Goal: Task Accomplishment & Management: Manage account settings

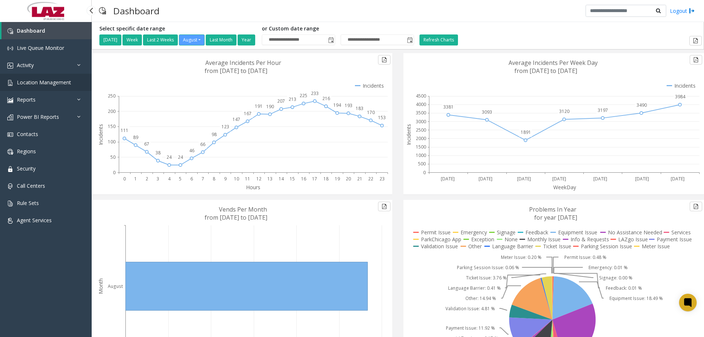
click at [54, 81] on span "Location Management" at bounding box center [44, 82] width 54 height 7
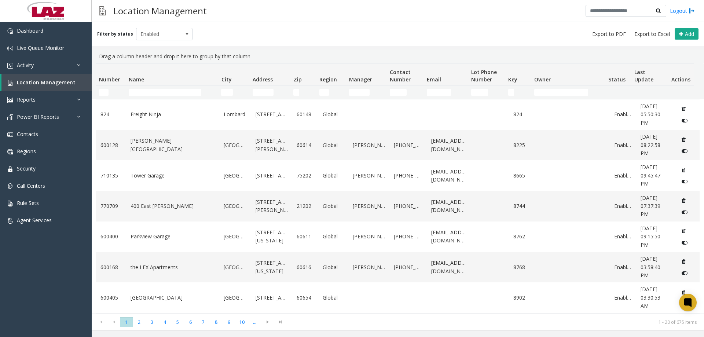
click at [278, 25] on div "Filter by status Enabled Add" at bounding box center [398, 34] width 613 height 24
click at [154, 92] on input "Name Filter" at bounding box center [165, 92] width 73 height 7
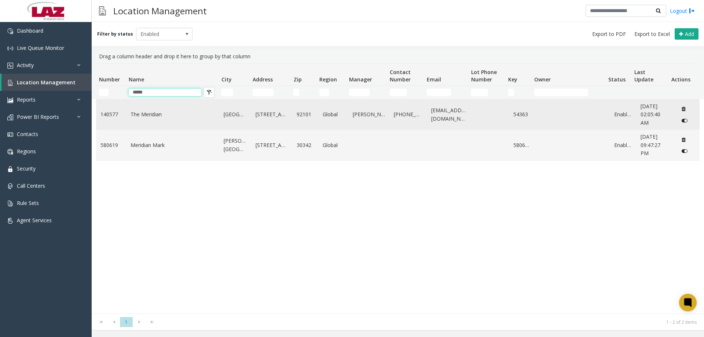
type input "*****"
click at [143, 107] on link "The Meridian" at bounding box center [173, 114] width 85 height 8
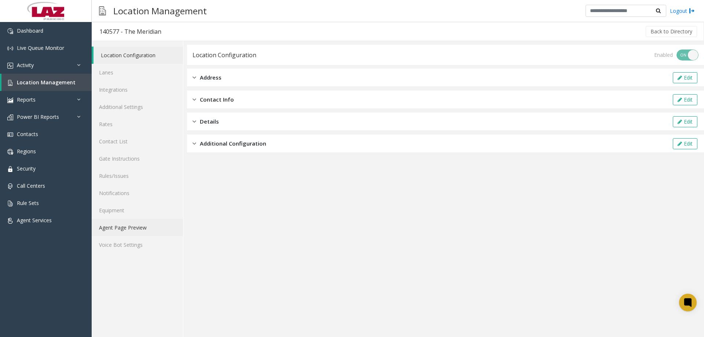
click at [121, 107] on link "Agent Page Preview" at bounding box center [137, 227] width 91 height 17
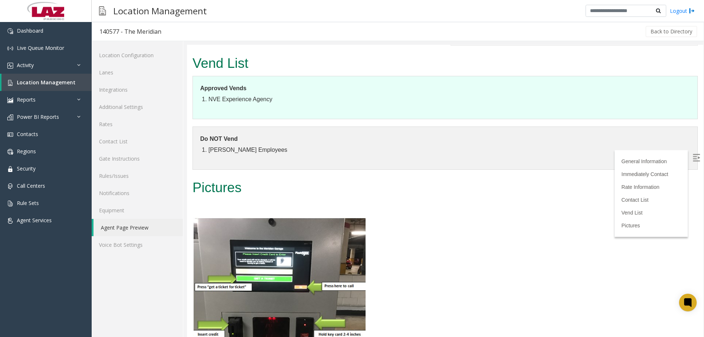
scroll to position [807, 0]
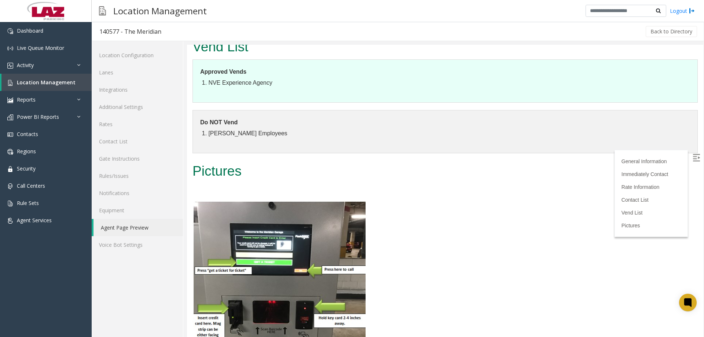
drag, startPoint x: 891, startPoint y: 325, endPoint x: 701, endPoint y: 269, distance: 197.9
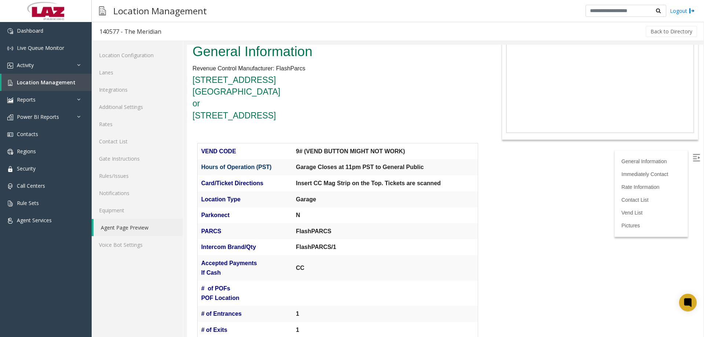
scroll to position [0, 0]
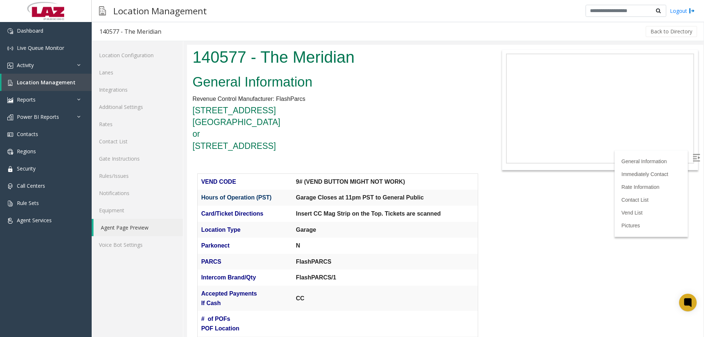
drag, startPoint x: 701, startPoint y: 270, endPoint x: 599, endPoint y: 54, distance: 238.9
click at [278, 107] on h4 "700 Front Street San Diego, CA 92101 or 733 Union Street" at bounding box center [338, 128] width 290 height 47
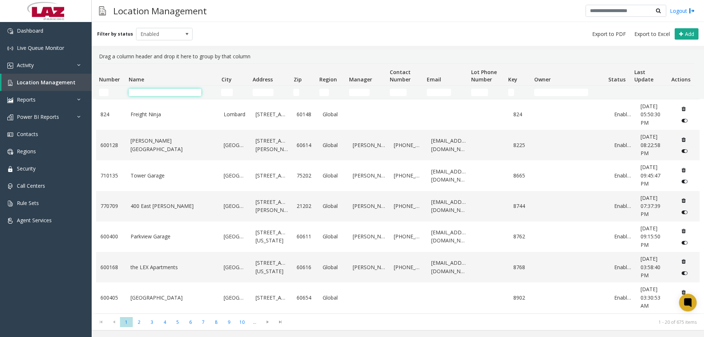
click at [144, 92] on input "Name Filter" at bounding box center [165, 92] width 73 height 7
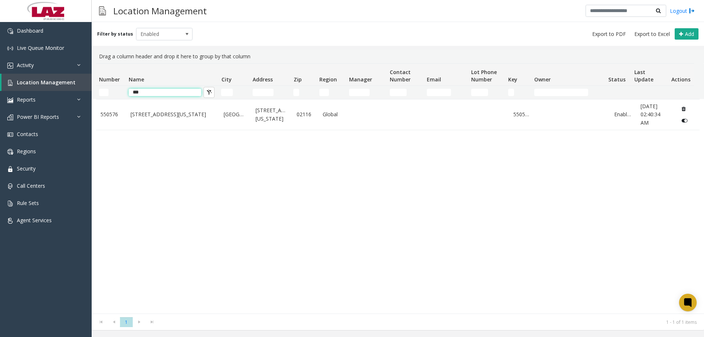
type input "****"
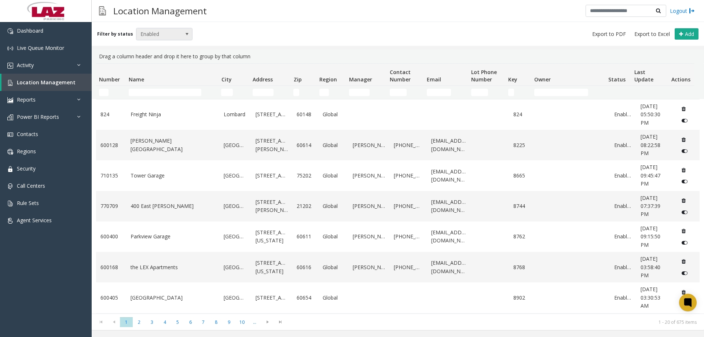
drag, startPoint x: 178, startPoint y: 24, endPoint x: 177, endPoint y: 31, distance: 6.8
click at [177, 30] on div "Filter by status Enabled Add" at bounding box center [398, 34] width 613 height 24
click at [177, 31] on span "Enabled" at bounding box center [158, 34] width 45 height 12
click at [160, 65] on li "Disabled" at bounding box center [161, 66] width 55 height 10
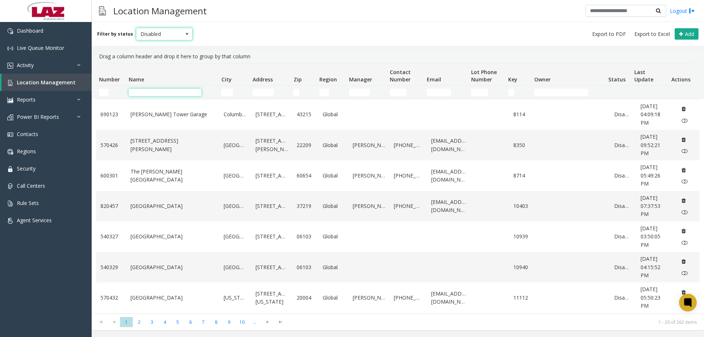
click at [150, 91] on input "Name Filter" at bounding box center [165, 92] width 73 height 7
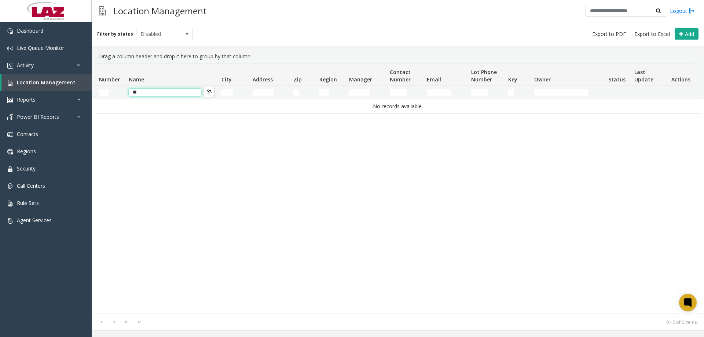
type input "**"
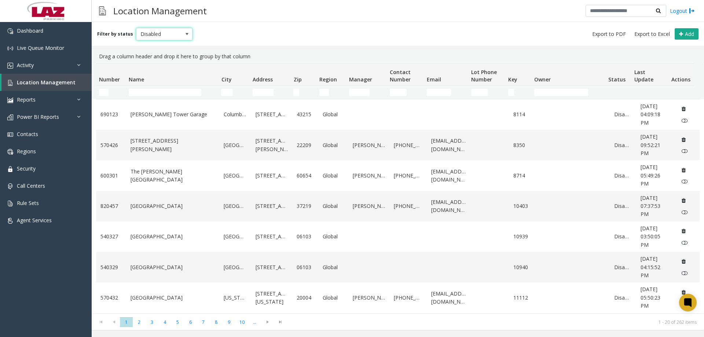
click at [161, 36] on span "Disabled" at bounding box center [158, 34] width 45 height 12
click at [164, 48] on li "All" at bounding box center [161, 46] width 55 height 10
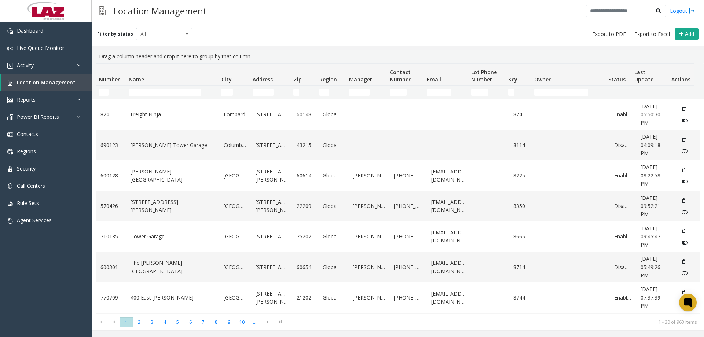
click at [224, 34] on div "Filter by status All Add" at bounding box center [398, 34] width 613 height 24
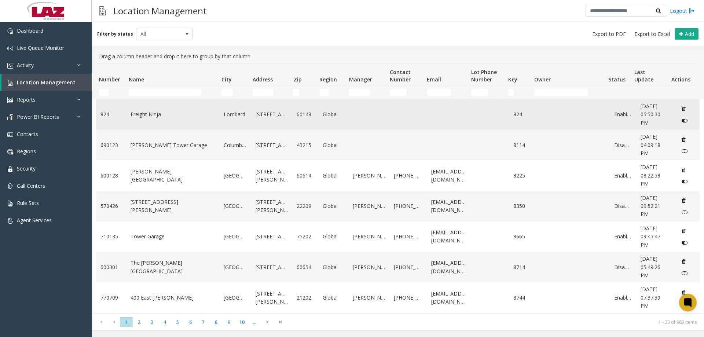
click at [107, 114] on link "824" at bounding box center [111, 114] width 21 height 8
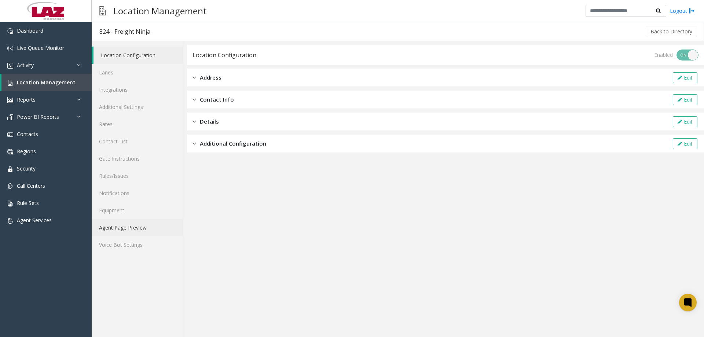
click at [127, 226] on link "Agent Page Preview" at bounding box center [137, 227] width 91 height 17
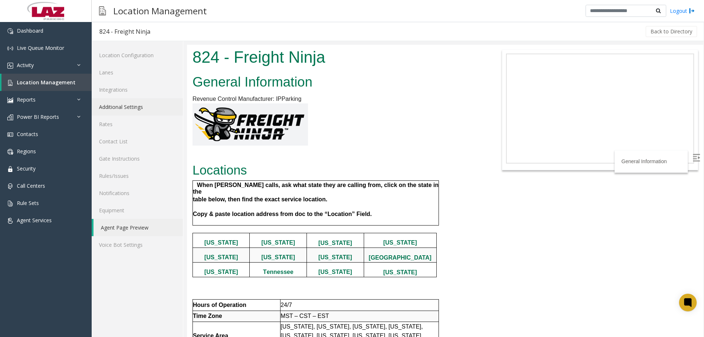
click at [130, 109] on link "Additional Settings" at bounding box center [137, 106] width 91 height 17
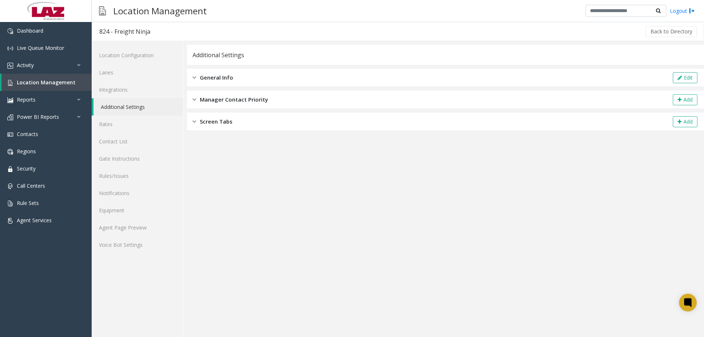
click at [231, 78] on span "General Info" at bounding box center [216, 77] width 33 height 8
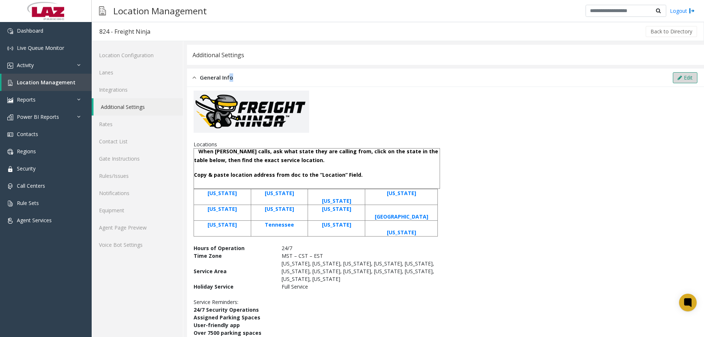
click at [682, 81] on button "Edit" at bounding box center [685, 77] width 25 height 11
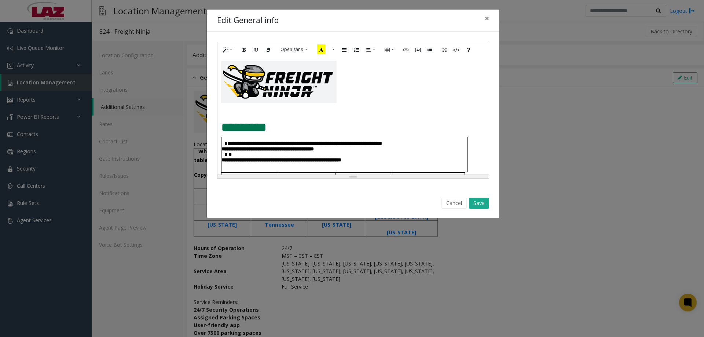
click at [221, 63] on div "**********" at bounding box center [353, 115] width 271 height 117
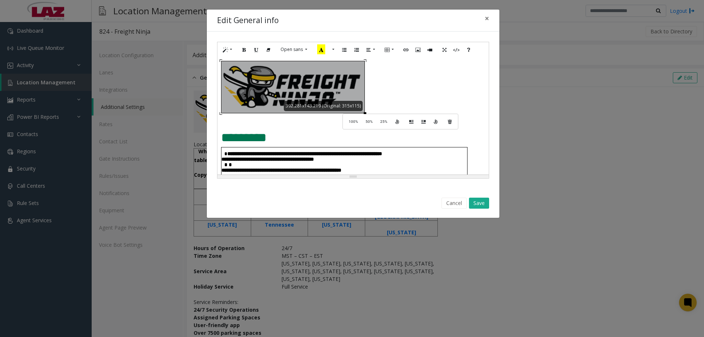
drag, startPoint x: 336, startPoint y: 103, endPoint x: 361, endPoint y: 127, distance: 34.8
click at [350, 113] on div "**********" at bounding box center [353, 115] width 271 height 117
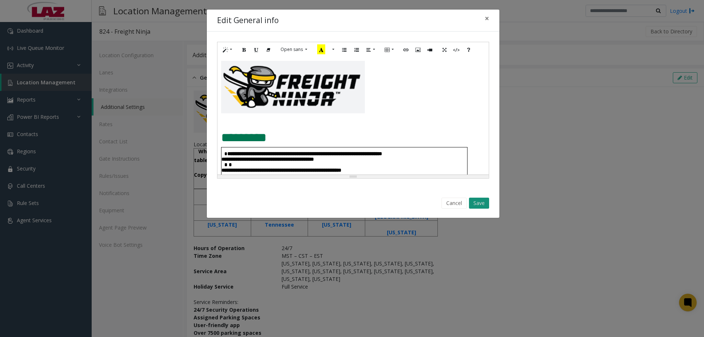
click at [482, 203] on button "Save" at bounding box center [479, 203] width 20 height 11
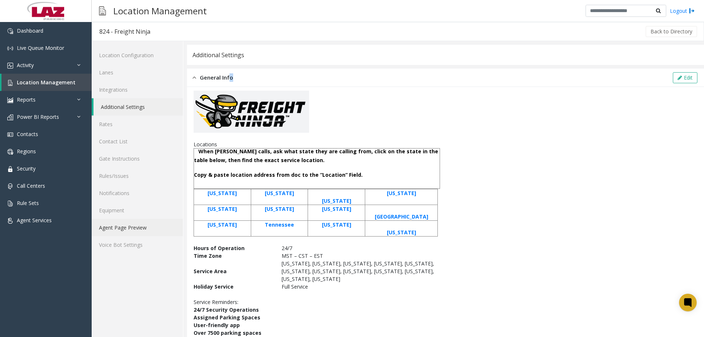
click at [145, 227] on link "Agent Page Preview" at bounding box center [137, 227] width 91 height 17
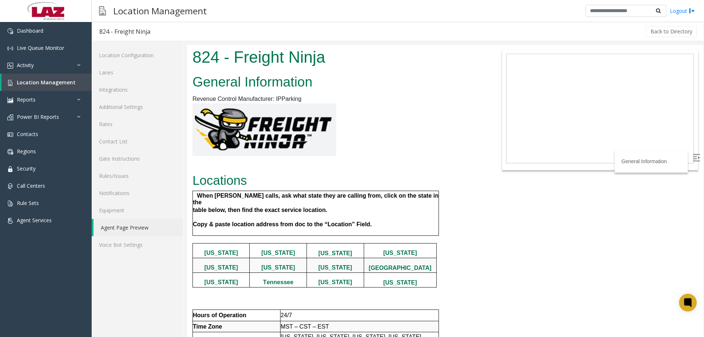
click at [311, 133] on img at bounding box center [265, 129] width 144 height 52
click at [396, 250] on link "Indiana" at bounding box center [400, 253] width 34 height 6
click at [402, 280] on b "Wisconsin" at bounding box center [400, 283] width 34 height 6
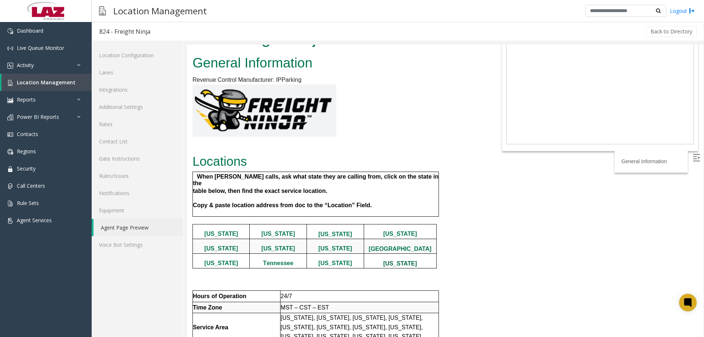
scroll to position [37, 0]
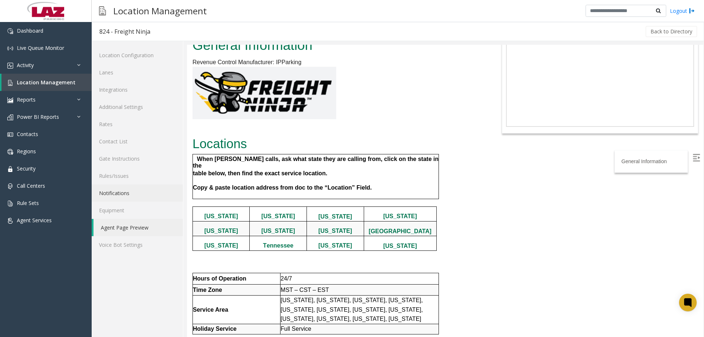
click at [134, 185] on link "Notifications" at bounding box center [137, 193] width 91 height 17
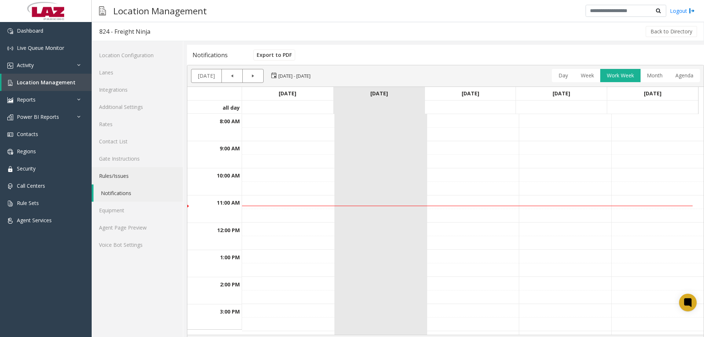
click at [132, 179] on link "Rules/Issues" at bounding box center [137, 175] width 91 height 17
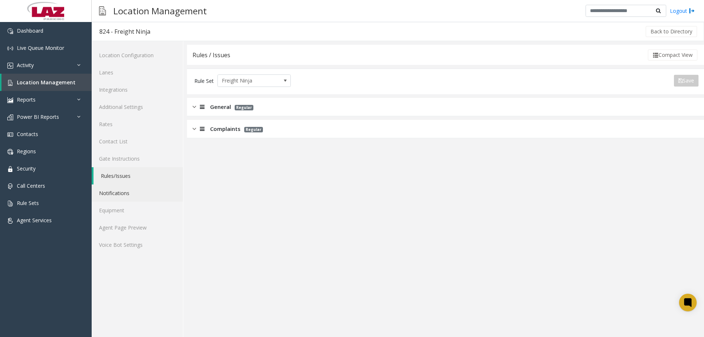
click at [129, 190] on link "Notifications" at bounding box center [137, 193] width 91 height 17
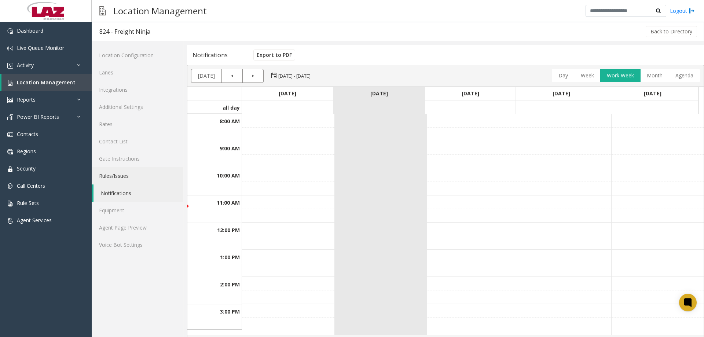
click at [132, 177] on link "Rules/Issues" at bounding box center [137, 175] width 91 height 17
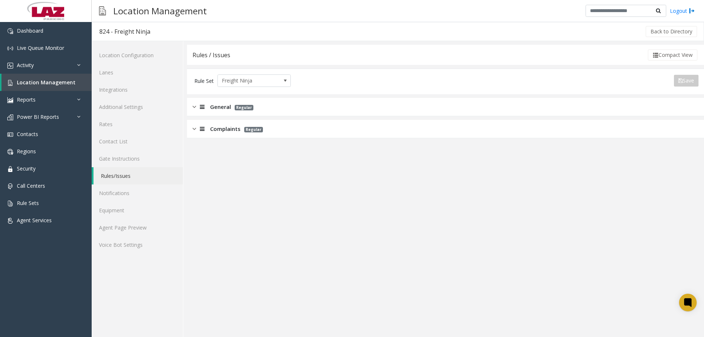
click at [198, 126] on div at bounding box center [201, 129] width 10 height 8
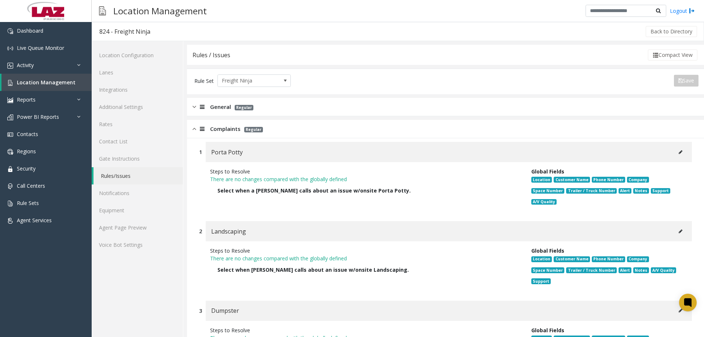
click at [196, 128] on img at bounding box center [195, 129] width 4 height 8
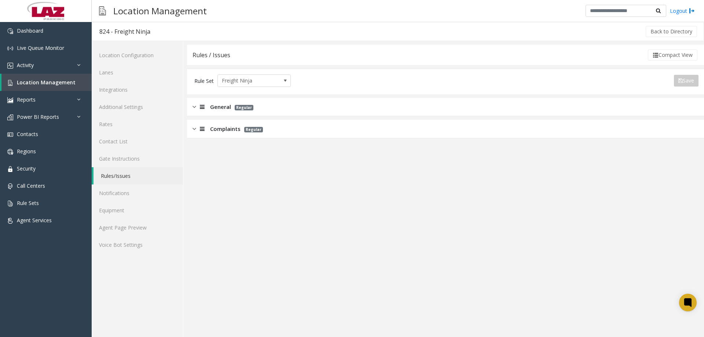
click at [193, 107] on img at bounding box center [195, 107] width 4 height 8
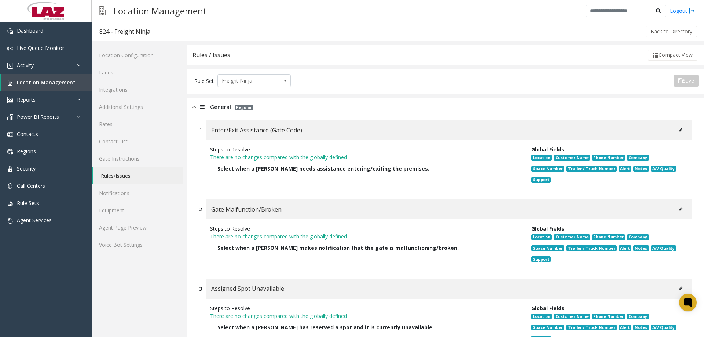
click at [193, 107] on img at bounding box center [195, 107] width 4 height 8
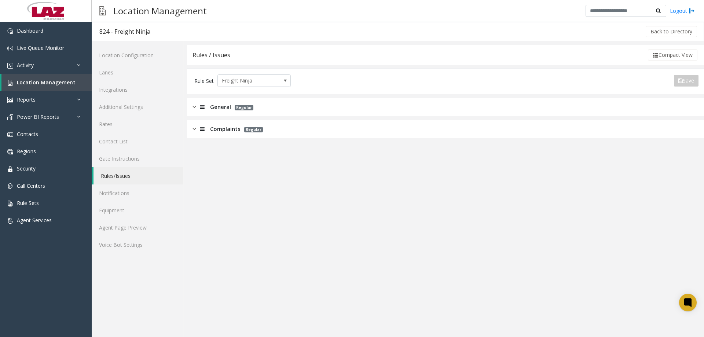
click at [195, 106] on img at bounding box center [195, 107] width 4 height 8
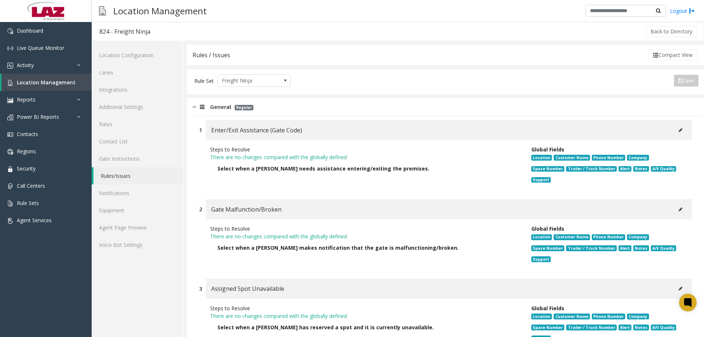
scroll to position [37, 0]
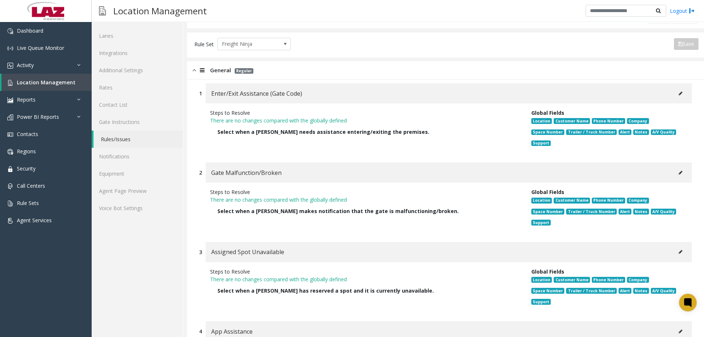
click at [679, 92] on icon at bounding box center [681, 93] width 4 height 4
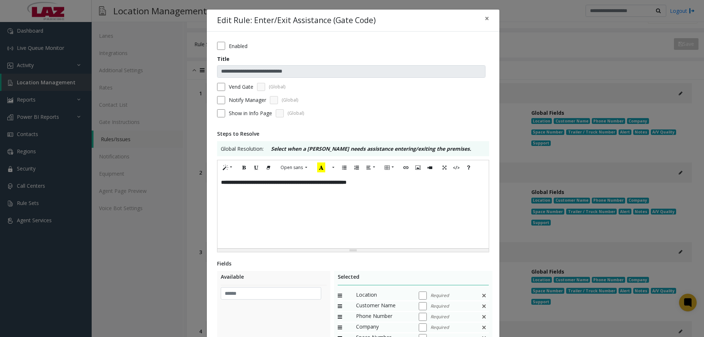
click at [214, 200] on div "**********" at bounding box center [353, 246] width 293 height 428
click at [220, 195] on div "**********" at bounding box center [353, 211] width 271 height 73
click at [404, 184] on div "**********" at bounding box center [353, 211] width 271 height 73
click at [218, 195] on div "**********" at bounding box center [353, 211] width 271 height 73
paste div
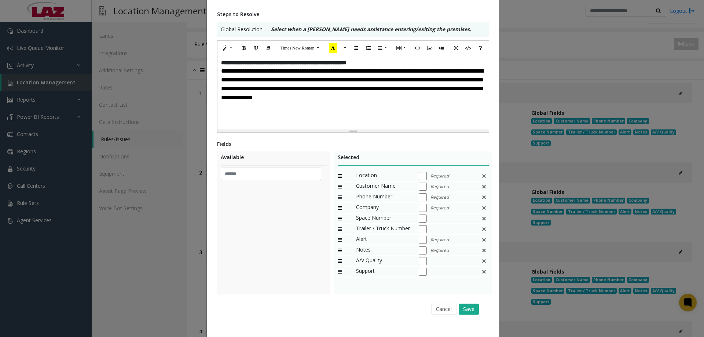
scroll to position [132, 0]
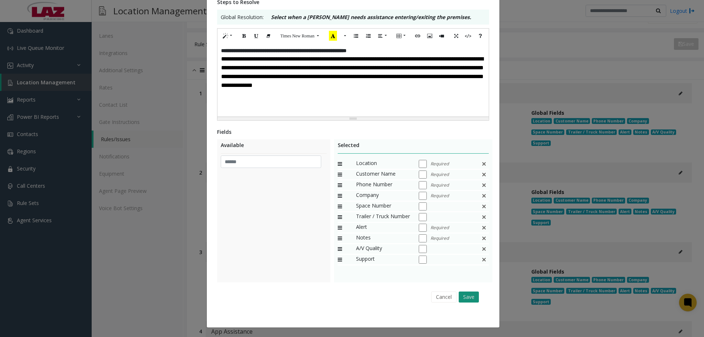
click at [462, 294] on button "Save" at bounding box center [469, 297] width 20 height 11
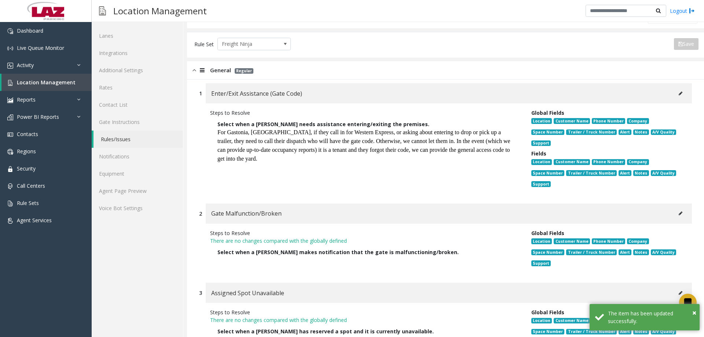
click at [679, 91] on icon at bounding box center [681, 93] width 4 height 4
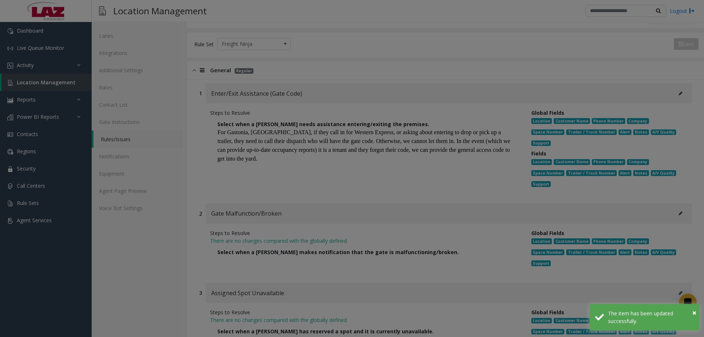
scroll to position [0, 0]
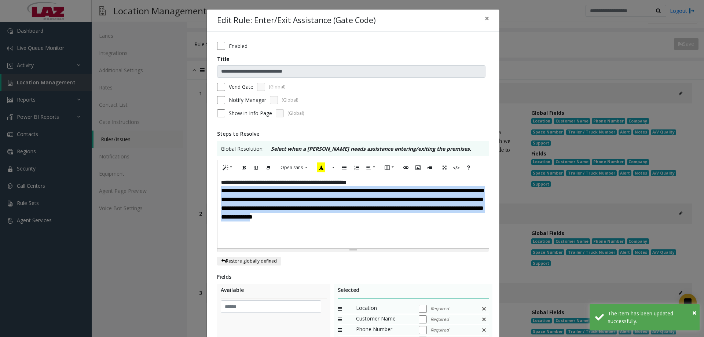
drag, startPoint x: 311, startPoint y: 222, endPoint x: 214, endPoint y: 192, distance: 101.2
click at [217, 192] on div "**********" at bounding box center [353, 206] width 272 height 93
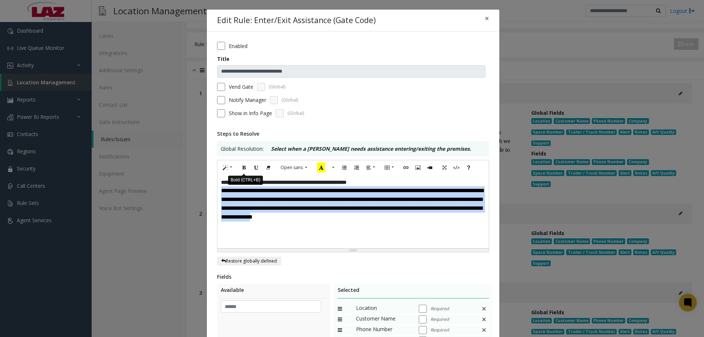
click at [242, 168] on icon "Bold (CTRL+B)" at bounding box center [244, 167] width 4 height 6
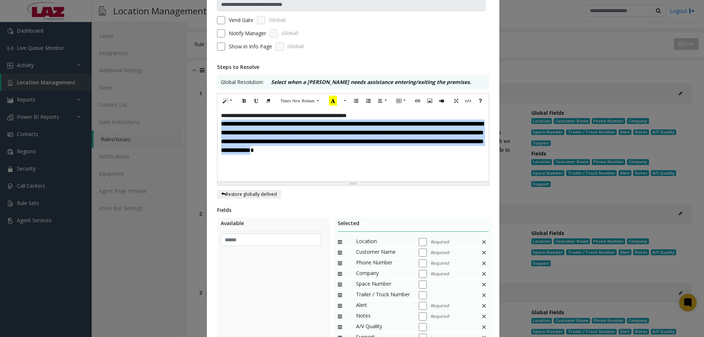
scroll to position [145, 0]
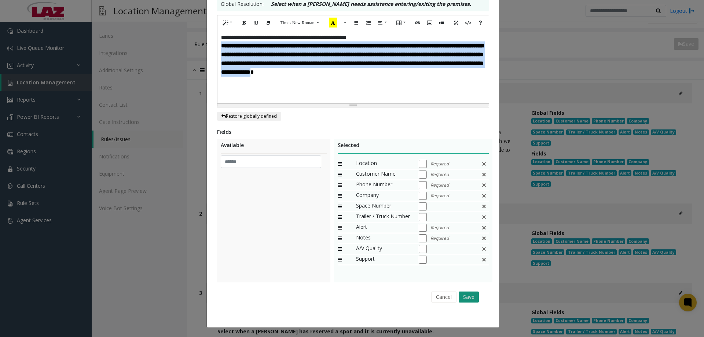
click at [464, 293] on button "Save" at bounding box center [469, 297] width 20 height 11
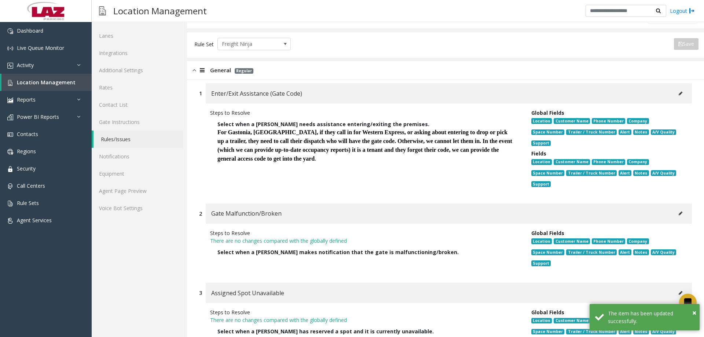
click at [679, 92] on icon at bounding box center [681, 93] width 4 height 4
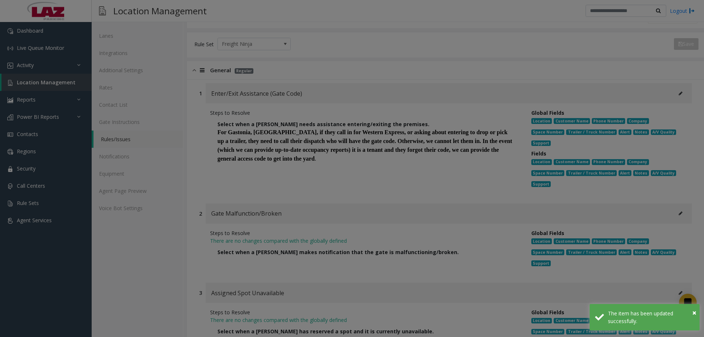
scroll to position [0, 0]
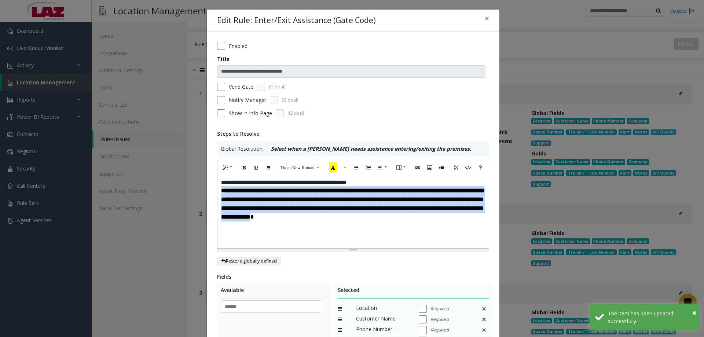
click at [358, 215] on b "**********" at bounding box center [352, 204] width 263 height 32
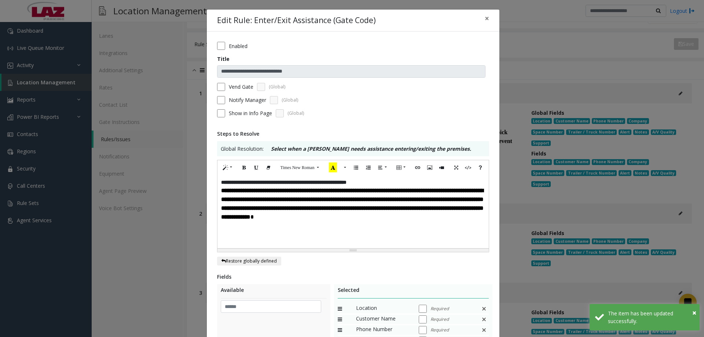
click at [369, 219] on p "**********" at bounding box center [353, 203] width 264 height 35
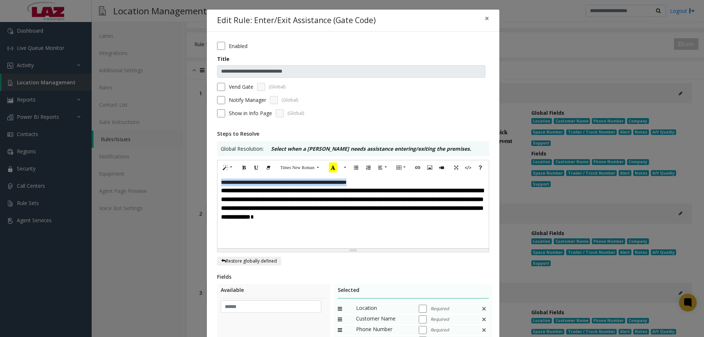
drag, startPoint x: 386, startPoint y: 180, endPoint x: 212, endPoint y: 176, distance: 173.6
click at [212, 176] on div "**********" at bounding box center [353, 252] width 293 height 441
click at [244, 170] on icon "Bold (CTRL+B)" at bounding box center [244, 167] width 4 height 6
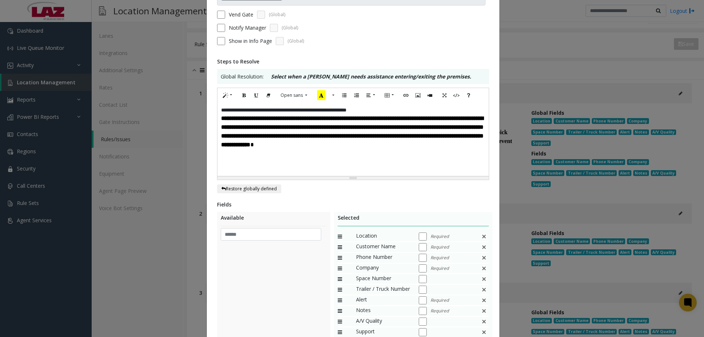
scroll to position [145, 0]
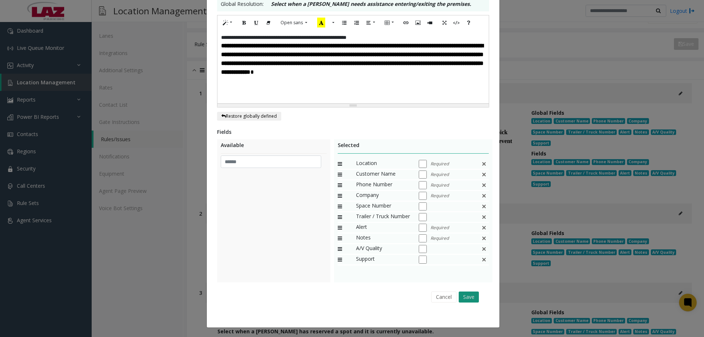
click at [462, 298] on button "Save" at bounding box center [469, 297] width 20 height 11
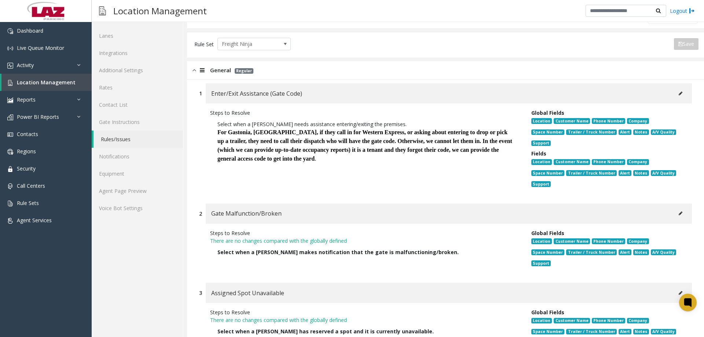
click at [679, 211] on icon at bounding box center [681, 213] width 4 height 4
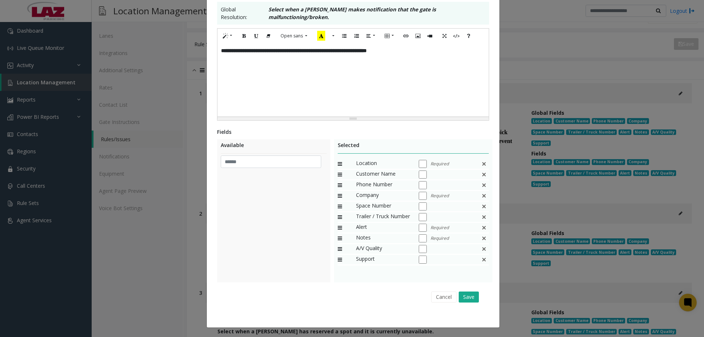
scroll to position [0, 0]
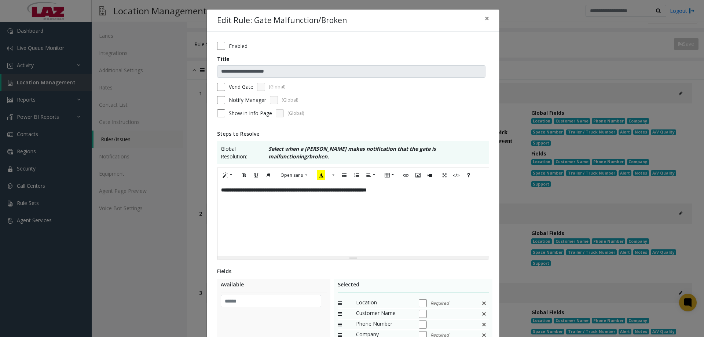
click at [226, 200] on div "**********" at bounding box center [353, 219] width 271 height 73
click at [433, 186] on div "**********" at bounding box center [353, 219] width 271 height 73
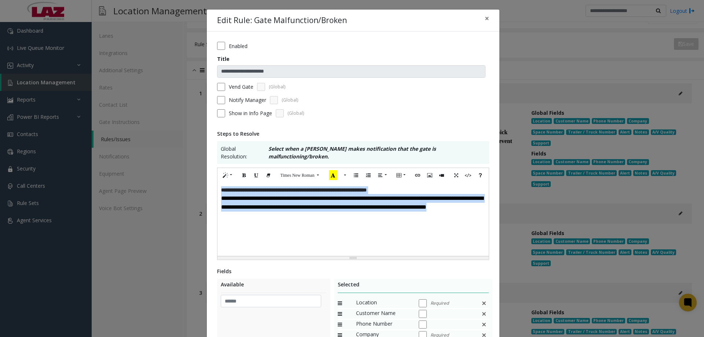
drag, startPoint x: 467, startPoint y: 201, endPoint x: 206, endPoint y: 178, distance: 261.5
click at [207, 178] on div "**********" at bounding box center [353, 249] width 293 height 435
click at [242, 172] on icon "Bold (CTRL+B)" at bounding box center [244, 175] width 4 height 6
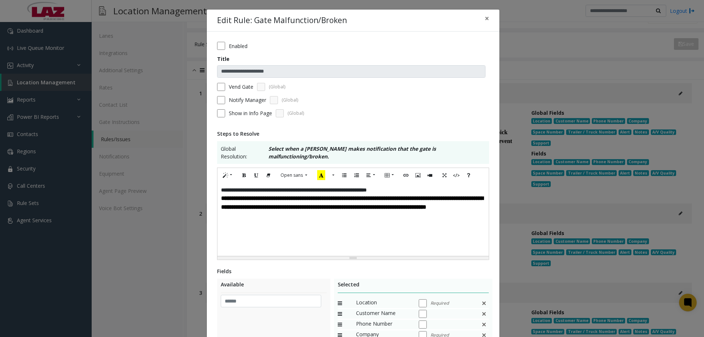
drag, startPoint x: 400, startPoint y: 175, endPoint x: 415, endPoint y: 177, distance: 15.2
click at [408, 175] on div "**********" at bounding box center [353, 214] width 272 height 93
drag, startPoint x: 348, startPoint y: 181, endPoint x: 200, endPoint y: 183, distance: 147.9
click at [200, 183] on div "**********" at bounding box center [352, 168] width 704 height 337
click at [242, 172] on icon "Bold (CTRL+B)" at bounding box center [244, 175] width 4 height 6
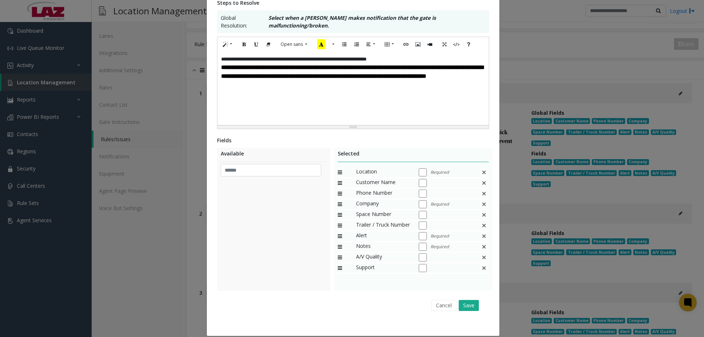
scroll to position [132, 0]
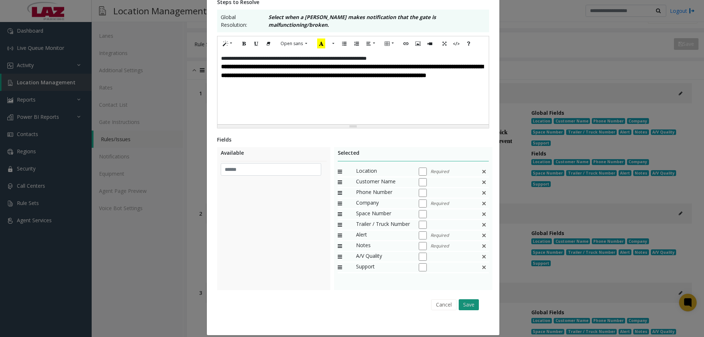
click at [468, 299] on button "Save" at bounding box center [469, 304] width 20 height 11
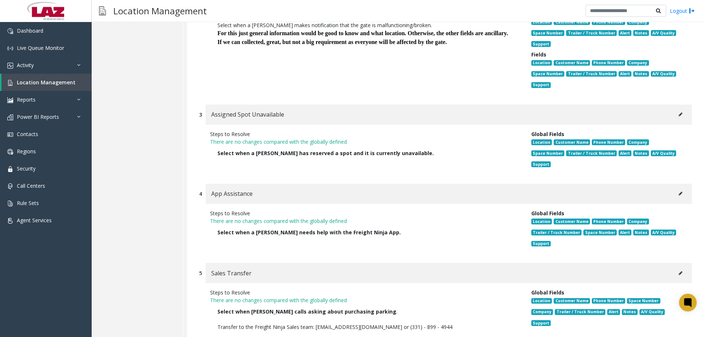
scroll to position [257, 0]
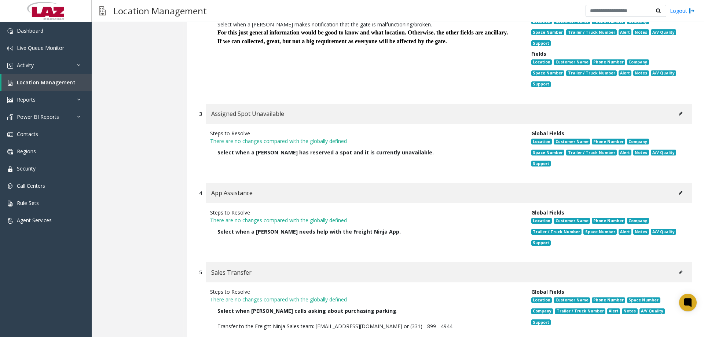
click at [679, 191] on icon at bounding box center [681, 193] width 4 height 4
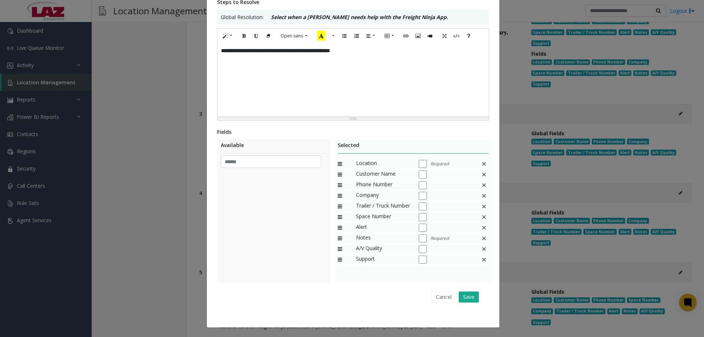
scroll to position [0, 0]
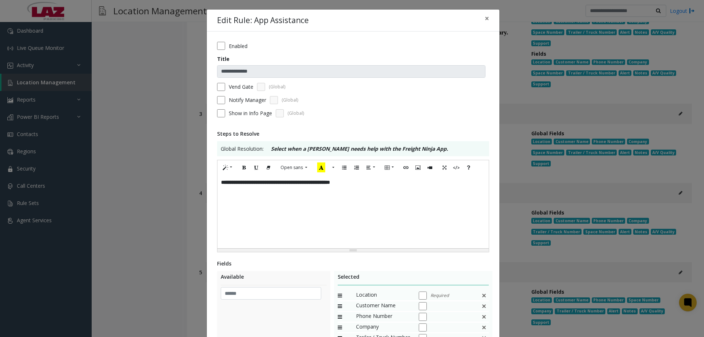
click at [223, 197] on div "**********" at bounding box center [353, 211] width 271 height 73
drag, startPoint x: 377, startPoint y: 185, endPoint x: 217, endPoint y: 182, distance: 160.3
click at [211, 188] on div "**********" at bounding box center [353, 246] width 293 height 428
click at [242, 167] on icon "Bold (CTRL+B)" at bounding box center [244, 167] width 4 height 6
click at [218, 198] on div "**********" at bounding box center [353, 211] width 271 height 73
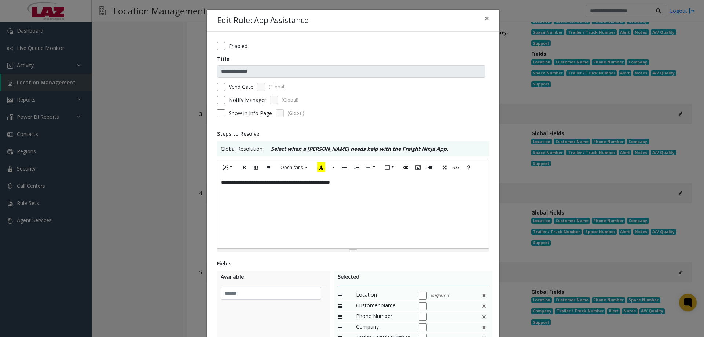
click at [220, 195] on div "**********" at bounding box center [353, 211] width 271 height 73
click at [371, 184] on div "**********" at bounding box center [353, 211] width 271 height 73
click at [218, 202] on div "**********" at bounding box center [353, 211] width 271 height 73
click at [222, 198] on p at bounding box center [353, 199] width 264 height 9
click at [342, 194] on p "**********" at bounding box center [353, 190] width 264 height 9
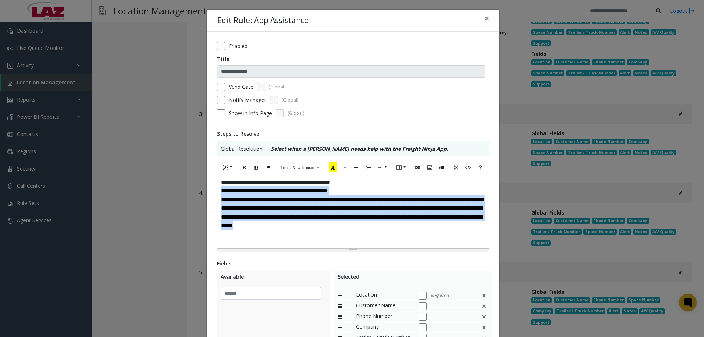
drag, startPoint x: 451, startPoint y: 230, endPoint x: 217, endPoint y: 187, distance: 237.3
click at [218, 187] on div "**********" at bounding box center [353, 211] width 271 height 73
click at [238, 172] on button "Bold (CTRL+B)" at bounding box center [244, 167] width 12 height 11
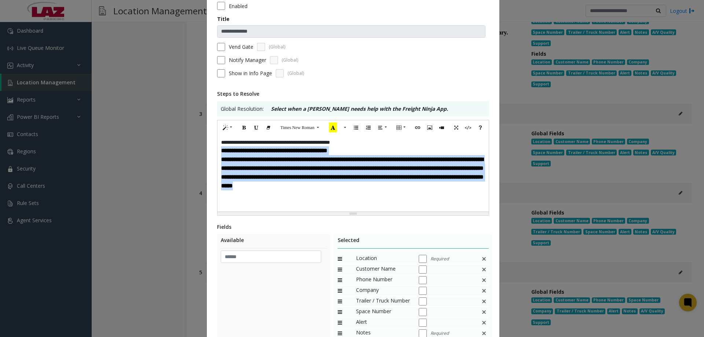
scroll to position [110, 0]
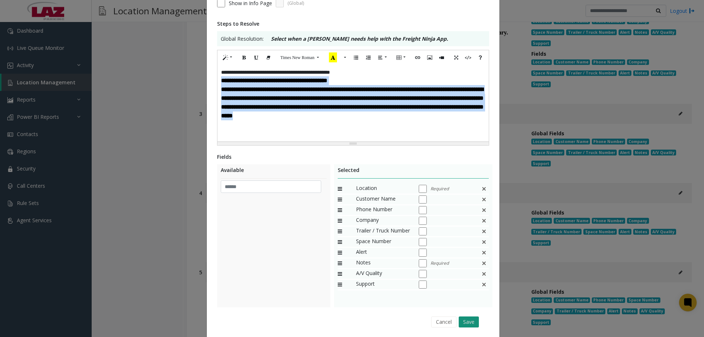
click at [470, 318] on button "Save" at bounding box center [469, 322] width 20 height 11
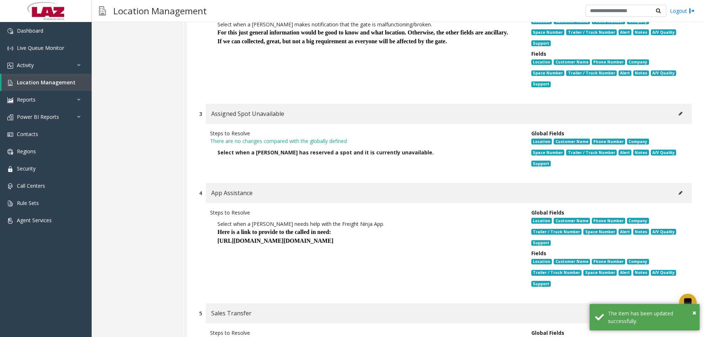
click at [345, 245] on p at bounding box center [366, 249] width 296 height 9
click at [333, 238] on b "https://account.appfolio.com/realms/foliospace/protocol/openid-connect/auth?act…" at bounding box center [276, 241] width 116 height 6
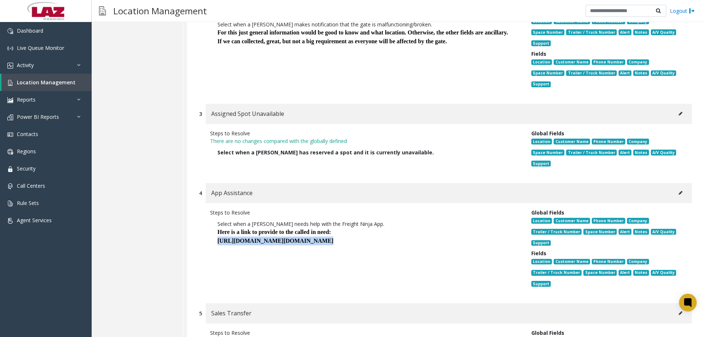
drag, startPoint x: 218, startPoint y: 187, endPoint x: 516, endPoint y: 220, distance: 299.4
click at [516, 220] on p "Select when a parker needs help with the Freight Ninja App. Here is a link to p…" at bounding box center [365, 236] width 310 height 41
copy b "https://account.appfolio.com/realms/foliospace/protocol/openid-connect/auth?act…"
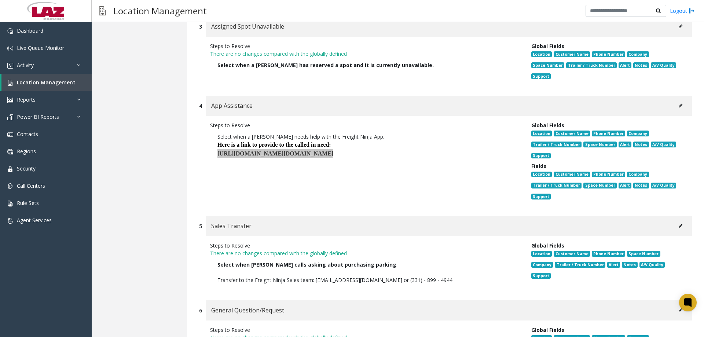
scroll to position [357, 0]
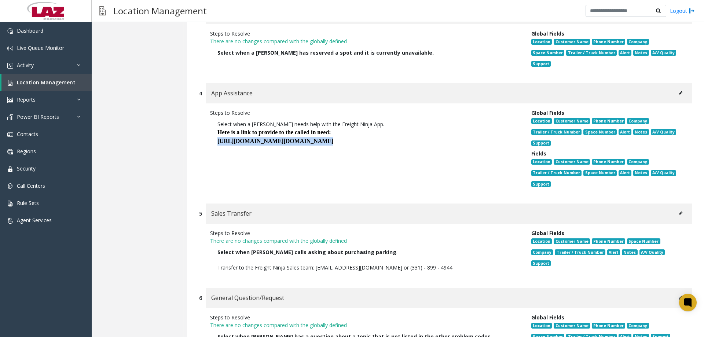
click at [678, 208] on button at bounding box center [681, 213] width 12 height 11
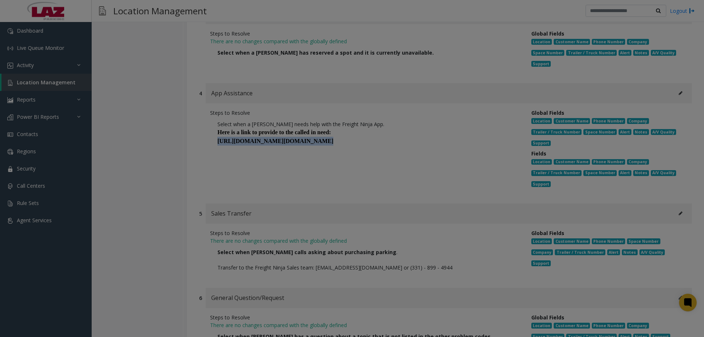
scroll to position [0, 0]
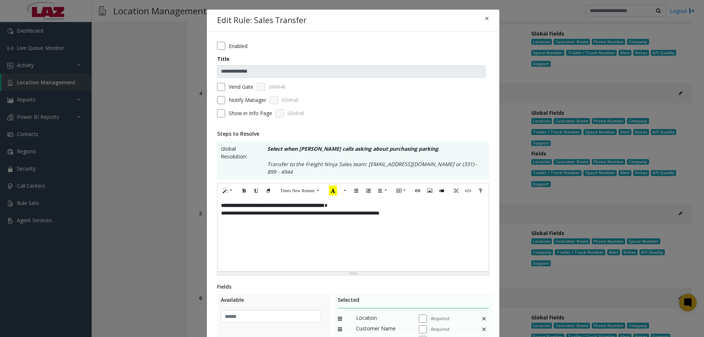
click at [468, 221] on div "**********" at bounding box center [353, 234] width 271 height 73
drag, startPoint x: 395, startPoint y: 208, endPoint x: 217, endPoint y: 209, distance: 177.9
click at [218, 209] on div "**********" at bounding box center [353, 234] width 271 height 73
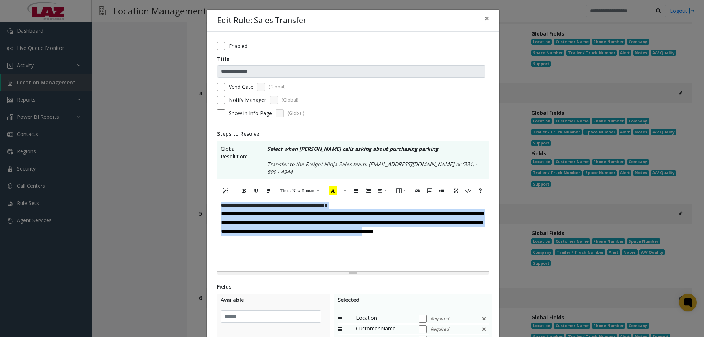
drag, startPoint x: 405, startPoint y: 225, endPoint x: 220, endPoint y: 195, distance: 187.0
click at [219, 198] on div "**********" at bounding box center [353, 234] width 271 height 73
click at [241, 187] on button "Bold (CTRL+B)" at bounding box center [244, 190] width 12 height 11
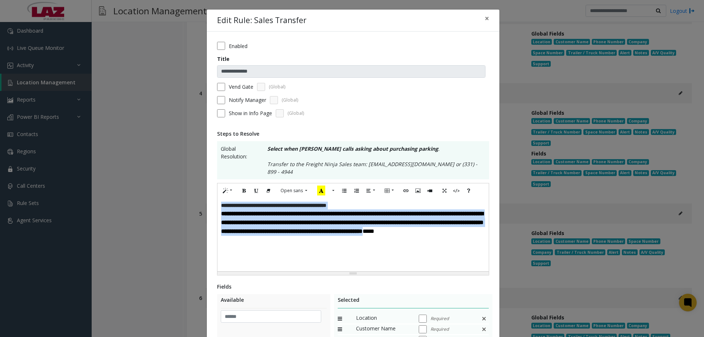
click at [242, 187] on icon "Bold (CTRL+B)" at bounding box center [244, 190] width 4 height 6
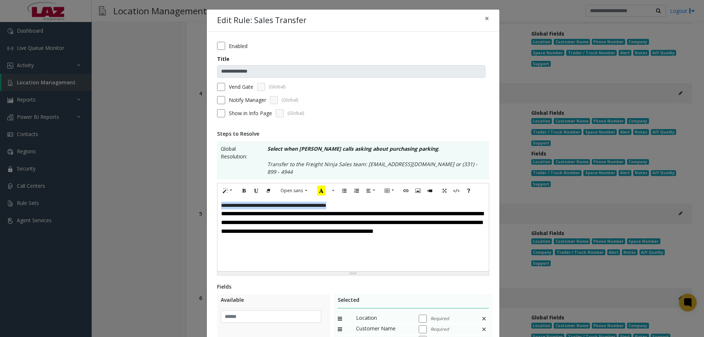
click at [255, 212] on span "**********" at bounding box center [352, 222] width 263 height 23
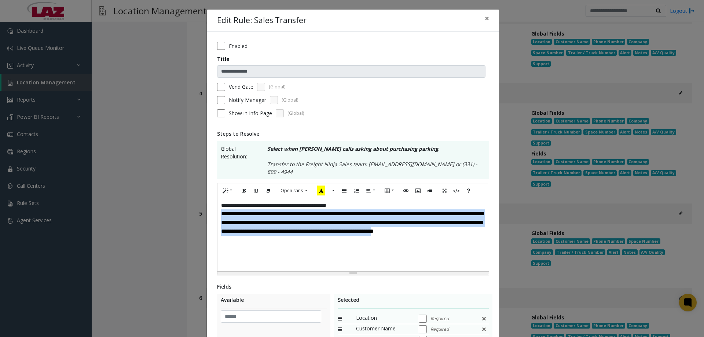
drag, startPoint x: 416, startPoint y: 222, endPoint x: 217, endPoint y: 208, distance: 199.3
click at [218, 208] on div "**********" at bounding box center [353, 234] width 271 height 73
click at [242, 187] on icon "Bold (CTRL+B)" at bounding box center [244, 190] width 4 height 6
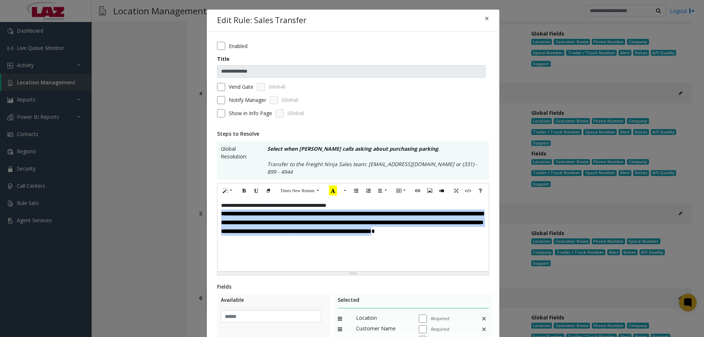
click at [300, 231] on div "**********" at bounding box center [353, 234] width 271 height 73
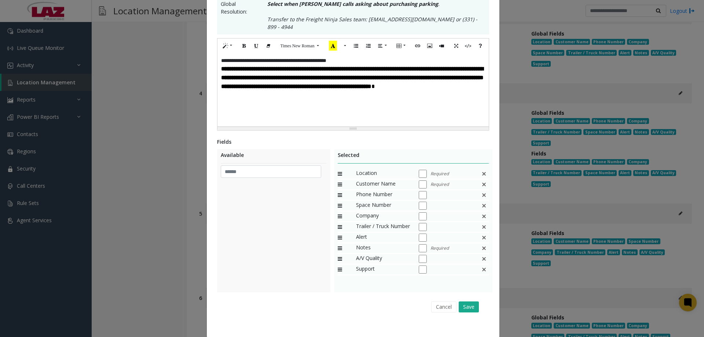
scroll to position [147, 0]
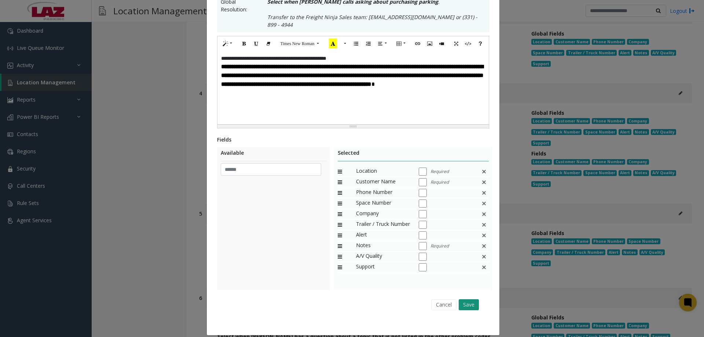
click at [468, 299] on button "Save" at bounding box center [469, 304] width 20 height 11
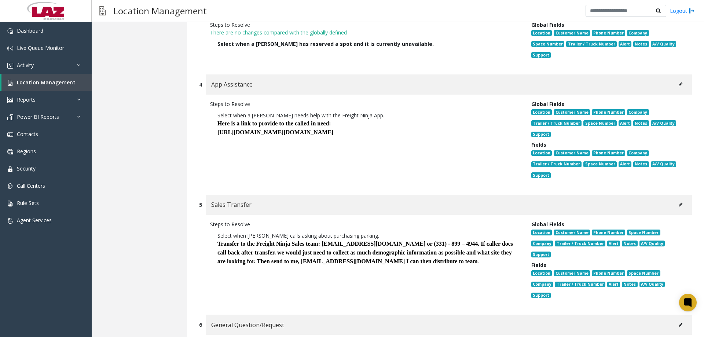
scroll to position [370, 0]
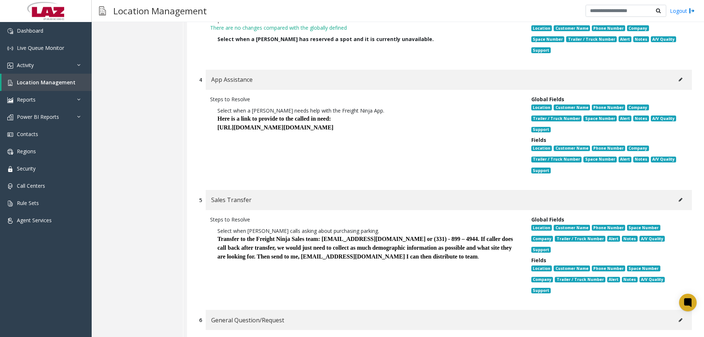
click at [675, 315] on button at bounding box center [681, 320] width 12 height 11
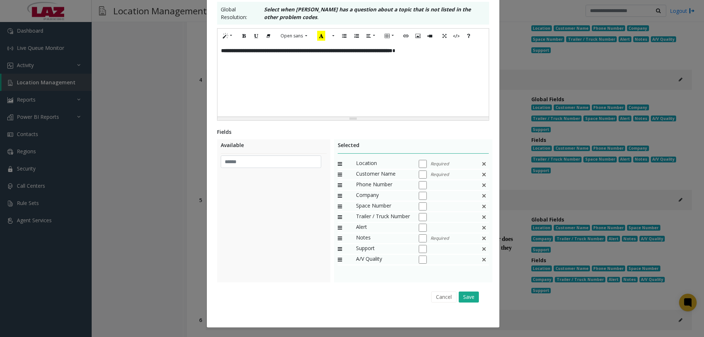
scroll to position [0, 0]
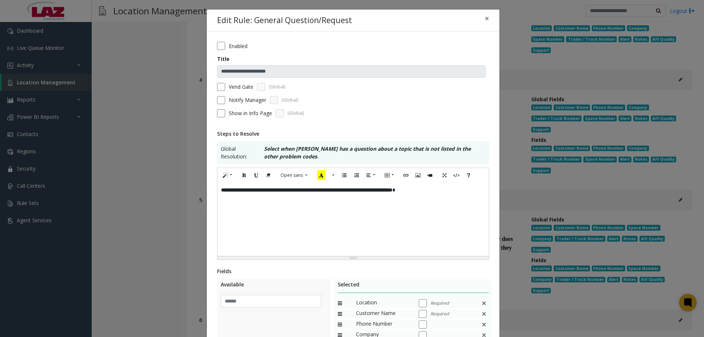
click at [223, 205] on div "**********" at bounding box center [353, 219] width 271 height 73
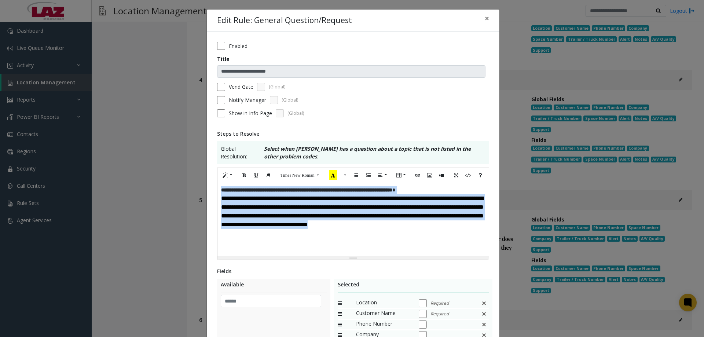
drag, startPoint x: 350, startPoint y: 226, endPoint x: 211, endPoint y: 192, distance: 143.1
click at [211, 192] on div "**********" at bounding box center [353, 249] width 293 height 435
click at [242, 178] on icon "Bold (CTRL+B)" at bounding box center [244, 175] width 4 height 6
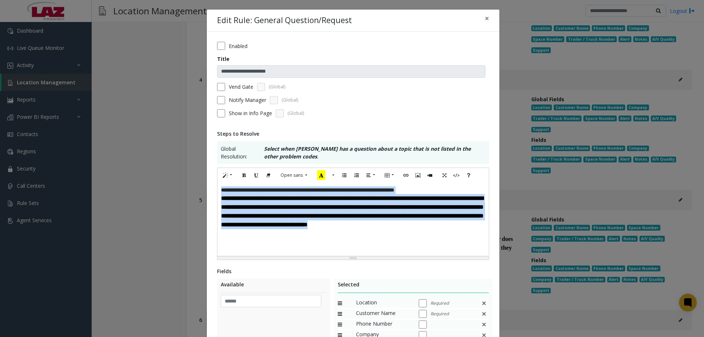
click at [242, 178] on icon "Bold (CTRL+B)" at bounding box center [244, 175] width 4 height 6
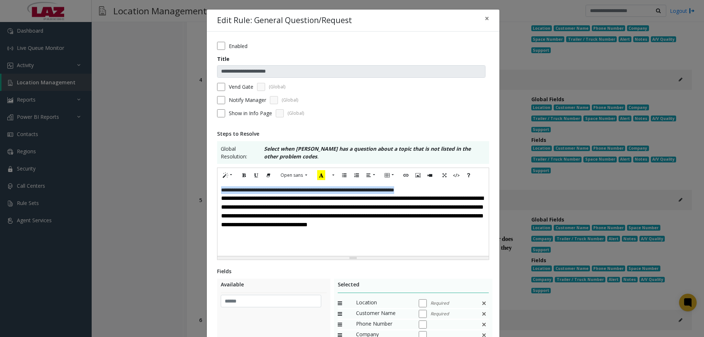
drag, startPoint x: 247, startPoint y: 192, endPoint x: 283, endPoint y: 185, distance: 36.9
click at [247, 192] on span "**********" at bounding box center [307, 189] width 173 height 5
click at [244, 172] on icon "Bold (CTRL+B)" at bounding box center [244, 175] width 4 height 6
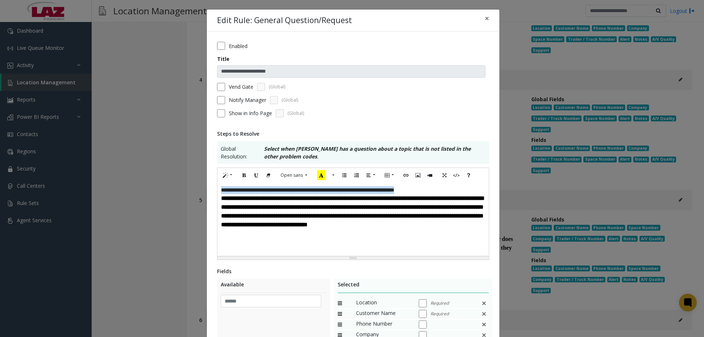
click at [459, 189] on p "**********" at bounding box center [353, 190] width 264 height 8
drag, startPoint x: 463, startPoint y: 189, endPoint x: 241, endPoint y: 180, distance: 221.4
click at [218, 187] on div "**********" at bounding box center [353, 219] width 271 height 73
click at [242, 178] on icon "Bold (CTRL+B)" at bounding box center [244, 175] width 4 height 6
click at [377, 239] on div "**********" at bounding box center [353, 219] width 271 height 73
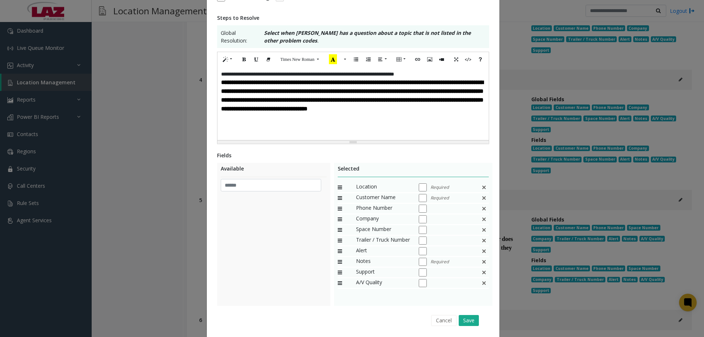
scroll to position [139, 0]
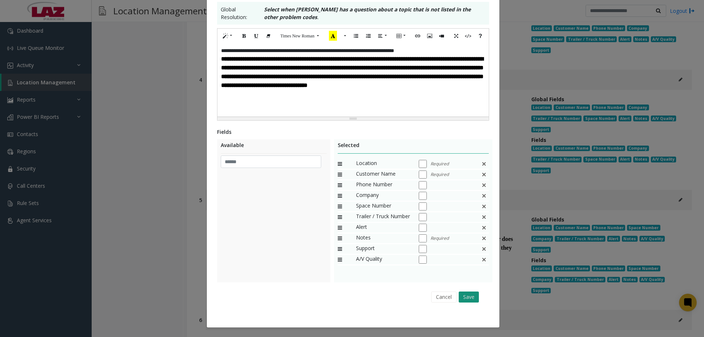
click at [467, 294] on button "Save" at bounding box center [469, 297] width 20 height 11
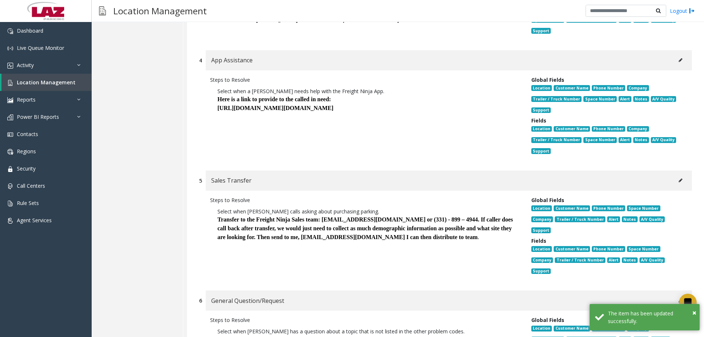
scroll to position [400, 0]
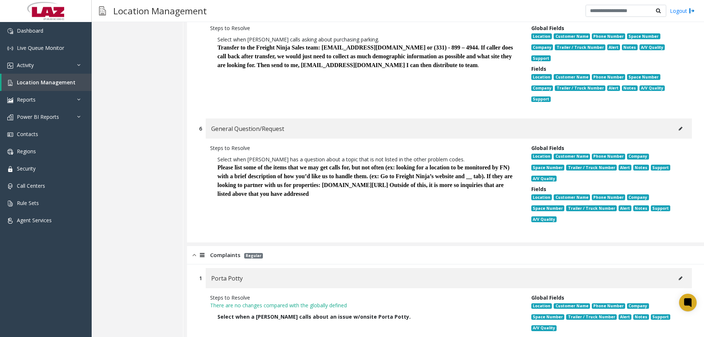
scroll to position [583, 0]
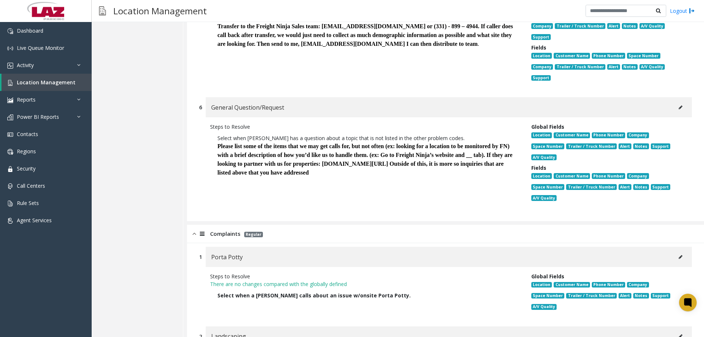
click at [679, 255] on icon at bounding box center [681, 257] width 4 height 4
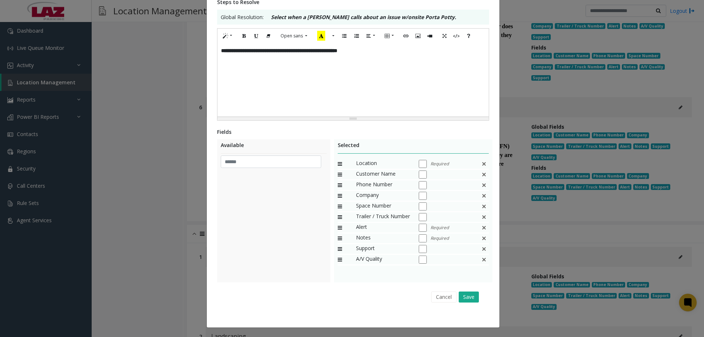
scroll to position [0, 0]
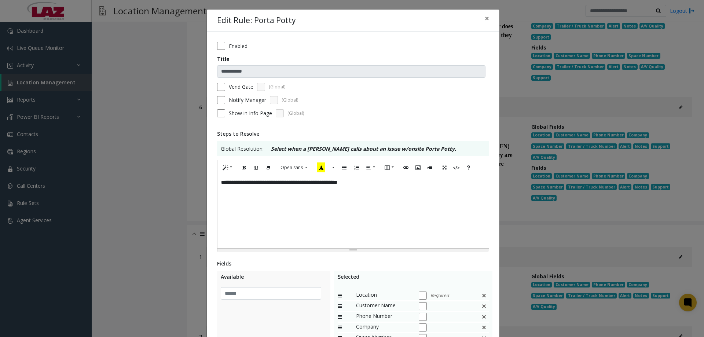
click at [219, 196] on div "**********" at bounding box center [353, 211] width 271 height 73
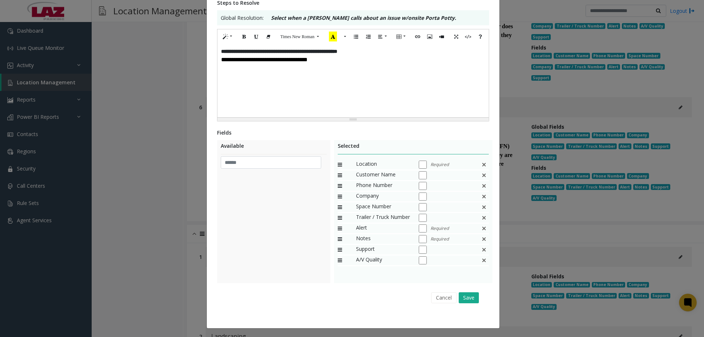
scroll to position [132, 0]
click at [476, 298] on button "Save" at bounding box center [469, 297] width 20 height 11
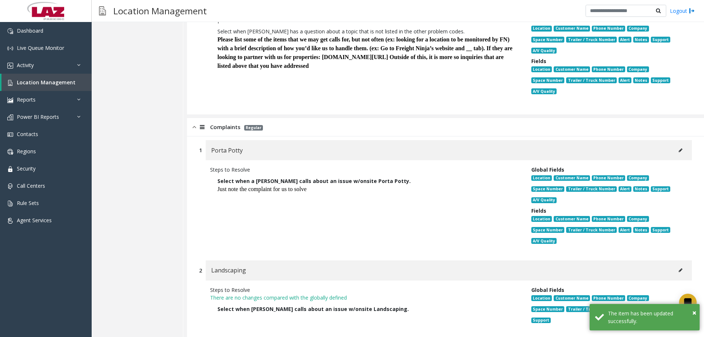
scroll to position [693, 0]
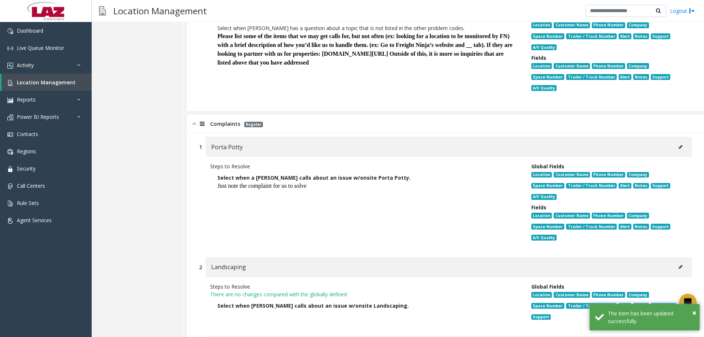
click at [679, 265] on icon at bounding box center [681, 267] width 4 height 4
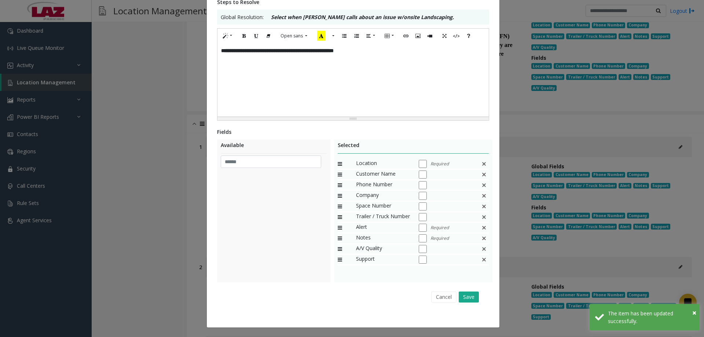
scroll to position [0, 0]
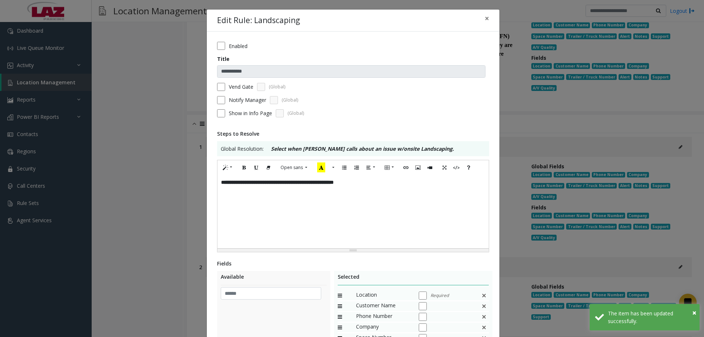
click at [386, 185] on div "**********" at bounding box center [353, 211] width 271 height 73
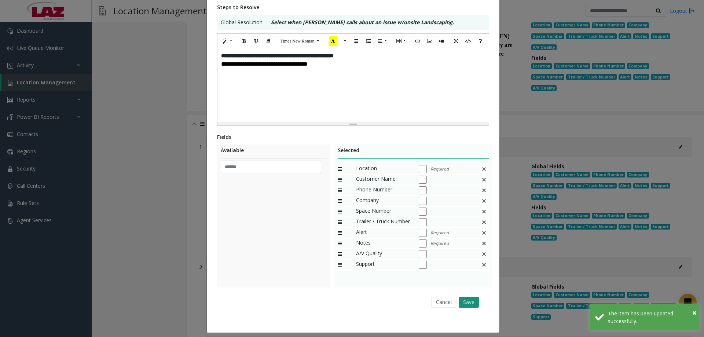
scroll to position [132, 0]
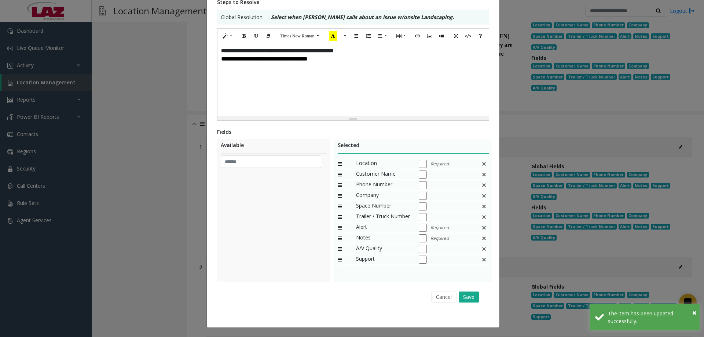
click at [477, 298] on div "Cancel Save" at bounding box center [353, 297] width 262 height 19
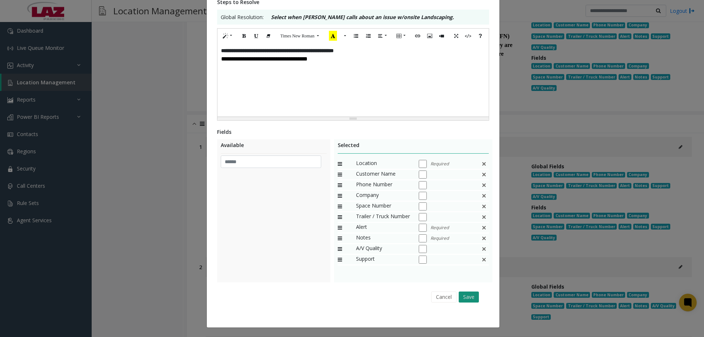
click at [463, 295] on button "Save" at bounding box center [469, 297] width 20 height 11
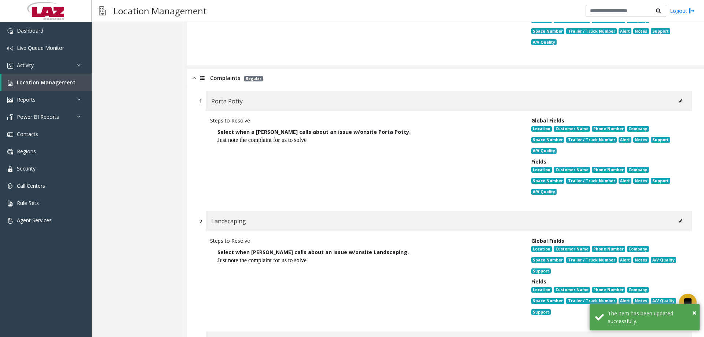
scroll to position [741, 0]
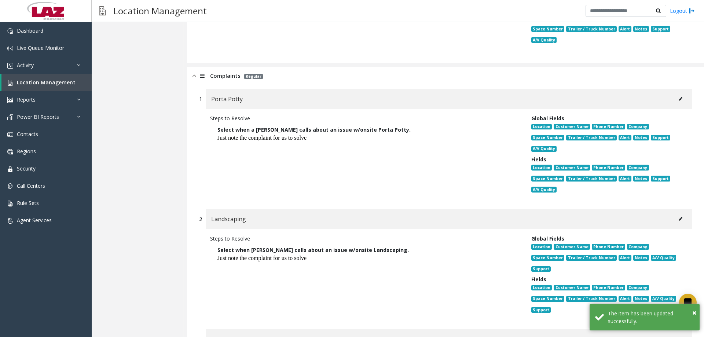
click at [679, 337] on icon at bounding box center [681, 339] width 4 height 4
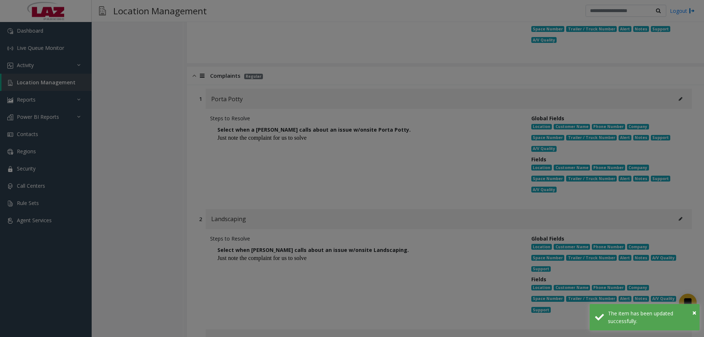
scroll to position [0, 0]
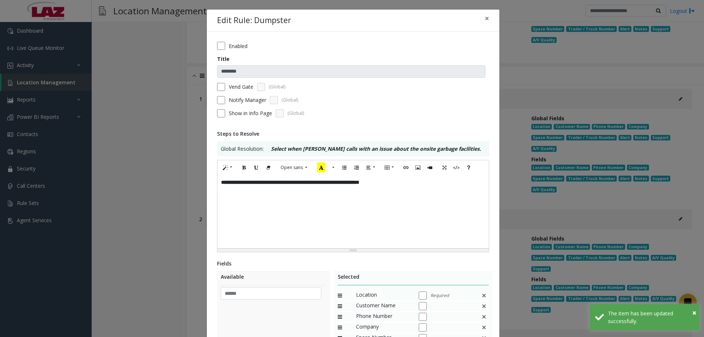
click at [415, 185] on div "**********" at bounding box center [353, 211] width 271 height 73
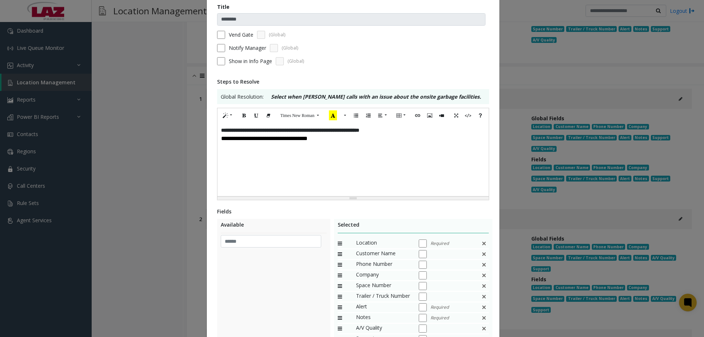
scroll to position [132, 0]
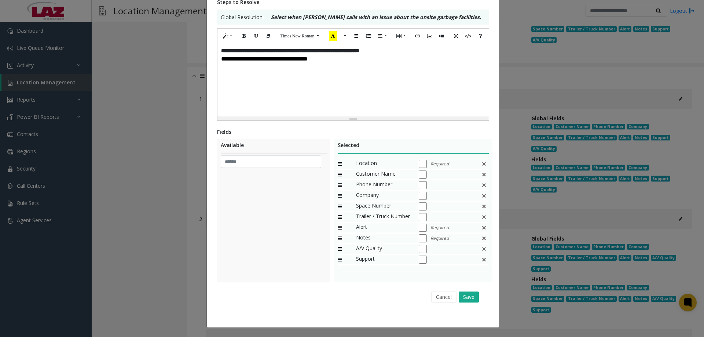
click at [474, 303] on div "Cancel Save" at bounding box center [353, 297] width 262 height 19
click at [472, 300] on button "Save" at bounding box center [469, 297] width 20 height 11
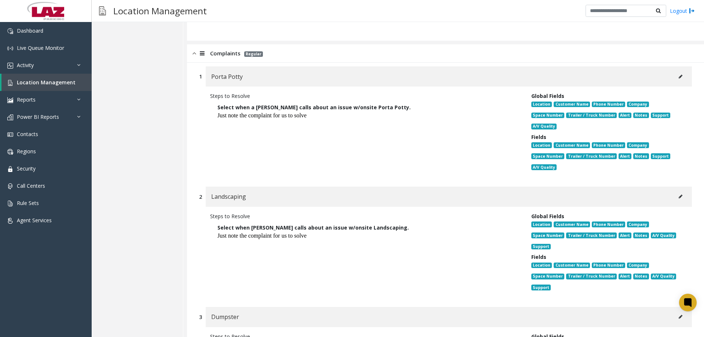
scroll to position [770, 0]
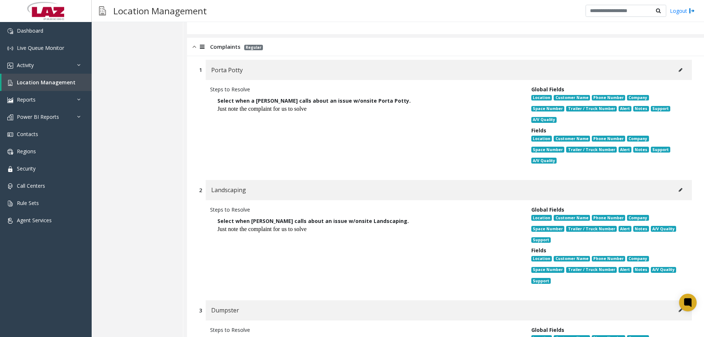
type input "**********"
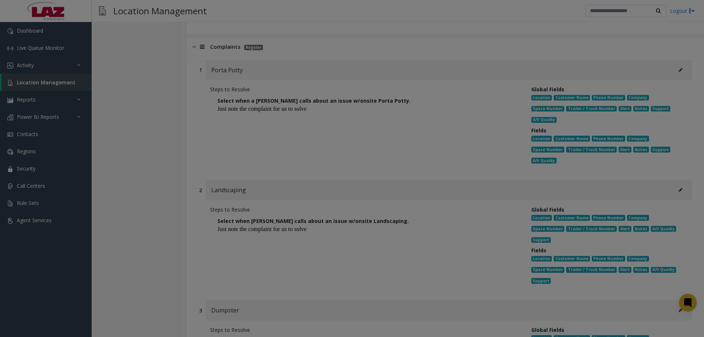
scroll to position [0, 0]
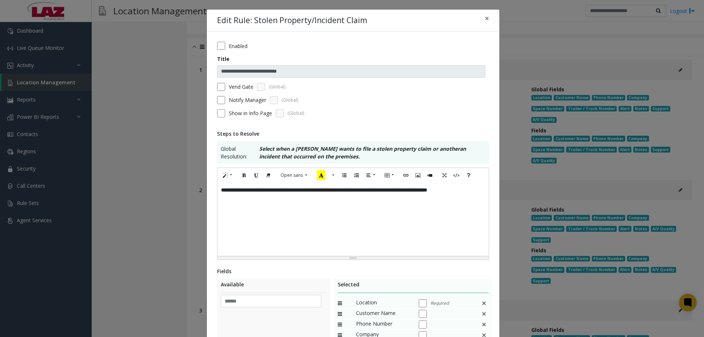
click at [250, 194] on p "**********" at bounding box center [353, 190] width 264 height 8
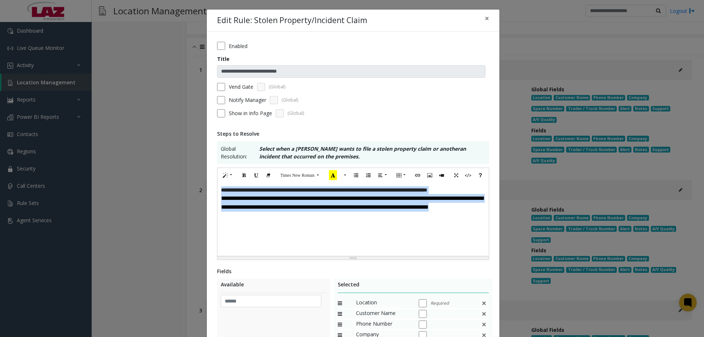
drag, startPoint x: 419, startPoint y: 213, endPoint x: 218, endPoint y: 186, distance: 203.5
click at [218, 188] on div "**********" at bounding box center [353, 219] width 271 height 73
click at [271, 240] on div "**********" at bounding box center [353, 219] width 271 height 73
click at [257, 210] on span "**********" at bounding box center [352, 203] width 262 height 14
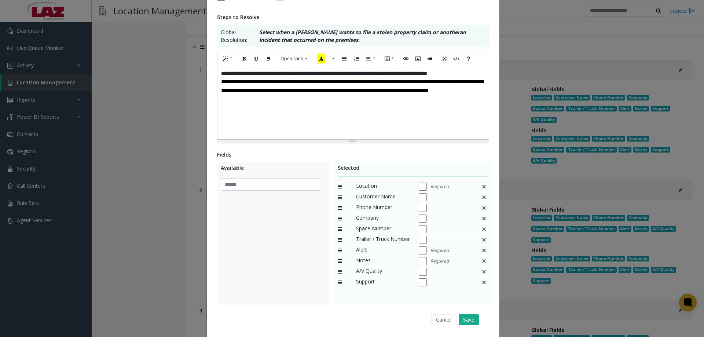
scroll to position [139, 0]
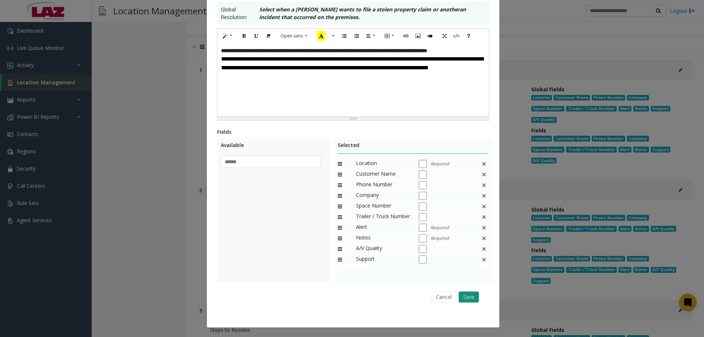
click at [470, 299] on button "Save" at bounding box center [469, 297] width 20 height 11
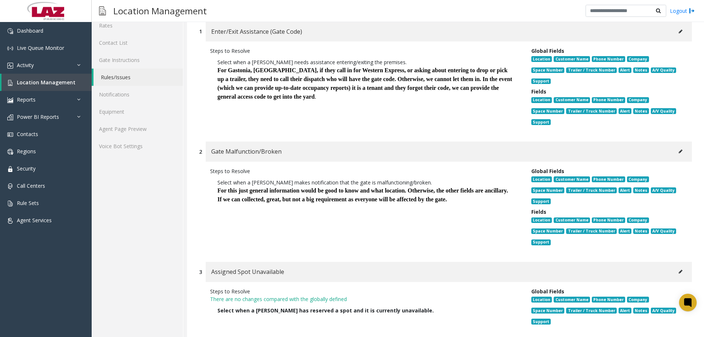
scroll to position [29, 0]
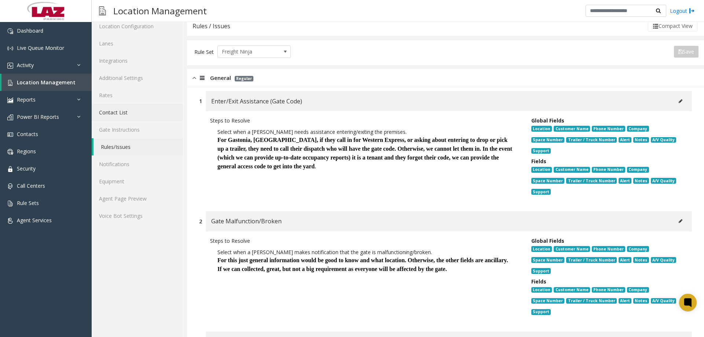
click at [111, 117] on link "Contact List" at bounding box center [137, 112] width 91 height 17
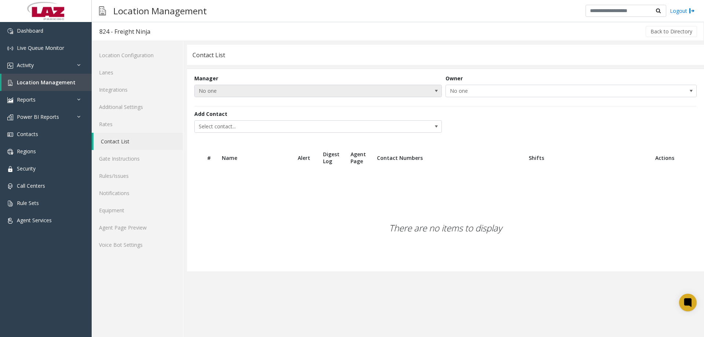
click at [219, 92] on span "No one" at bounding box center [293, 91] width 197 height 12
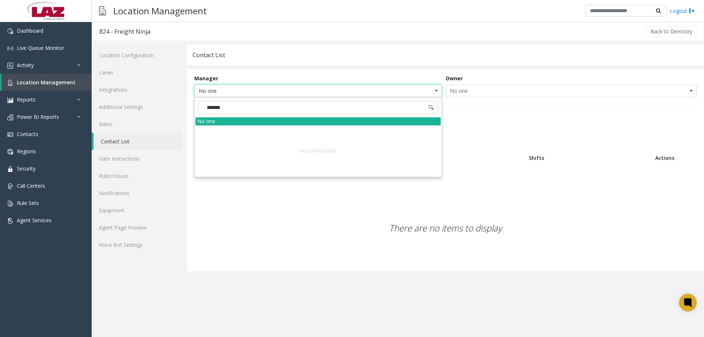
type input "********"
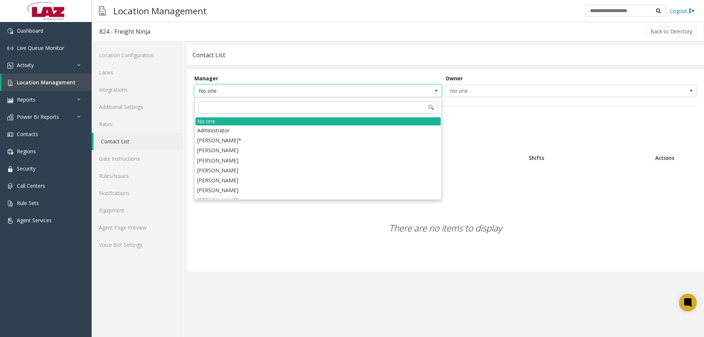
drag, startPoint x: 317, startPoint y: 274, endPoint x: 238, endPoint y: 223, distance: 93.1
click at [317, 274] on app-contact-list "Contact List Manager No one Owner No one Add Contact Select contact... # Name A…" at bounding box center [445, 191] width 517 height 292
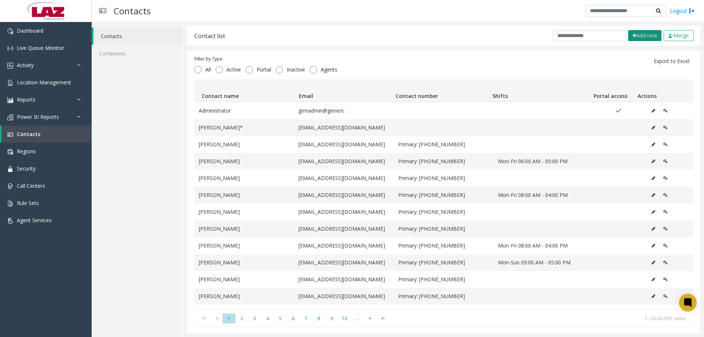
click at [631, 35] on button "Add new" at bounding box center [644, 35] width 33 height 11
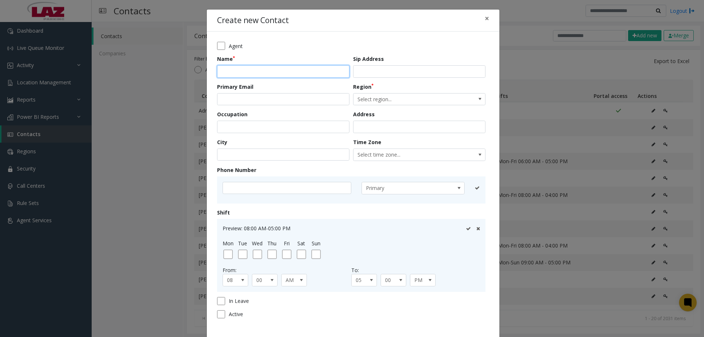
click at [223, 75] on input "text" at bounding box center [283, 71] width 132 height 12
type input "**********"
drag, startPoint x: 227, startPoint y: 99, endPoint x: 239, endPoint y: 100, distance: 12.2
click at [227, 98] on input "email" at bounding box center [283, 99] width 132 height 12
paste input "**********"
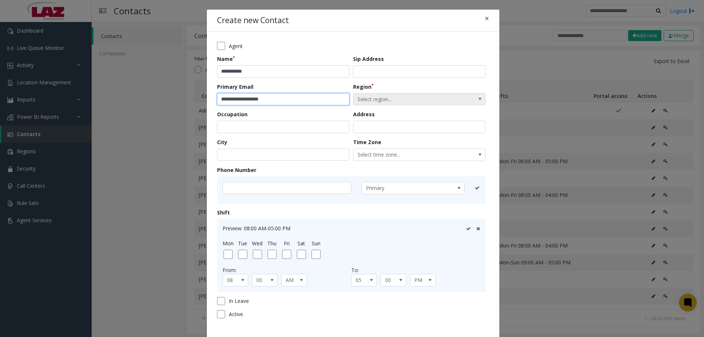
type input "**********"
click at [377, 100] on span "Select region..." at bounding box center [406, 100] width 105 height 12
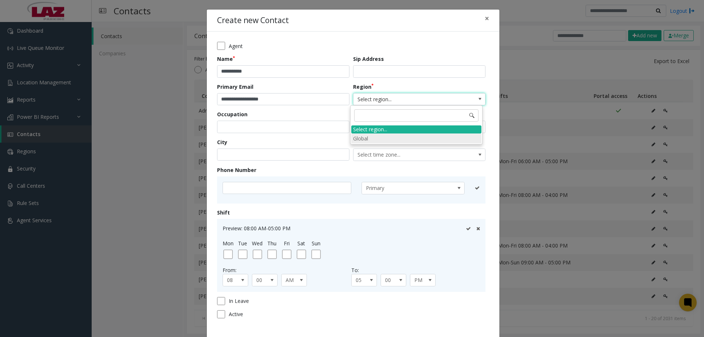
click at [377, 138] on li "Global" at bounding box center [416, 139] width 130 height 10
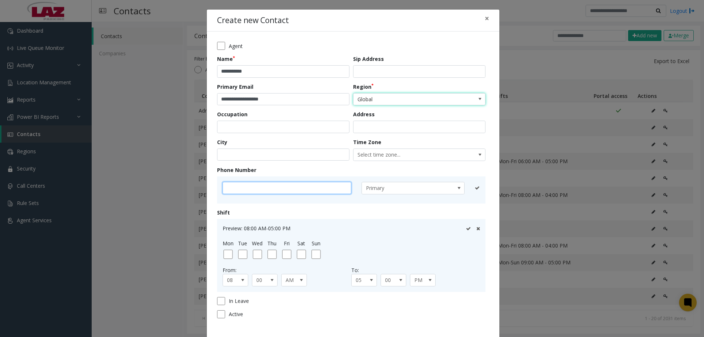
click at [278, 186] on input "text" at bounding box center [287, 188] width 129 height 12
type input "**********"
click at [466, 189] on icon at bounding box center [468, 188] width 5 height 5
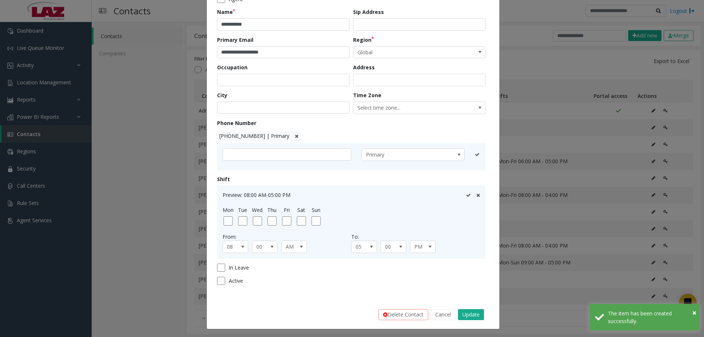
scroll to position [48, 0]
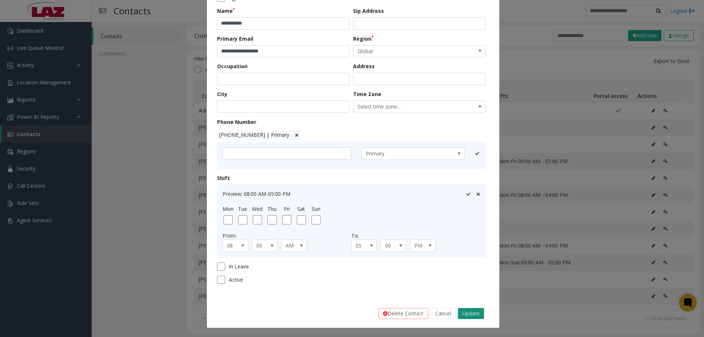
click at [477, 312] on button "Update" at bounding box center [471, 313] width 26 height 11
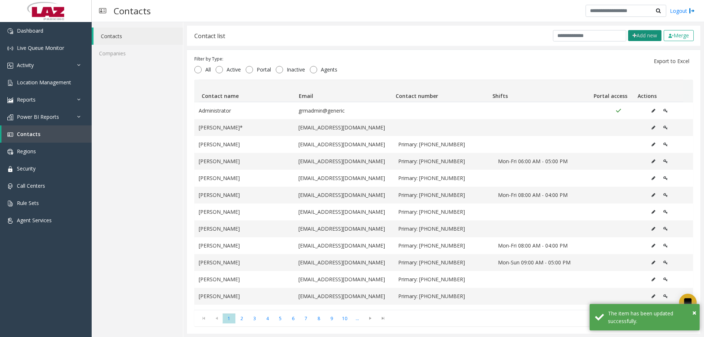
click at [638, 36] on button "Add new" at bounding box center [644, 35] width 33 height 11
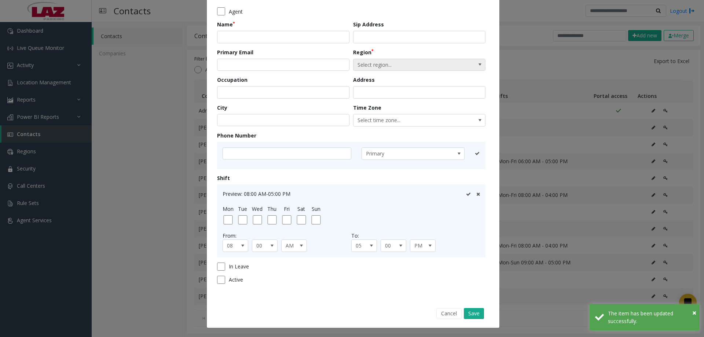
scroll to position [0, 0]
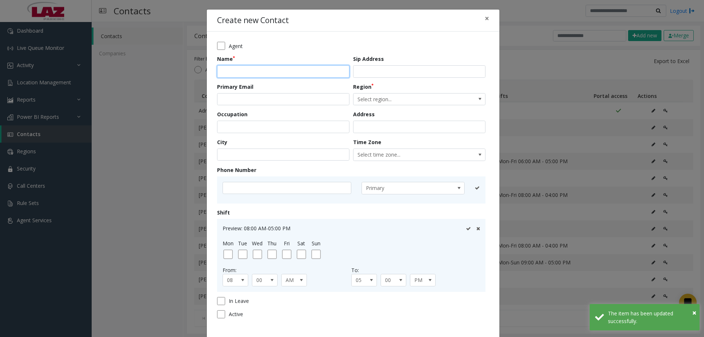
click at [276, 74] on input "text" at bounding box center [283, 71] width 132 height 12
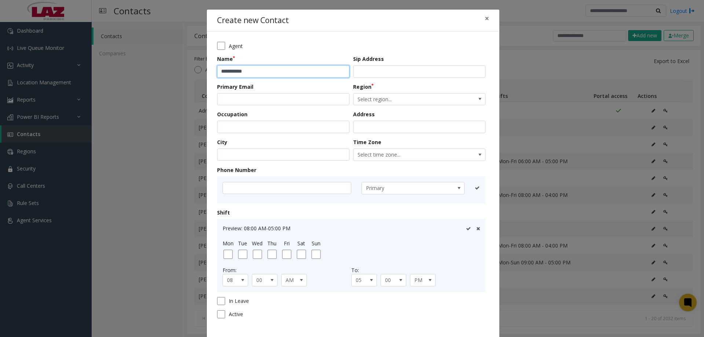
type input "**********"
click at [256, 98] on input "email" at bounding box center [283, 99] width 132 height 12
paste input "**********"
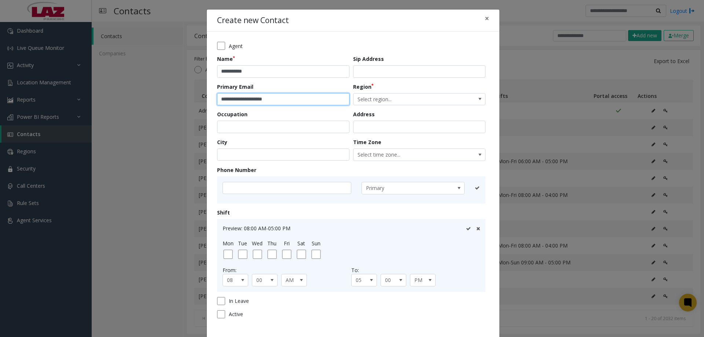
type input "**********"
click at [404, 89] on div "Region Select region..." at bounding box center [421, 94] width 136 height 23
click at [402, 95] on span "Select region..." at bounding box center [406, 100] width 105 height 12
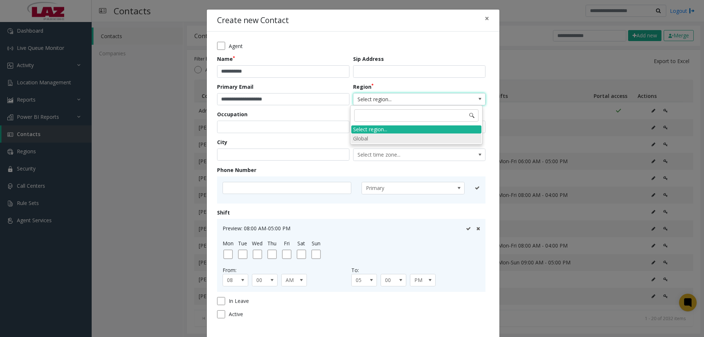
click at [371, 139] on li "Global" at bounding box center [416, 139] width 130 height 10
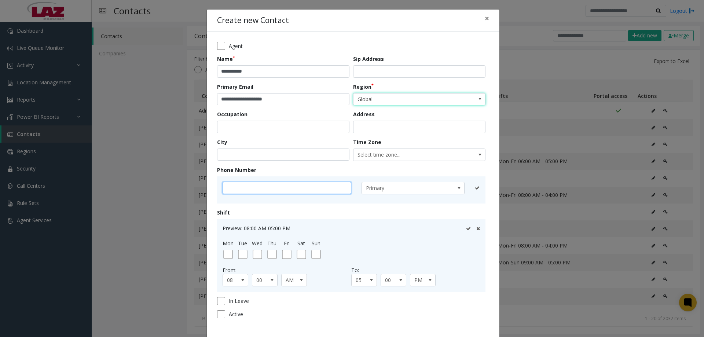
click at [294, 184] on input "text" at bounding box center [287, 188] width 129 height 12
type input "**********"
click at [466, 186] on icon at bounding box center [468, 188] width 5 height 5
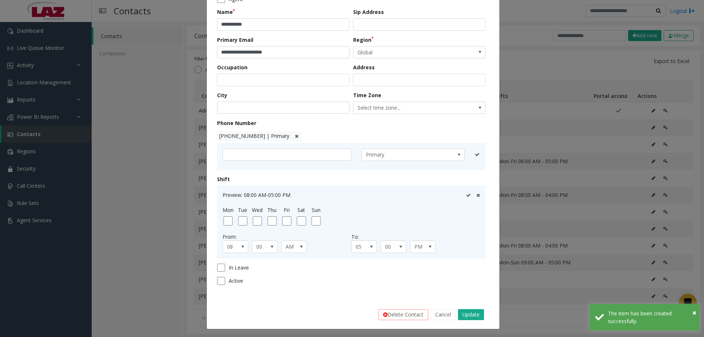
scroll to position [48, 0]
click at [468, 313] on button "Update" at bounding box center [471, 313] width 26 height 11
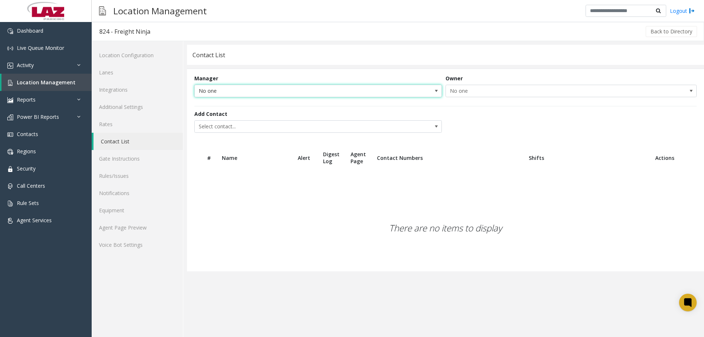
click at [242, 92] on span "No one" at bounding box center [293, 91] width 197 height 12
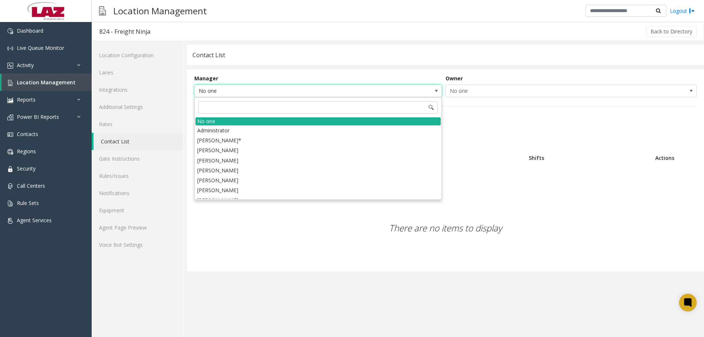
drag, startPoint x: 265, startPoint y: 239, endPoint x: 254, endPoint y: 205, distance: 36.3
click at [265, 239] on div "There are no items to display" at bounding box center [445, 228] width 517 height 87
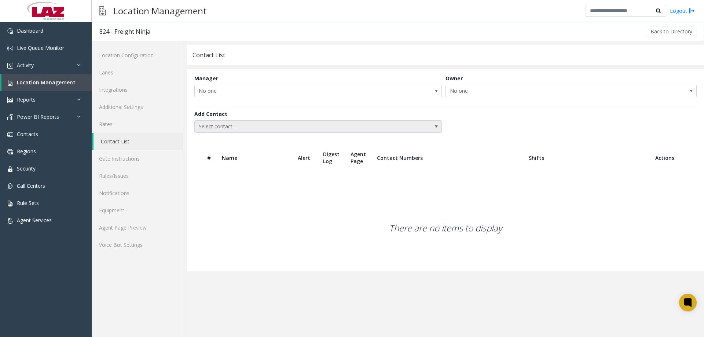
click at [224, 123] on span "Select contact..." at bounding box center [293, 127] width 197 height 12
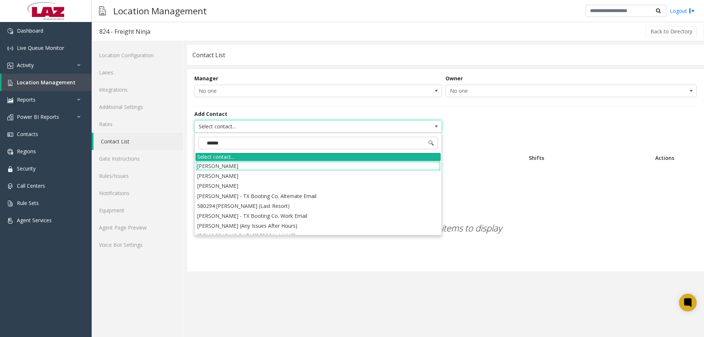
type input "*******"
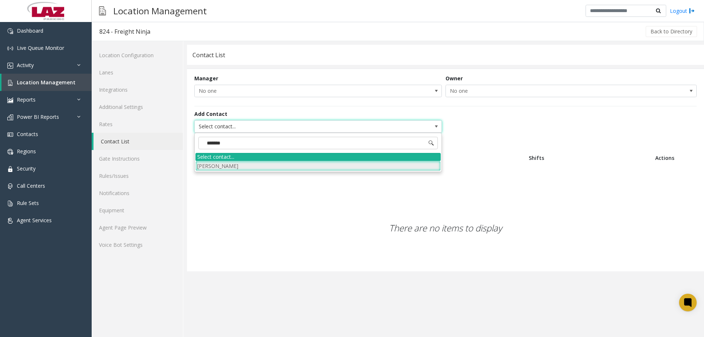
click at [223, 167] on li "Chris Lantz" at bounding box center [318, 166] width 245 height 10
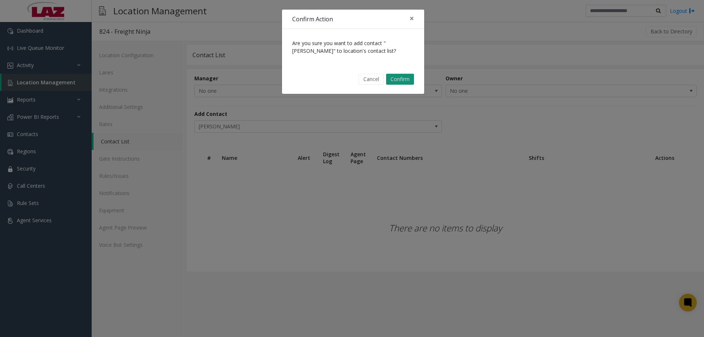
click at [401, 77] on button "Confirm" at bounding box center [400, 79] width 28 height 11
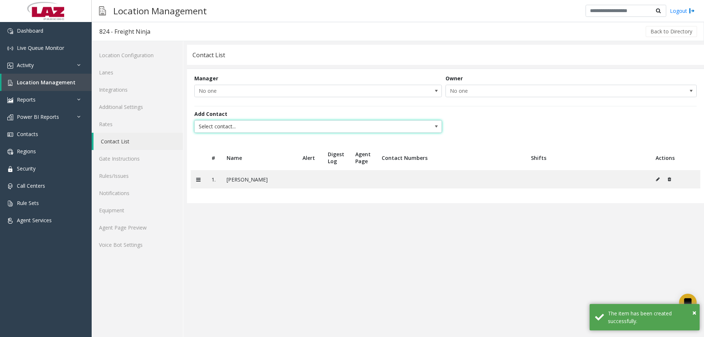
click at [244, 128] on span "Select contact..." at bounding box center [293, 127] width 197 height 12
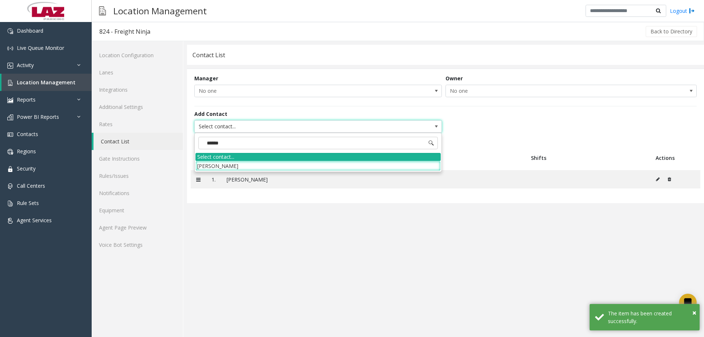
type input "*******"
click at [218, 169] on li "Neal Revane" at bounding box center [318, 166] width 245 height 10
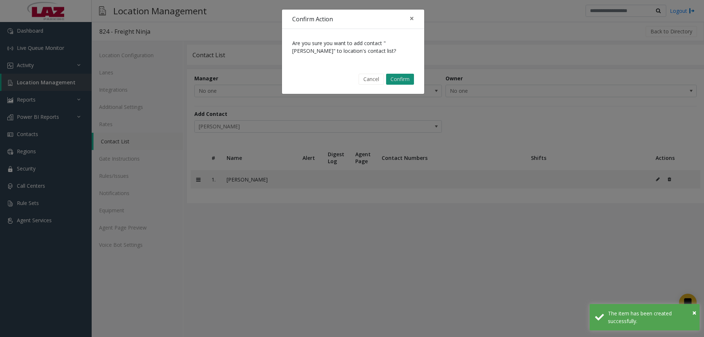
click at [391, 76] on button "Confirm" at bounding box center [400, 79] width 28 height 11
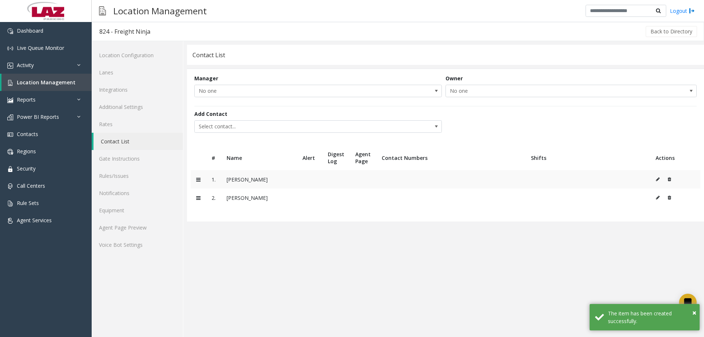
click at [657, 179] on icon at bounding box center [658, 179] width 4 height 4
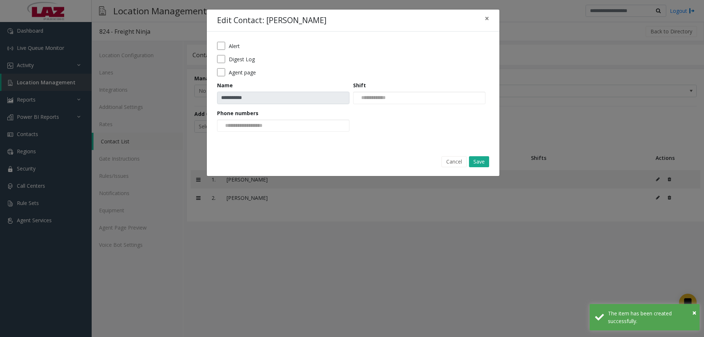
click at [215, 54] on div "**********" at bounding box center [353, 90] width 293 height 116
click at [222, 53] on form "**********" at bounding box center [353, 89] width 272 height 95
drag, startPoint x: 240, startPoint y: 110, endPoint x: 246, endPoint y: 115, distance: 7.3
click at [241, 110] on label "Phone numbers" at bounding box center [237, 113] width 41 height 8
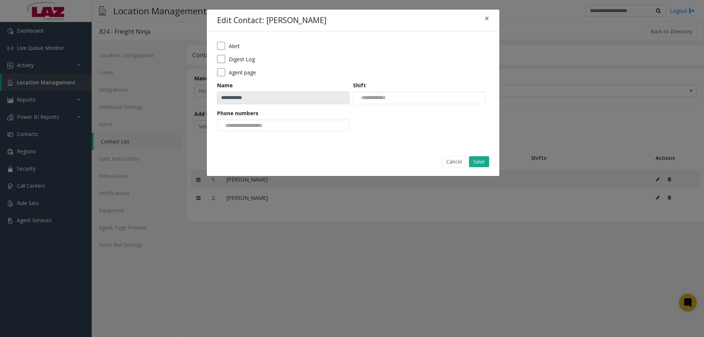
click at [246, 115] on label "Phone numbers" at bounding box center [237, 113] width 41 height 8
drag, startPoint x: 252, startPoint y: 123, endPoint x: 263, endPoint y: 134, distance: 14.8
click at [252, 123] on input at bounding box center [245, 126] width 55 height 12
click at [267, 140] on li "630-935-6183" at bounding box center [283, 138] width 130 height 10
click at [267, 139] on div "**********" at bounding box center [353, 90] width 293 height 116
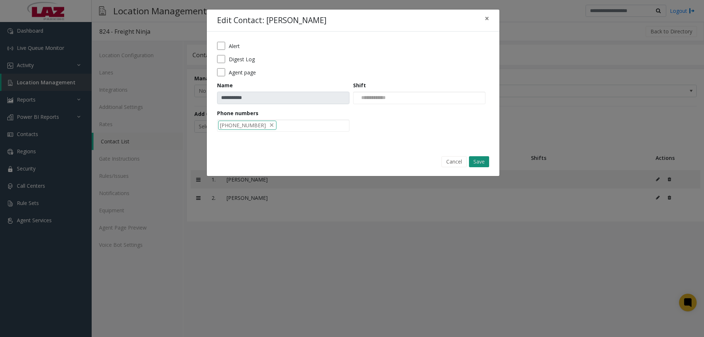
click at [483, 160] on button "Save" at bounding box center [479, 161] width 20 height 11
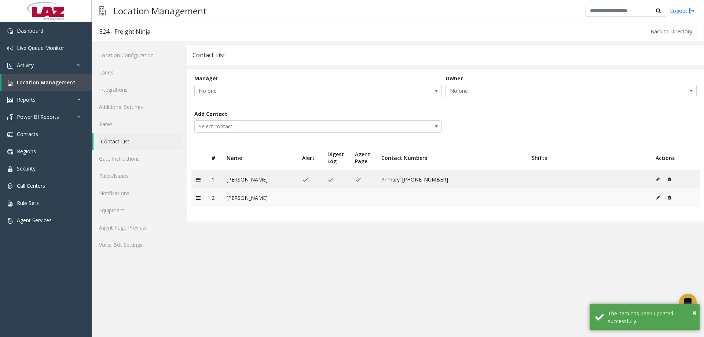
click at [657, 198] on icon at bounding box center [658, 198] width 4 height 4
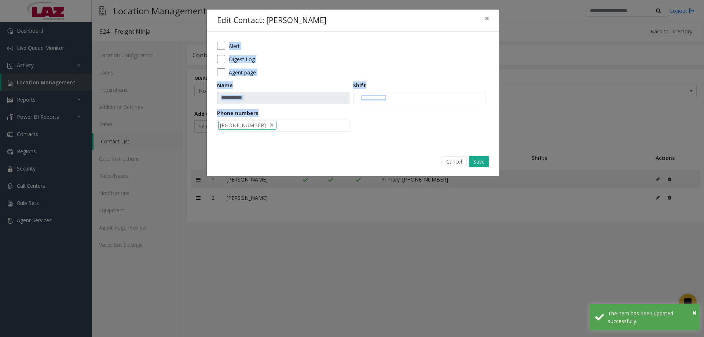
click at [227, 60] on div "Digest Log" at bounding box center [353, 59] width 272 height 8
click at [220, 68] on form "**********" at bounding box center [353, 89] width 272 height 95
click at [298, 59] on div "Digest Log" at bounding box center [353, 59] width 272 height 8
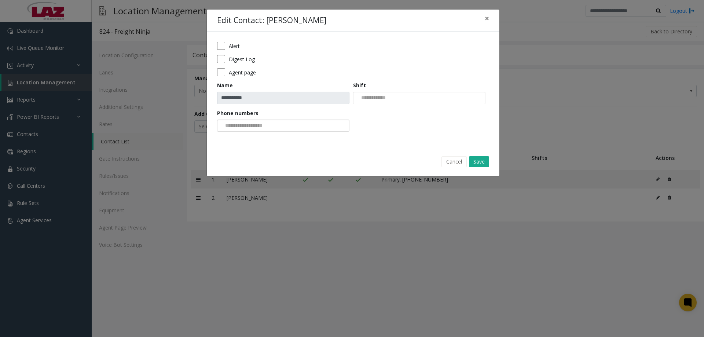
click at [261, 126] on input at bounding box center [245, 126] width 55 height 12
drag, startPoint x: 264, startPoint y: 139, endPoint x: 269, endPoint y: 139, distance: 4.5
click at [264, 139] on li "331-899-4987" at bounding box center [283, 138] width 130 height 10
click at [482, 163] on button "Save" at bounding box center [479, 161] width 20 height 11
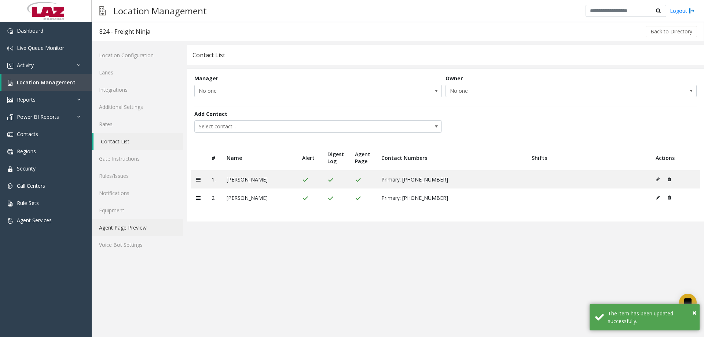
click at [130, 226] on link "Agent Page Preview" at bounding box center [137, 227] width 91 height 17
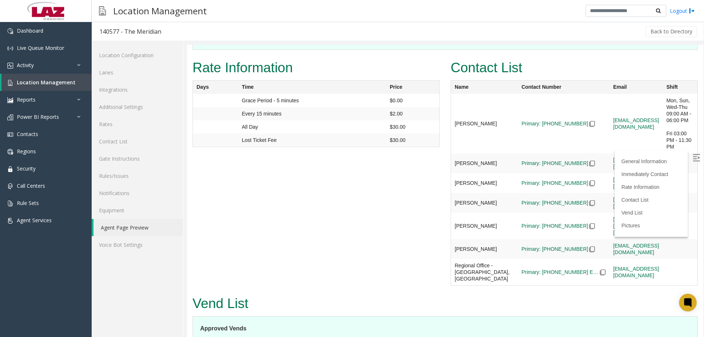
scroll to position [550, 0]
click at [39, 83] on span "Location Management" at bounding box center [46, 82] width 59 height 7
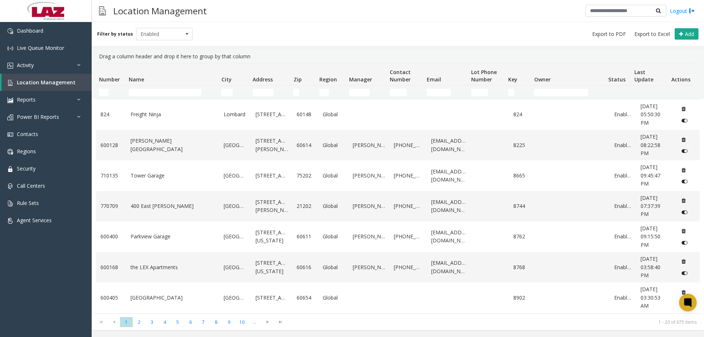
click at [144, 84] on th "Name" at bounding box center [172, 75] width 92 height 22
click at [143, 91] on input "Name Filter" at bounding box center [165, 92] width 73 height 7
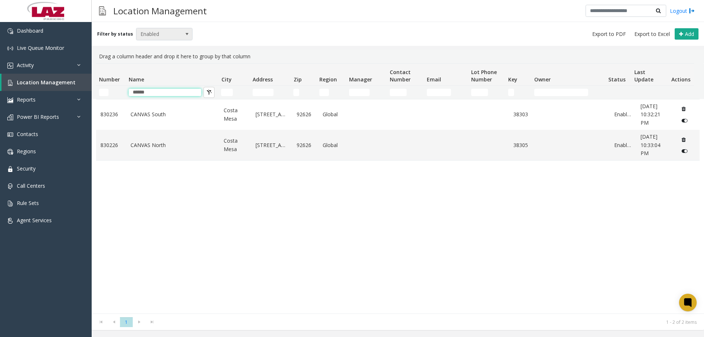
type input "******"
click at [158, 33] on span "Enabled" at bounding box center [158, 34] width 45 height 12
click at [161, 64] on li "Disabled" at bounding box center [161, 66] width 55 height 10
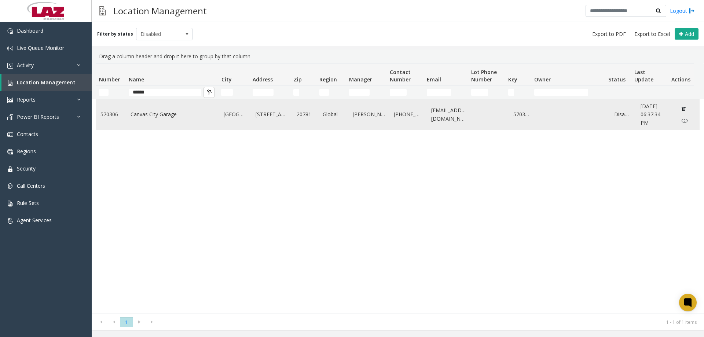
click at [166, 112] on link "Canvas City Garage" at bounding box center [173, 114] width 85 height 8
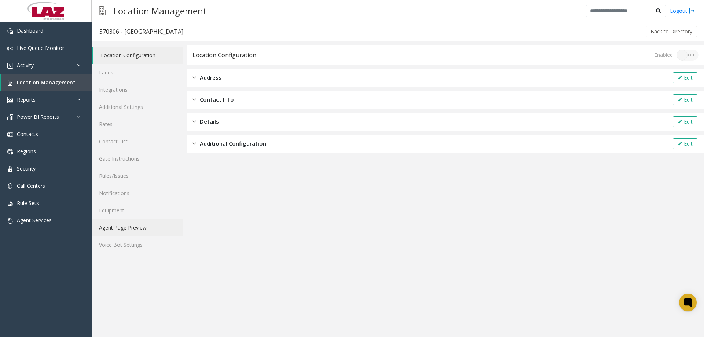
click at [146, 230] on link "Agent Page Preview" at bounding box center [137, 227] width 91 height 17
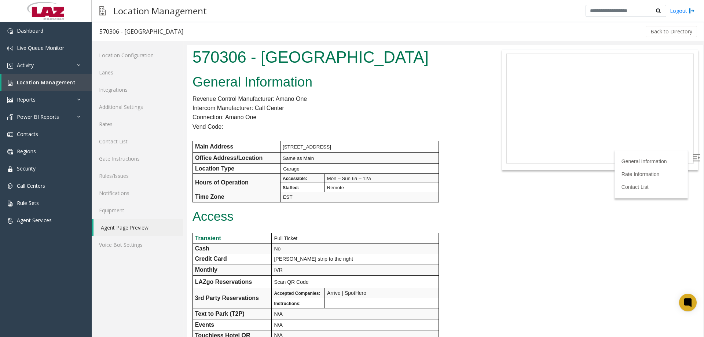
click at [260, 28] on div "Back to Directory" at bounding box center [445, 31] width 508 height 18
click at [138, 79] on link "Lanes" at bounding box center [137, 72] width 91 height 17
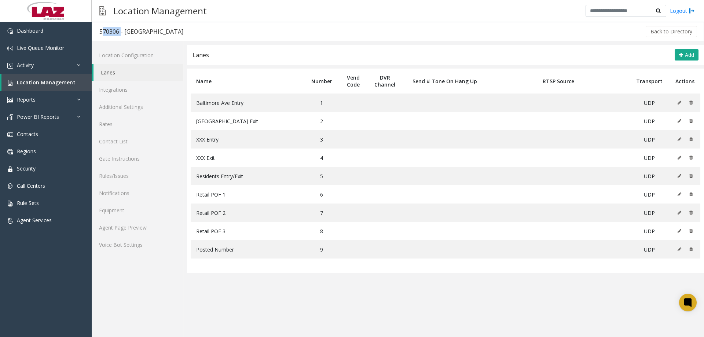
drag, startPoint x: 119, startPoint y: 31, endPoint x: 100, endPoint y: 34, distance: 19.7
click at [100, 34] on div "570306 - Canvas City Garage" at bounding box center [141, 32] width 84 height 10
copy div "570306"
click at [256, 310] on app-lanes "Lanes Add Name Number Vend Code DVR Channel Send # Tone On Hang Up RTSP Source …" at bounding box center [445, 191] width 517 height 292
click at [39, 87] on link "Location Management" at bounding box center [46, 82] width 90 height 17
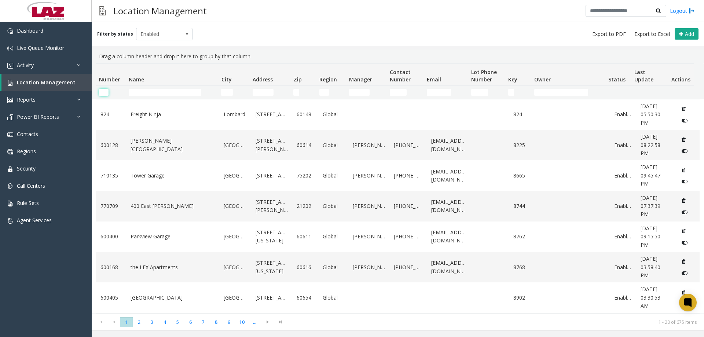
click at [103, 95] on input "Number Filter" at bounding box center [104, 92] width 10 height 7
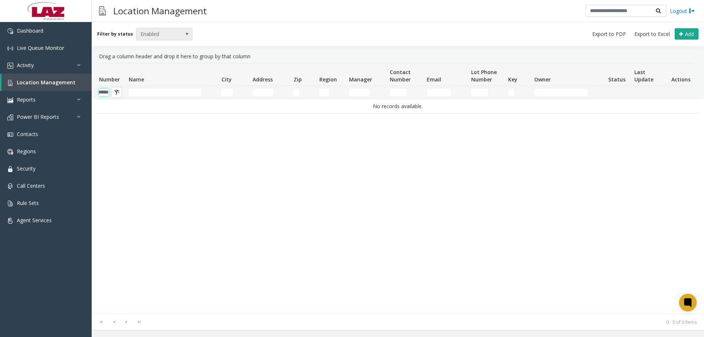
type input "******"
click at [157, 27] on div "Filter by status Enabled Add" at bounding box center [398, 34] width 613 height 24
click at [157, 34] on span "Enabled" at bounding box center [158, 34] width 45 height 12
click at [155, 50] on li "All" at bounding box center [161, 46] width 55 height 10
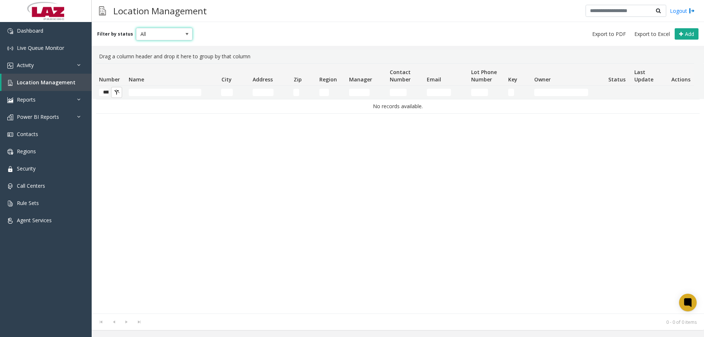
click at [161, 37] on span "All" at bounding box center [158, 34] width 45 height 12
drag, startPoint x: 157, startPoint y: 67, endPoint x: 154, endPoint y: 65, distance: 3.9
click at [156, 67] on li "Disabled" at bounding box center [161, 66] width 55 height 10
click at [259, 33] on div "Filter by status Disabled Add" at bounding box center [398, 34] width 613 height 24
drag, startPoint x: 215, startPoint y: 216, endPoint x: 223, endPoint y: 9, distance: 206.7
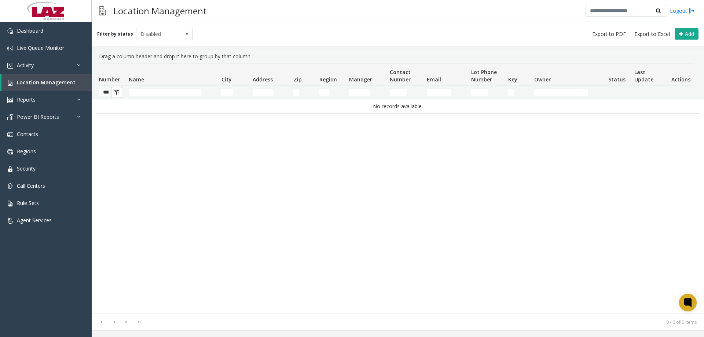
click at [215, 215] on div "No records available." at bounding box center [398, 206] width 604 height 215
click at [29, 33] on link "Dashboard" at bounding box center [46, 30] width 92 height 17
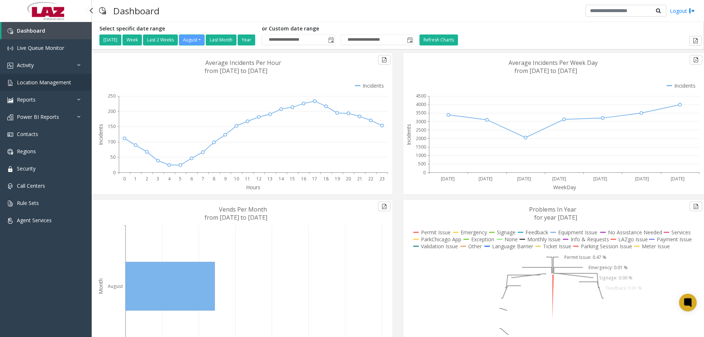
click at [42, 83] on span "Location Management" at bounding box center [44, 82] width 54 height 7
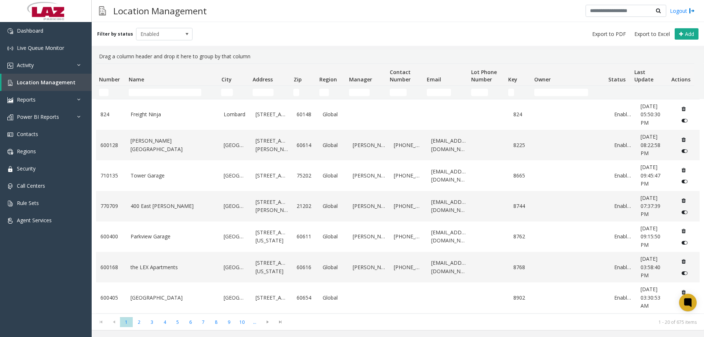
click at [254, 18] on div "Location Management Logout" at bounding box center [398, 11] width 613 height 22
click at [694, 33] on span "Add" at bounding box center [689, 33] width 9 height 7
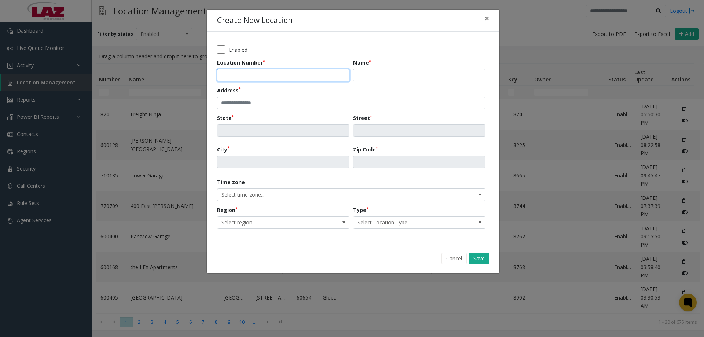
click at [238, 77] on input "Location Number" at bounding box center [283, 75] width 132 height 12
type input "******"
click at [382, 74] on input "Name" at bounding box center [419, 75] width 132 height 12
click at [377, 72] on input "Name" at bounding box center [419, 75] width 132 height 12
paste input "**********"
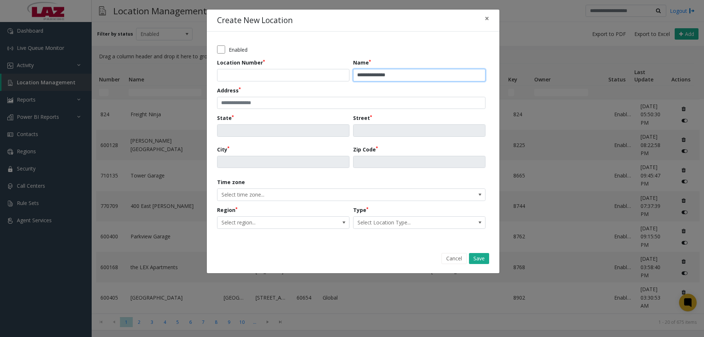
type input "**********"
click at [267, 102] on input "text" at bounding box center [351, 103] width 269 height 12
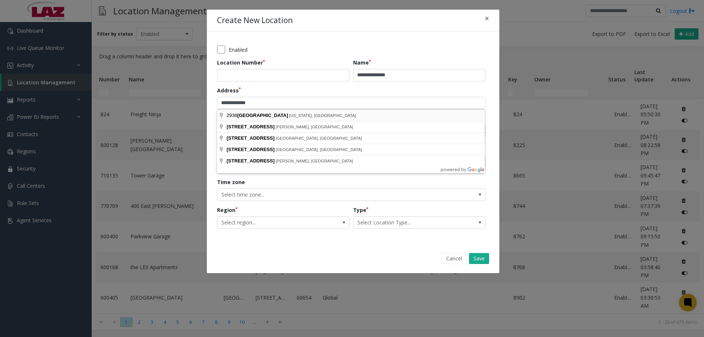
type input "**********"
type input "**"
type input "**********"
type input "********"
type input "*****"
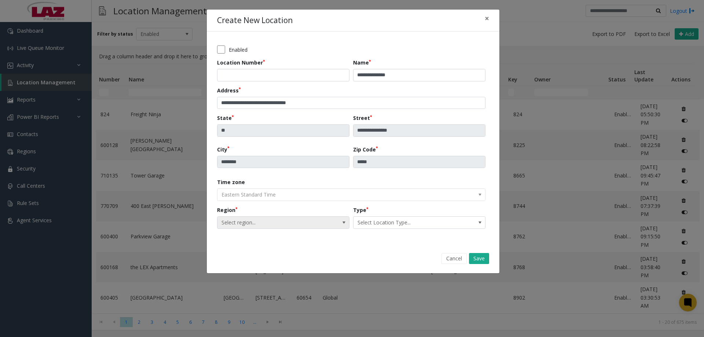
click at [302, 225] on span "Select region..." at bounding box center [270, 223] width 105 height 12
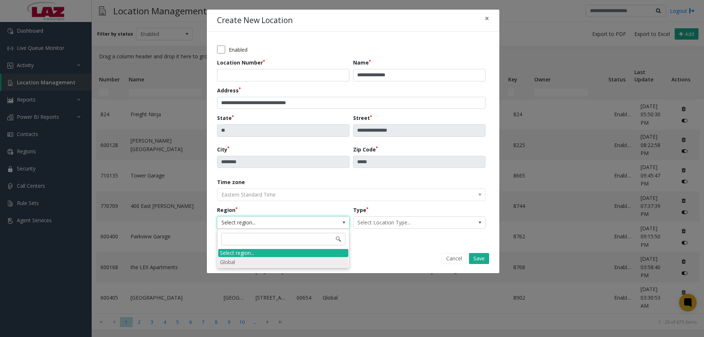
click at [252, 259] on li "Global" at bounding box center [283, 262] width 130 height 10
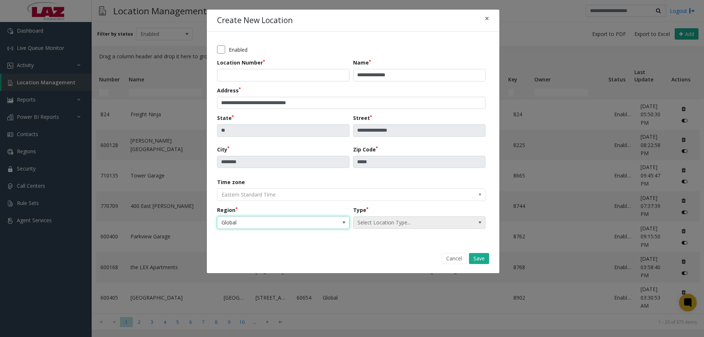
click at [452, 218] on span "Select Location Type..." at bounding box center [406, 223] width 105 height 12
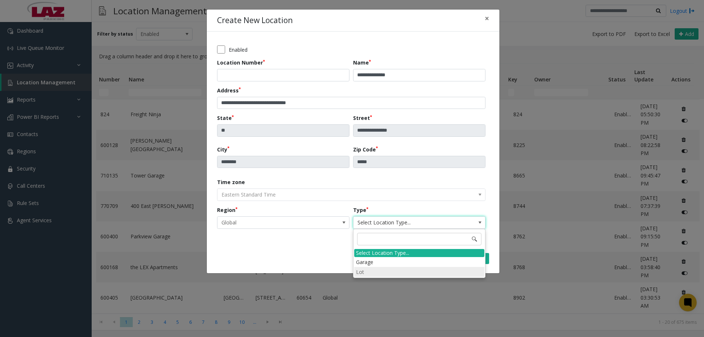
click at [388, 271] on li "Lot" at bounding box center [419, 272] width 130 height 10
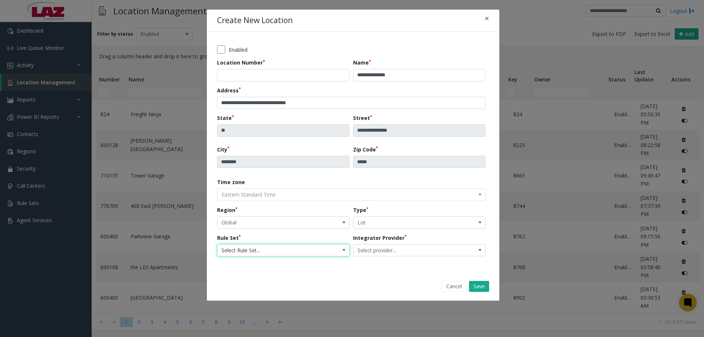
click at [276, 248] on span "Select Rule Set..." at bounding box center [270, 251] width 105 height 12
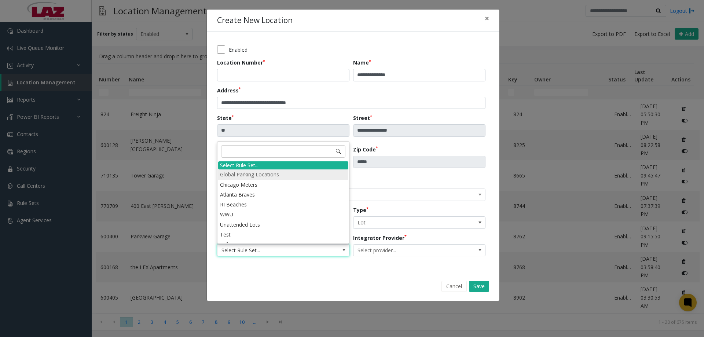
click at [255, 171] on li "Global Parking Locations" at bounding box center [283, 174] width 130 height 10
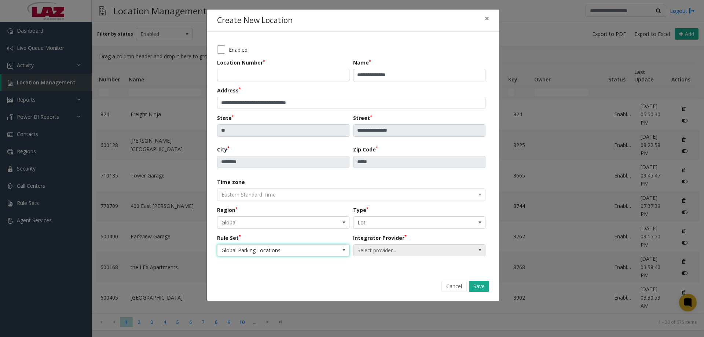
click at [366, 250] on span "Select provider..." at bounding box center [406, 251] width 105 height 12
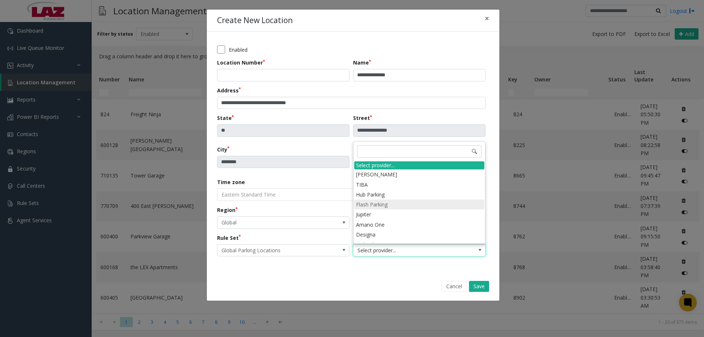
click at [390, 205] on li "Flash Parking" at bounding box center [419, 205] width 130 height 10
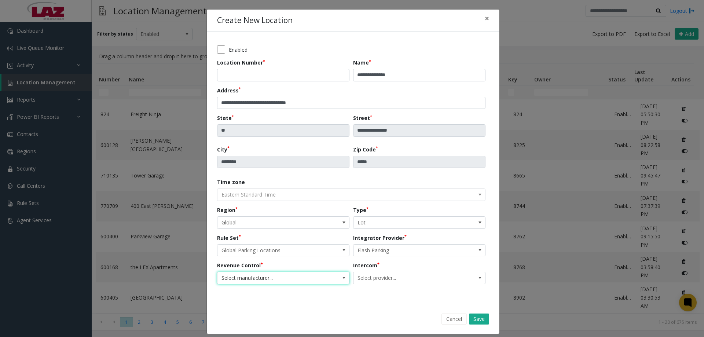
click at [285, 278] on span "Select manufacturer..." at bounding box center [270, 278] width 105 height 12
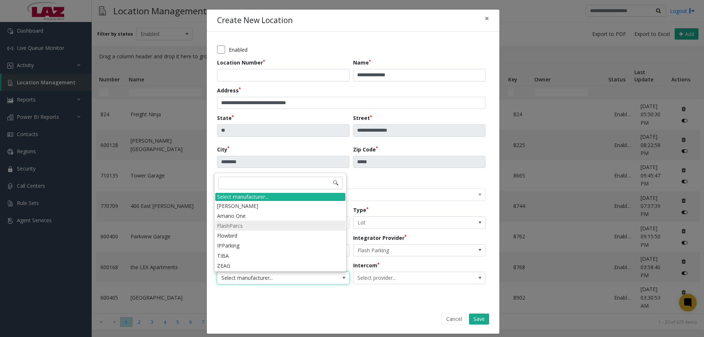
click at [239, 227] on li "FlashParcs" at bounding box center [280, 226] width 130 height 10
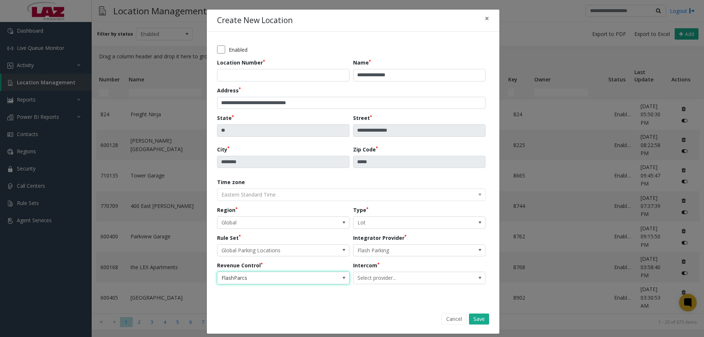
click at [408, 287] on div "**********" at bounding box center [353, 168] width 272 height 253
click at [405, 282] on span "Select provider..." at bounding box center [406, 278] width 105 height 12
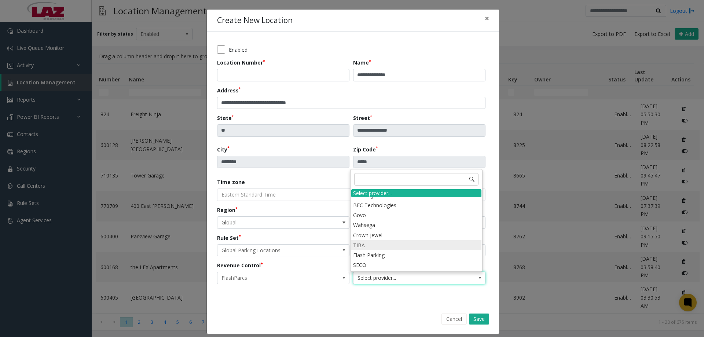
scroll to position [183, 0]
click at [386, 222] on li "Flash Parking" at bounding box center [416, 219] width 130 height 10
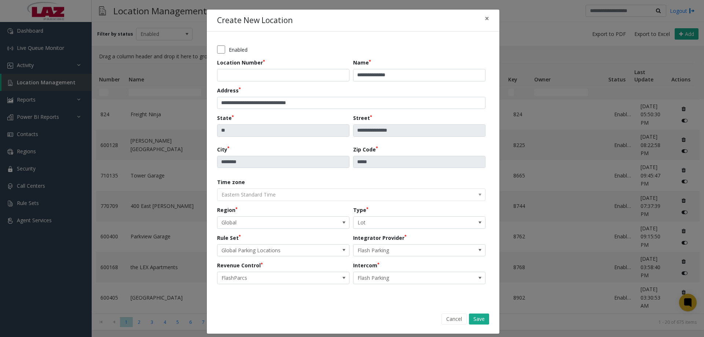
click at [388, 307] on form "**********" at bounding box center [353, 183] width 293 height 302
click at [473, 321] on button "Save" at bounding box center [479, 319] width 20 height 11
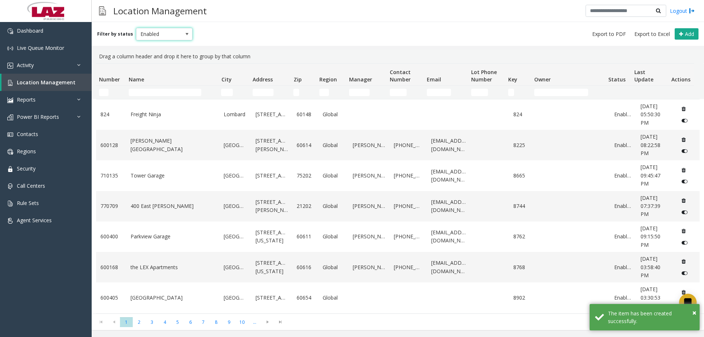
click at [174, 30] on span "Enabled" at bounding box center [158, 34] width 45 height 12
click at [161, 63] on li "Disabled" at bounding box center [161, 66] width 55 height 10
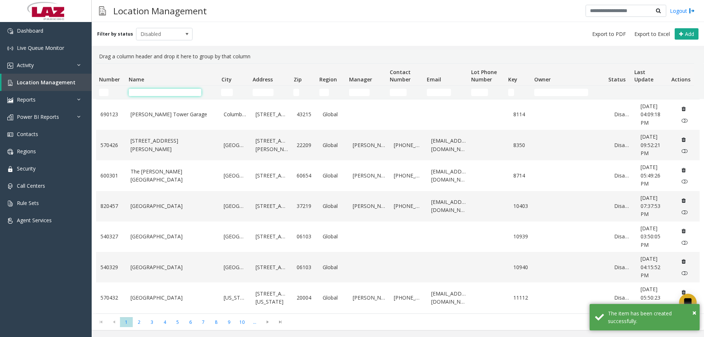
click at [164, 90] on input "Name Filter" at bounding box center [165, 92] width 73 height 7
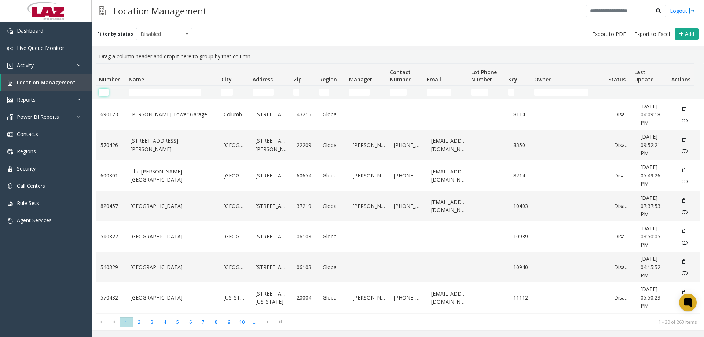
click at [107, 94] on input "Number Filter" at bounding box center [104, 92] width 10 height 7
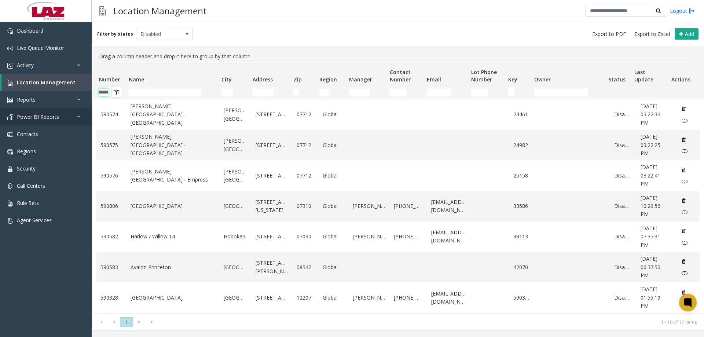
scroll to position [0, 12]
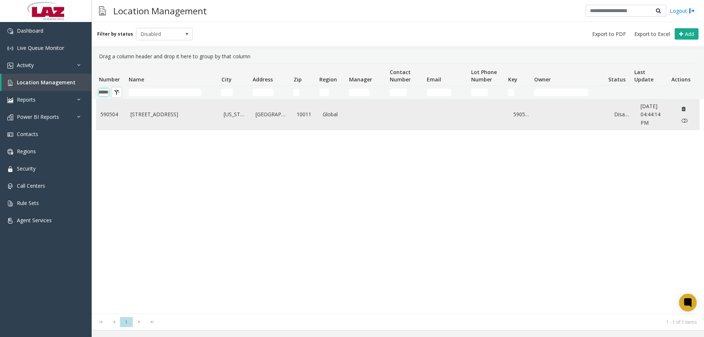
type input "******"
click at [161, 110] on td "2936 W 20th St." at bounding box center [173, 114] width 94 height 30
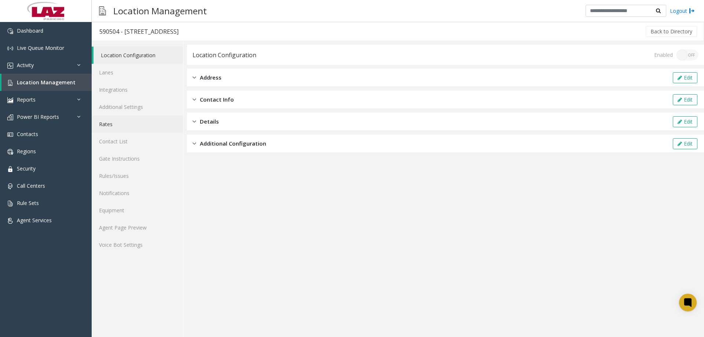
click at [120, 119] on link "Rates" at bounding box center [137, 124] width 91 height 17
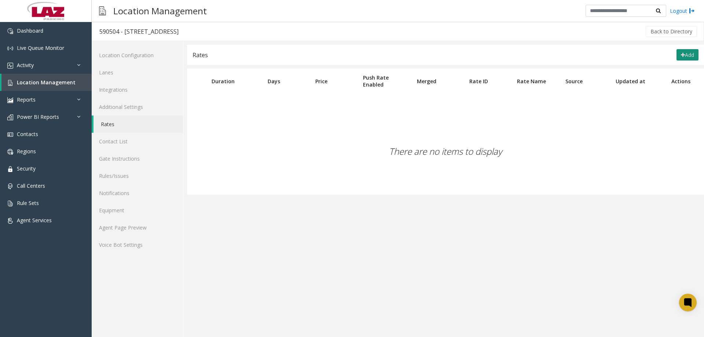
click at [694, 56] on button "Add" at bounding box center [688, 55] width 22 height 12
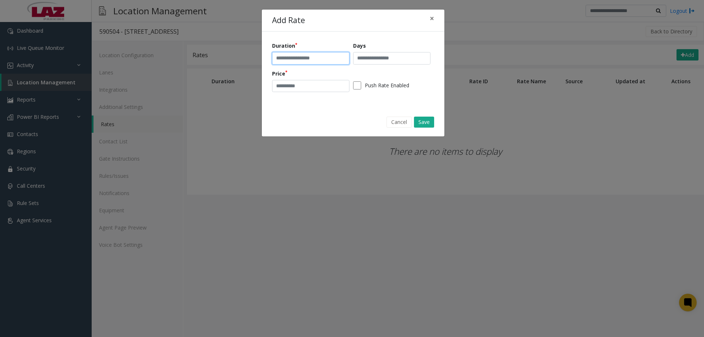
click at [332, 56] on input "text" at bounding box center [310, 58] width 77 height 12
type input "******"
click at [285, 77] on div "Price" at bounding box center [312, 81] width 81 height 23
click at [289, 84] on input "number" at bounding box center [310, 86] width 77 height 12
type input "*"
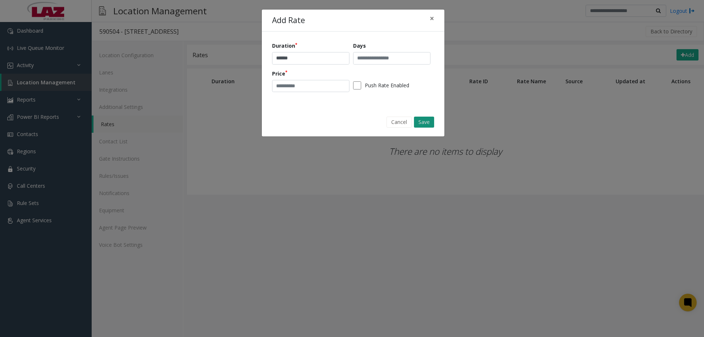
click at [428, 121] on button "Save" at bounding box center [424, 122] width 20 height 11
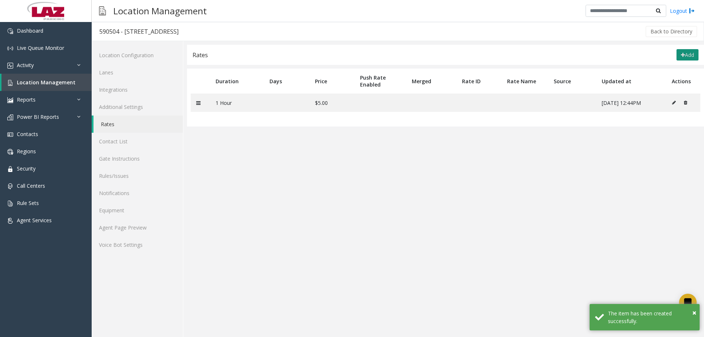
click at [685, 57] on button "Add" at bounding box center [688, 55] width 22 height 12
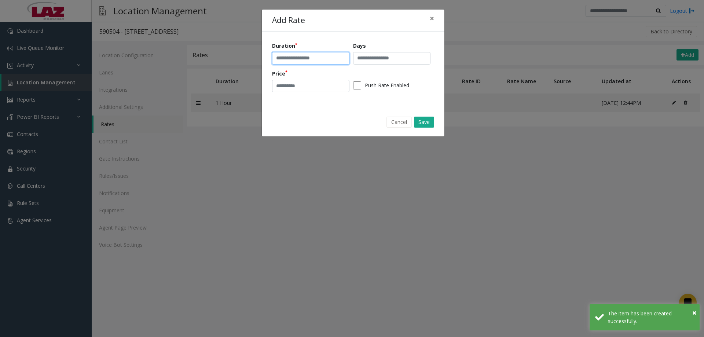
click at [291, 54] on input "text" at bounding box center [310, 58] width 77 height 12
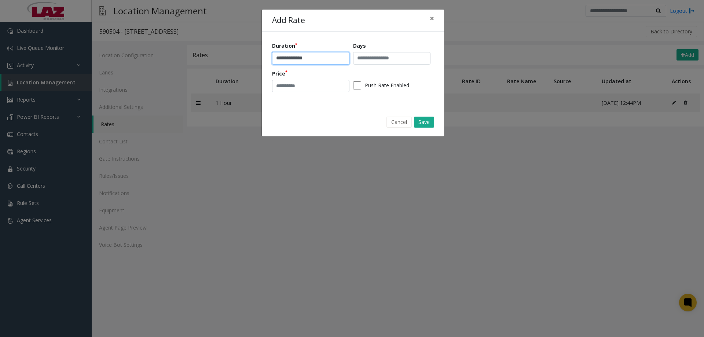
type input "**********"
type input "**"
click at [431, 124] on button "Save" at bounding box center [424, 122] width 20 height 11
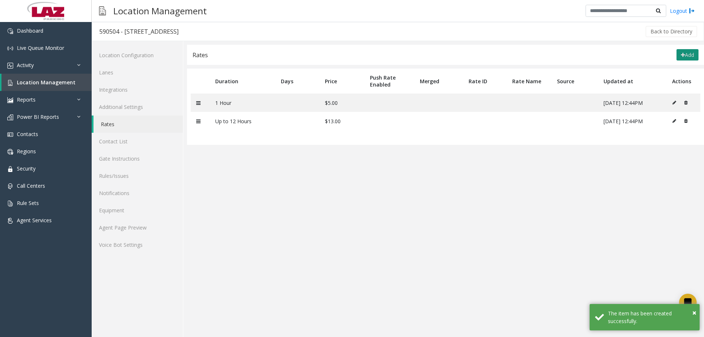
click at [683, 57] on icon at bounding box center [683, 54] width 4 height 5
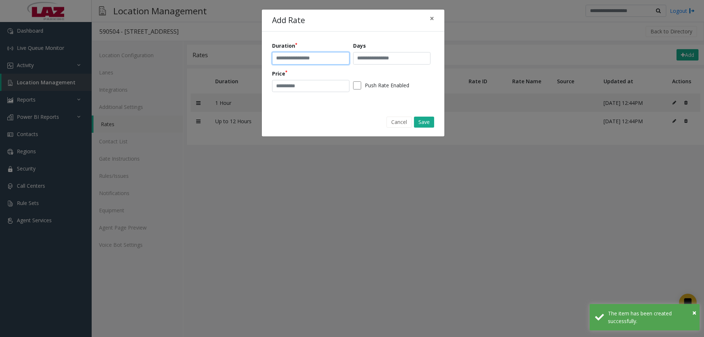
click at [289, 62] on input "text" at bounding box center [310, 58] width 77 height 12
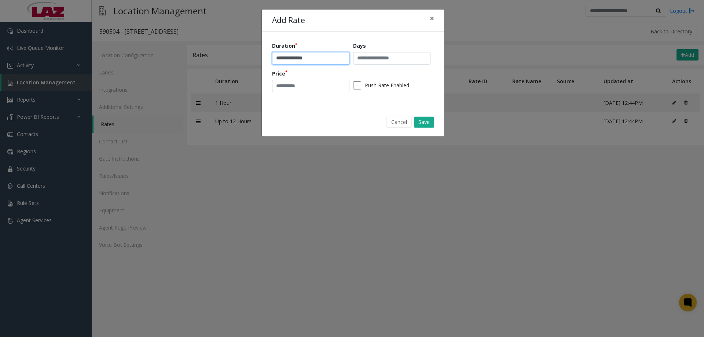
type input "**********"
type input "**"
click at [424, 120] on button "Save" at bounding box center [424, 122] width 20 height 11
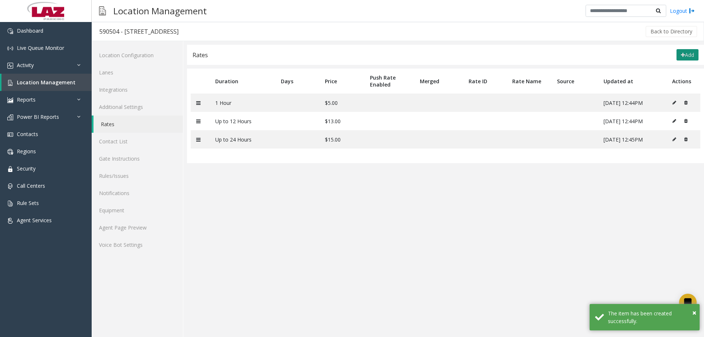
click at [683, 55] on icon at bounding box center [683, 54] width 4 height 5
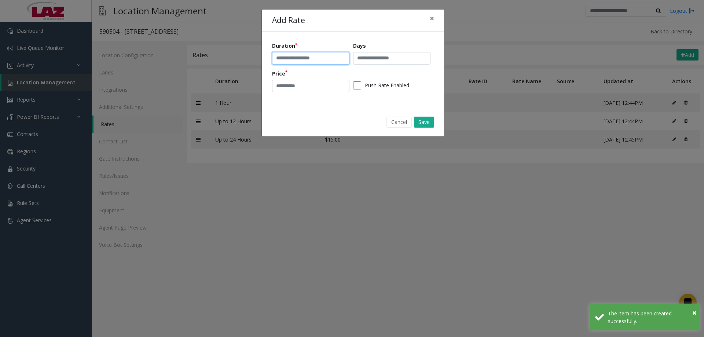
click at [292, 54] on input "text" at bounding box center [310, 58] width 77 height 12
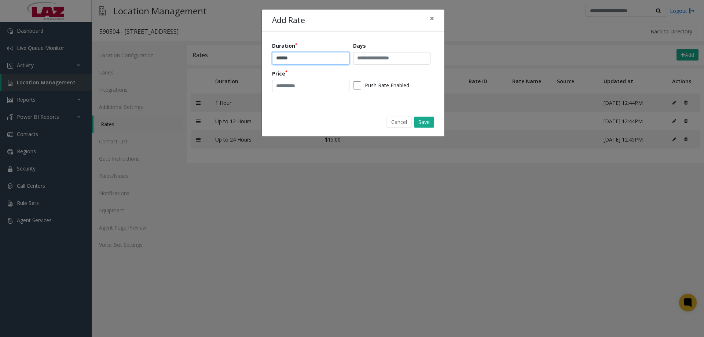
type input "**********"
click at [306, 83] on input "number" at bounding box center [310, 86] width 77 height 12
type input "**"
click at [438, 120] on div "Cancel Save" at bounding box center [353, 122] width 172 height 19
click at [434, 120] on div "Cancel Save" at bounding box center [353, 122] width 172 height 19
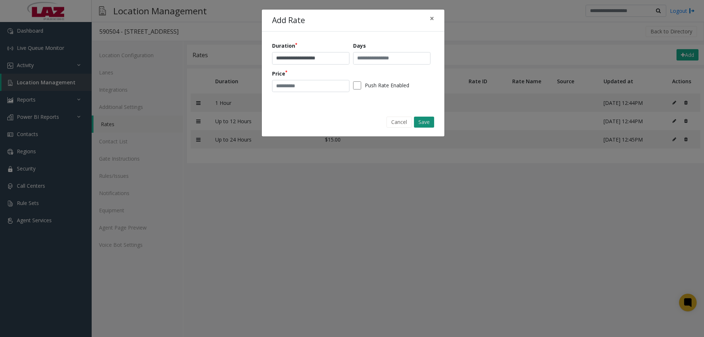
click at [428, 123] on button "Save" at bounding box center [424, 122] width 20 height 11
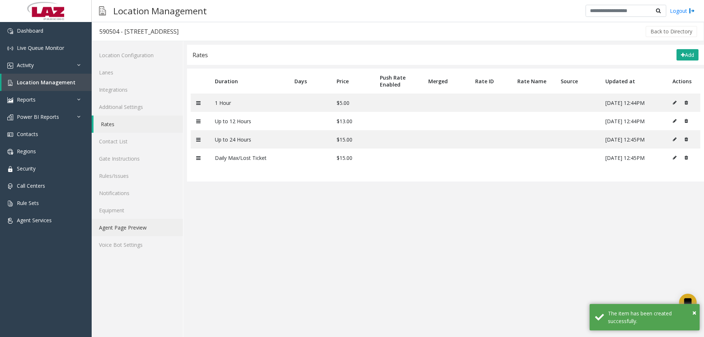
click at [129, 234] on link "Agent Page Preview" at bounding box center [137, 227] width 91 height 17
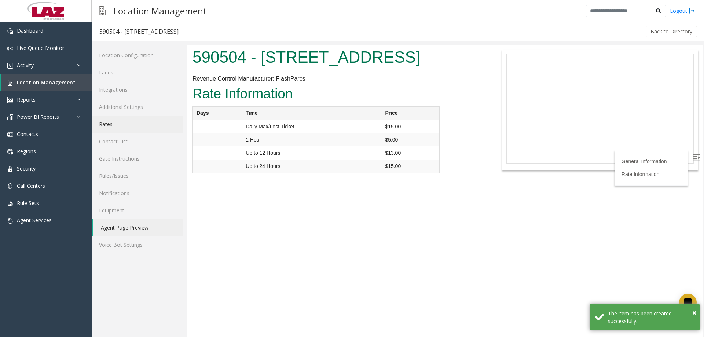
click at [132, 127] on link "Rates" at bounding box center [137, 124] width 91 height 17
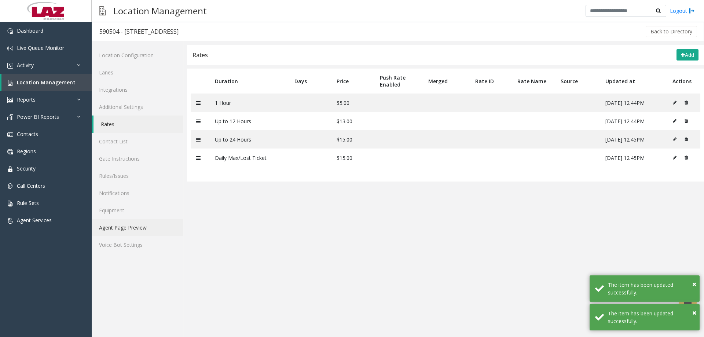
click at [128, 225] on link "Agent Page Preview" at bounding box center [137, 227] width 91 height 17
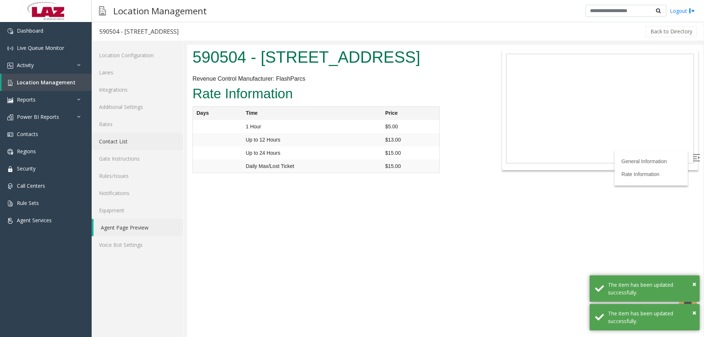
click at [118, 135] on link "Contact List" at bounding box center [137, 141] width 91 height 17
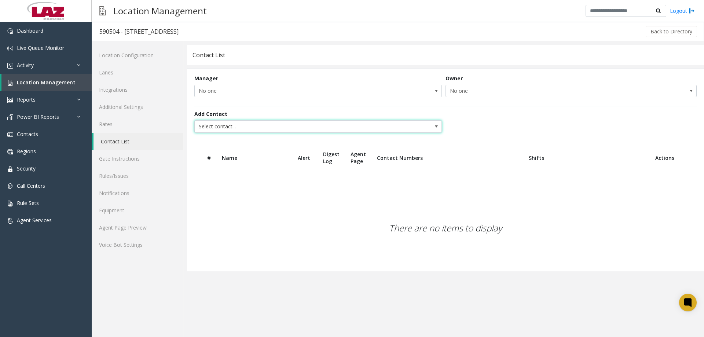
click at [216, 123] on span "Select contact..." at bounding box center [293, 127] width 197 height 12
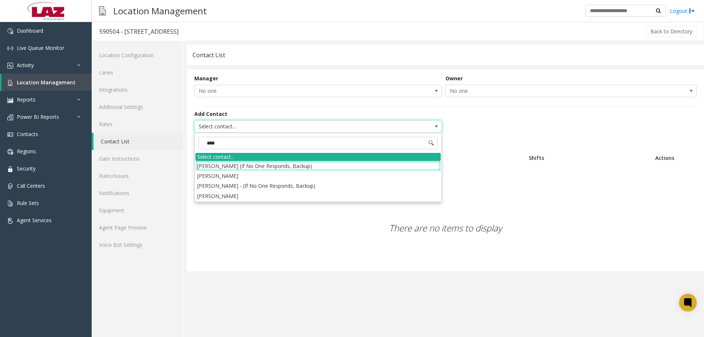
type input "*****"
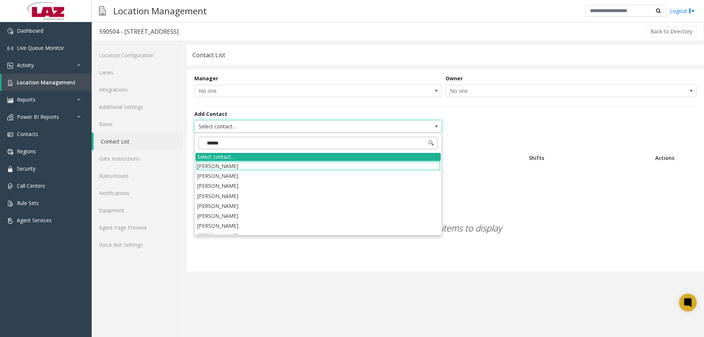
type input "******"
click at [237, 194] on li "Daniel Gemelli" at bounding box center [318, 196] width 245 height 10
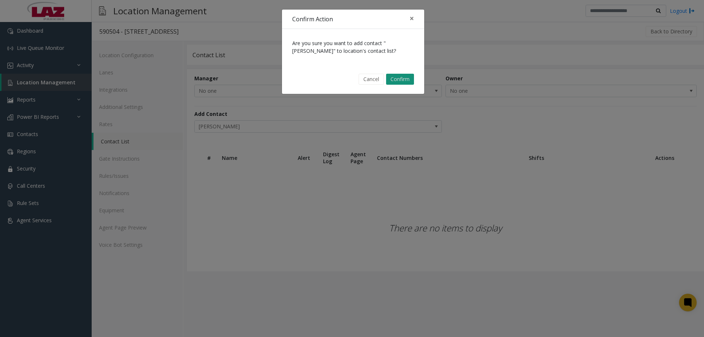
click at [405, 79] on button "Confirm" at bounding box center [400, 79] width 28 height 11
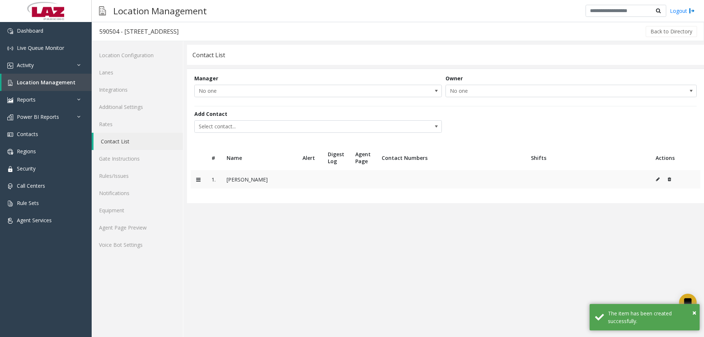
click at [660, 178] on button at bounding box center [660, 179] width 8 height 11
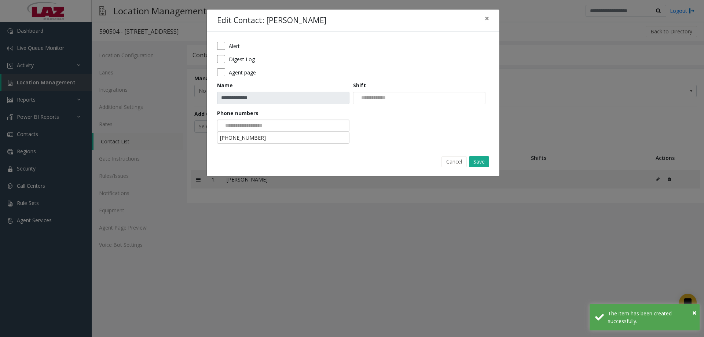
click at [273, 122] on input at bounding box center [245, 126] width 55 height 12
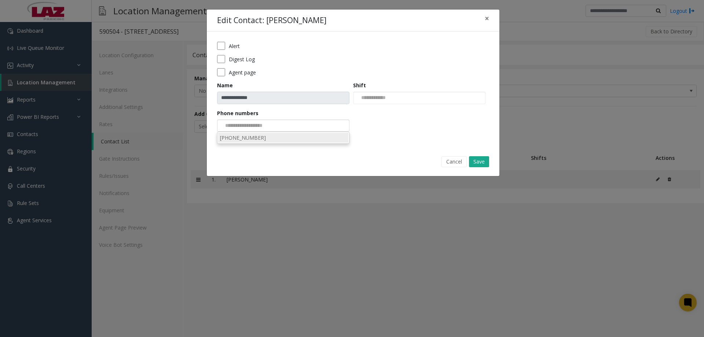
click at [256, 137] on li "646-419-0847" at bounding box center [283, 138] width 130 height 10
click at [481, 160] on button "Save" at bounding box center [479, 161] width 20 height 11
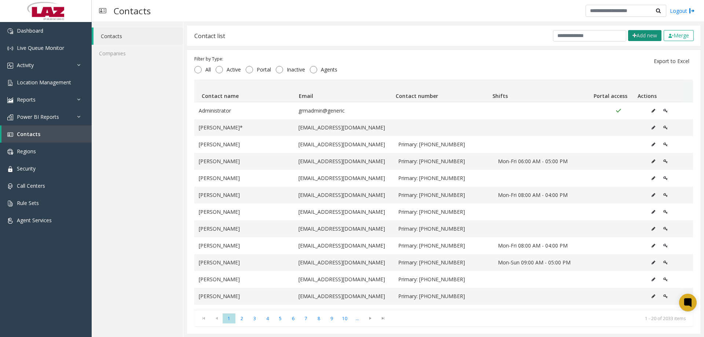
click at [631, 36] on button "Add new" at bounding box center [644, 35] width 33 height 11
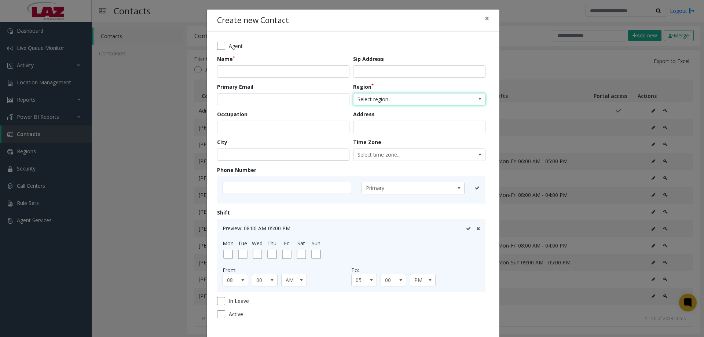
drag, startPoint x: 366, startPoint y: 98, endPoint x: 369, endPoint y: 105, distance: 7.4
click at [366, 98] on span "Select region..." at bounding box center [406, 100] width 105 height 12
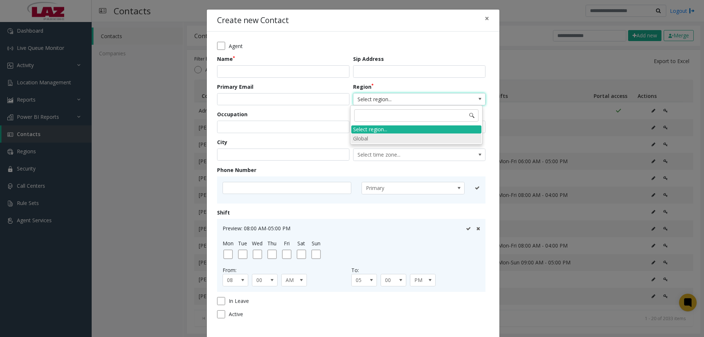
click at [365, 136] on li "Global" at bounding box center [416, 139] width 130 height 10
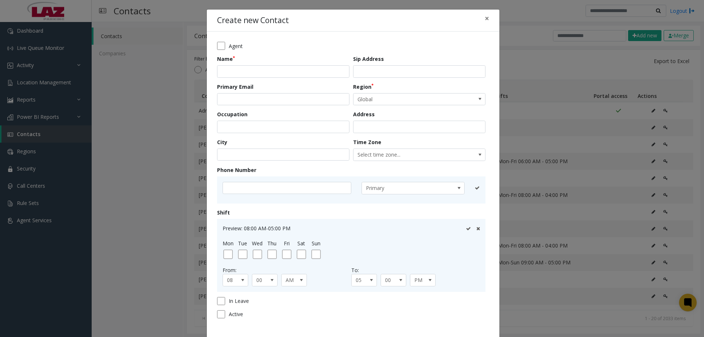
click at [281, 81] on form "Agent Name Sip Address Primary Email Region Global Occupation Address City Time…" at bounding box center [353, 183] width 272 height 282
click at [278, 75] on input "text" at bounding box center [283, 71] width 132 height 12
type input "**********"
click at [236, 94] on input "email" at bounding box center [283, 99] width 132 height 12
paste input "**********"
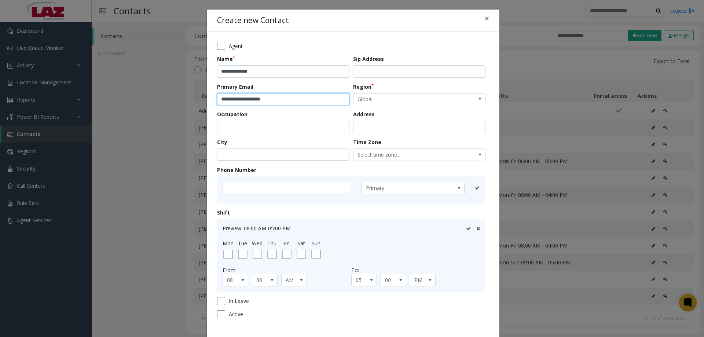
type input "**********"
click at [251, 186] on input "text" at bounding box center [287, 188] width 129 height 12
type input "**********"
click at [466, 188] on icon at bounding box center [468, 188] width 5 height 5
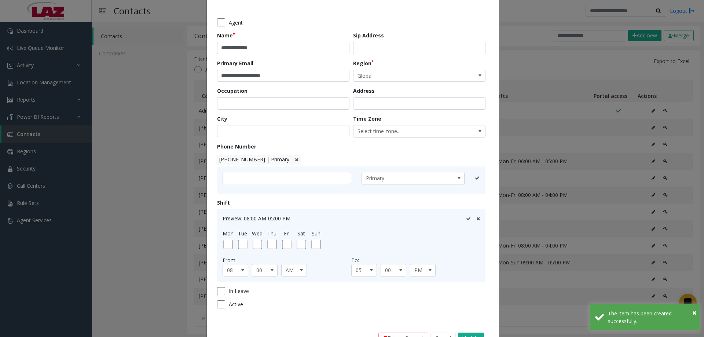
scroll to position [48, 0]
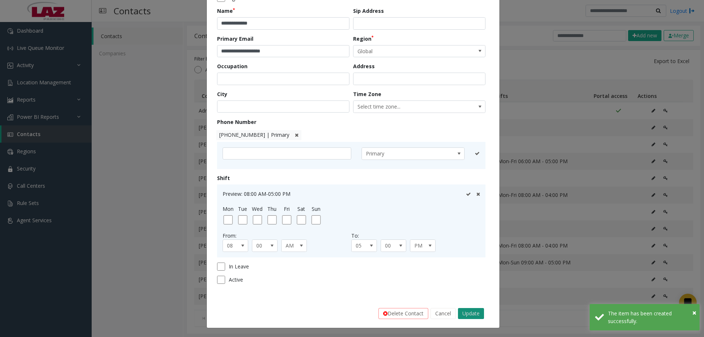
click at [467, 313] on button "Update" at bounding box center [471, 313] width 26 height 11
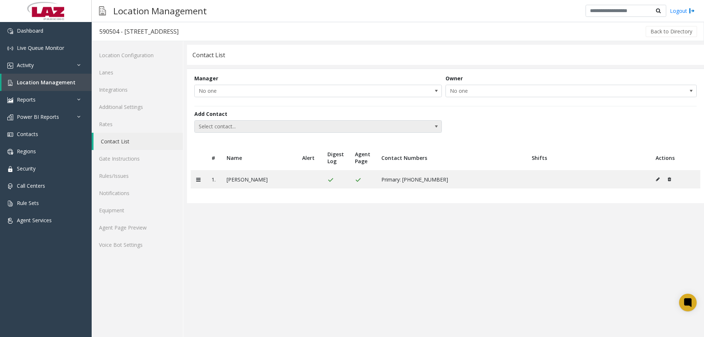
click at [233, 130] on span "Select contact..." at bounding box center [293, 127] width 197 height 12
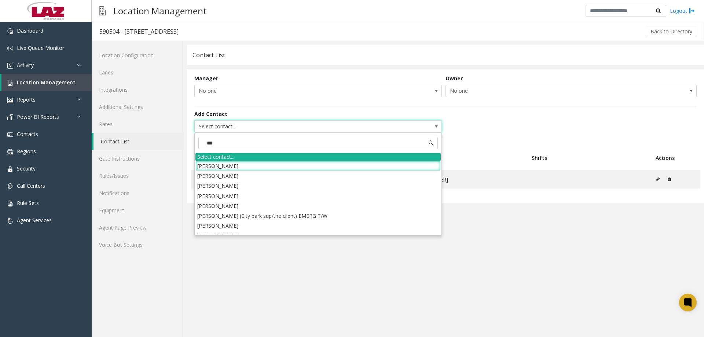
type input "****"
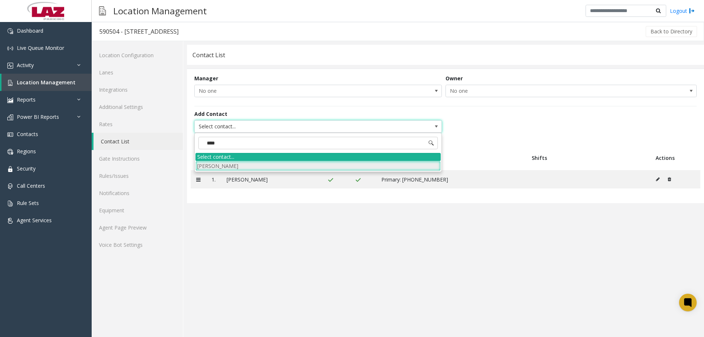
click at [281, 167] on li "[PERSON_NAME]" at bounding box center [318, 166] width 245 height 10
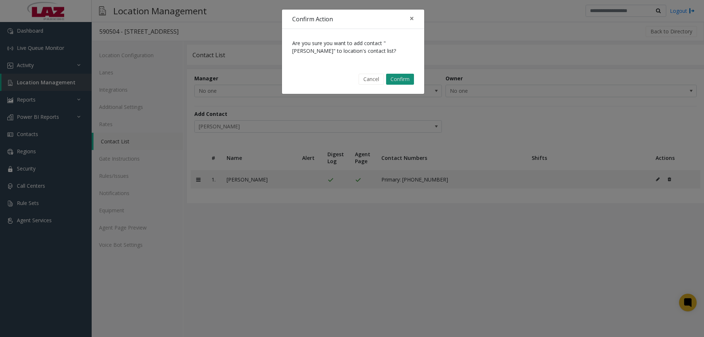
click at [400, 80] on button "Confirm" at bounding box center [400, 79] width 28 height 11
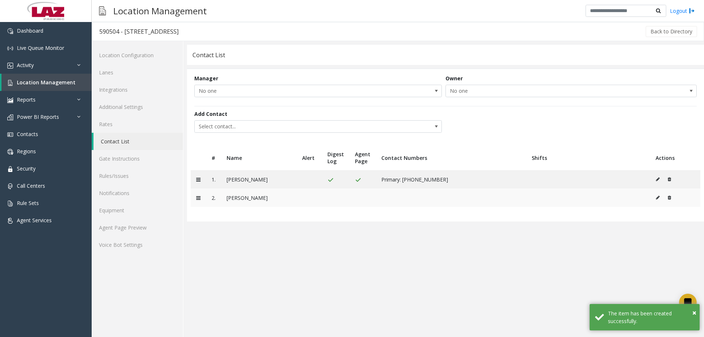
click at [658, 197] on icon at bounding box center [658, 198] width 4 height 4
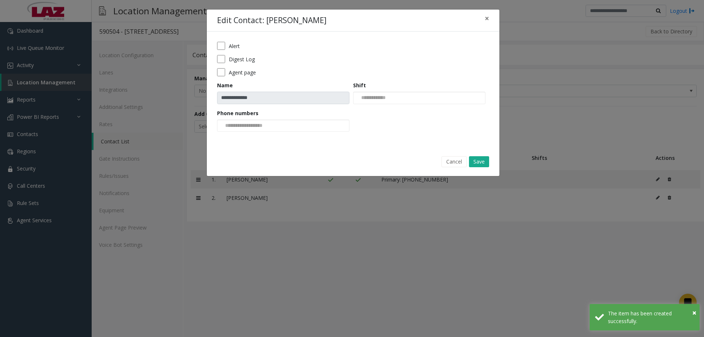
click at [249, 119] on div "Phone numbers" at bounding box center [285, 120] width 136 height 23
click at [249, 124] on input at bounding box center [245, 126] width 55 height 12
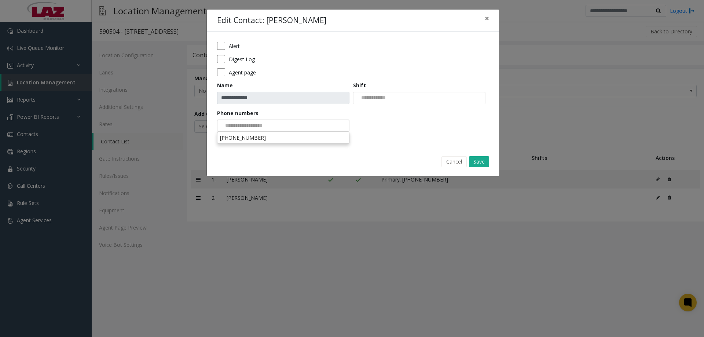
drag, startPoint x: 289, startPoint y: 163, endPoint x: 276, endPoint y: 149, distance: 18.9
click at [289, 162] on div "Cancel Save" at bounding box center [353, 161] width 282 height 19
click at [266, 123] on input at bounding box center [245, 126] width 55 height 12
click at [259, 139] on li "917-347-1857" at bounding box center [283, 138] width 130 height 10
click at [317, 146] on div "**********" at bounding box center [353, 90] width 293 height 116
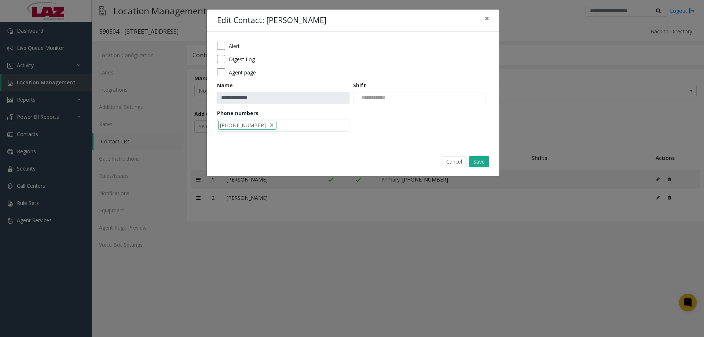
drag, startPoint x: 313, startPoint y: 145, endPoint x: 317, endPoint y: 145, distance: 3.7
click at [313, 145] on div "**********" at bounding box center [353, 90] width 293 height 116
click at [486, 160] on button "Save" at bounding box center [479, 161] width 20 height 11
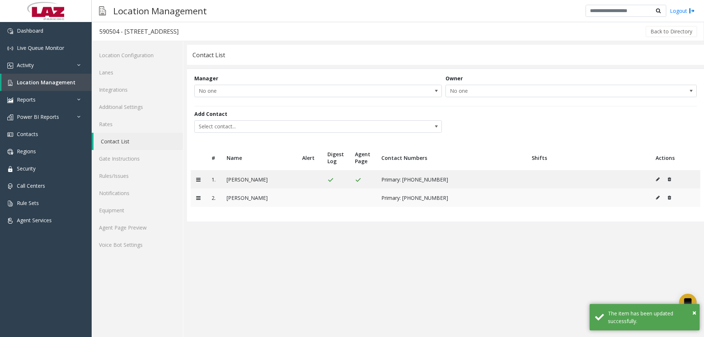
click at [659, 198] on icon at bounding box center [658, 198] width 4 height 4
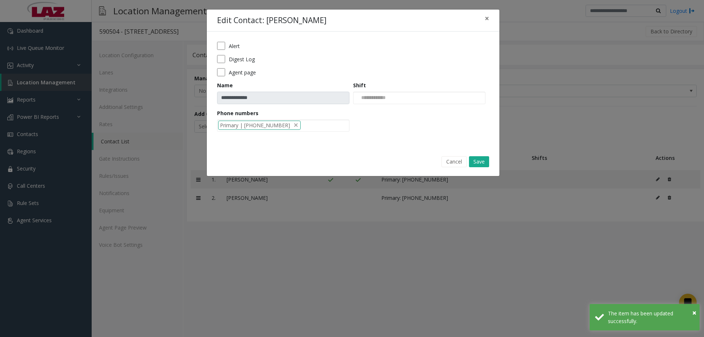
click at [216, 69] on div "**********" at bounding box center [353, 90] width 293 height 116
click at [485, 161] on button "Save" at bounding box center [479, 161] width 20 height 11
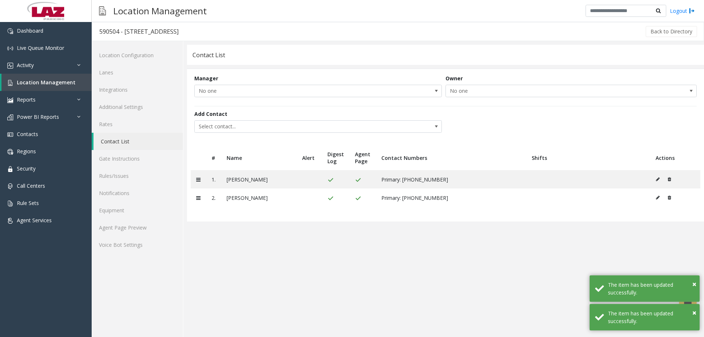
click at [300, 261] on app-contact-list "**********" at bounding box center [445, 191] width 517 height 292
click at [139, 227] on link "Agent Page Preview" at bounding box center [137, 227] width 91 height 17
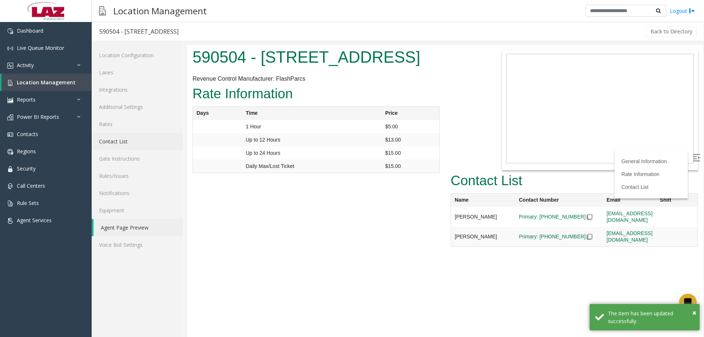
click at [149, 145] on link "Contact List" at bounding box center [137, 141] width 91 height 17
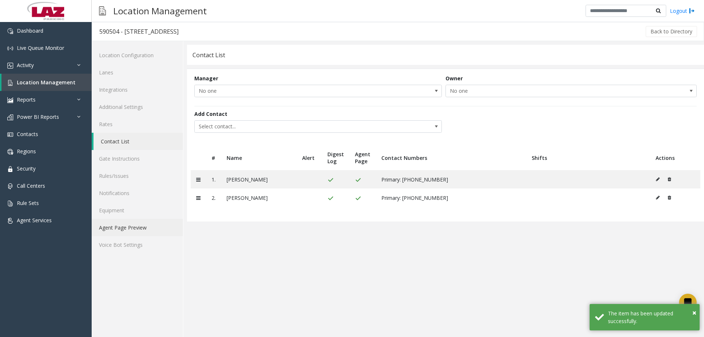
click at [145, 227] on link "Agent Page Preview" at bounding box center [137, 227] width 91 height 17
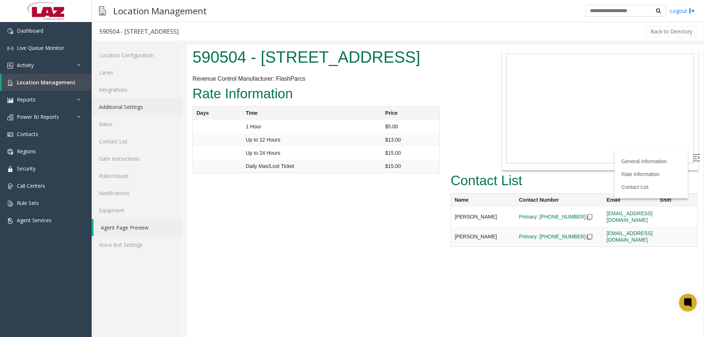
click at [120, 108] on link "Additional Settings" at bounding box center [137, 106] width 91 height 17
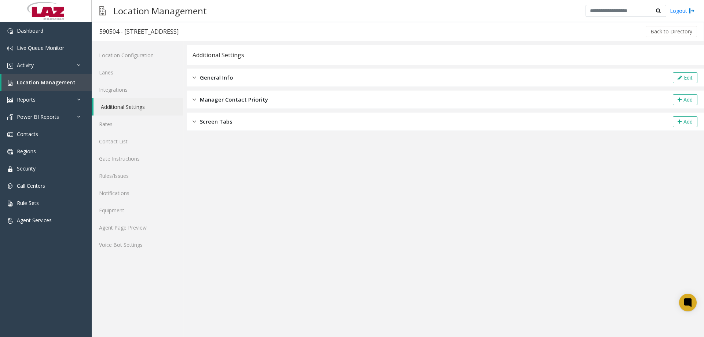
drag, startPoint x: 223, startPoint y: 75, endPoint x: 226, endPoint y: 74, distance: 3.7
click at [225, 74] on span "General Info" at bounding box center [216, 77] width 33 height 8
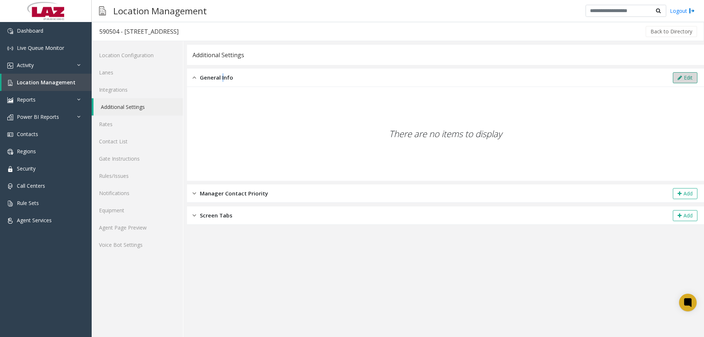
click at [682, 74] on button "Edit" at bounding box center [685, 77] width 25 height 11
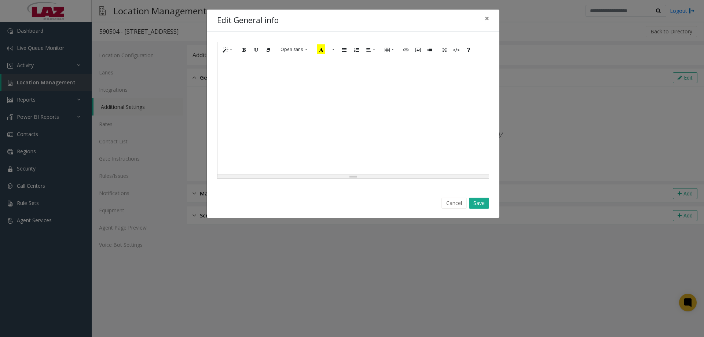
click at [292, 76] on div at bounding box center [353, 115] width 271 height 117
paste div
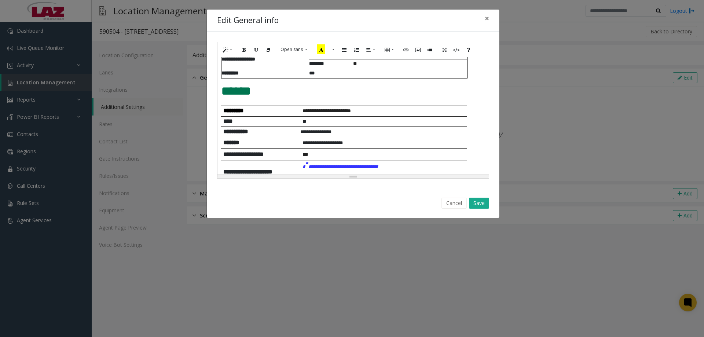
scroll to position [110, 0]
click at [221, 92] on span "******" at bounding box center [236, 90] width 30 height 12
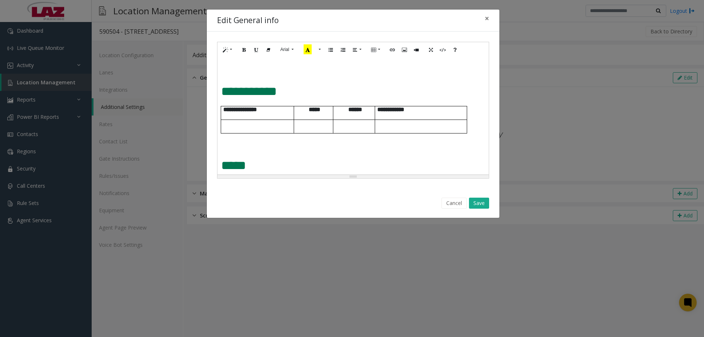
scroll to position [330, 0]
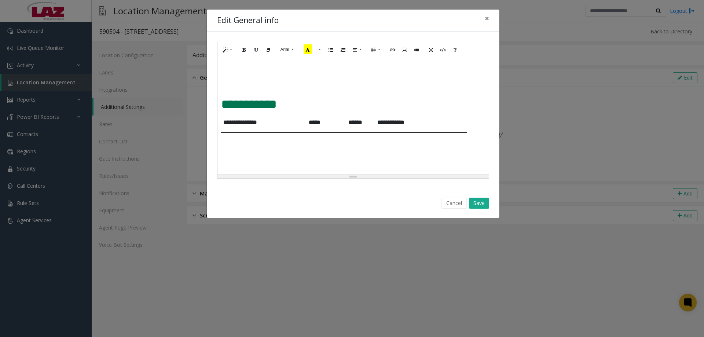
click at [224, 108] on span "**********" at bounding box center [249, 104] width 56 height 12
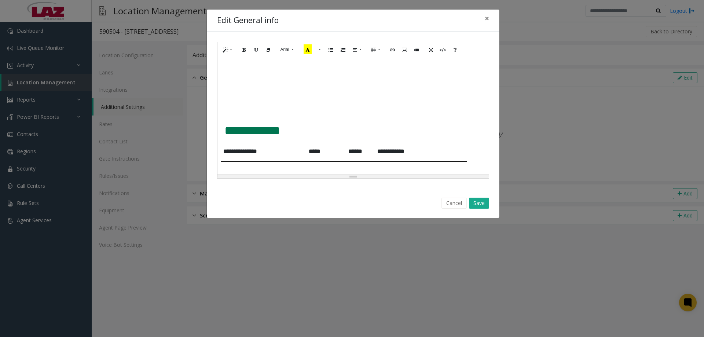
scroll to position [257, 0]
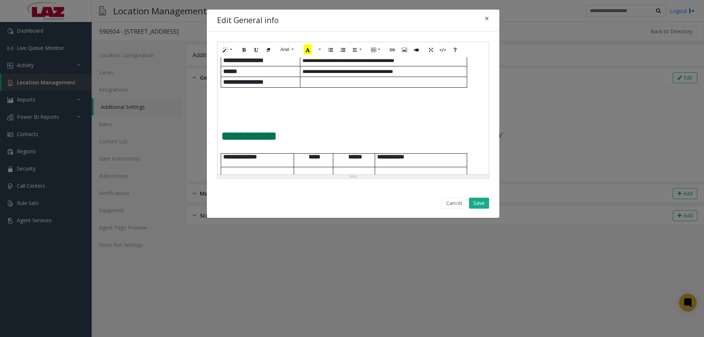
click at [223, 136] on span "**********" at bounding box center [249, 136] width 56 height 12
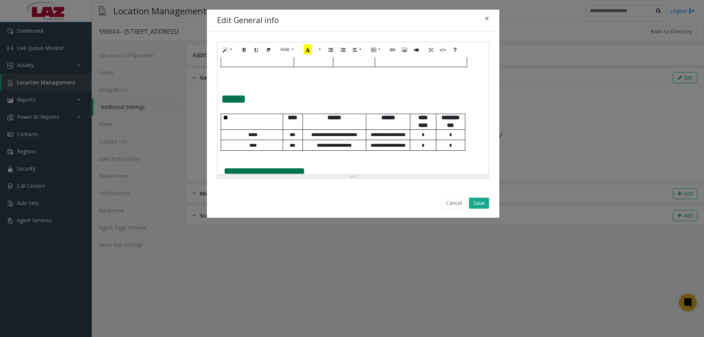
scroll to position [367, 0]
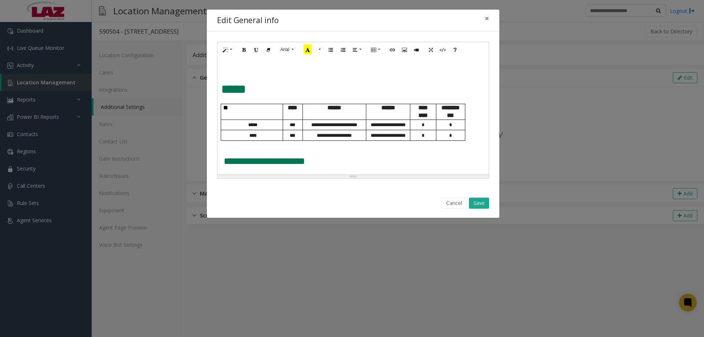
click at [221, 91] on span "*****" at bounding box center [233, 89] width 25 height 12
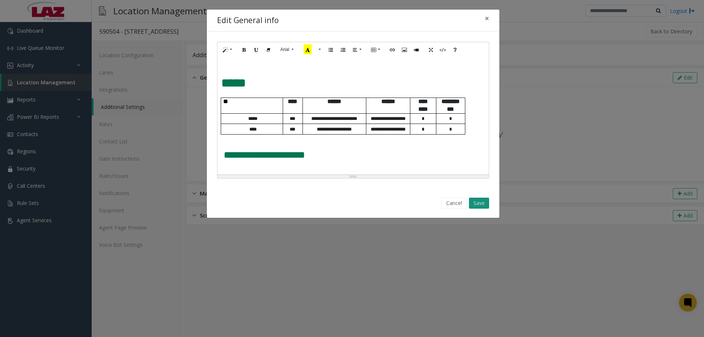
click at [481, 206] on button "Save" at bounding box center [479, 203] width 20 height 11
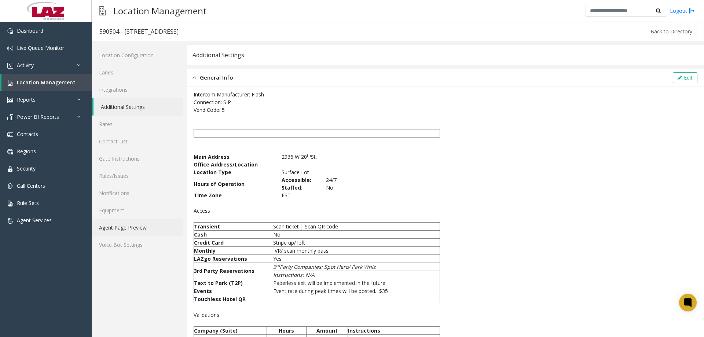
click at [143, 223] on link "Agent Page Preview" at bounding box center [137, 227] width 91 height 17
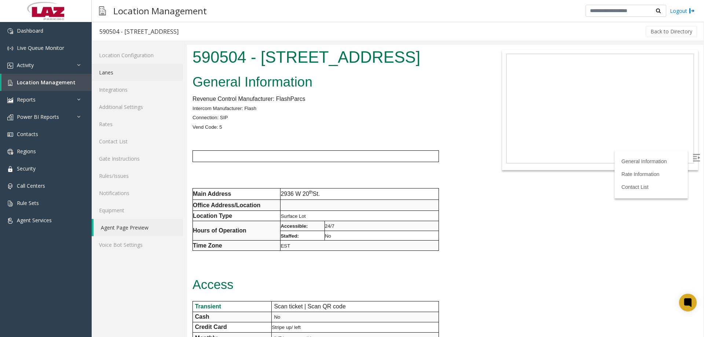
click at [120, 77] on link "Lanes" at bounding box center [137, 72] width 91 height 17
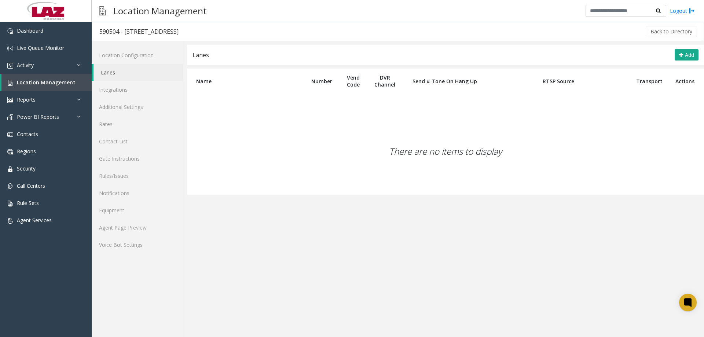
click at [298, 144] on div "There are no items to display" at bounding box center [445, 151] width 517 height 87
click at [679, 50] on button "Add" at bounding box center [687, 55] width 24 height 12
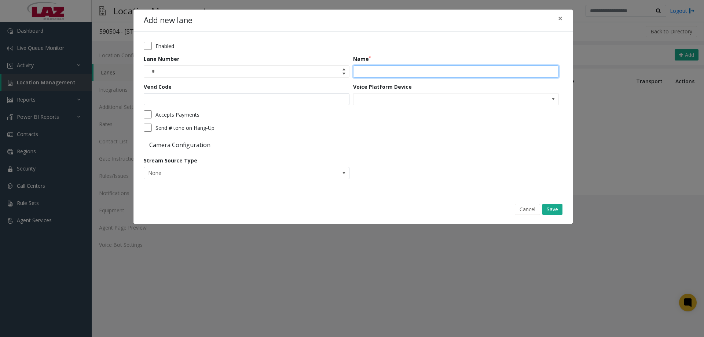
click at [411, 70] on input "Name" at bounding box center [456, 71] width 206 height 12
type input "**********"
click at [547, 211] on button "Save" at bounding box center [553, 209] width 20 height 11
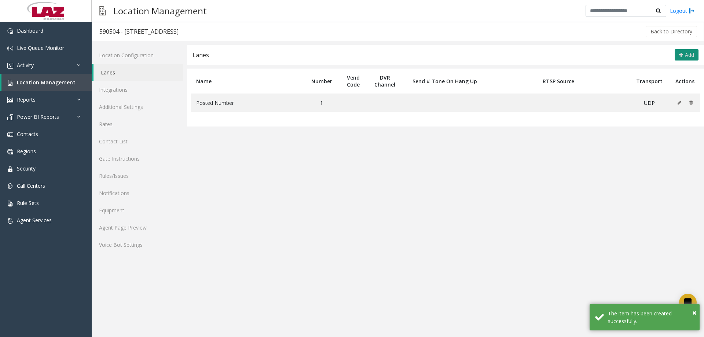
click at [685, 58] on button "Add" at bounding box center [687, 55] width 24 height 12
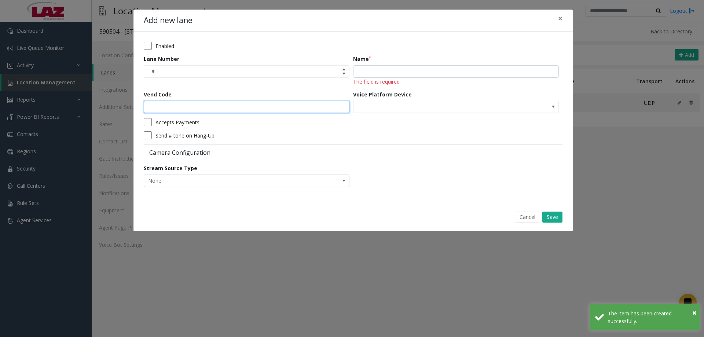
click at [219, 103] on input "Vend Code" at bounding box center [247, 107] width 206 height 12
type input "*"
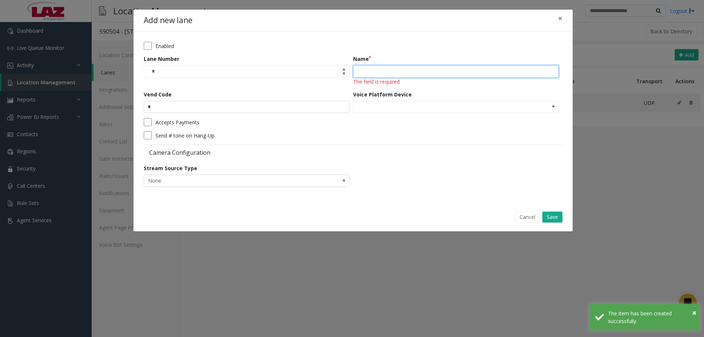
click at [400, 72] on input "Name" at bounding box center [456, 71] width 206 height 12
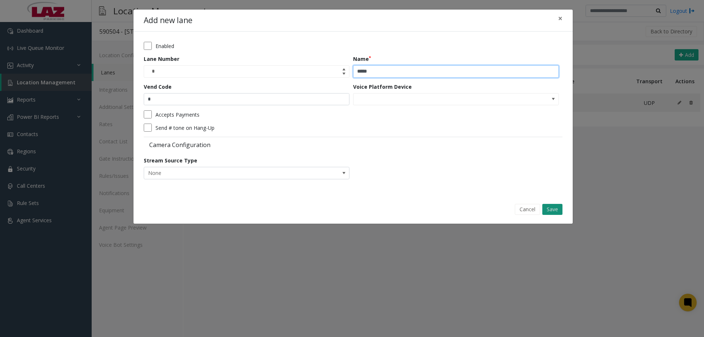
type input "*****"
click at [550, 207] on button "Save" at bounding box center [553, 209] width 20 height 11
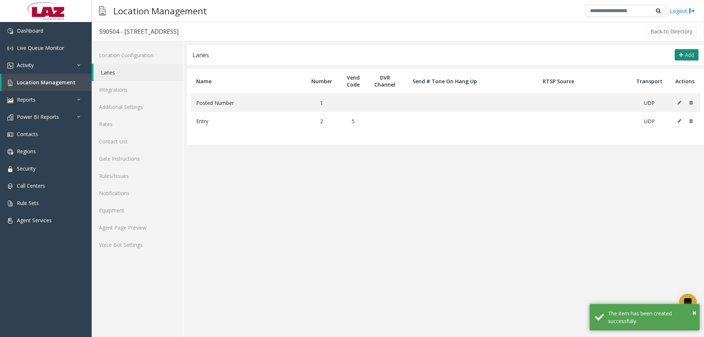
click at [682, 54] on icon at bounding box center [681, 55] width 4 height 6
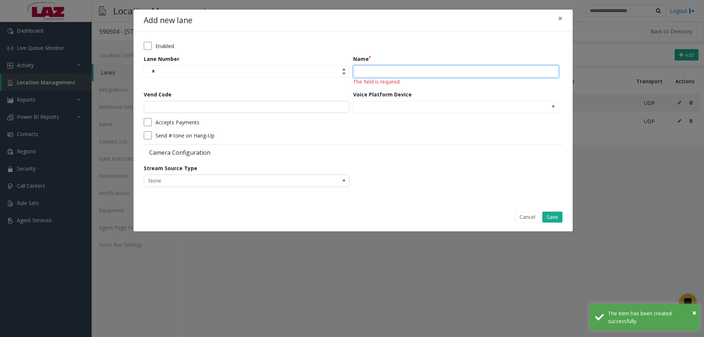
click at [415, 72] on input "Name" at bounding box center [456, 71] width 206 height 12
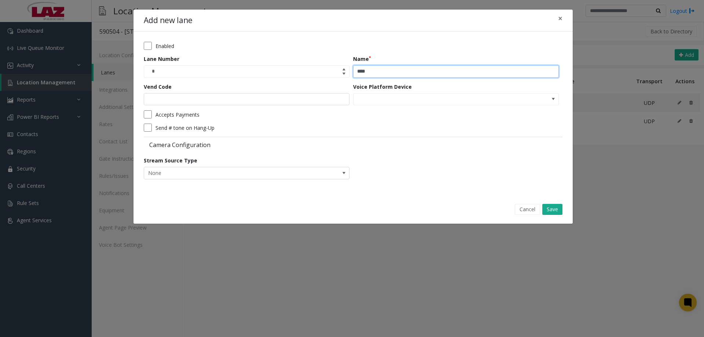
type input "****"
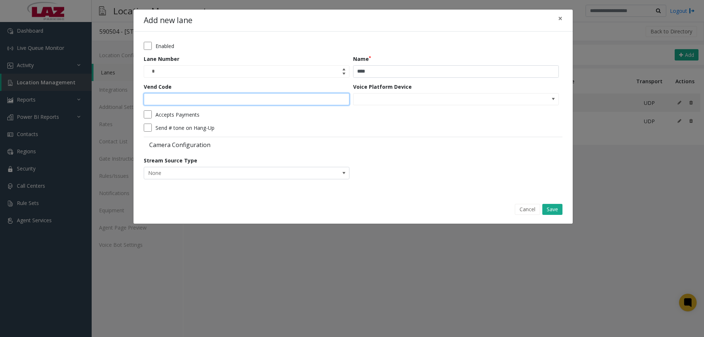
click at [215, 99] on input "Vend Code" at bounding box center [247, 99] width 206 height 12
type input "*"
click at [426, 162] on form "Enabled Lane Number * Name **** Vend Code * Voice Platform Device Accepts Payme…" at bounding box center [353, 113] width 419 height 143
click at [552, 208] on button "Save" at bounding box center [553, 209] width 20 height 11
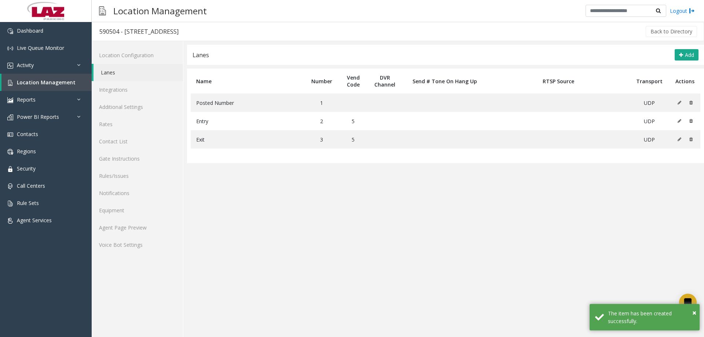
click at [469, 184] on app-lanes "Lanes Add Name Number Vend Code DVR Channel Send # Tone On Hang Up RTSP Source …" at bounding box center [445, 191] width 517 height 292
click at [135, 229] on link "Agent Page Preview" at bounding box center [137, 227] width 91 height 17
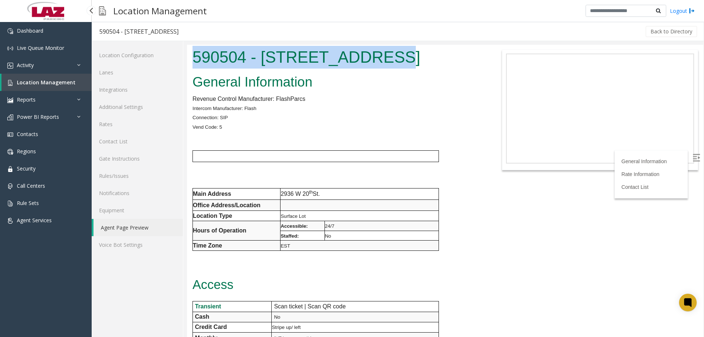
drag, startPoint x: 369, startPoint y: 57, endPoint x: 193, endPoint y: 50, distance: 177.0
click at [193, 50] on h1 "590504 - 2936 W 20th St." at bounding box center [338, 57] width 290 height 23
copy h1 "590504 - 2936 W 20th St."
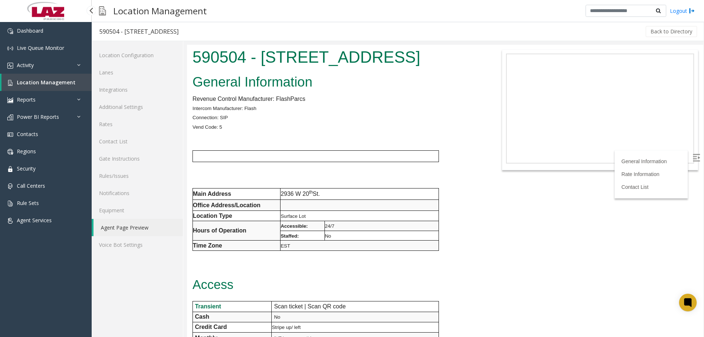
click at [322, 190] on p "2936 W 20 th St." at bounding box center [360, 194] width 158 height 10
drag, startPoint x: 323, startPoint y: 193, endPoint x: 282, endPoint y: 195, distance: 41.1
click at [282, 195] on p "2936 W 20 th St." at bounding box center [360, 194] width 158 height 10
copy span "2936 W 20 th St."
click at [378, 184] on p at bounding box center [338, 184] width 290 height 10
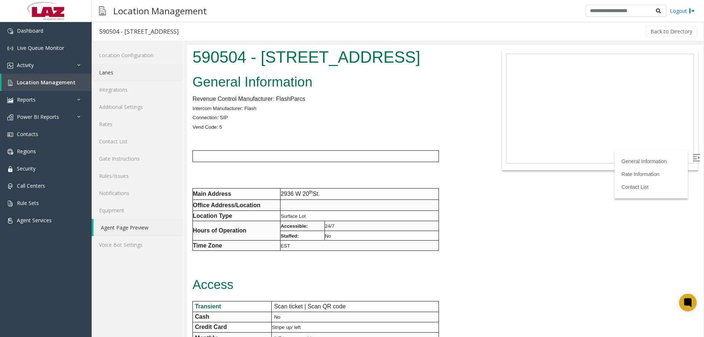
click at [116, 72] on link "Lanes" at bounding box center [137, 72] width 91 height 17
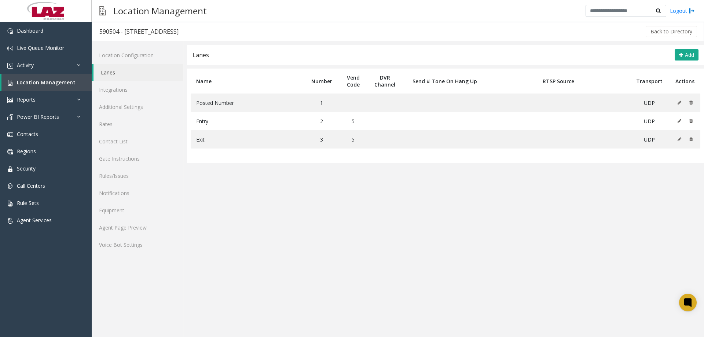
click at [341, 277] on app-lanes "Lanes Add Name Number Vend Code DVR Channel Send # Tone On Hang Up RTSP Source …" at bounding box center [445, 191] width 517 height 292
click at [230, 215] on app-lanes "Lanes Add Name Number Vend Code DVR Channel Send # Tone On Hang Up RTSP Source …" at bounding box center [445, 191] width 517 height 292
click at [126, 223] on link "Agent Page Preview" at bounding box center [137, 227] width 91 height 17
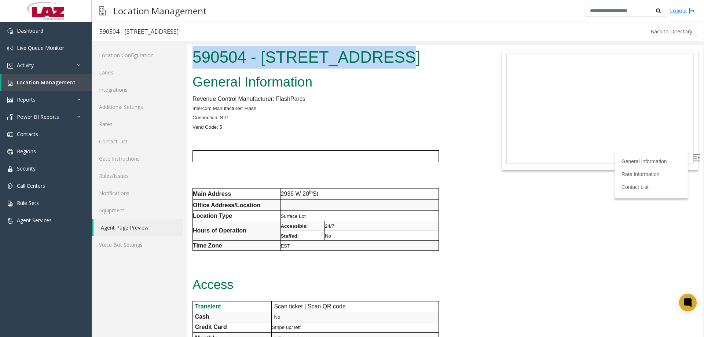
drag, startPoint x: 378, startPoint y: 57, endPoint x: 189, endPoint y: 51, distance: 189.0
click at [189, 51] on div "590504 - 2936 W 20th St." at bounding box center [337, 58] width 301 height 27
copy h1 "590504 - 2936 W 20th St."
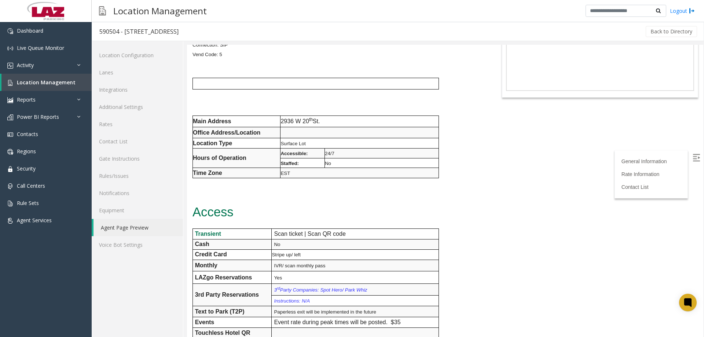
scroll to position [73, 0]
drag, startPoint x: 321, startPoint y: 163, endPoint x: 191, endPoint y: 119, distance: 137.5
click at [191, 119] on div "General Information Revenue Control Manufacturer: FlashParcs Intercom Manufactu…" at bounding box center [337, 283] width 301 height 571
copy div "Main Address 2936 W 20 th St. Office Address/Location Location Type Surface Lot…"
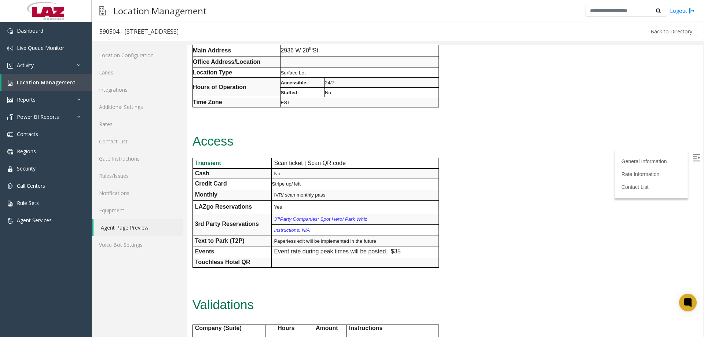
scroll to position [183, 0]
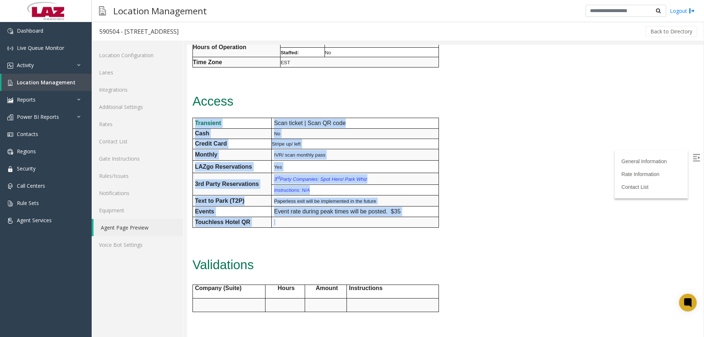
drag, startPoint x: 410, startPoint y: 225, endPoint x: 313, endPoint y: 291, distance: 117.4
click at [192, 123] on div "General Information Revenue Control Manufacturer: FlashParcs Intercom Manufactu…" at bounding box center [337, 173] width 301 height 571
copy div "Transient Scan ticket | Scan QR code Cash No Credit Card Stripe up/ left Monthl…"
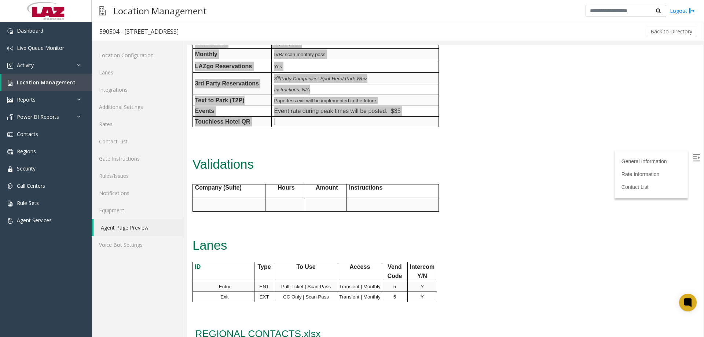
scroll to position [330, 0]
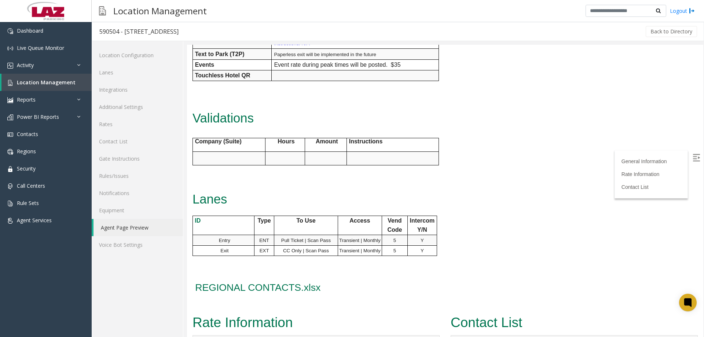
click at [424, 250] on span "Y" at bounding box center [422, 251] width 3 height 6
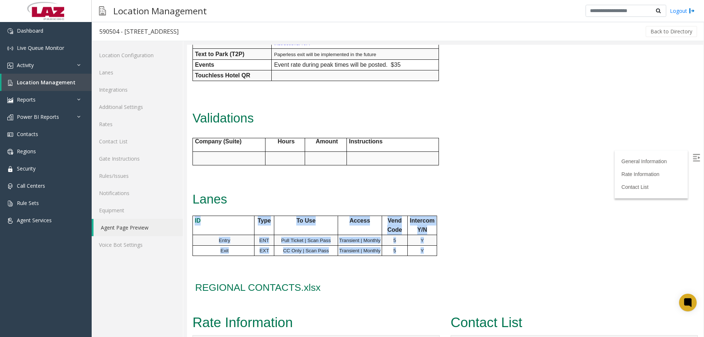
drag, startPoint x: 427, startPoint y: 249, endPoint x: 194, endPoint y: 223, distance: 234.4
click at [194, 223] on tbody "ID Type To Use Access Vend Code Intercom Y/N Entry ENT Pull Ticket | Scan Pass …" at bounding box center [315, 236] width 244 height 40
copy tbody "ID Type To Use Access Vend Code Intercom Y/N Entry ENT Pull Ticket | Scan Pass …"
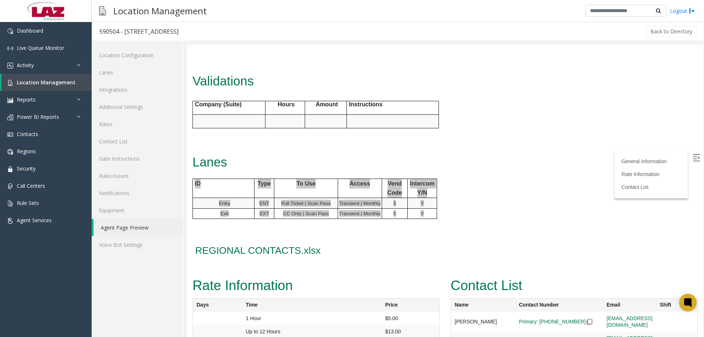
scroll to position [402, 0]
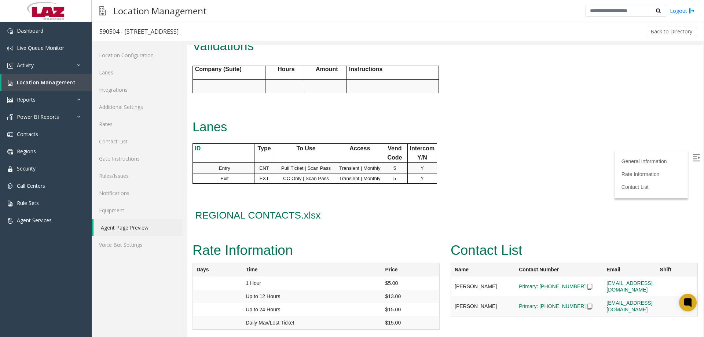
drag, startPoint x: 399, startPoint y: 326, endPoint x: 403, endPoint y: 322, distance: 5.2
click at [400, 290] on td "$15.00" at bounding box center [411, 283] width 58 height 13
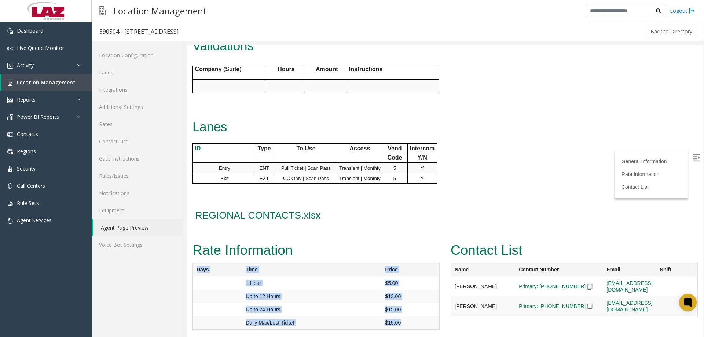
drag, startPoint x: 398, startPoint y: 323, endPoint x: 195, endPoint y: 272, distance: 209.2
click at [195, 272] on table "Days Time Price 1 Hour $5.00 Up to 12 Hours $13.00 Up to 24 Hours $15.00 Daily …" at bounding box center [316, 296] width 247 height 67
copy table "Days Time Price 1 Hour $5.00 Up to 12 Hours $13.00 Up to 24 Hours $15.00 Daily …"
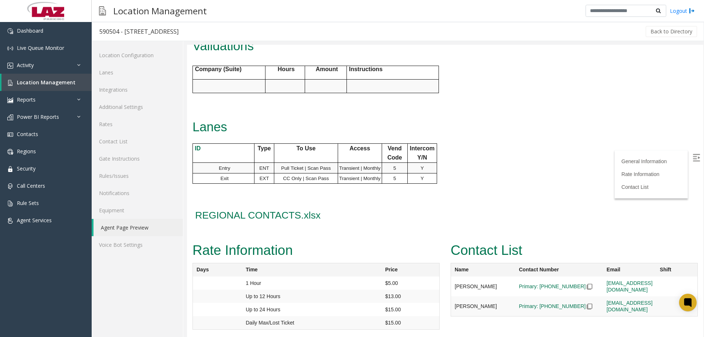
click at [451, 270] on th "Name" at bounding box center [483, 270] width 65 height 14
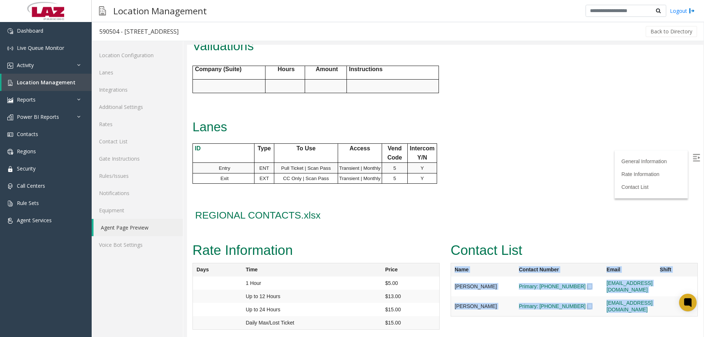
drag, startPoint x: 453, startPoint y: 271, endPoint x: 668, endPoint y: 297, distance: 217.0
click at [668, 297] on table "Name Contact Number Email Shift Gardiner Bacon Primary: 917-347-1857 Gbacon@laz…" at bounding box center [574, 290] width 247 height 54
copy table "Name Contact Number Email Shift Gardiner Bacon Primary: 917-347-1857 Gbacon@laz…"
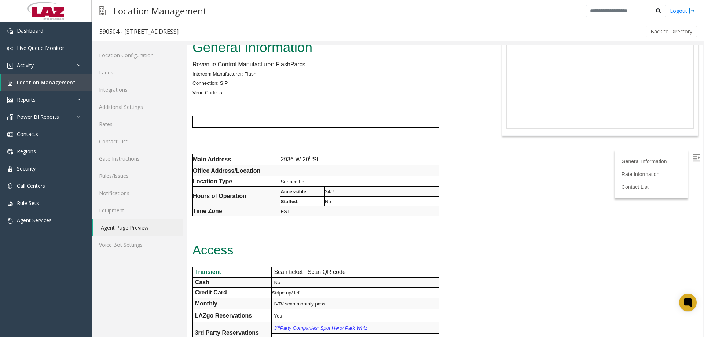
scroll to position [0, 0]
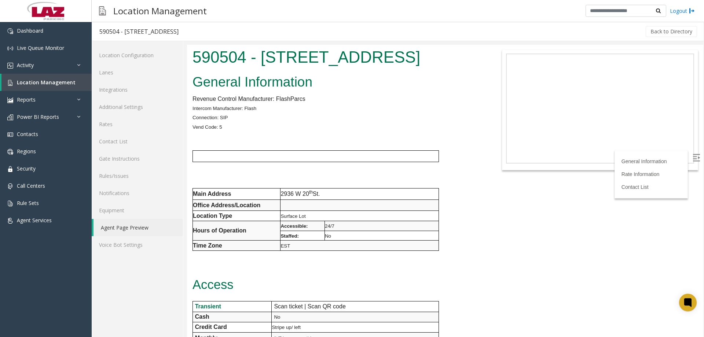
click at [117, 272] on div "Location Configuration Lanes Integrations Additional Settings Rates Contact Lis…" at bounding box center [138, 189] width 92 height 296
click at [20, 82] on span "Location Management" at bounding box center [46, 82] width 59 height 7
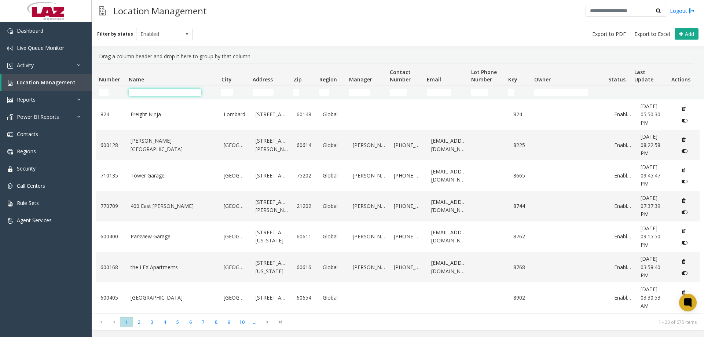
click at [140, 89] on input "Name Filter" at bounding box center [165, 92] width 73 height 7
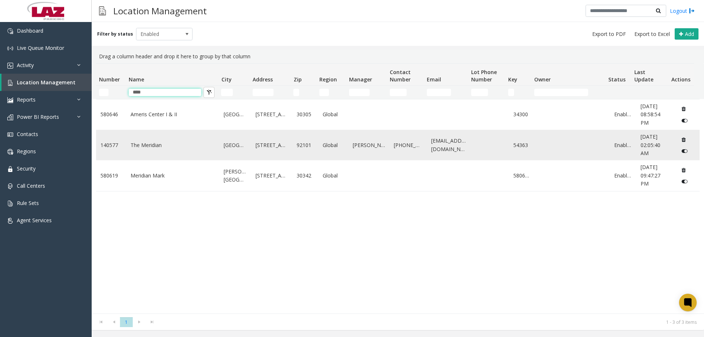
type input "****"
click at [149, 149] on link "The Meridian" at bounding box center [173, 145] width 85 height 8
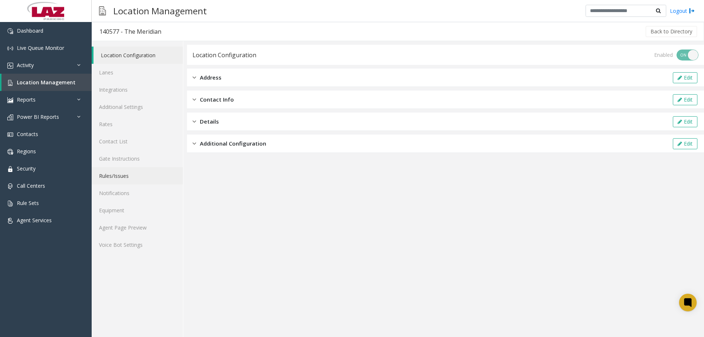
click at [130, 180] on link "Rules/Issues" at bounding box center [137, 175] width 91 height 17
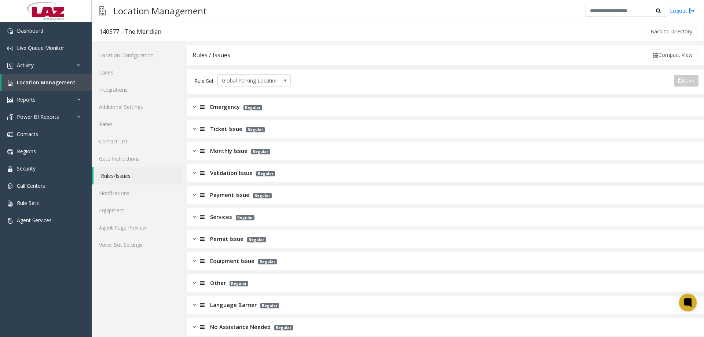
click at [200, 134] on div "Ticket Issue Regular" at bounding box center [445, 129] width 517 height 18
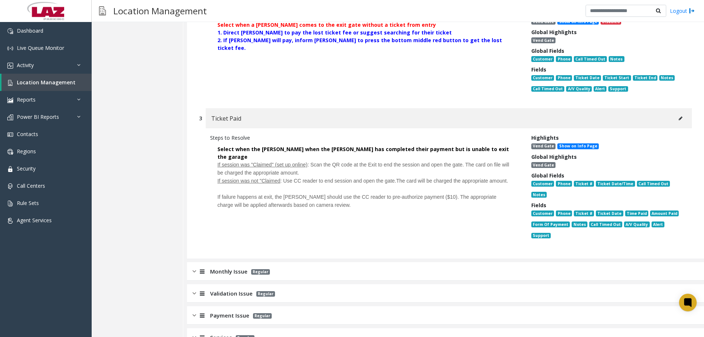
scroll to position [423, 0]
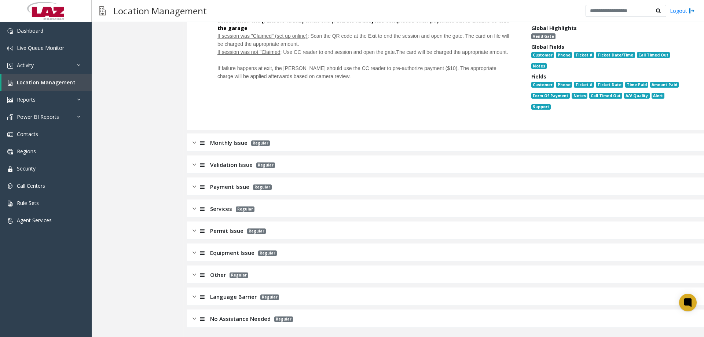
click at [218, 145] on span "Monthly Issue" at bounding box center [228, 143] width 37 height 8
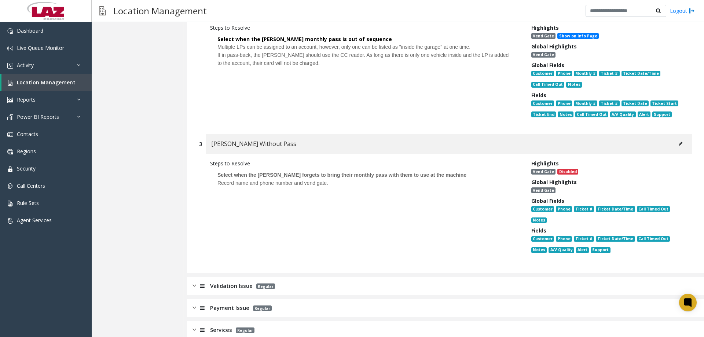
scroll to position [716, 0]
click at [681, 142] on button at bounding box center [681, 143] width 12 height 11
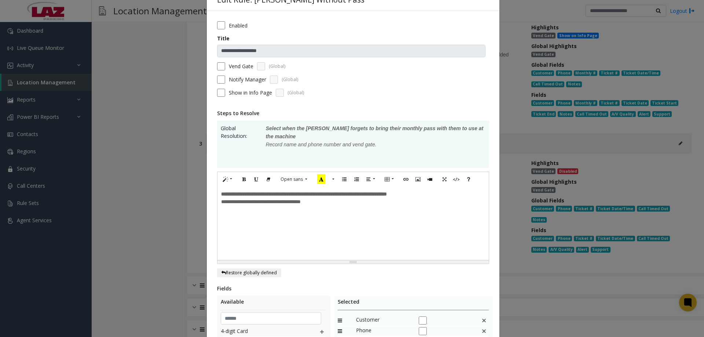
scroll to position [0, 0]
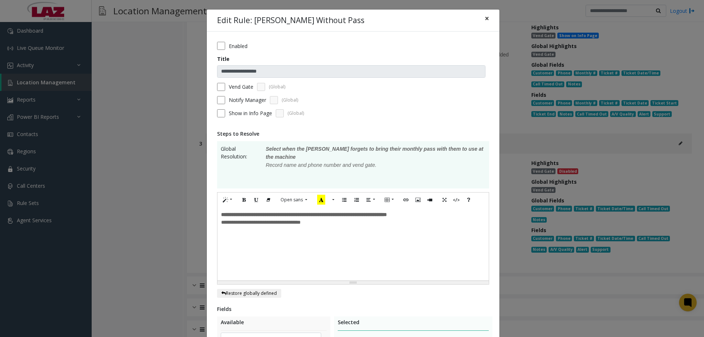
click at [485, 19] on span "×" at bounding box center [487, 18] width 4 height 10
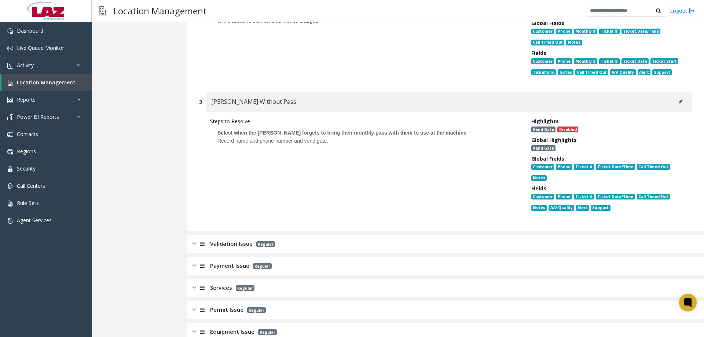
scroll to position [837, 0]
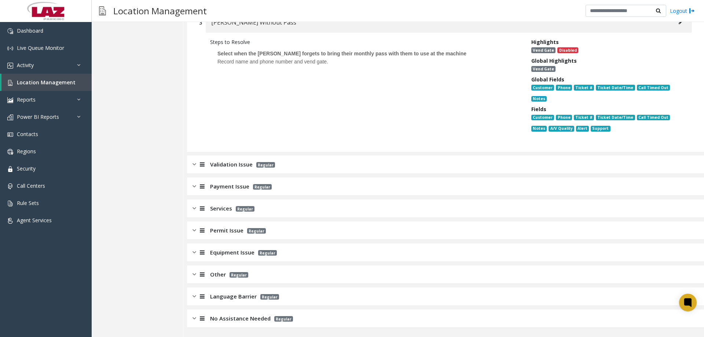
click at [216, 207] on span "Services" at bounding box center [221, 208] width 22 height 8
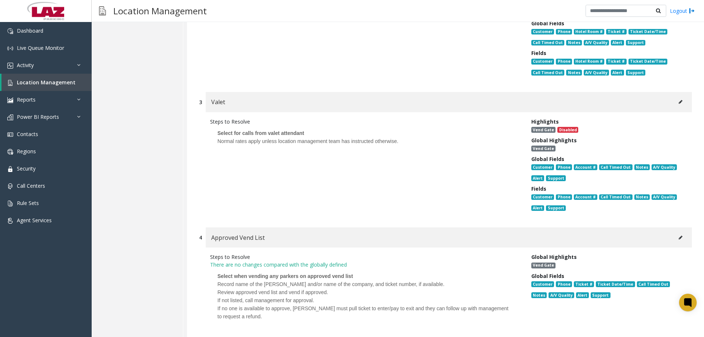
scroll to position [1387, 0]
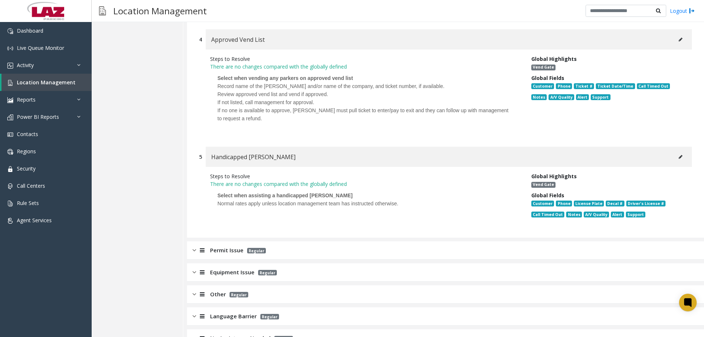
click at [228, 247] on span "Permit Issue" at bounding box center [226, 250] width 33 height 8
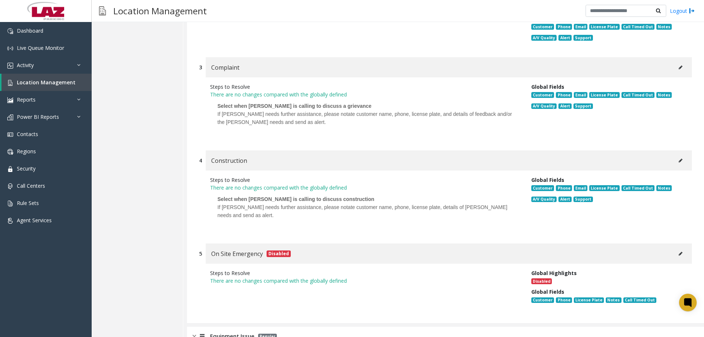
scroll to position [1828, 0]
click at [679, 69] on icon at bounding box center [681, 67] width 4 height 4
type input "*********"
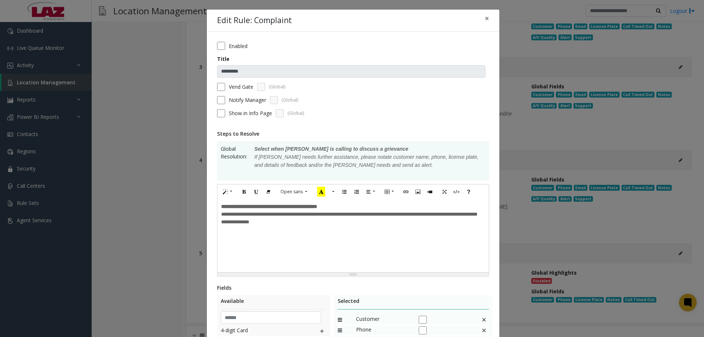
click at [222, 41] on div "**********" at bounding box center [353, 258] width 293 height 452
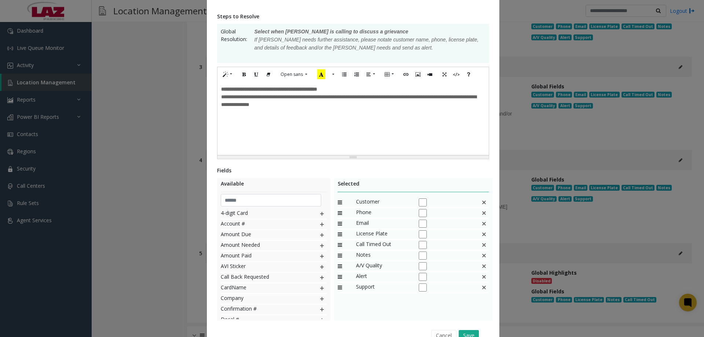
scroll to position [156, 0]
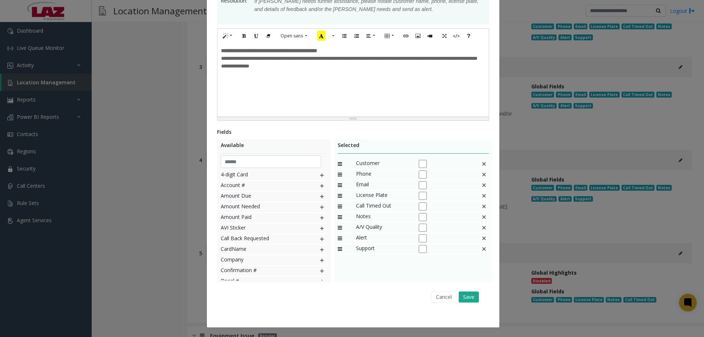
click at [477, 295] on div "Cancel Save" at bounding box center [353, 297] width 262 height 19
click at [470, 292] on button "Save" at bounding box center [469, 297] width 20 height 11
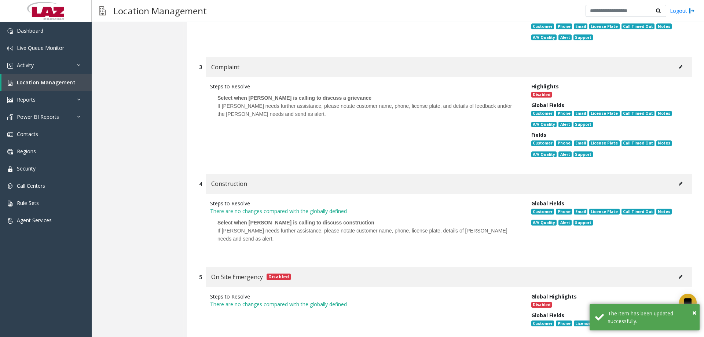
click at [675, 187] on button at bounding box center [681, 183] width 12 height 11
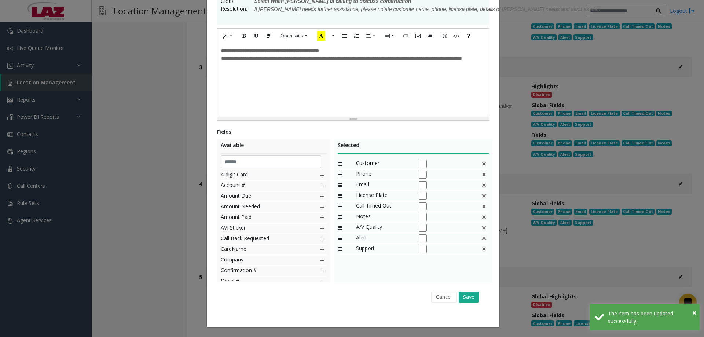
scroll to position [0, 0]
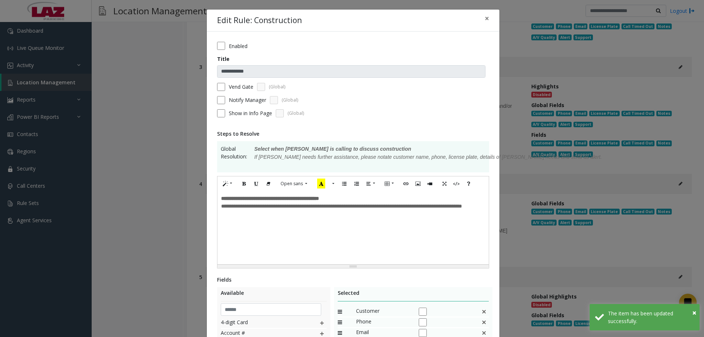
click at [214, 41] on div "**********" at bounding box center [353, 254] width 293 height 444
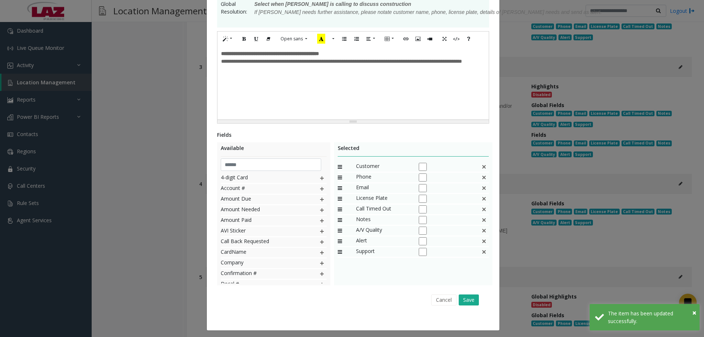
scroll to position [148, 0]
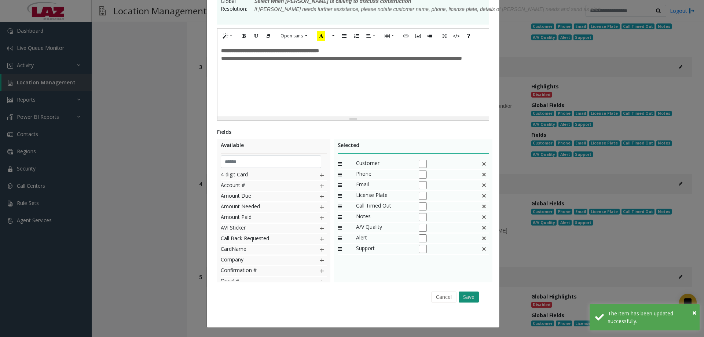
click at [470, 302] on button "Save" at bounding box center [469, 297] width 20 height 11
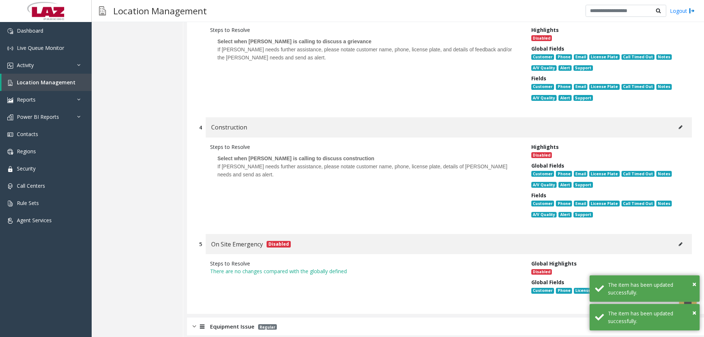
scroll to position [1958, 0]
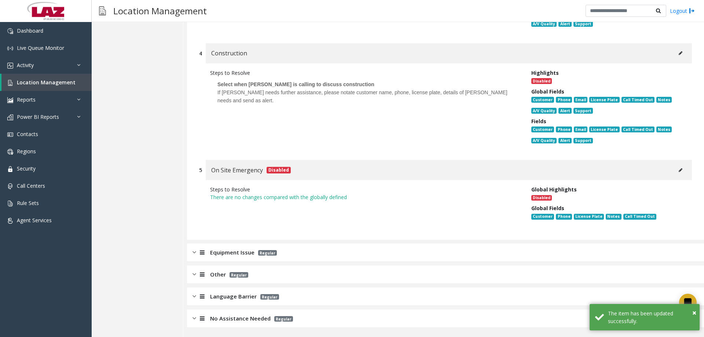
click at [267, 251] on span "Regular" at bounding box center [267, 253] width 19 height 6
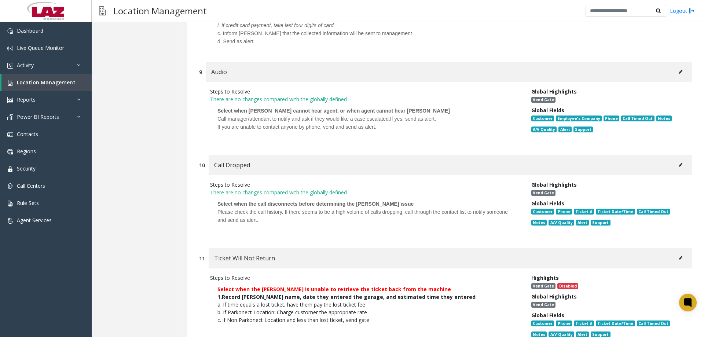
scroll to position [3462, 0]
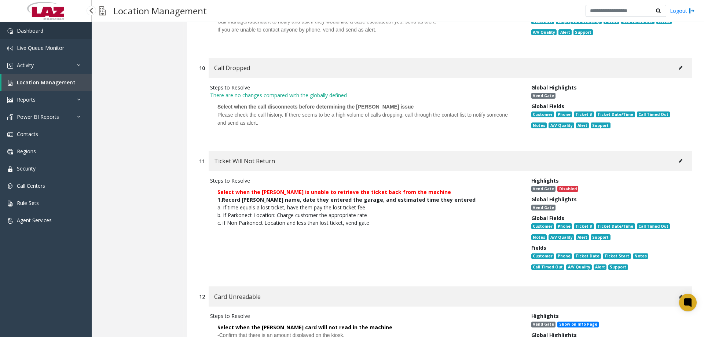
click at [32, 34] on link "Dashboard" at bounding box center [46, 30] width 92 height 17
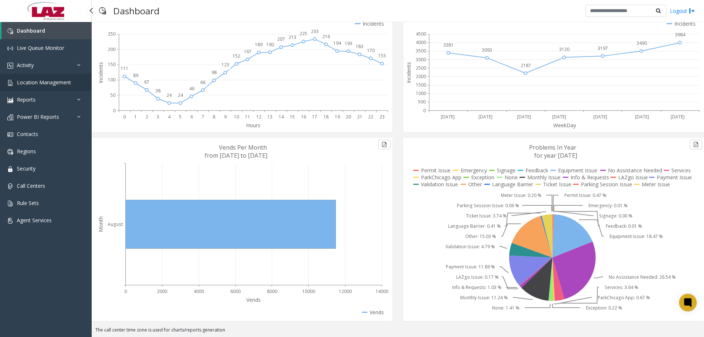
click at [44, 79] on link "Location Management" at bounding box center [46, 82] width 92 height 17
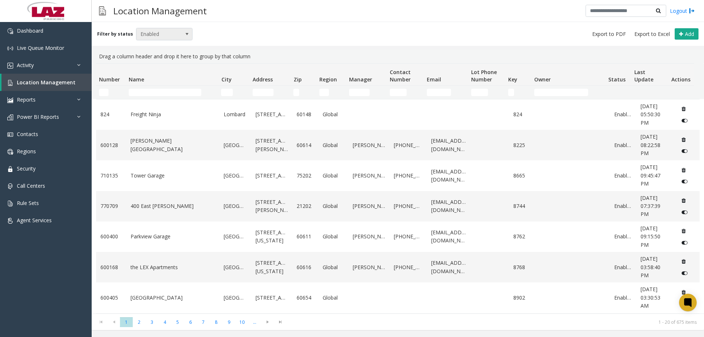
drag, startPoint x: 150, startPoint y: 32, endPoint x: 155, endPoint y: 39, distance: 9.1
click at [151, 32] on span "Enabled" at bounding box center [158, 34] width 45 height 12
click at [150, 67] on li "Disabled" at bounding box center [161, 66] width 55 height 10
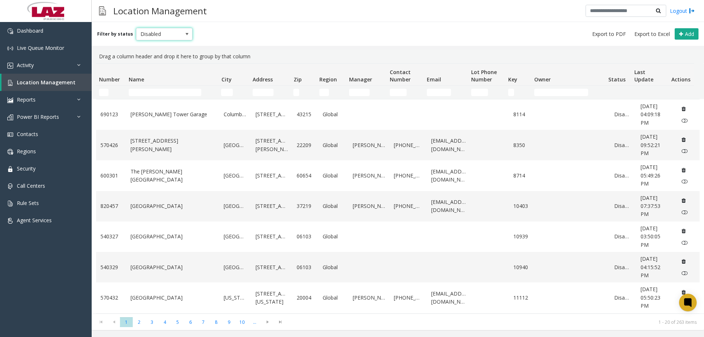
click at [96, 96] on td "Number Filter" at bounding box center [111, 92] width 30 height 13
click at [99, 96] on td "Number Filter" at bounding box center [111, 92] width 30 height 13
click at [104, 93] on input "Number Filter" at bounding box center [104, 92] width 10 height 7
type input "******"
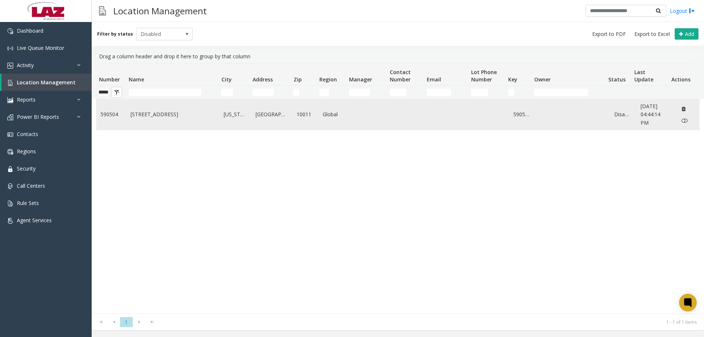
scroll to position [0, 0]
click at [117, 116] on link "590504" at bounding box center [111, 114] width 21 height 8
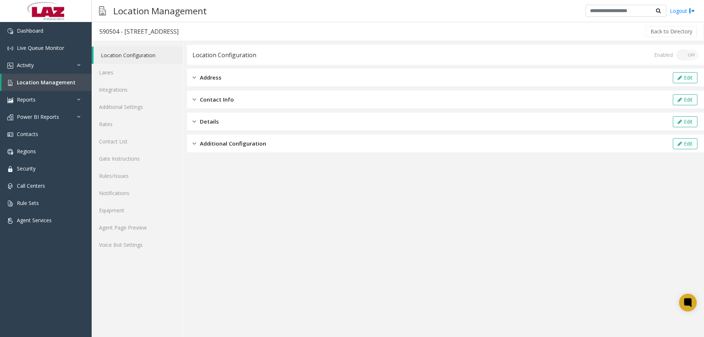
click at [689, 54] on div "Enabled ON OFF" at bounding box center [676, 55] width 44 height 11
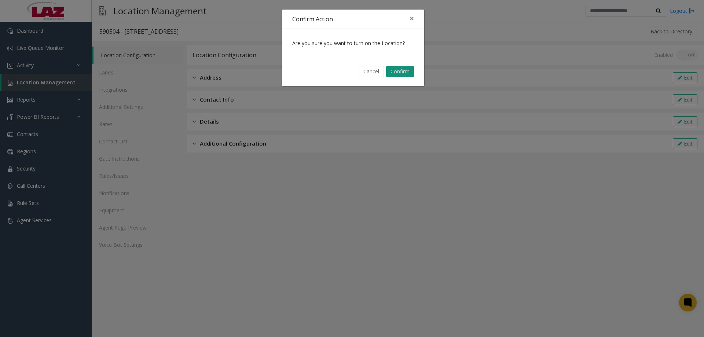
click at [413, 76] on button "Confirm" at bounding box center [400, 71] width 28 height 11
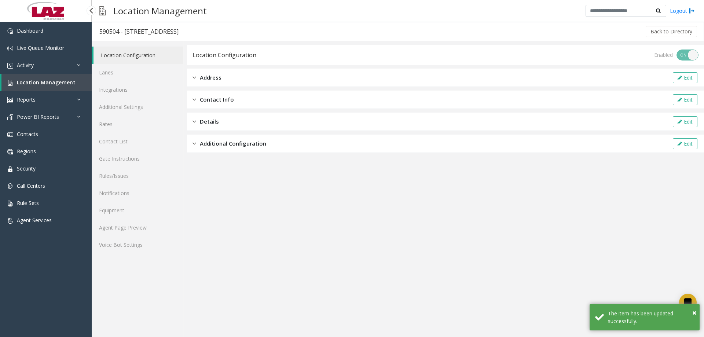
click at [59, 81] on span "Location Management" at bounding box center [46, 82] width 59 height 7
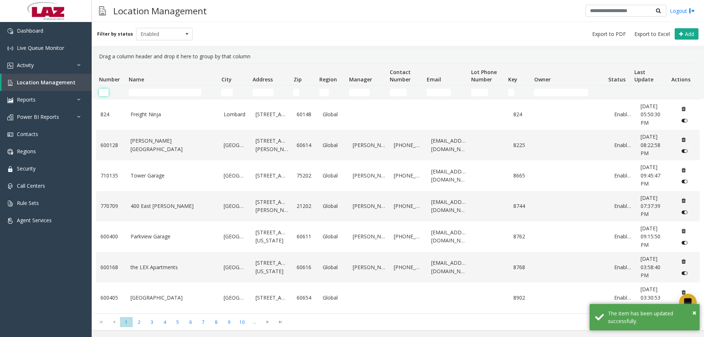
click at [104, 92] on input "Number Filter" at bounding box center [104, 92] width 10 height 7
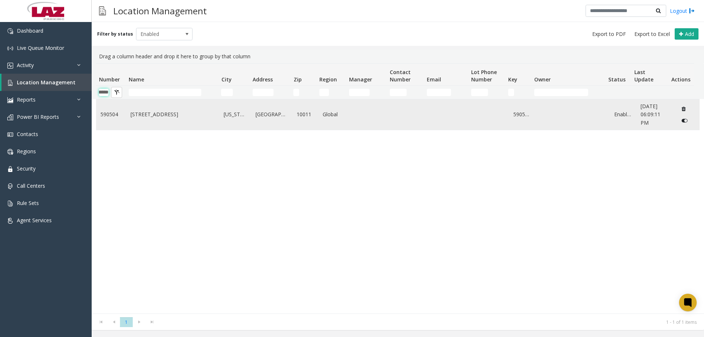
type input "******"
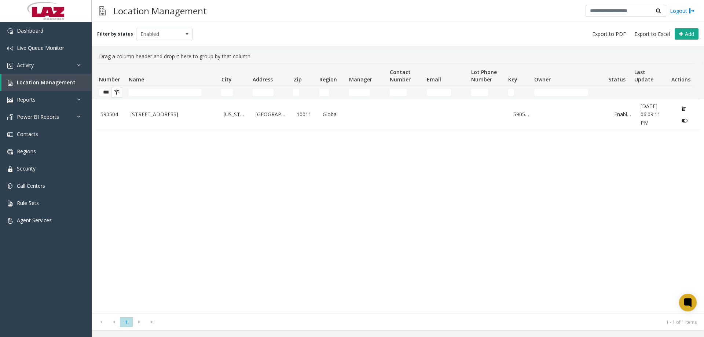
drag, startPoint x: 515, startPoint y: 116, endPoint x: 490, endPoint y: 162, distance: 52.2
click at [490, 162] on div "590504 2936 W 20th St. New York West 20th Street 10011 Global 590504 Enabled Au…" at bounding box center [398, 206] width 604 height 215
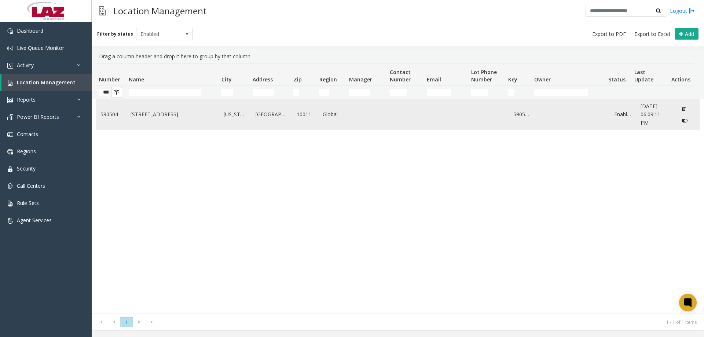
click at [133, 116] on link "2936 W 20th St." at bounding box center [173, 114] width 85 height 8
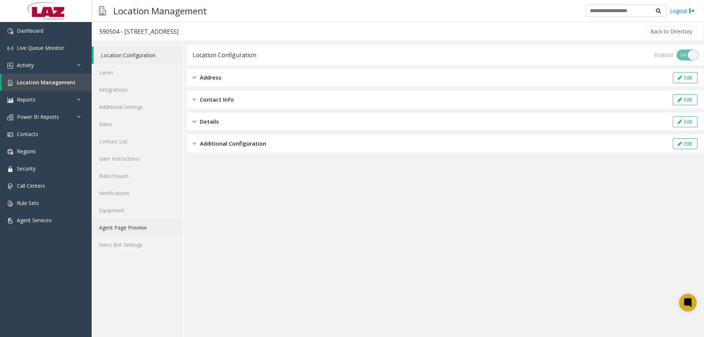
click at [128, 229] on link "Agent Page Preview" at bounding box center [137, 227] width 91 height 17
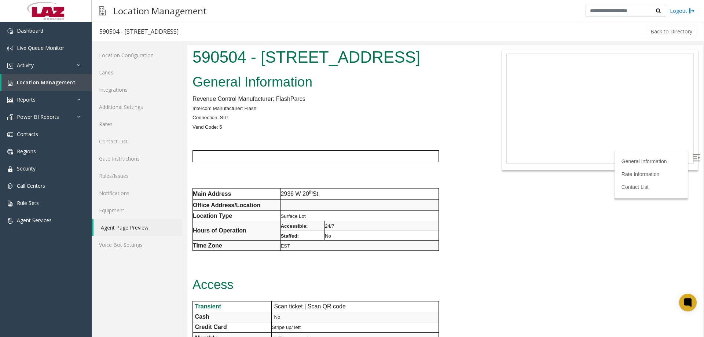
scroll to position [257, 0]
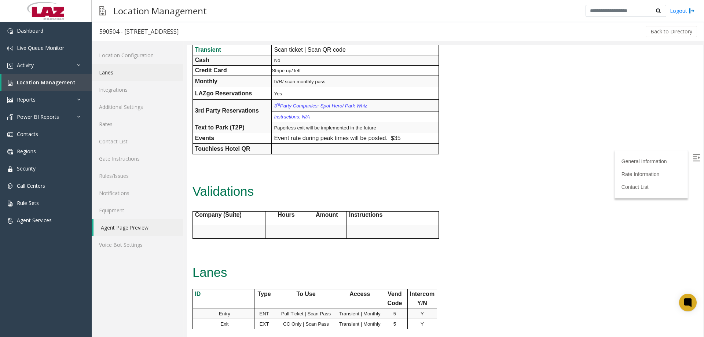
click at [104, 73] on link "Lanes" at bounding box center [137, 72] width 91 height 17
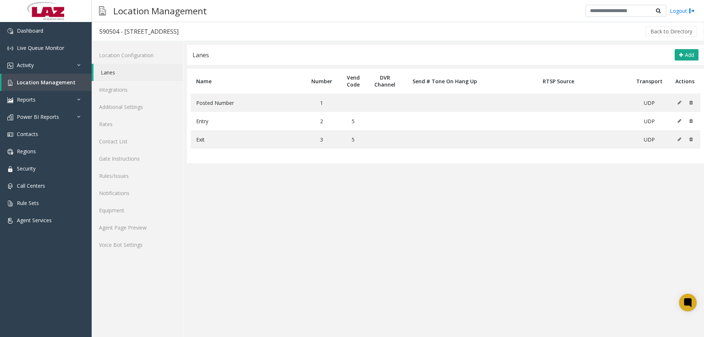
click at [281, 252] on app-lanes "Lanes Add Name Number Vend Code DVR Channel Send # Tone On Hang Up RTSP Source …" at bounding box center [445, 191] width 517 height 292
click at [42, 77] on link "Location Management" at bounding box center [46, 82] width 90 height 17
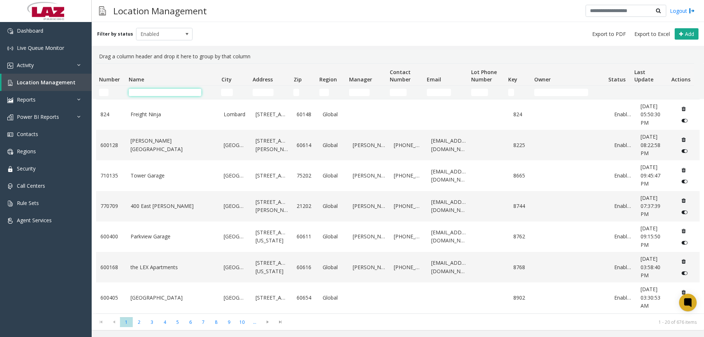
click at [135, 95] on input "Name Filter" at bounding box center [165, 92] width 73 height 7
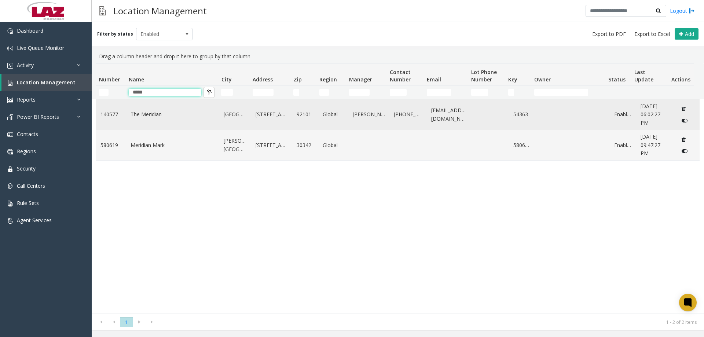
type input "*****"
click at [153, 117] on link "The Meridian" at bounding box center [173, 114] width 85 height 8
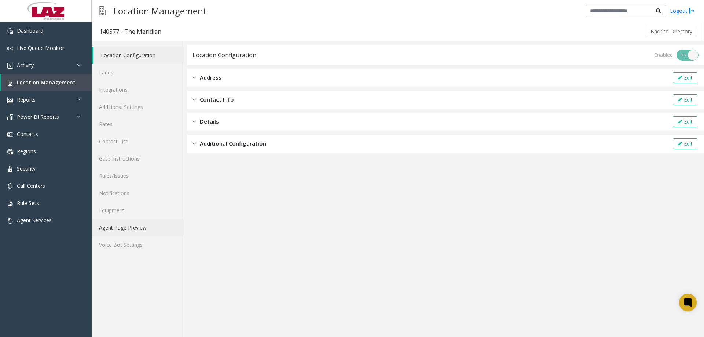
click at [130, 228] on link "Agent Page Preview" at bounding box center [137, 227] width 91 height 17
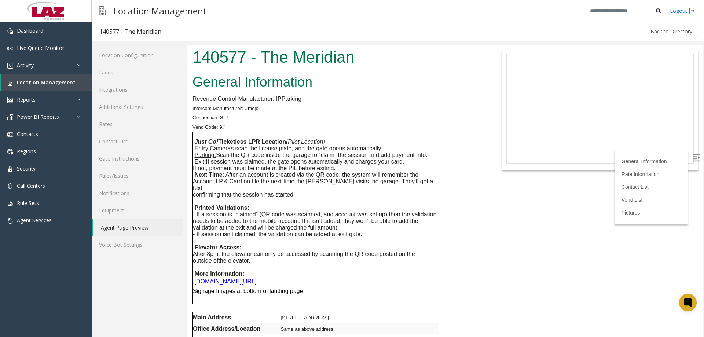
click at [214, 278] on font "Laz.io/intro" at bounding box center [225, 281] width 62 height 6
click at [29, 85] on span "Location Management" at bounding box center [46, 82] width 59 height 7
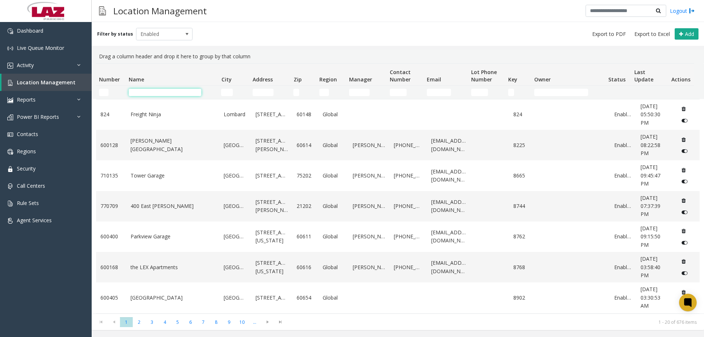
click at [142, 94] on input "Name Filter" at bounding box center [165, 92] width 73 height 7
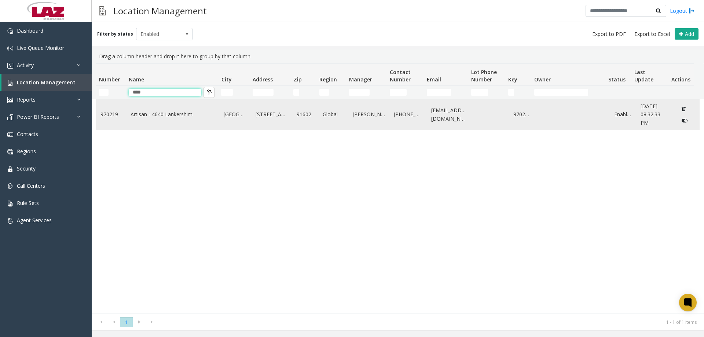
type input "****"
click at [157, 114] on link "Artisan - 4640 Lankershim" at bounding box center [173, 114] width 85 height 8
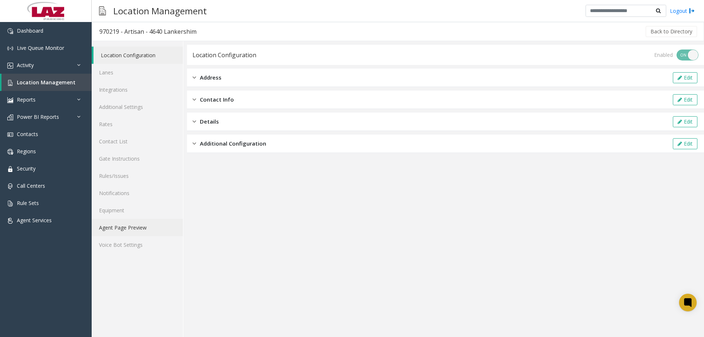
click at [135, 229] on link "Agent Page Preview" at bounding box center [137, 227] width 91 height 17
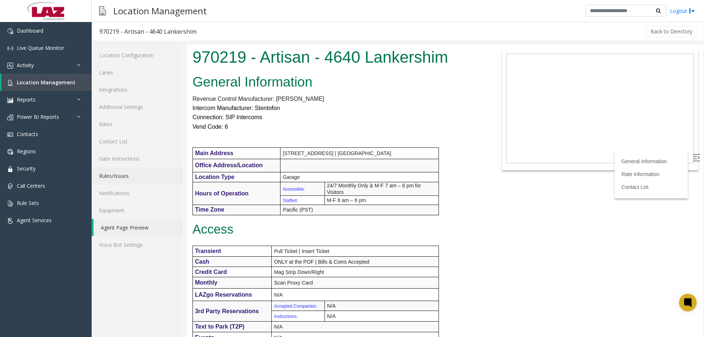
click at [111, 171] on link "Rules/Issues" at bounding box center [137, 175] width 91 height 17
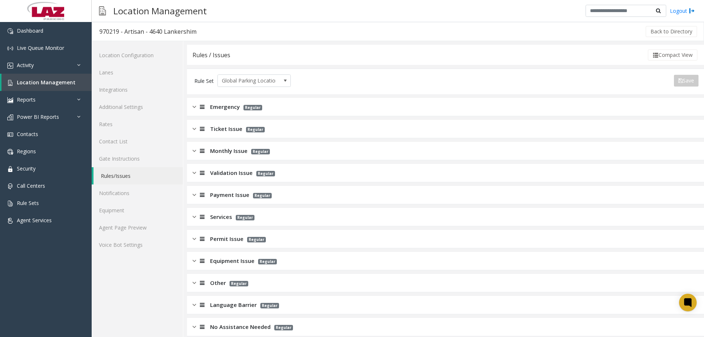
click at [217, 150] on span "Monthly Issue" at bounding box center [228, 151] width 37 height 8
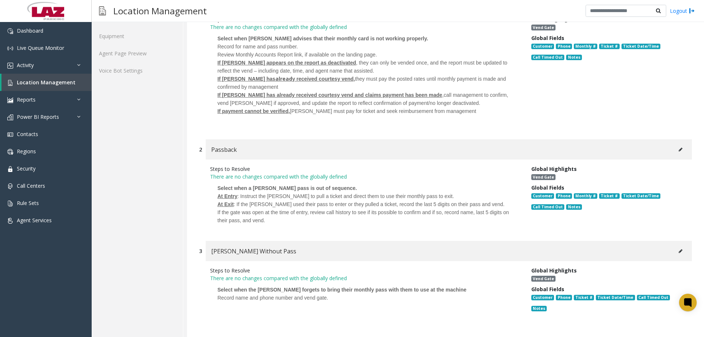
scroll to position [220, 0]
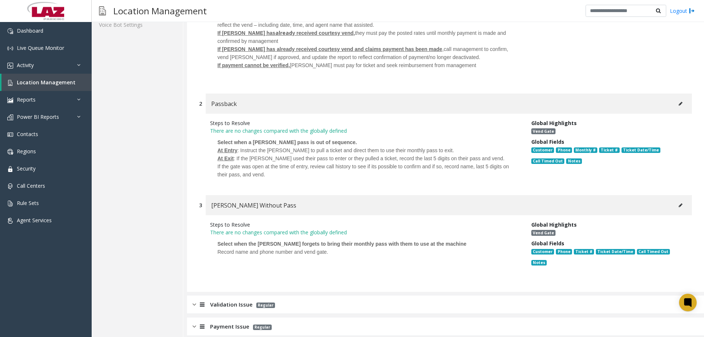
click at [675, 205] on button at bounding box center [681, 205] width 12 height 11
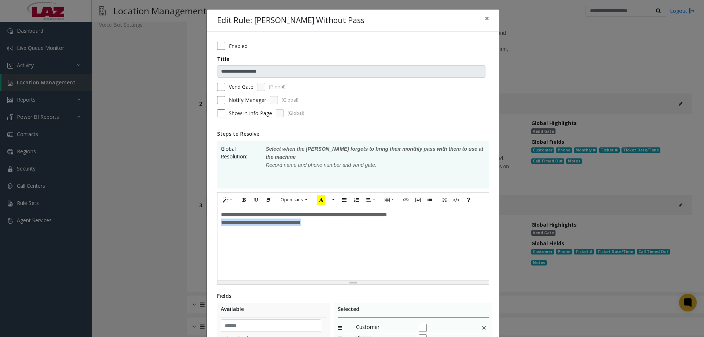
drag, startPoint x: 318, startPoint y: 226, endPoint x: 212, endPoint y: 223, distance: 106.5
click at [212, 223] on div "**********" at bounding box center [353, 262] width 293 height 460
click at [222, 223] on p at bounding box center [353, 223] width 264 height 8
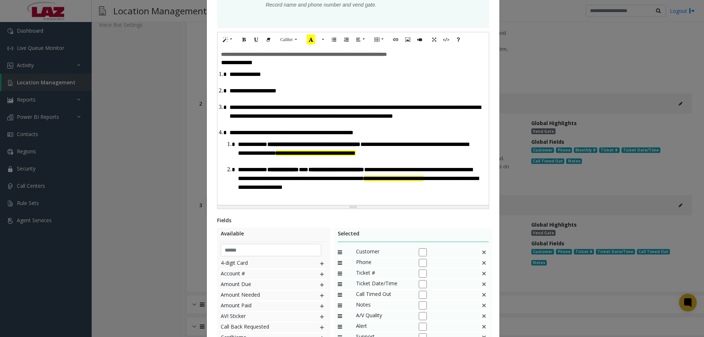
scroll to position [161, 0]
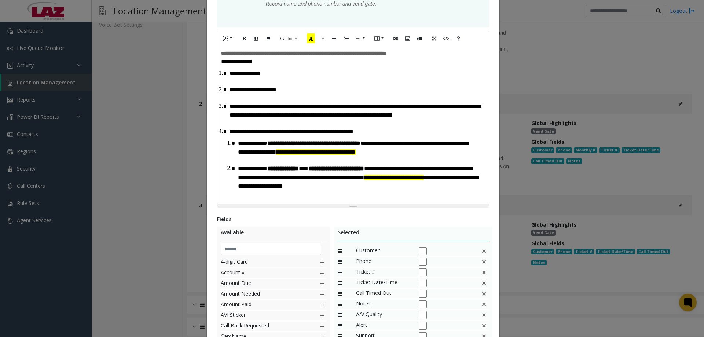
click at [318, 192] on li "**********" at bounding box center [358, 177] width 247 height 32
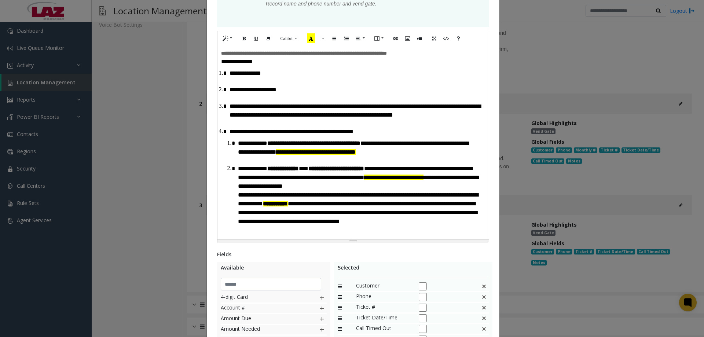
click at [231, 196] on ol "**********" at bounding box center [356, 182] width 253 height 93
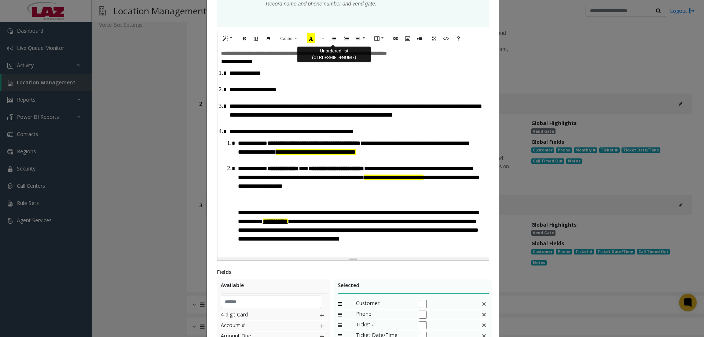
click at [332, 39] on icon "Unordered list (CTRL+SHIFT+NUM7)" at bounding box center [334, 38] width 4 height 6
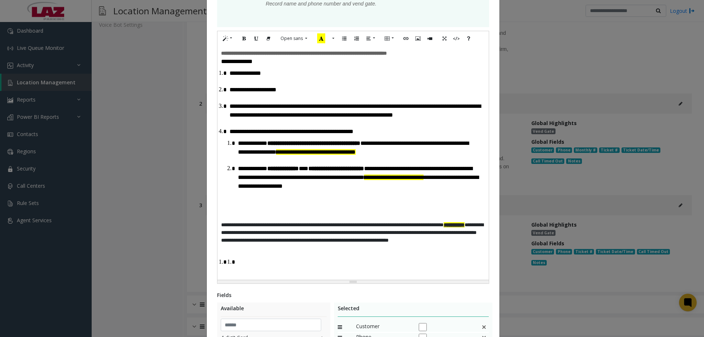
click at [235, 265] on li at bounding box center [358, 262] width 247 height 15
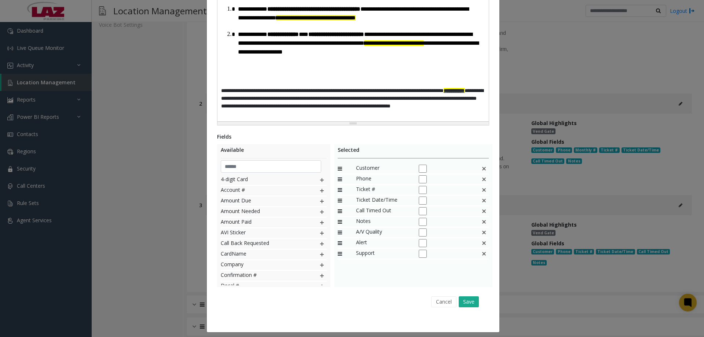
scroll to position [301, 0]
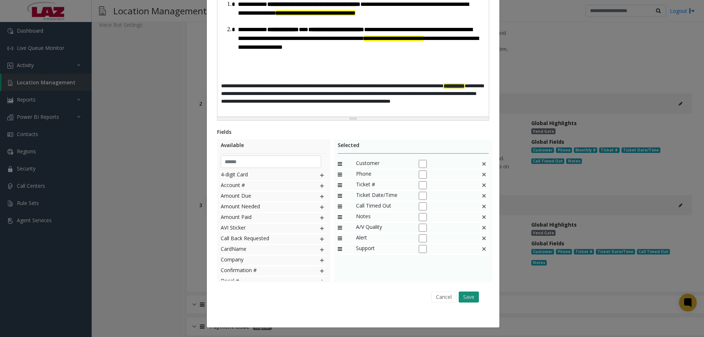
click at [471, 299] on button "Save" at bounding box center [469, 297] width 20 height 11
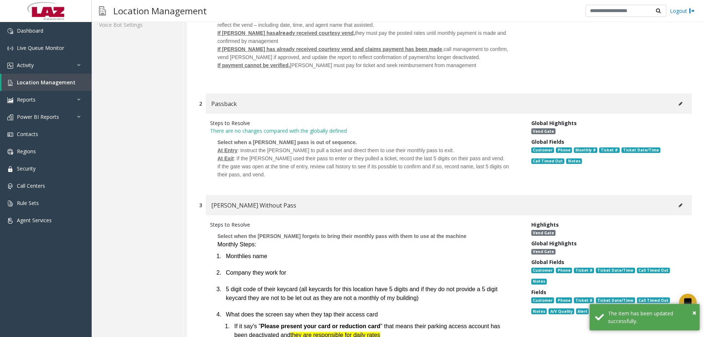
scroll to position [0, 0]
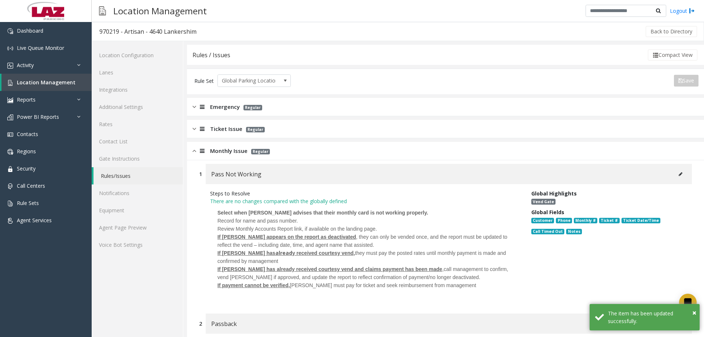
click at [222, 151] on span "Monthly Issue" at bounding box center [228, 151] width 37 height 8
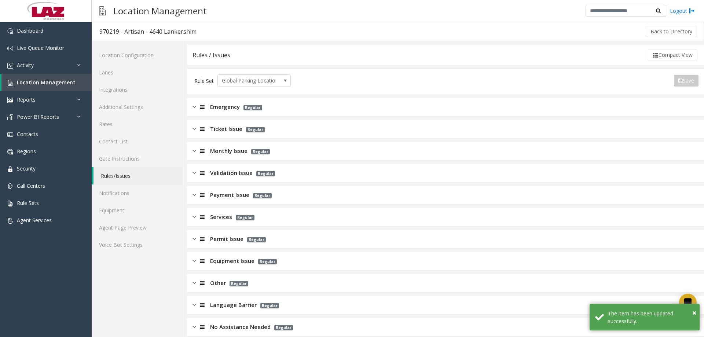
click at [216, 131] on span "Ticket Issue" at bounding box center [226, 129] width 32 height 8
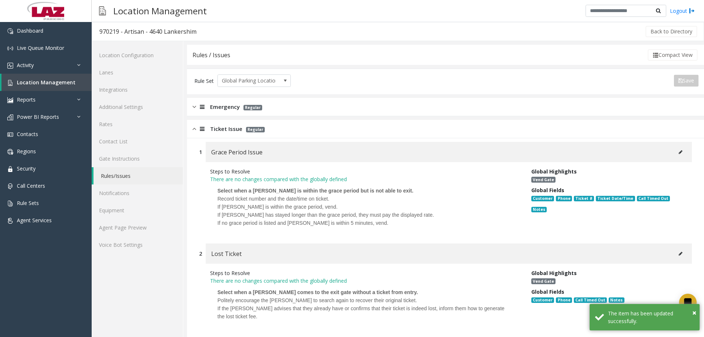
click at [218, 130] on span "Ticket Issue" at bounding box center [226, 129] width 32 height 8
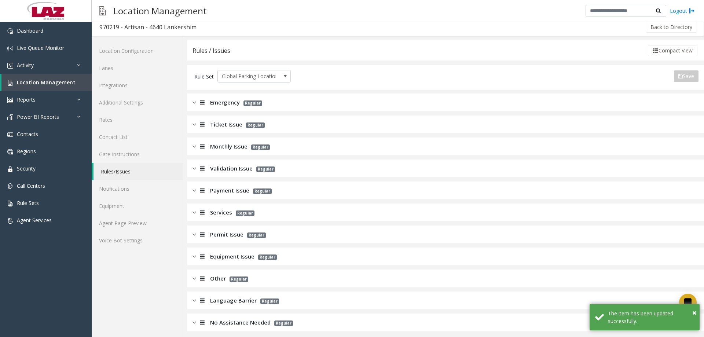
scroll to position [8, 0]
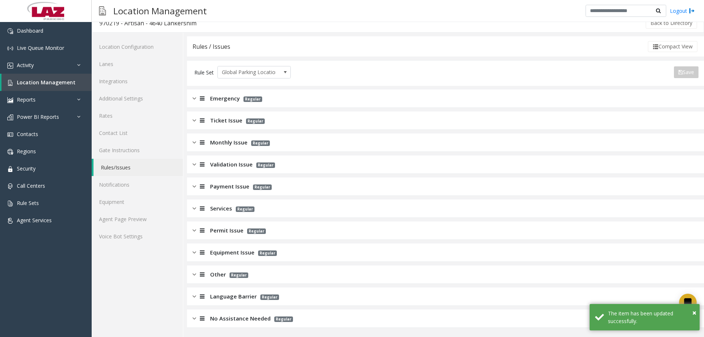
click at [225, 165] on span "Validation Issue" at bounding box center [231, 164] width 43 height 8
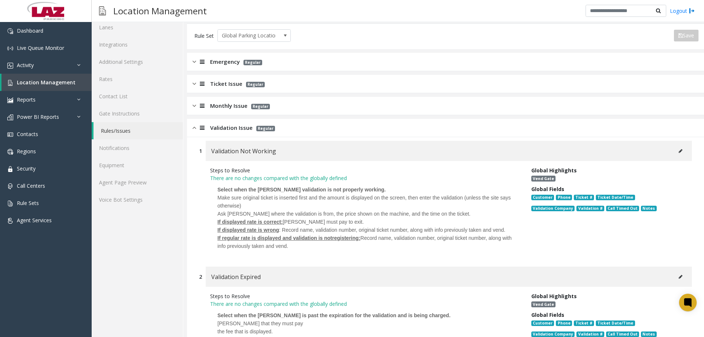
click at [224, 130] on span "Validation Issue" at bounding box center [231, 128] width 43 height 8
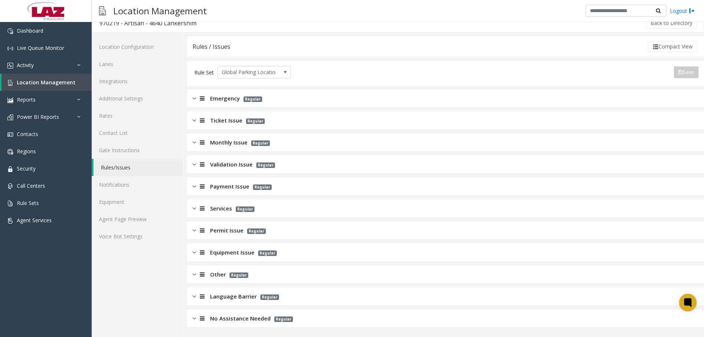
click at [235, 121] on span "Ticket Issue" at bounding box center [226, 120] width 32 height 8
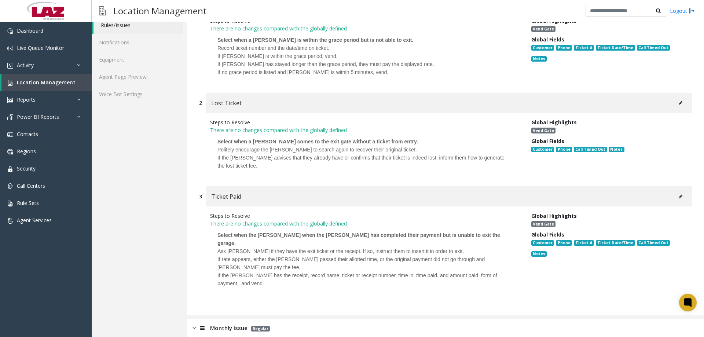
scroll to position [155, 0]
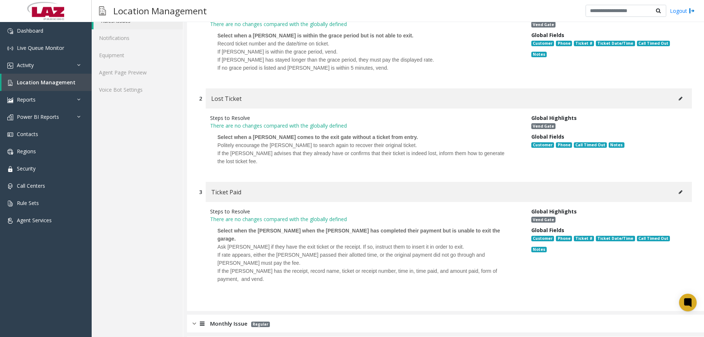
click at [679, 98] on button at bounding box center [681, 98] width 12 height 11
type input "**********"
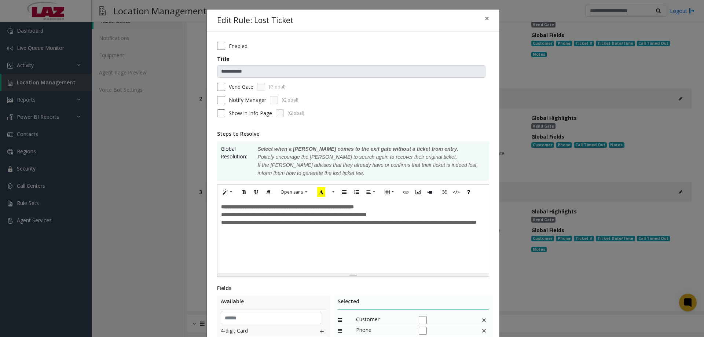
scroll to position [147, 0]
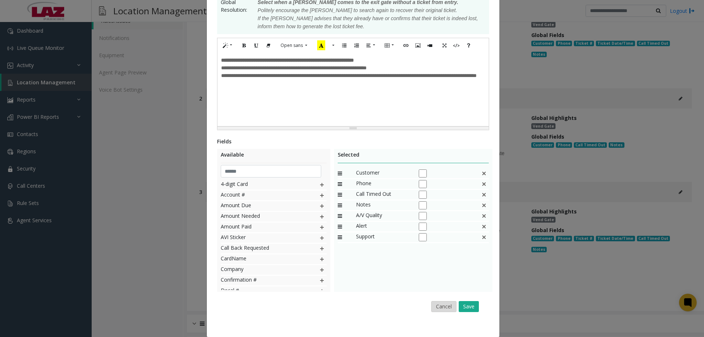
click at [446, 306] on button "Cancel" at bounding box center [443, 306] width 25 height 11
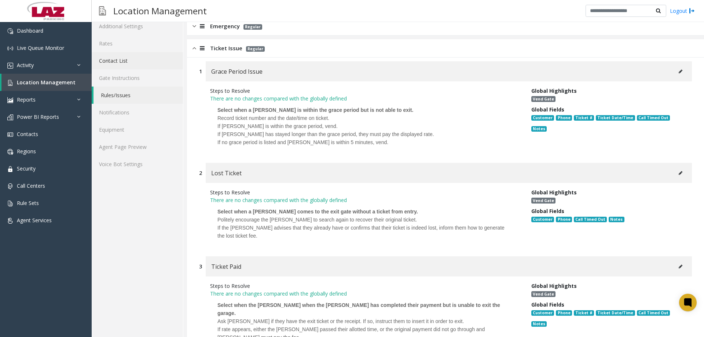
scroll to position [0, 0]
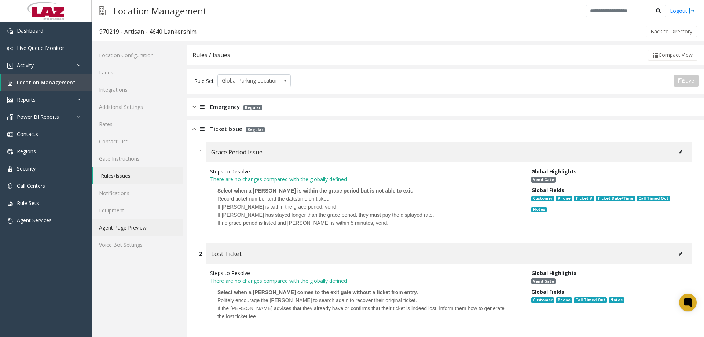
click at [139, 226] on link "Agent Page Preview" at bounding box center [137, 227] width 91 height 17
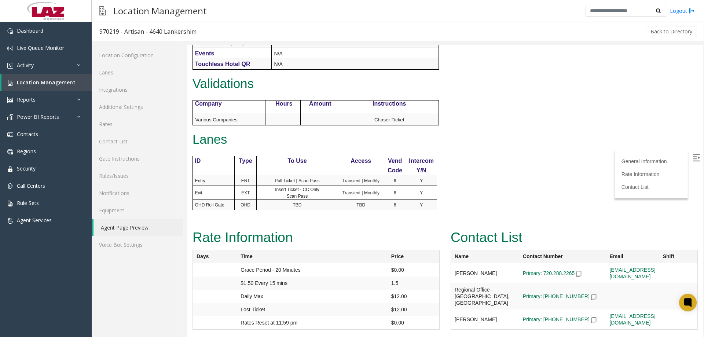
scroll to position [64, 0]
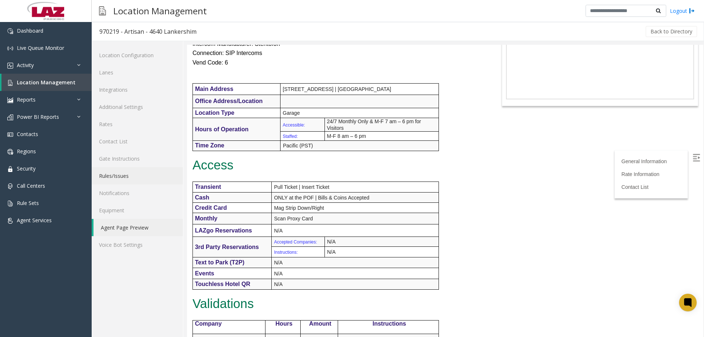
click at [127, 178] on link "Rules/Issues" at bounding box center [137, 175] width 91 height 17
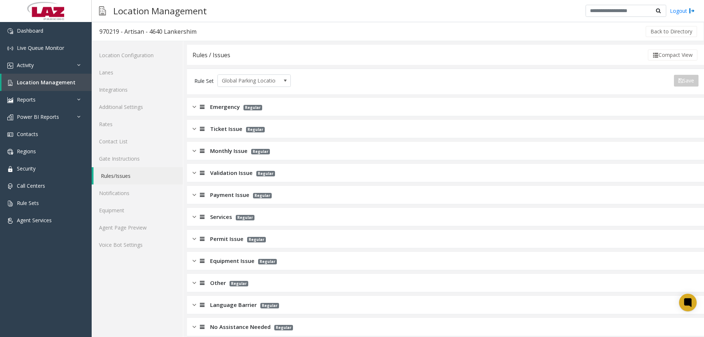
scroll to position [8, 0]
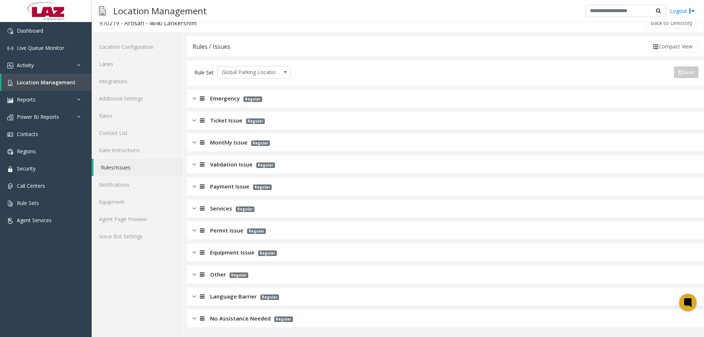
click at [234, 159] on div "Validation Issue Regular" at bounding box center [445, 165] width 517 height 18
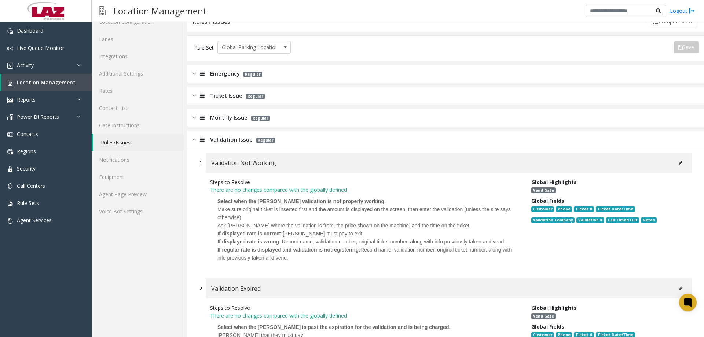
scroll to position [118, 0]
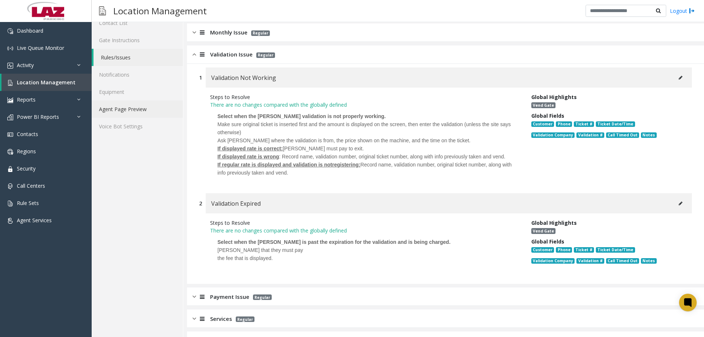
click at [129, 110] on link "Agent Page Preview" at bounding box center [137, 109] width 91 height 17
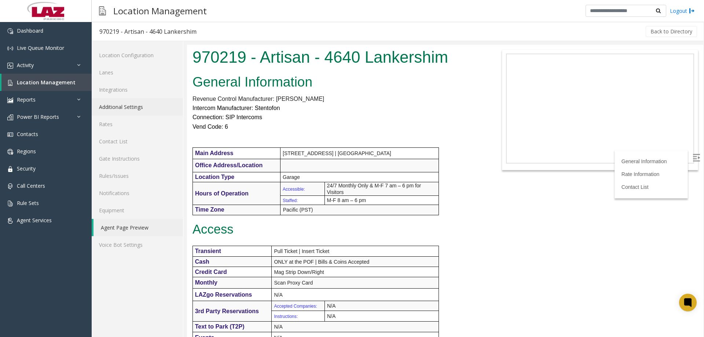
click at [129, 109] on link "Additional Settings" at bounding box center [137, 106] width 91 height 17
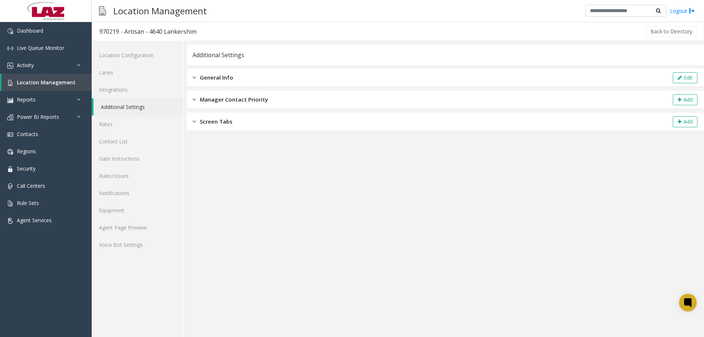
click at [238, 76] on div "General Info Edit" at bounding box center [445, 78] width 517 height 18
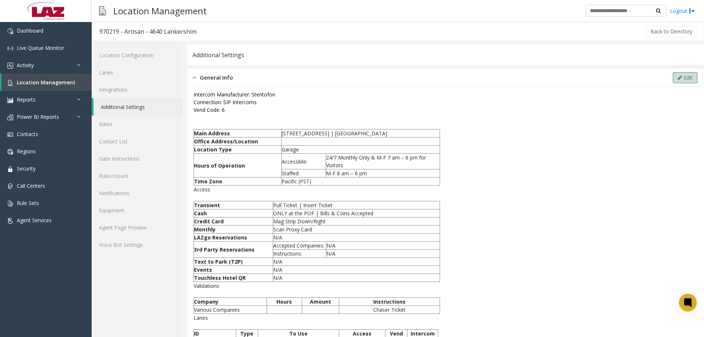
click at [690, 78] on button "Edit" at bounding box center [685, 77] width 25 height 11
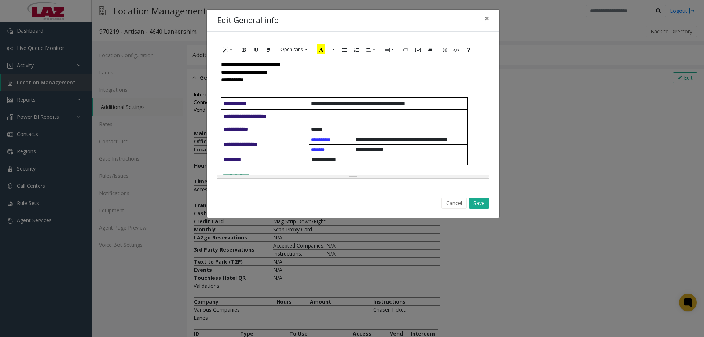
click at [277, 88] on p at bounding box center [353, 88] width 264 height 8
click at [256, 80] on p "**********" at bounding box center [353, 80] width 264 height 8
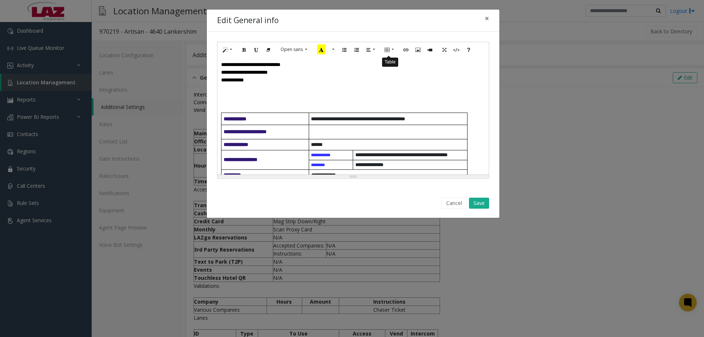
click at [387, 51] on icon "Table" at bounding box center [387, 49] width 4 height 6
click at [387, 61] on div "Table" at bounding box center [418, 91] width 66 height 66
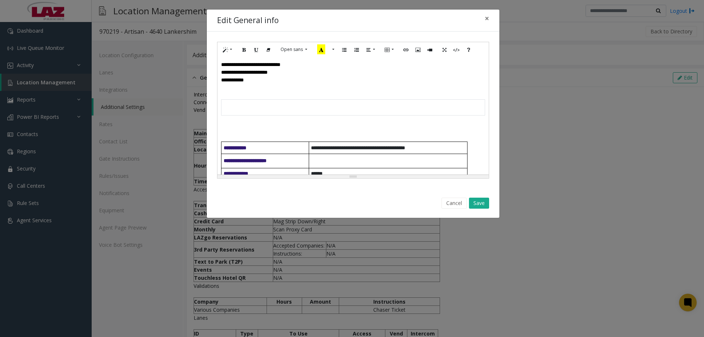
click at [242, 111] on td at bounding box center [353, 107] width 264 height 16
drag, startPoint x: 351, startPoint y: 107, endPoint x: 316, endPoint y: 105, distance: 34.6
click at [316, 105] on td "**********" at bounding box center [353, 107] width 264 height 16
click at [245, 44] on div "Normal Quote Code Header 1 Header 2 Header 3 Header 4 Header 5 Header 6 Open sa…" at bounding box center [353, 49] width 271 height 15
click at [245, 48] on icon "Bold (CTRL+B)" at bounding box center [244, 49] width 4 height 6
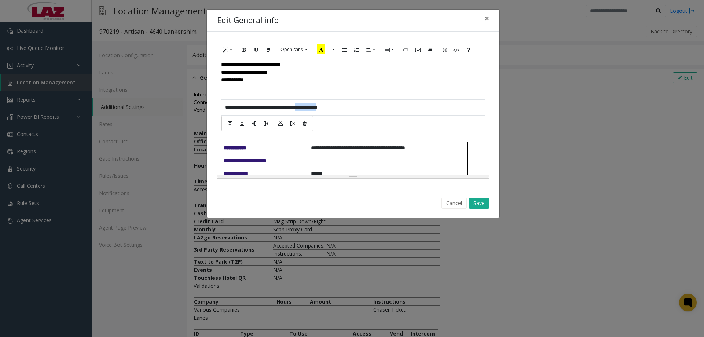
drag, startPoint x: 351, startPoint y: 107, endPoint x: 315, endPoint y: 110, distance: 36.0
click at [316, 110] on td "**********" at bounding box center [353, 107] width 264 height 16
click at [247, 51] on button "Bold (CTRL+B)" at bounding box center [244, 49] width 12 height 11
click at [356, 106] on td "**********" at bounding box center [353, 107] width 264 height 16
click at [432, 109] on td "**********" at bounding box center [353, 107] width 264 height 16
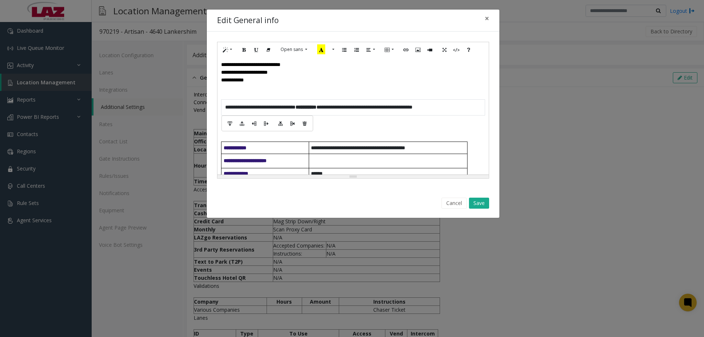
click at [436, 109] on td "**********" at bounding box center [353, 107] width 264 height 16
click at [472, 108] on td "**********" at bounding box center [353, 107] width 264 height 16
click at [472, 109] on td "**********" at bounding box center [353, 107] width 264 height 16
drag, startPoint x: 259, startPoint y: 115, endPoint x: 225, endPoint y: 116, distance: 34.5
click at [225, 115] on td "**********" at bounding box center [353, 107] width 264 height 16
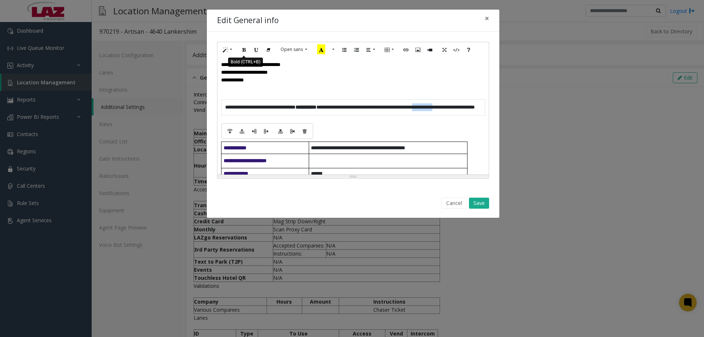
click at [245, 51] on icon "Bold (CTRL+B)" at bounding box center [244, 49] width 4 height 6
click at [476, 207] on button "Save" at bounding box center [479, 203] width 20 height 11
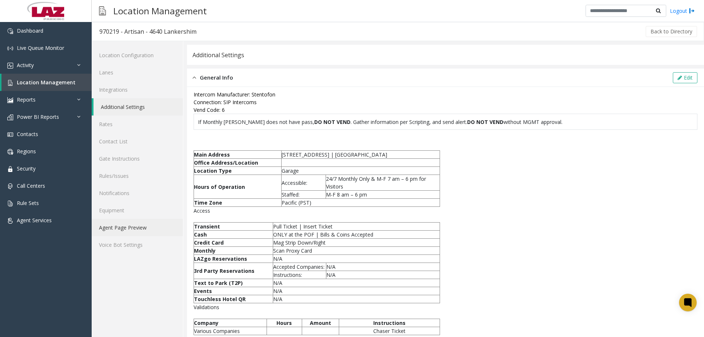
click at [124, 226] on link "Agent Page Preview" at bounding box center [137, 227] width 91 height 17
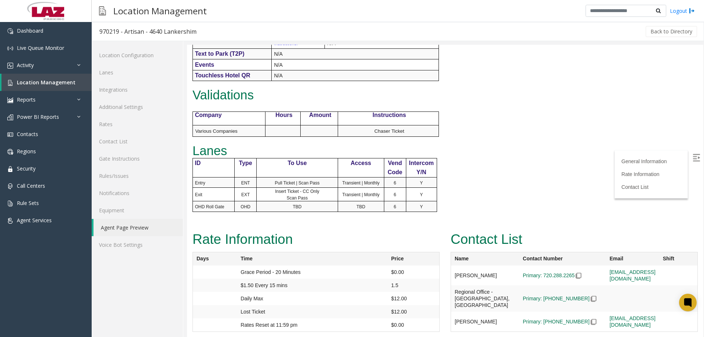
scroll to position [303, 0]
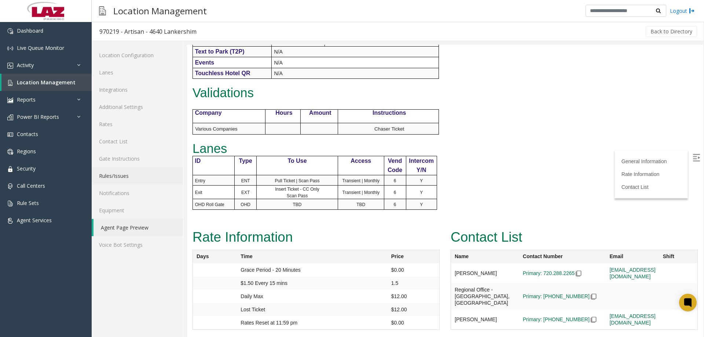
click at [122, 180] on link "Rules/Issues" at bounding box center [137, 175] width 91 height 17
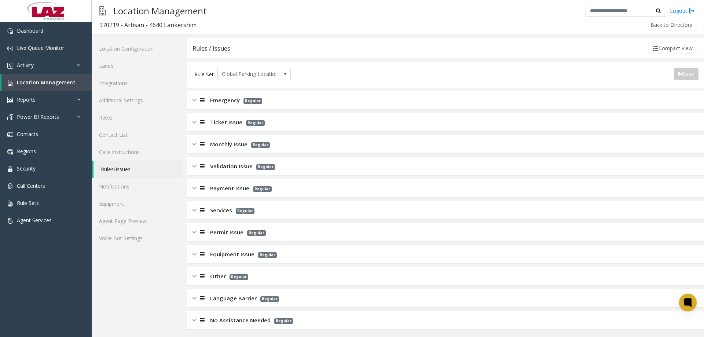
scroll to position [8, 0]
click at [220, 167] on span "Validation Issue" at bounding box center [231, 164] width 43 height 8
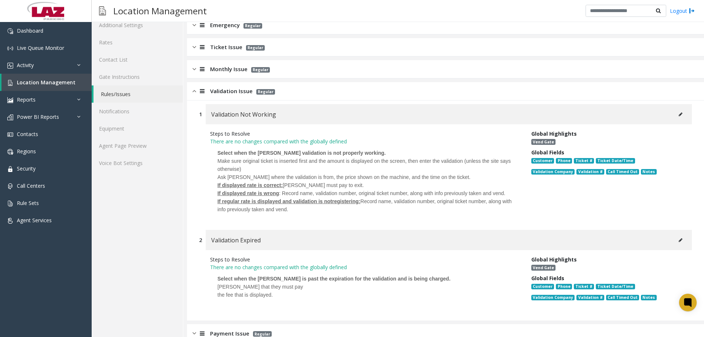
scroll to position [118, 0]
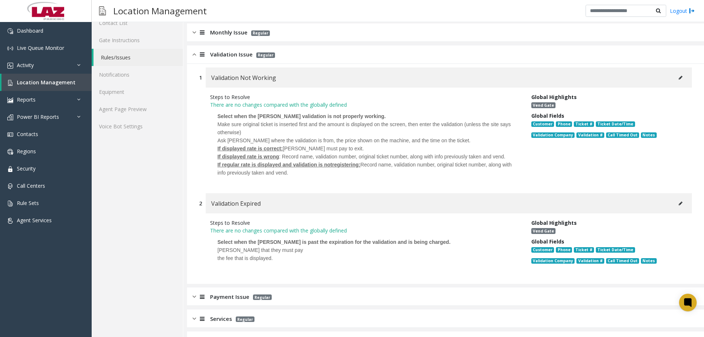
click at [679, 77] on icon at bounding box center [681, 78] width 4 height 4
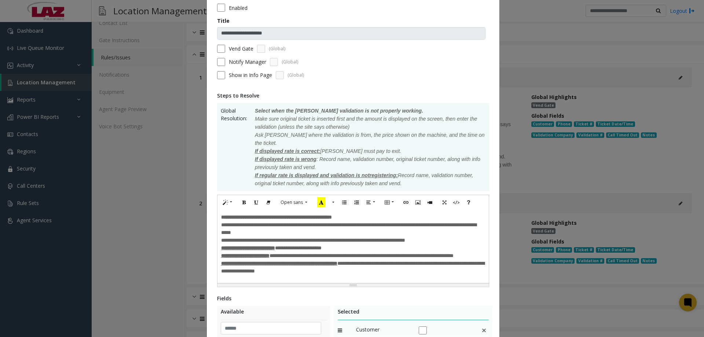
scroll to position [73, 0]
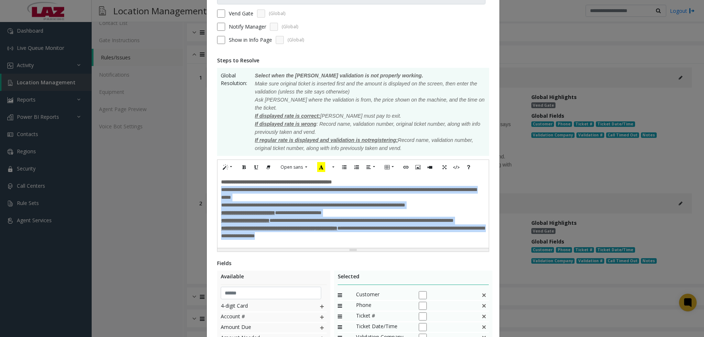
drag, startPoint x: 342, startPoint y: 236, endPoint x: 213, endPoint y: 182, distance: 140.1
click at [213, 182] on div "**********" at bounding box center [353, 208] width 293 height 501
paste div
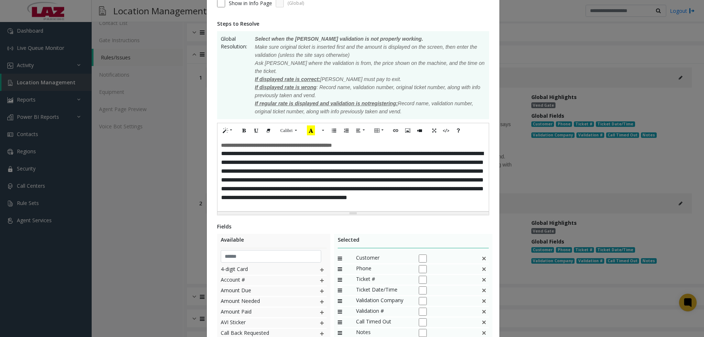
scroll to position [197, 0]
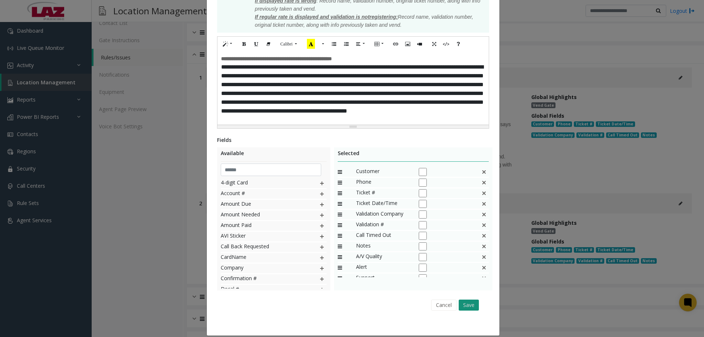
click at [463, 300] on button "Save" at bounding box center [469, 305] width 20 height 11
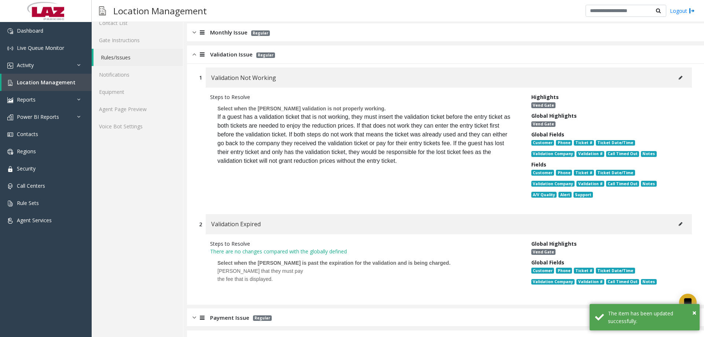
click at [679, 222] on icon at bounding box center [681, 224] width 4 height 4
type input "**********"
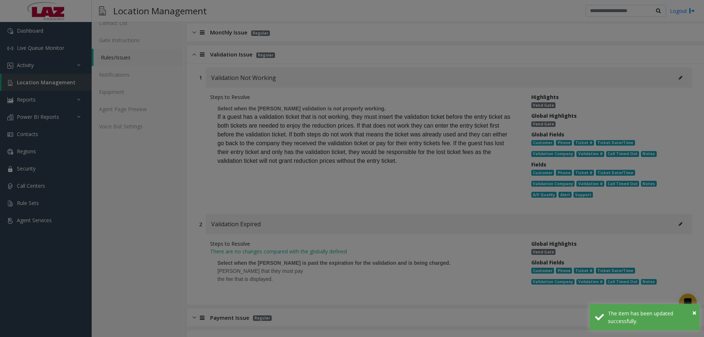
scroll to position [0, 0]
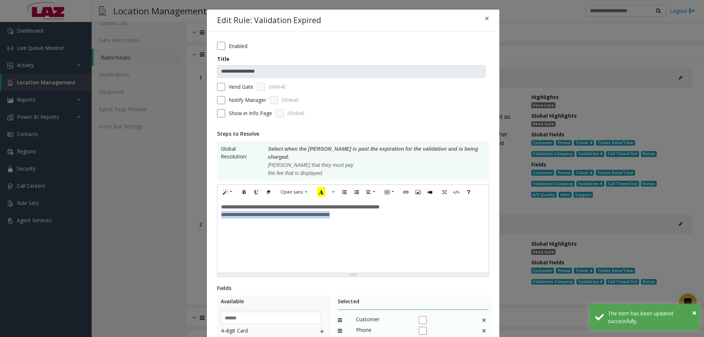
drag, startPoint x: 352, startPoint y: 213, endPoint x: 189, endPoint y: 209, distance: 163.3
click at [189, 209] on div "**********" at bounding box center [352, 168] width 704 height 337
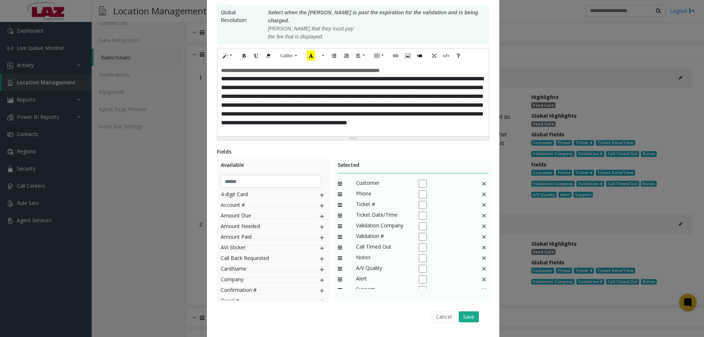
scroll to position [148, 0]
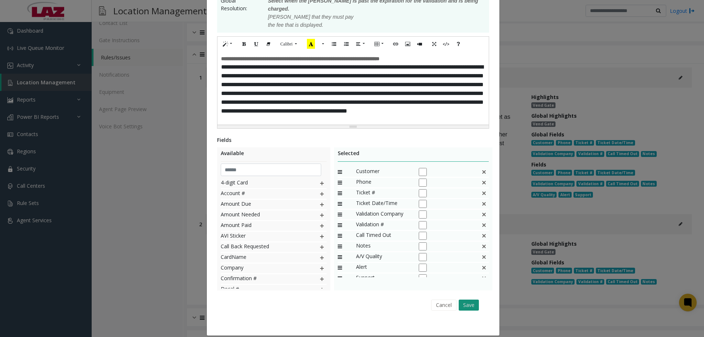
click at [460, 300] on button "Save" at bounding box center [469, 305] width 20 height 11
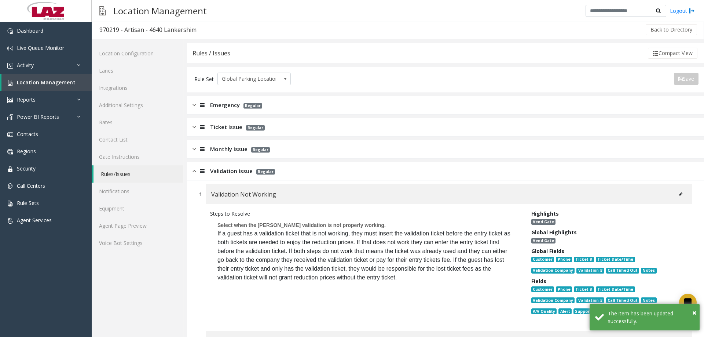
scroll to position [0, 0]
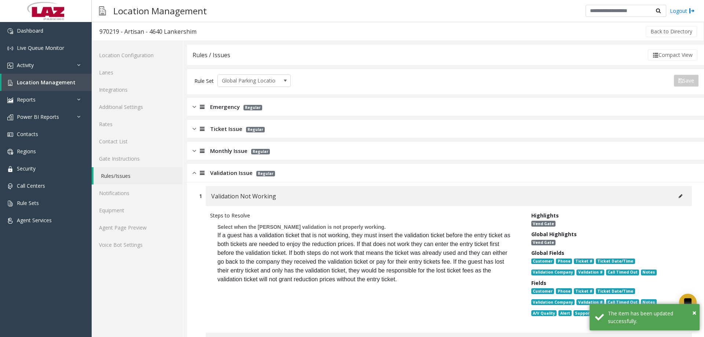
click at [197, 130] on div at bounding box center [201, 129] width 10 height 8
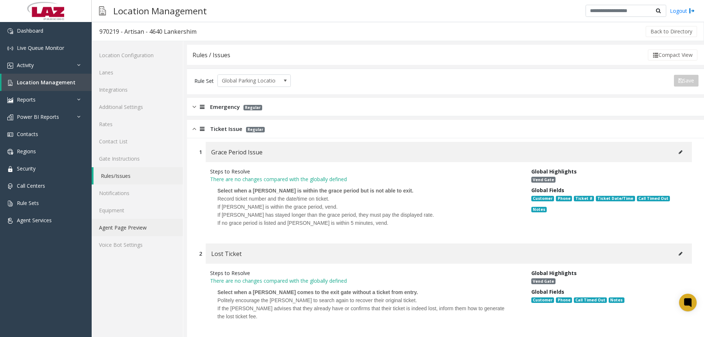
click at [125, 222] on link "Agent Page Preview" at bounding box center [137, 227] width 91 height 17
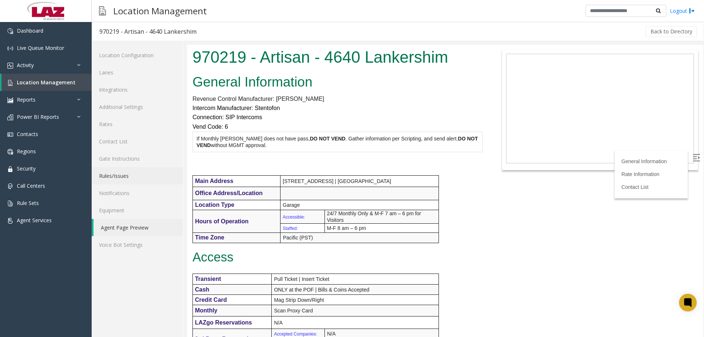
click at [133, 173] on link "Rules/Issues" at bounding box center [137, 175] width 91 height 17
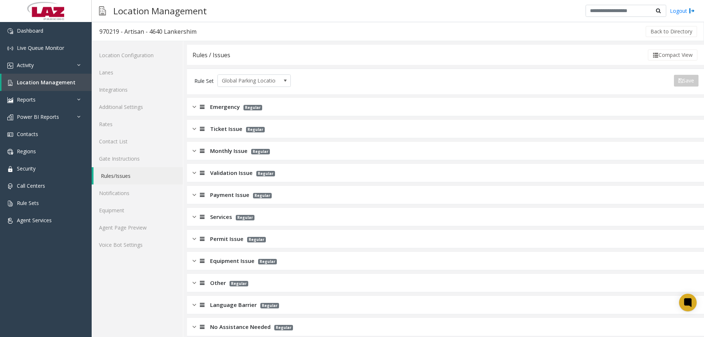
click at [220, 153] on span "Monthly Issue" at bounding box center [228, 151] width 37 height 8
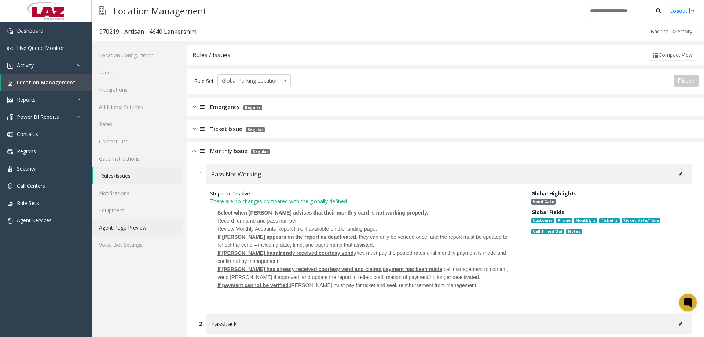
click at [120, 230] on link "Agent Page Preview" at bounding box center [137, 227] width 91 height 17
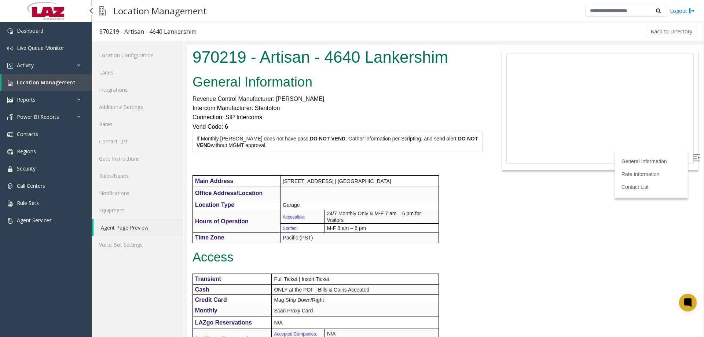
click at [48, 84] on span "Location Management" at bounding box center [46, 82] width 59 height 7
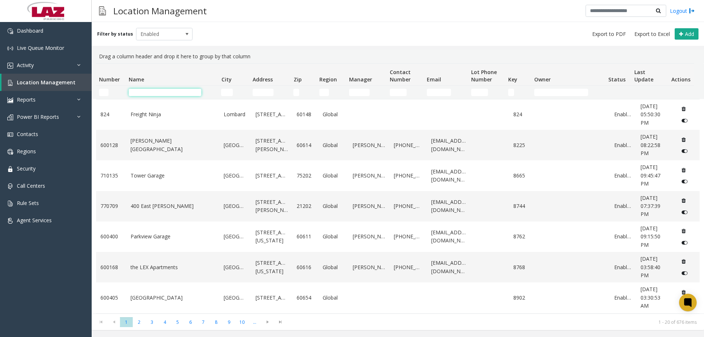
click at [129, 92] on input "Name Filter" at bounding box center [165, 92] width 73 height 7
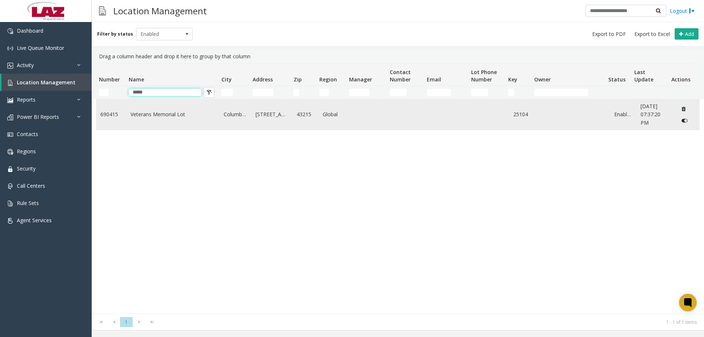
type input "*****"
click at [167, 111] on link "Veterans Memorial Lot" at bounding box center [173, 114] width 85 height 8
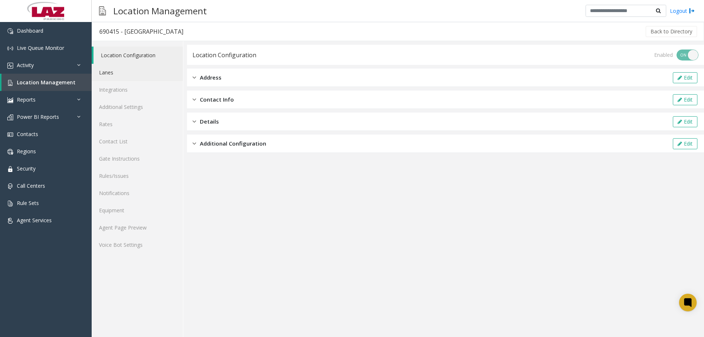
click at [114, 78] on link "Lanes" at bounding box center [137, 72] width 91 height 17
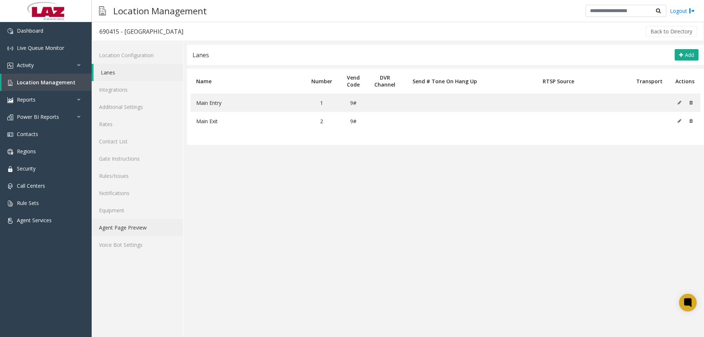
click at [116, 228] on link "Agent Page Preview" at bounding box center [137, 227] width 91 height 17
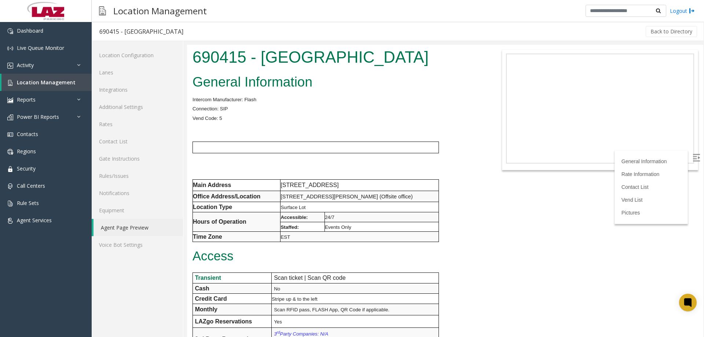
scroll to position [37, 0]
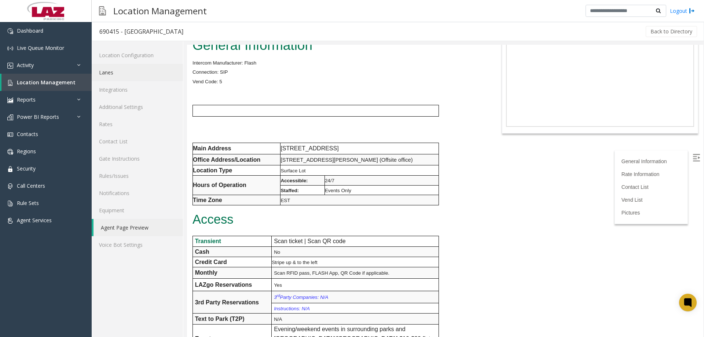
click at [111, 80] on link "Lanes" at bounding box center [137, 72] width 91 height 17
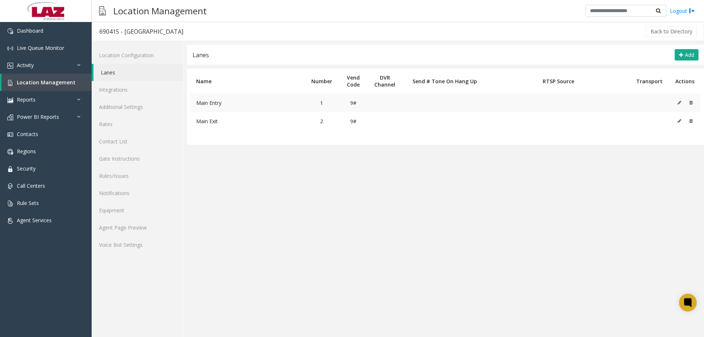
click at [679, 105] on button at bounding box center [682, 102] width 8 height 11
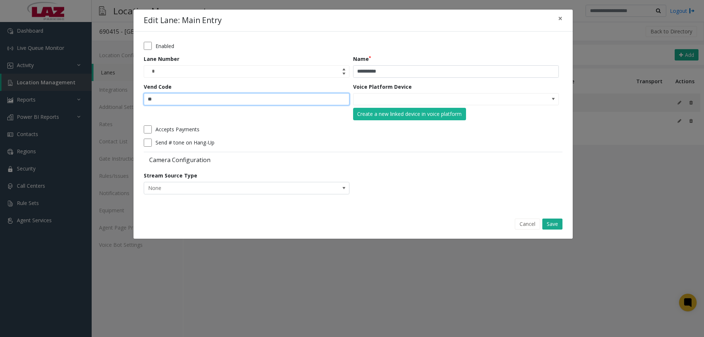
click at [214, 102] on input "**" at bounding box center [247, 99] width 206 height 12
type input "*"
click at [550, 223] on button "Save" at bounding box center [553, 224] width 20 height 11
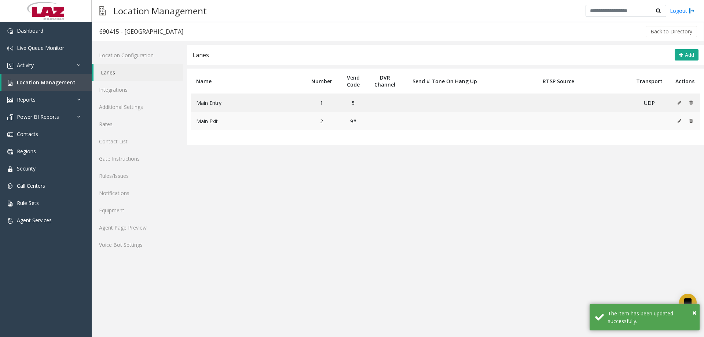
click at [681, 122] on icon at bounding box center [680, 121] width 4 height 4
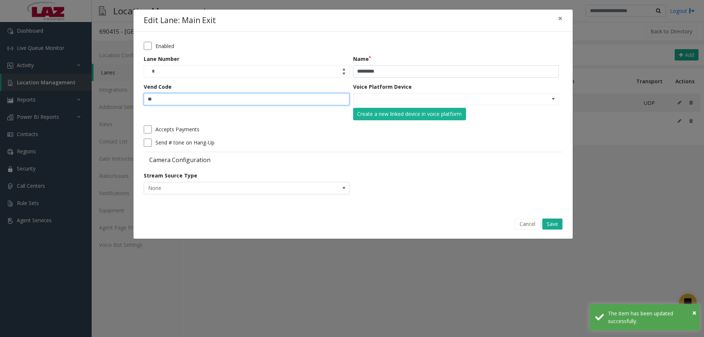
click at [194, 99] on input "**" at bounding box center [247, 99] width 206 height 12
type input "*"
click at [554, 222] on button "Save" at bounding box center [553, 224] width 20 height 11
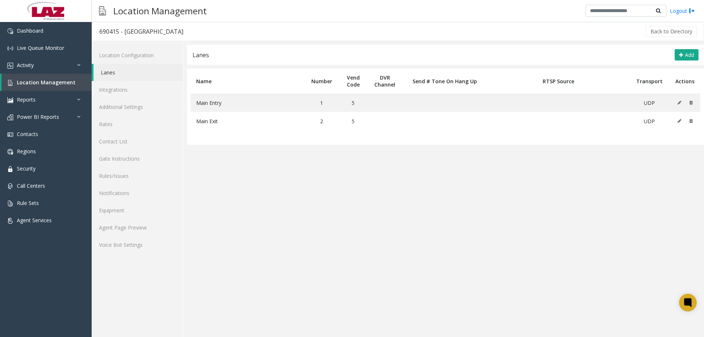
click at [277, 205] on app-lanes "Lanes Add Name Number Vend Code DVR Channel Send # Tone On Hang Up RTSP Source …" at bounding box center [445, 191] width 517 height 292
click at [128, 224] on link "Agent Page Preview" at bounding box center [137, 227] width 91 height 17
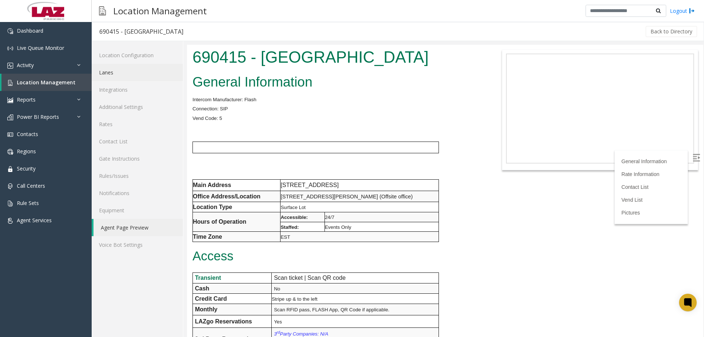
click at [114, 70] on link "Lanes" at bounding box center [137, 72] width 91 height 17
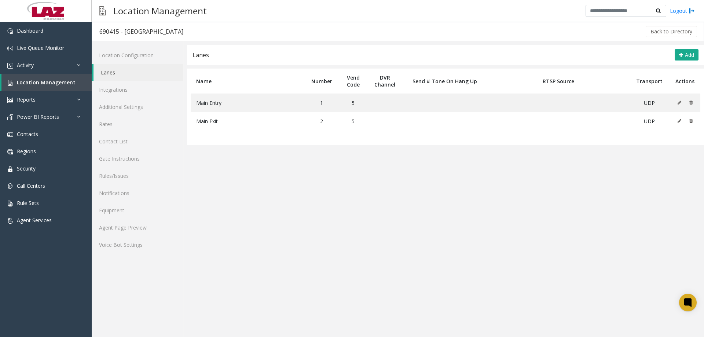
click at [298, 211] on app-lanes "Lanes Add Name Number Vend Code DVR Channel Send # Tone On Hang Up RTSP Source …" at bounding box center [445, 191] width 517 height 292
click at [114, 224] on link "Agent Page Preview" at bounding box center [137, 227] width 91 height 17
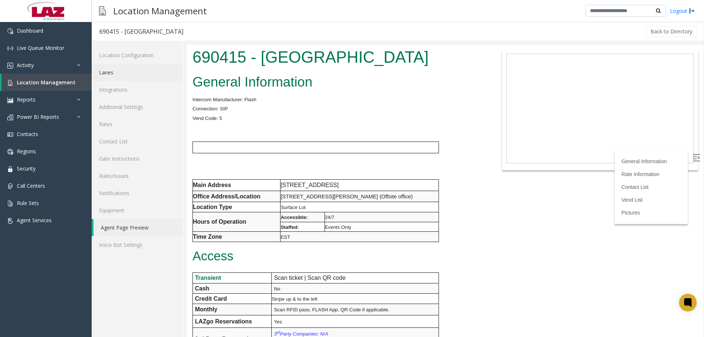
click at [123, 73] on link "Lanes" at bounding box center [137, 72] width 91 height 17
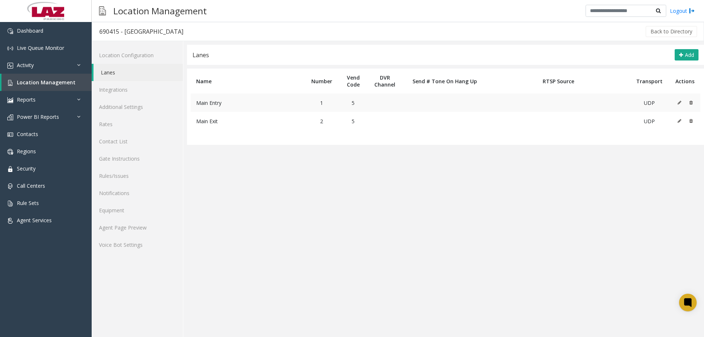
click at [680, 102] on icon at bounding box center [680, 103] width 4 height 4
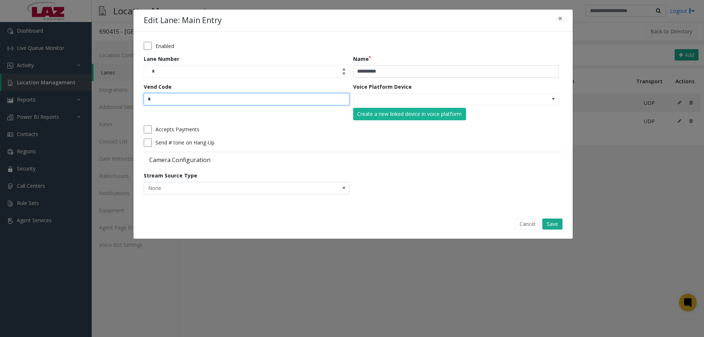
click at [183, 98] on input "*" at bounding box center [247, 99] width 206 height 12
type input "**"
click at [551, 221] on button "Save" at bounding box center [553, 224] width 20 height 11
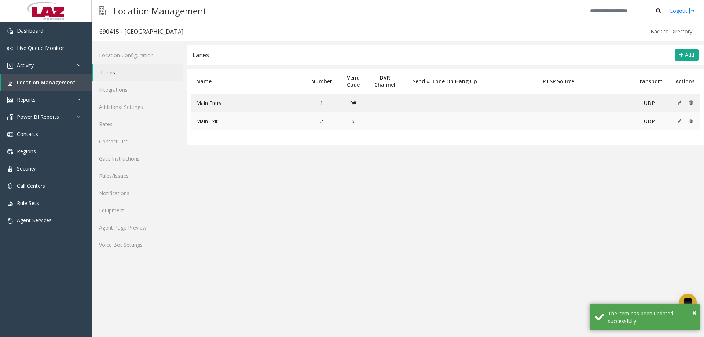
click at [680, 122] on icon at bounding box center [680, 121] width 4 height 4
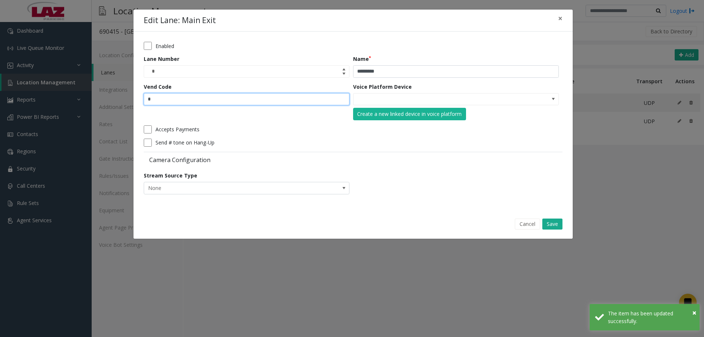
click at [167, 98] on input "*" at bounding box center [247, 99] width 206 height 12
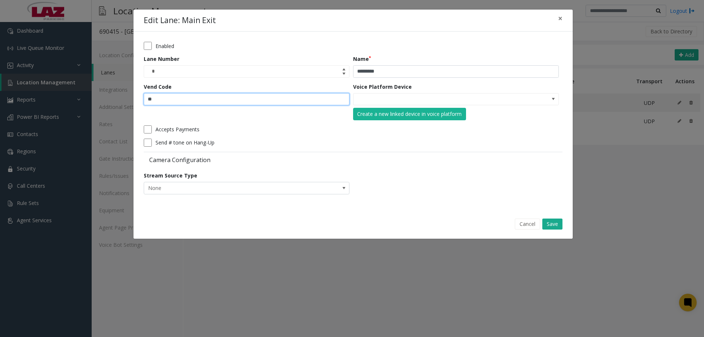
type input "**"
drag, startPoint x: 493, startPoint y: 176, endPoint x: 508, endPoint y: 187, distance: 18.6
click at [499, 177] on form "Enabled Lane Number * Name ********* Vend Code ** Voice Platform Device Create …" at bounding box center [353, 121] width 419 height 158
click at [563, 216] on div "Cancel Save" at bounding box center [353, 224] width 429 height 19
click at [556, 222] on button "Save" at bounding box center [553, 224] width 20 height 11
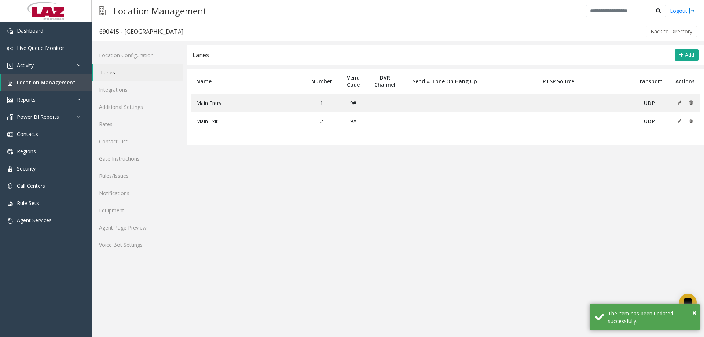
click at [339, 174] on app-lanes "Lanes Add Name Number Vend Code DVR Channel Send # Tone On Hang Up RTSP Source …" at bounding box center [445, 191] width 517 height 292
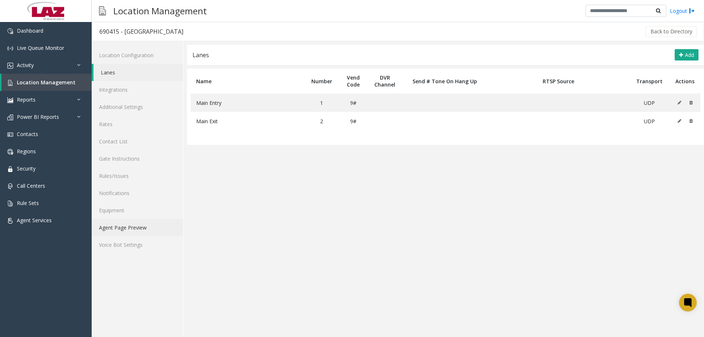
click at [144, 227] on link "Agent Page Preview" at bounding box center [137, 227] width 91 height 17
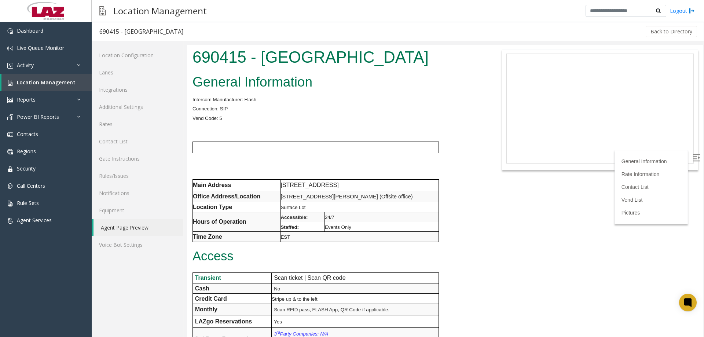
drag, startPoint x: 704, startPoint y: 101, endPoint x: 704, endPoint y: 115, distance: 14.3
click at [704, 115] on div at bounding box center [445, 191] width 517 height 292
click at [76, 67] on link "Activity" at bounding box center [46, 64] width 92 height 17
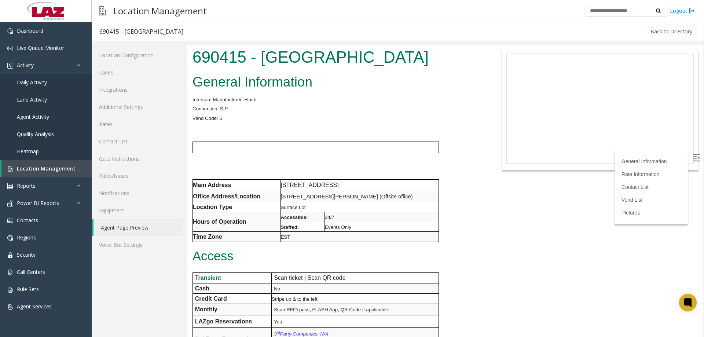
click at [258, 17] on div "Location Management Logout" at bounding box center [398, 11] width 613 height 22
click at [43, 39] on link "Dashboard" at bounding box center [46, 30] width 92 height 17
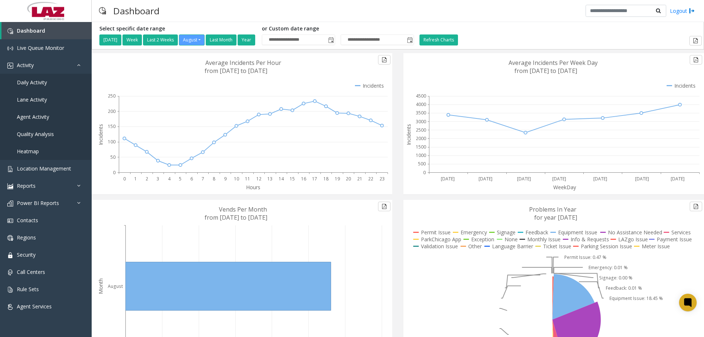
click at [191, 8] on div "Dashboard Logout" at bounding box center [398, 11] width 613 height 22
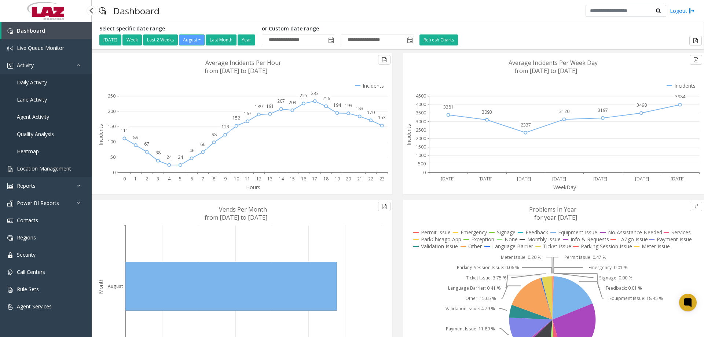
click at [31, 169] on span "Location Management" at bounding box center [44, 168] width 54 height 7
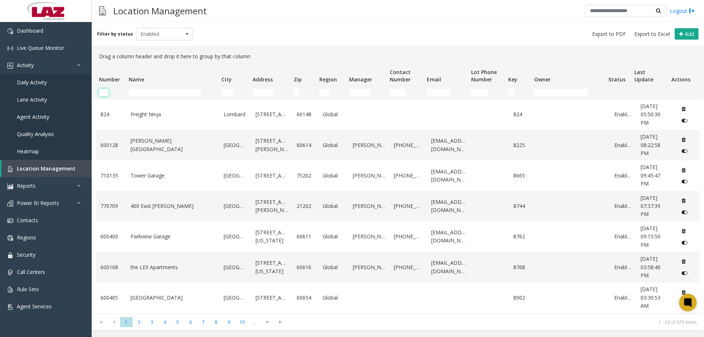
click at [101, 92] on input "Number Filter" at bounding box center [104, 92] width 10 height 7
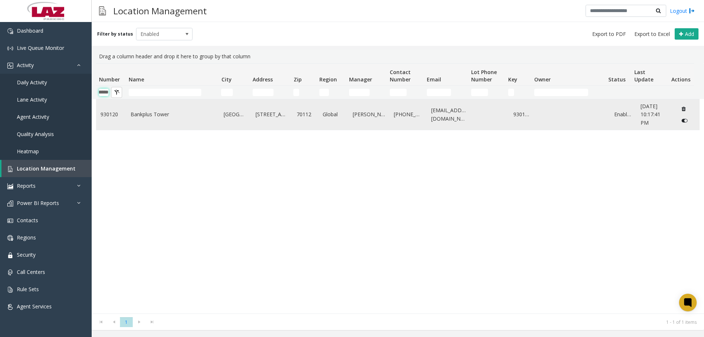
type input "******"
click at [145, 117] on link "Bankplus Tower" at bounding box center [173, 114] width 85 height 8
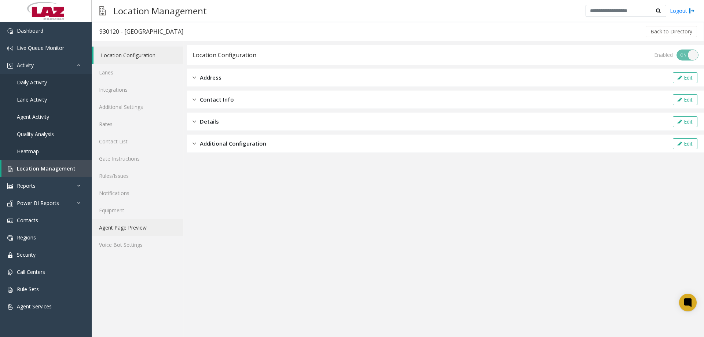
click at [133, 226] on link "Agent Page Preview" at bounding box center [137, 227] width 91 height 17
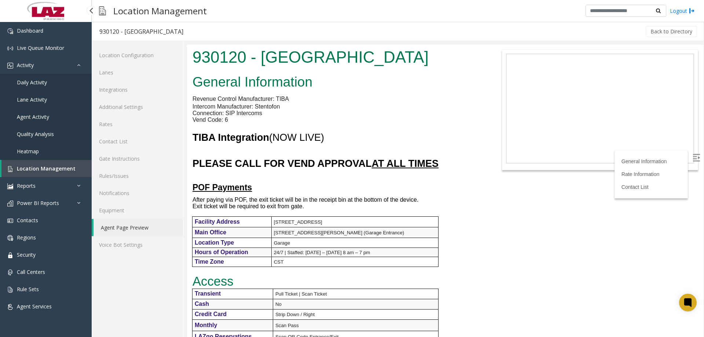
click at [35, 166] on span "Location Management" at bounding box center [46, 168] width 59 height 7
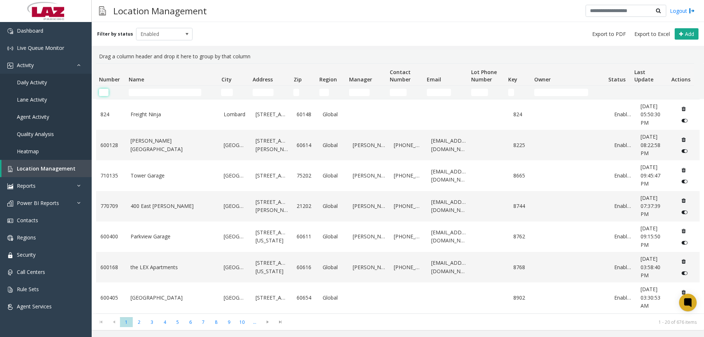
click at [100, 93] on input "Number Filter" at bounding box center [104, 92] width 10 height 7
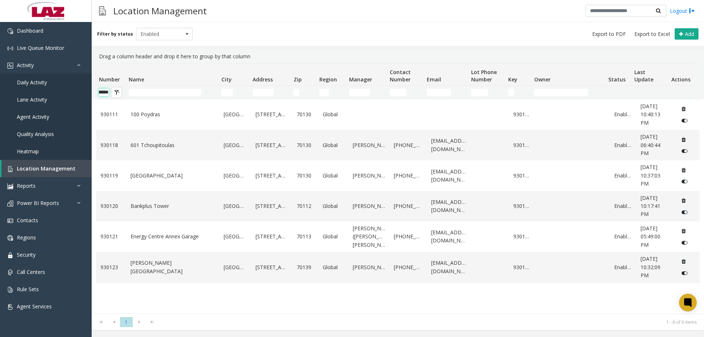
scroll to position [0, 12]
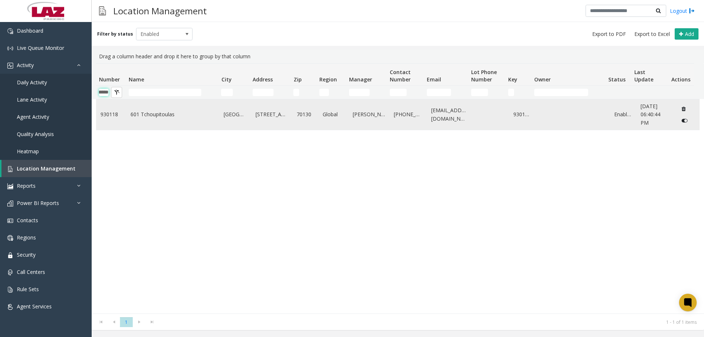
type input "******"
click at [141, 116] on link "601 Tchoupitoulas" at bounding box center [173, 114] width 85 height 8
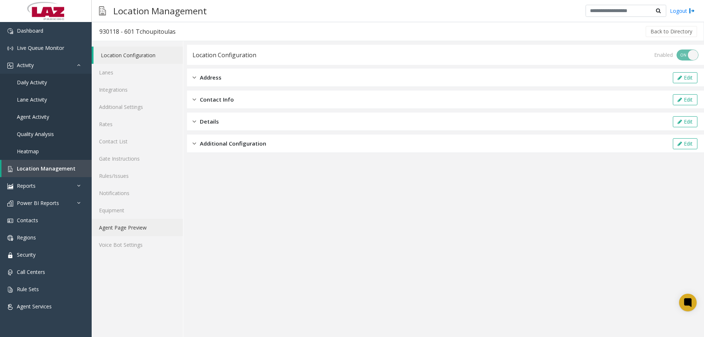
click at [128, 225] on link "Agent Page Preview" at bounding box center [137, 227] width 91 height 17
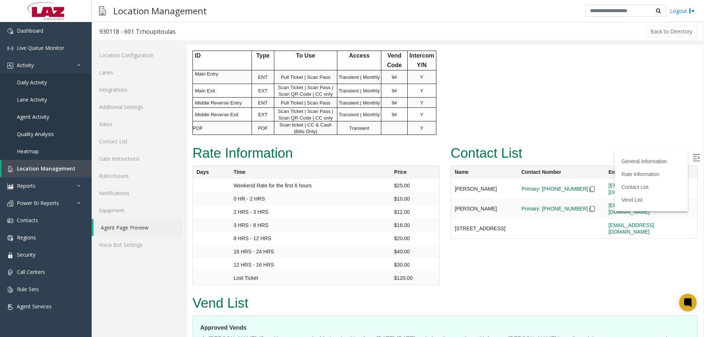
scroll to position [828, 0]
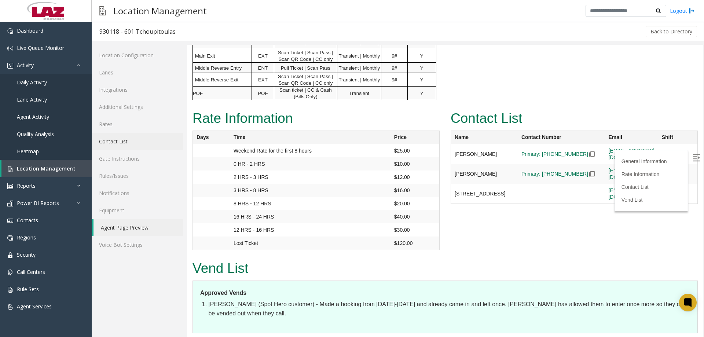
click at [114, 140] on link "Contact List" at bounding box center [137, 141] width 91 height 17
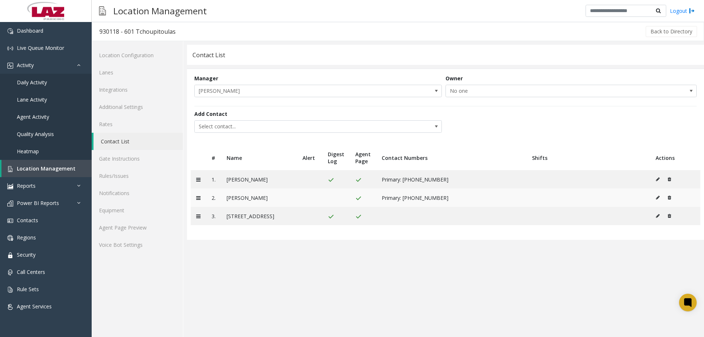
click at [656, 198] on icon at bounding box center [658, 198] width 4 height 4
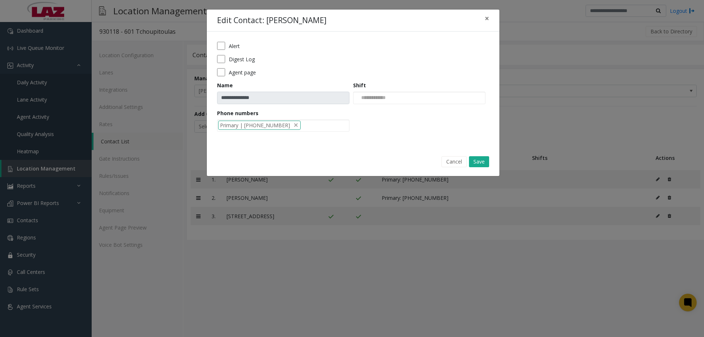
click at [216, 71] on div "**********" at bounding box center [353, 90] width 293 height 116
click at [479, 161] on button "Save" at bounding box center [479, 161] width 20 height 11
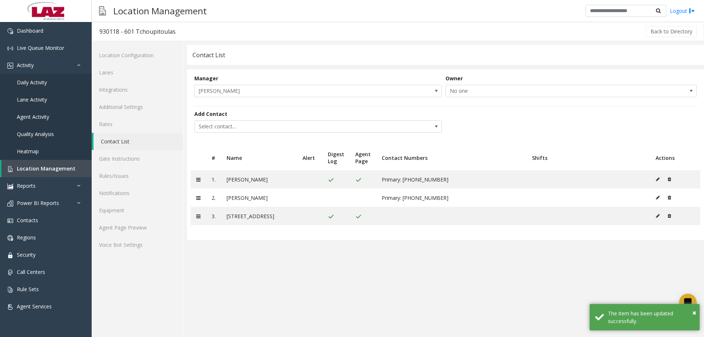
click at [260, 119] on div "Add Contact Select contact..." at bounding box center [319, 121] width 251 height 23
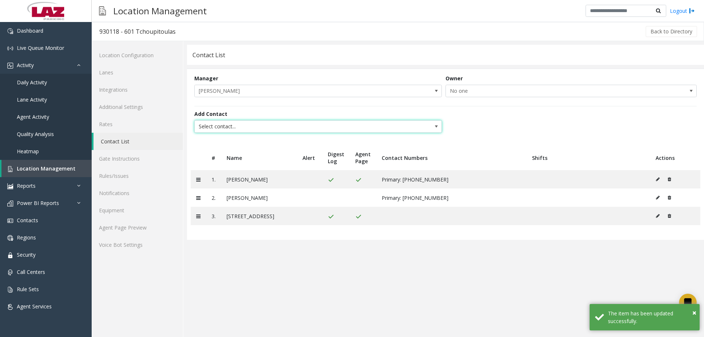
click at [263, 127] on span "Select contact..." at bounding box center [293, 127] width 197 height 12
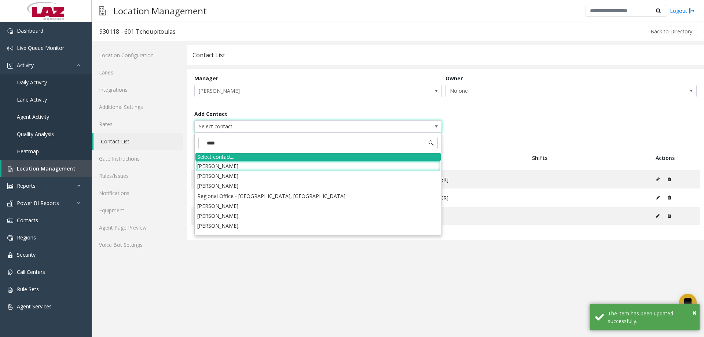
type input "*****"
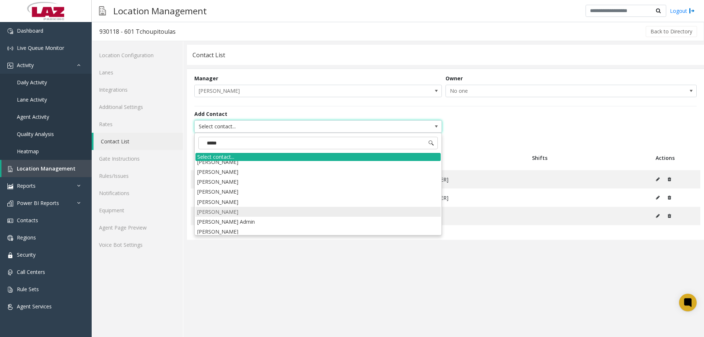
scroll to position [46, 0]
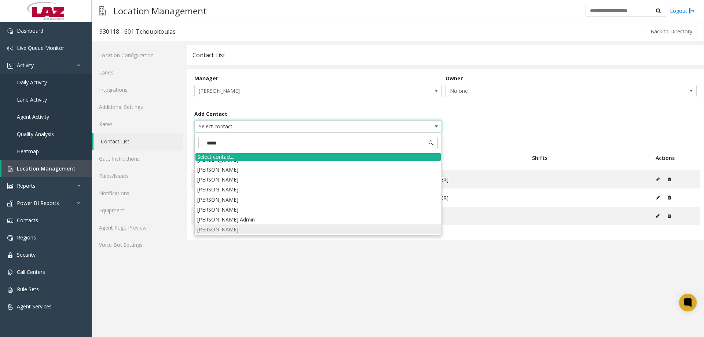
click at [234, 228] on li "Angel Robles" at bounding box center [318, 230] width 245 height 10
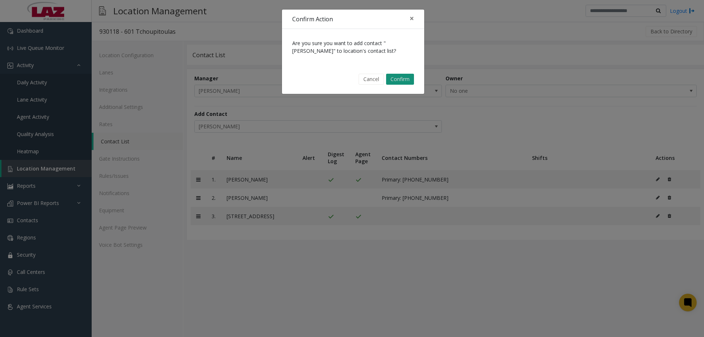
click at [401, 78] on button "Confirm" at bounding box center [400, 79] width 28 height 11
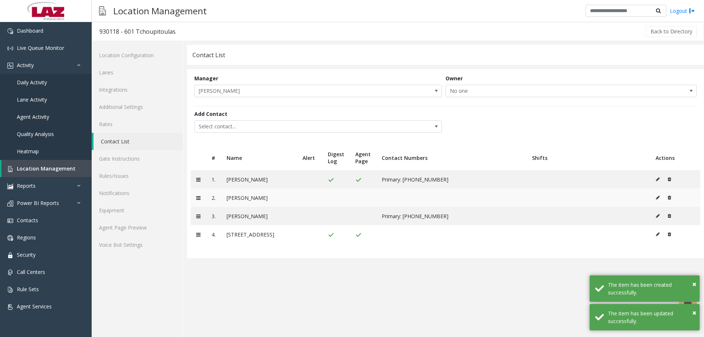
click at [656, 198] on button at bounding box center [660, 197] width 8 height 11
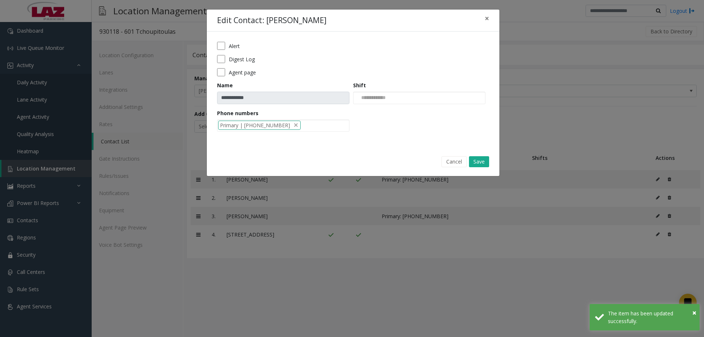
click at [216, 56] on div "**********" at bounding box center [353, 90] width 293 height 116
click at [286, 124] on li "Primary | 504-512-7608" at bounding box center [259, 125] width 83 height 9
click at [293, 121] on span "delete" at bounding box center [296, 125] width 6 height 8
click at [293, 122] on span "delete" at bounding box center [296, 125] width 6 height 8
click at [282, 136] on li "847-525-7021" at bounding box center [283, 138] width 130 height 10
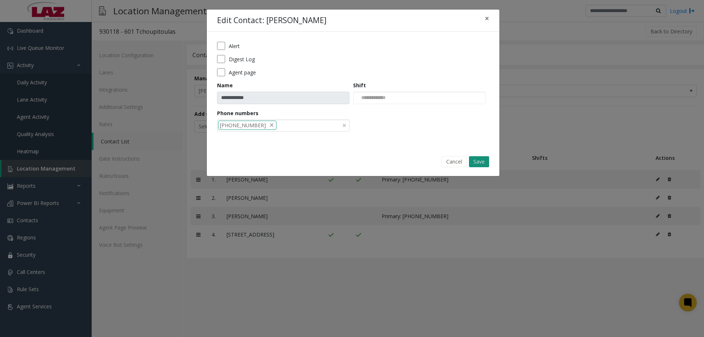
click at [474, 158] on button "Save" at bounding box center [479, 161] width 20 height 11
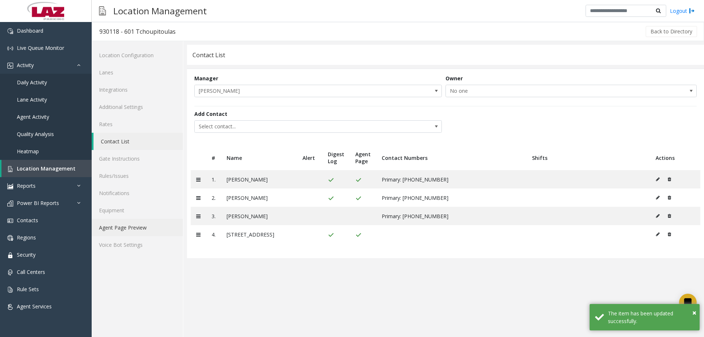
click at [126, 229] on link "Agent Page Preview" at bounding box center [137, 227] width 91 height 17
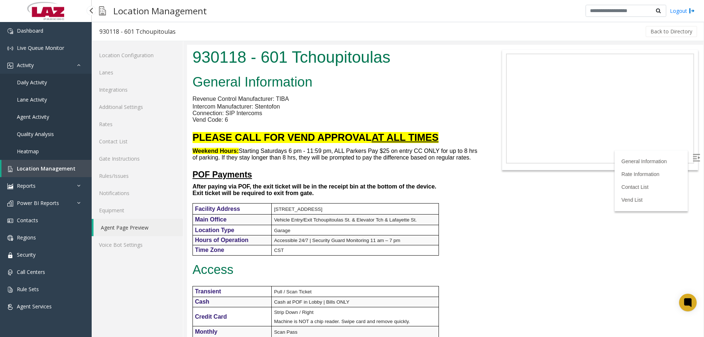
click at [53, 165] on span "Location Management" at bounding box center [46, 168] width 59 height 7
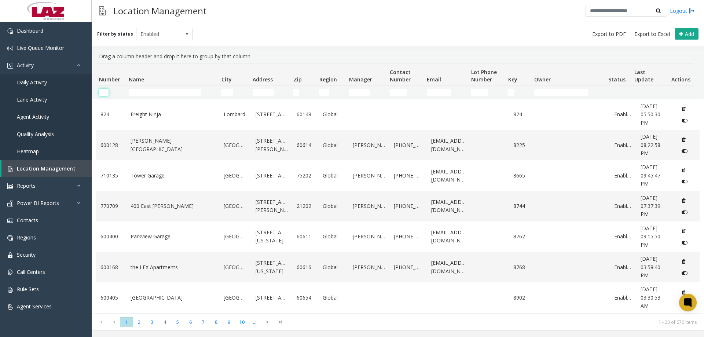
drag, startPoint x: 107, startPoint y: 92, endPoint x: 88, endPoint y: 97, distance: 20.1
click at [107, 92] on input "Number Filter" at bounding box center [104, 92] width 10 height 7
click at [103, 92] on input "Number Filter" at bounding box center [104, 92] width 10 height 7
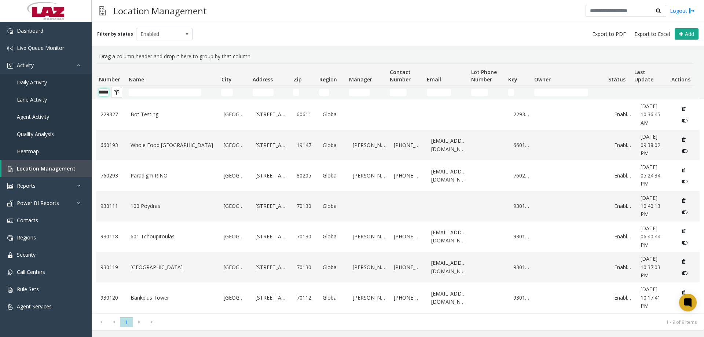
scroll to position [0, 12]
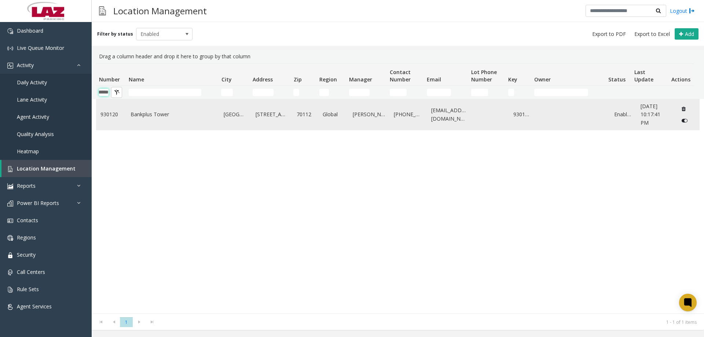
type input "******"
click at [123, 118] on td "930120" at bounding box center [111, 114] width 30 height 30
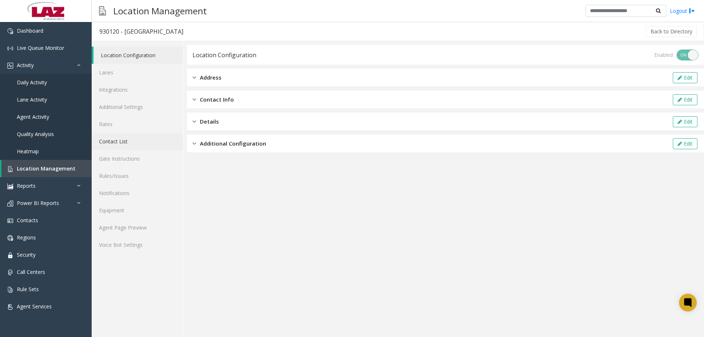
click at [113, 141] on link "Contact List" at bounding box center [137, 141] width 91 height 17
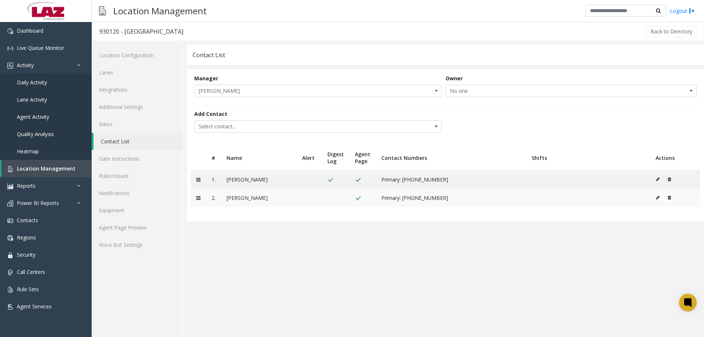
click at [670, 197] on icon at bounding box center [669, 198] width 3 height 4
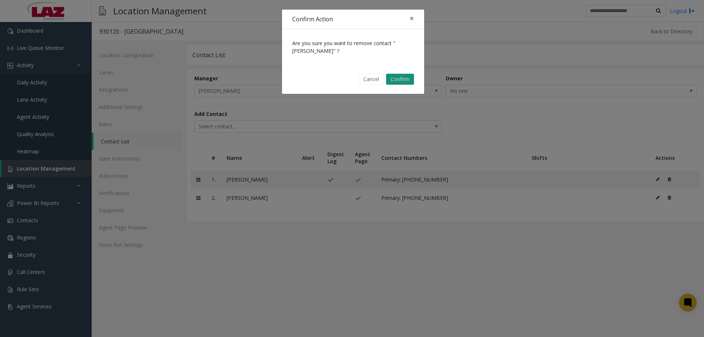
click at [397, 81] on button "Confirm" at bounding box center [400, 79] width 28 height 11
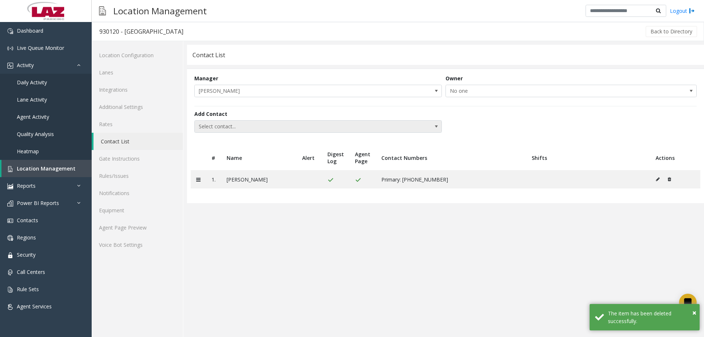
click at [265, 129] on span "Select contact..." at bounding box center [293, 127] width 197 height 12
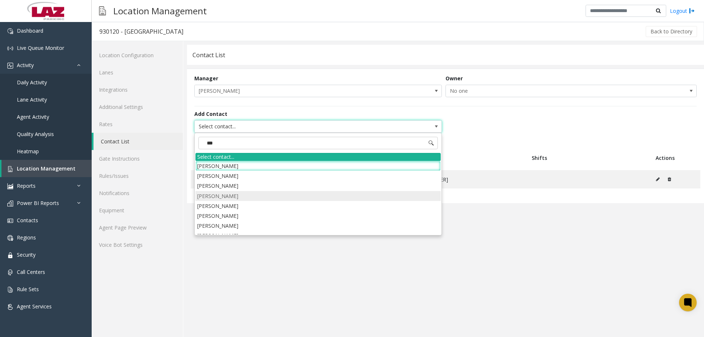
type input "****"
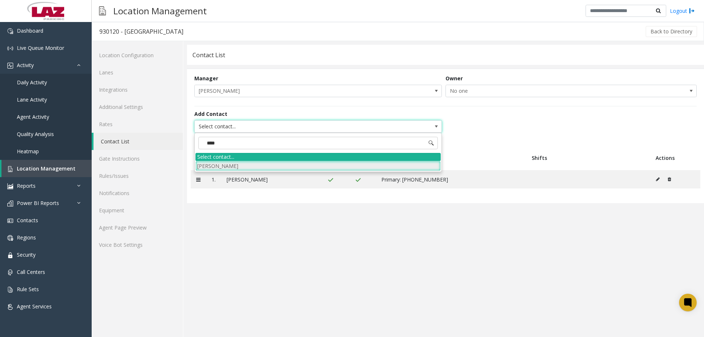
click at [220, 168] on li "Angel Robles" at bounding box center [318, 166] width 245 height 10
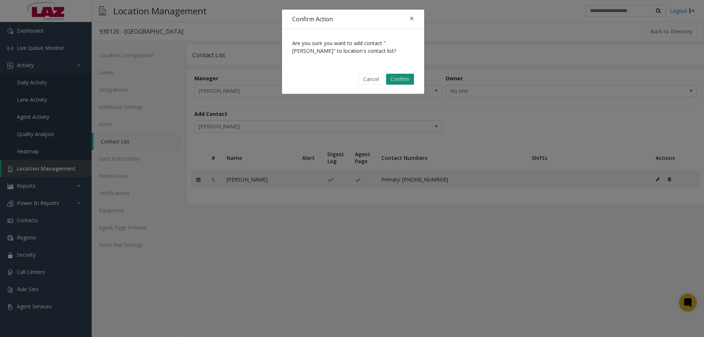
click at [409, 80] on button "Confirm" at bounding box center [400, 79] width 28 height 11
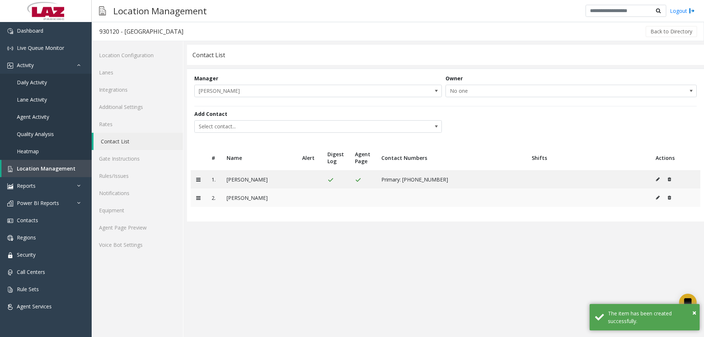
click at [658, 198] on icon at bounding box center [658, 198] width 4 height 4
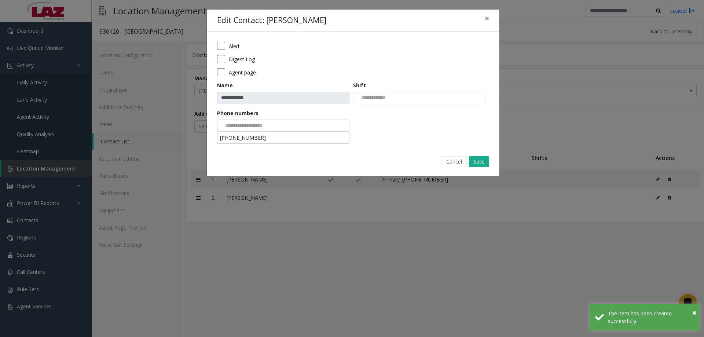
click at [271, 123] on input at bounding box center [245, 126] width 55 height 12
click at [265, 136] on li "847-525-7021" at bounding box center [283, 138] width 130 height 10
drag, startPoint x: 226, startPoint y: 69, endPoint x: 224, endPoint y: 63, distance: 6.4
click at [226, 68] on div "Agent page" at bounding box center [353, 72] width 272 height 8
click at [219, 67] on form "**********" at bounding box center [353, 89] width 272 height 95
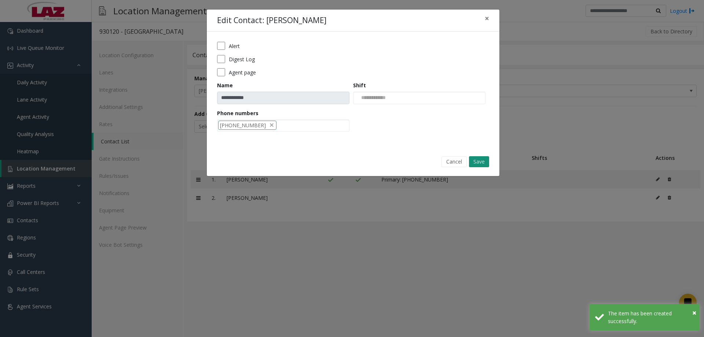
click at [478, 158] on button "Save" at bounding box center [479, 161] width 20 height 11
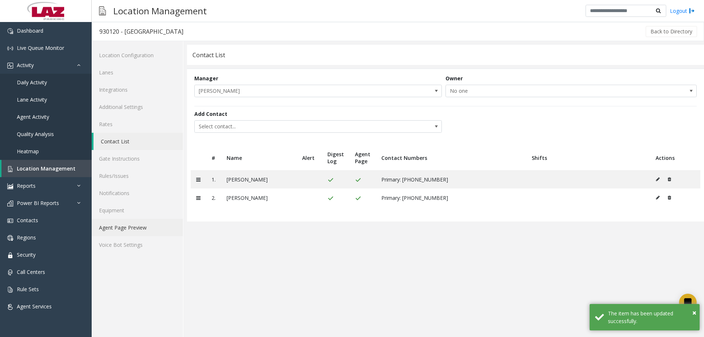
click at [138, 231] on link "Agent Page Preview" at bounding box center [137, 227] width 91 height 17
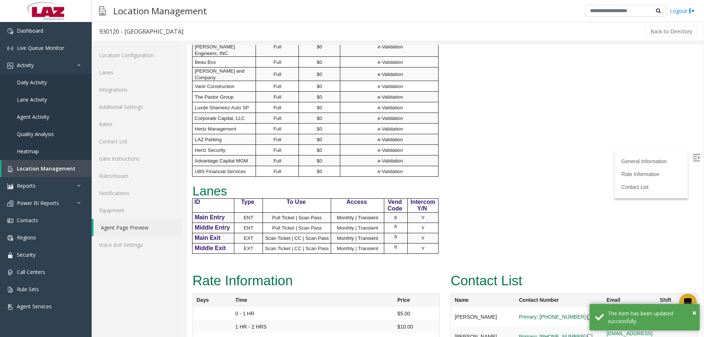
scroll to position [642, 0]
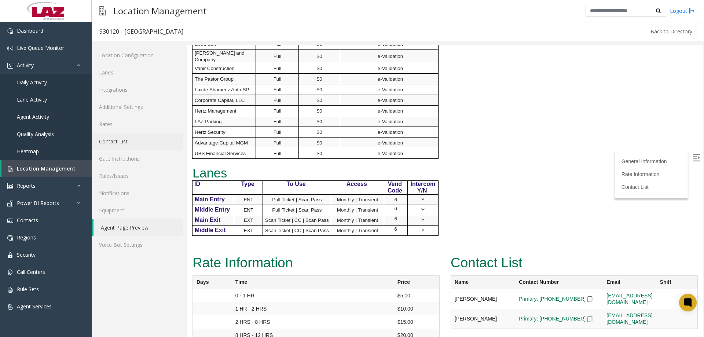
click at [135, 137] on link "Contact List" at bounding box center [137, 141] width 91 height 17
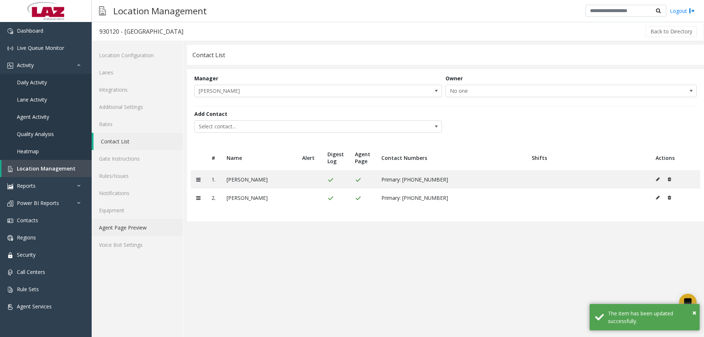
click at [120, 228] on link "Agent Page Preview" at bounding box center [137, 227] width 91 height 17
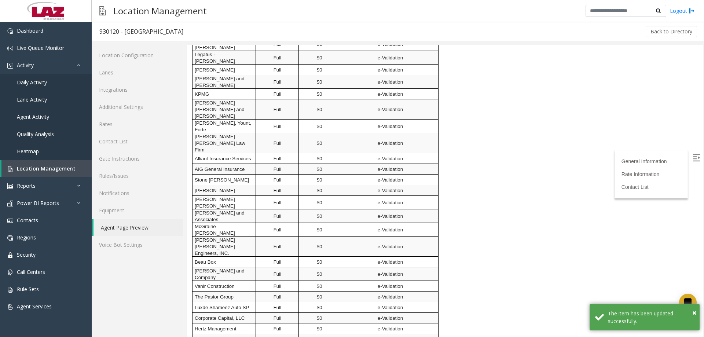
scroll to position [642, 0]
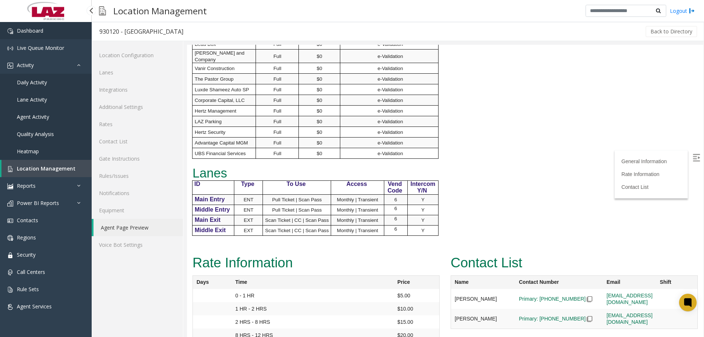
click at [36, 32] on span "Dashboard" at bounding box center [30, 30] width 26 height 7
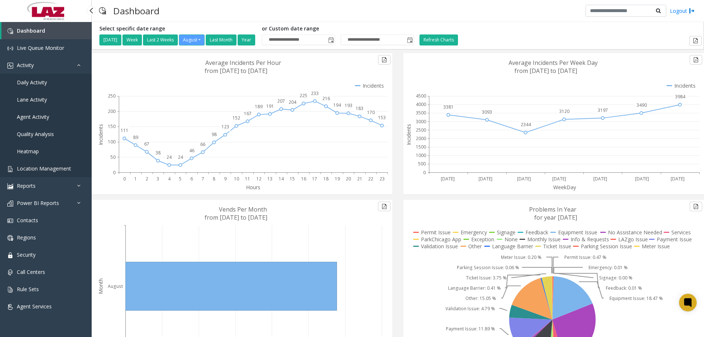
click at [32, 166] on span "Location Management" at bounding box center [44, 168] width 54 height 7
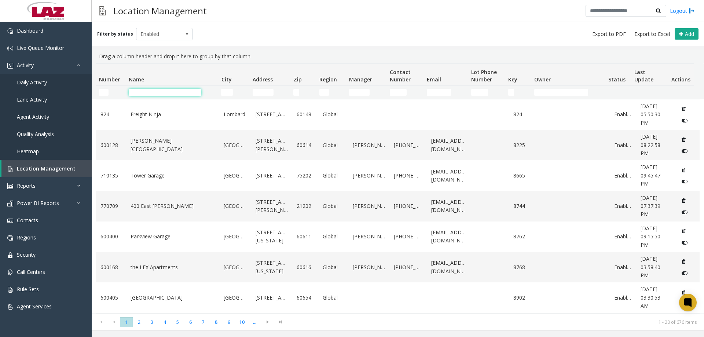
click at [140, 95] on input "Name Filter" at bounding box center [165, 92] width 73 height 7
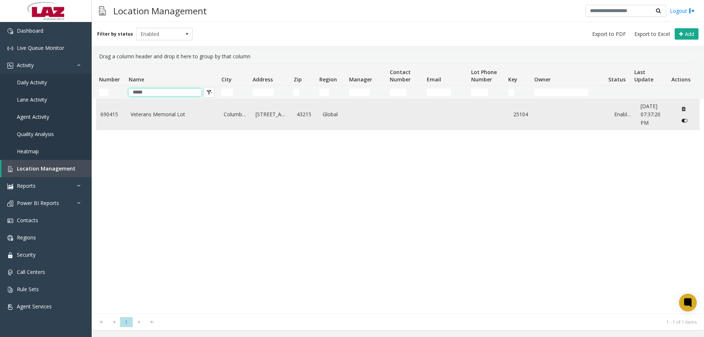
type input "*****"
click at [161, 114] on link "Veterans Memorial Lot" at bounding box center [173, 114] width 85 height 8
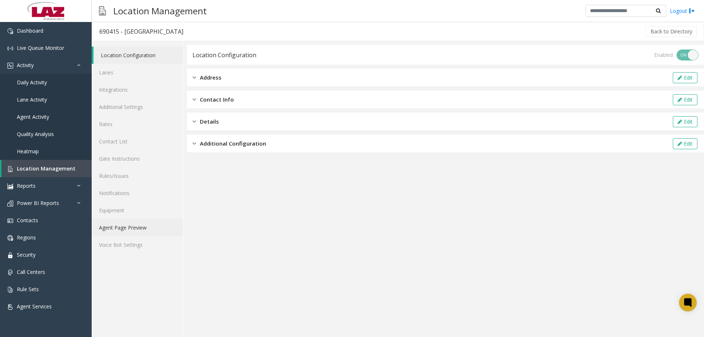
click at [117, 225] on link "Agent Page Preview" at bounding box center [137, 227] width 91 height 17
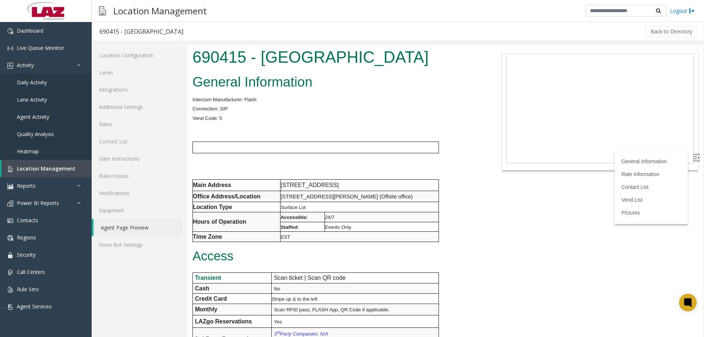
click at [262, 111] on p "Connection: SIP" at bounding box center [338, 109] width 290 height 10
drag, startPoint x: 245, startPoint y: 62, endPoint x: 373, endPoint y: 93, distance: 132.0
click at [188, 50] on div "690415 - Veterans Memorial Lot" at bounding box center [337, 58] width 301 height 27
copy h1 "690415"
drag, startPoint x: 412, startPoint y: 79, endPoint x: 409, endPoint y: 59, distance: 20.1
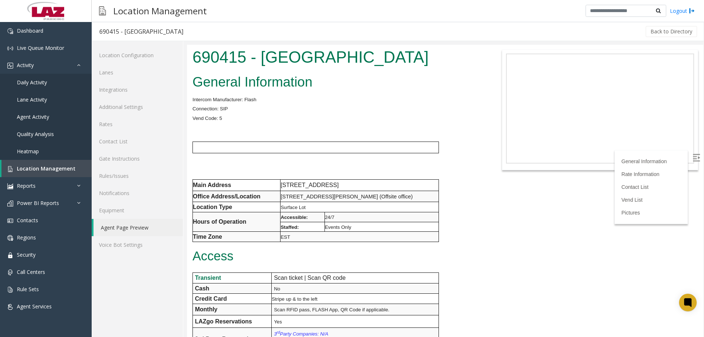
click at [413, 77] on h2 "General Information" at bounding box center [338, 82] width 290 height 19
drag, startPoint x: 430, startPoint y: 57, endPoint x: 192, endPoint y: 47, distance: 239.0
click at [192, 47] on div "690415 - Veterans Memorial Lot" at bounding box center [337, 58] width 301 height 27
copy h1 "690415 - Veterans Memorial Lot"
click at [282, 127] on p at bounding box center [338, 128] width 290 height 10
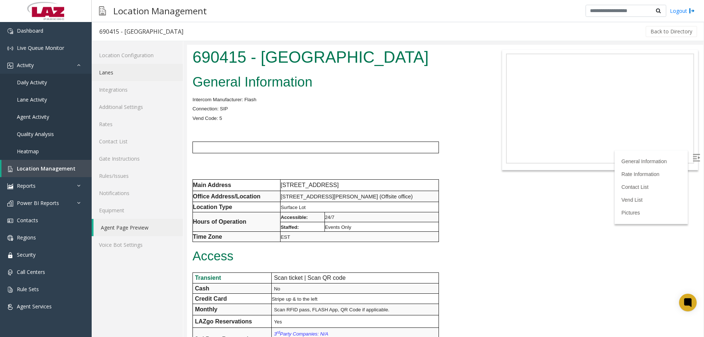
click at [114, 74] on link "Lanes" at bounding box center [137, 72] width 91 height 17
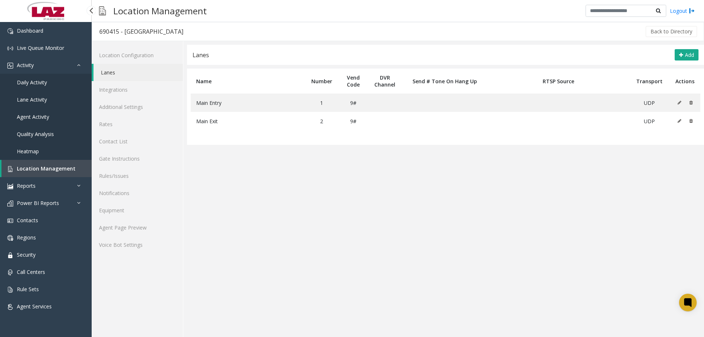
click at [25, 164] on link "Location Management" at bounding box center [46, 168] width 90 height 17
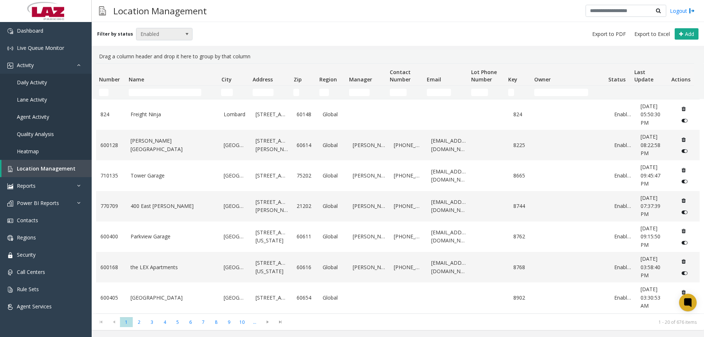
click at [154, 39] on span "Enabled" at bounding box center [158, 34] width 45 height 12
click at [151, 52] on li "Enabled" at bounding box center [161, 56] width 55 height 10
click at [149, 34] on span "Enabled" at bounding box center [158, 34] width 45 height 12
click at [145, 47] on li "All" at bounding box center [161, 46] width 55 height 10
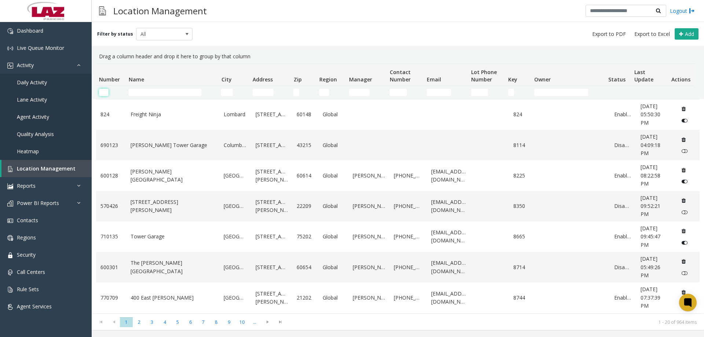
click at [104, 92] on input "Number Filter" at bounding box center [104, 92] width 10 height 7
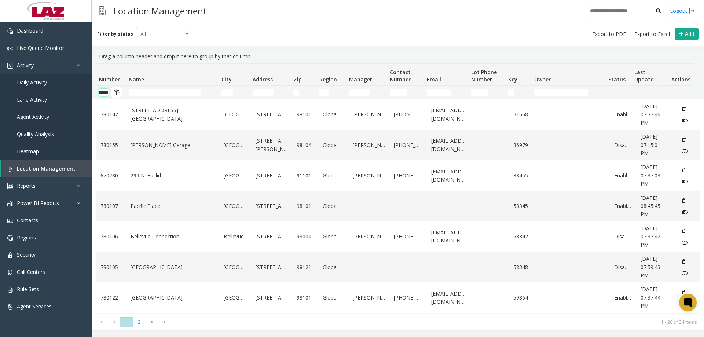
scroll to position [0, 12]
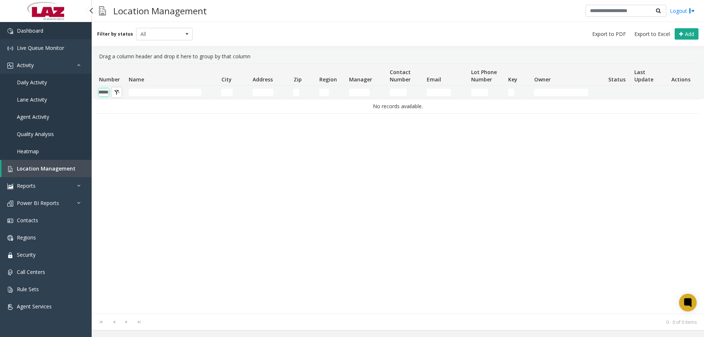
type input "******"
click at [26, 32] on span "Dashboard" at bounding box center [30, 30] width 26 height 7
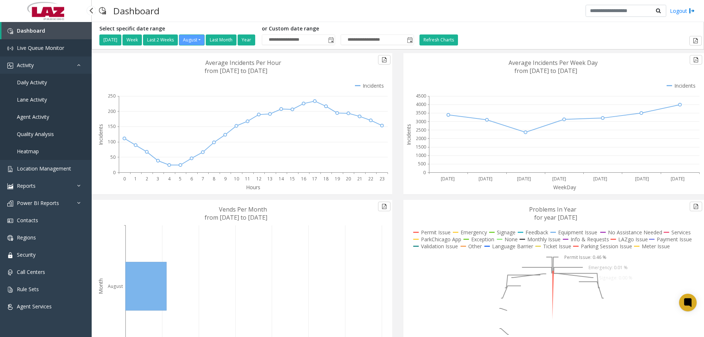
click at [41, 49] on span "Live Queue Monitor" at bounding box center [40, 47] width 47 height 7
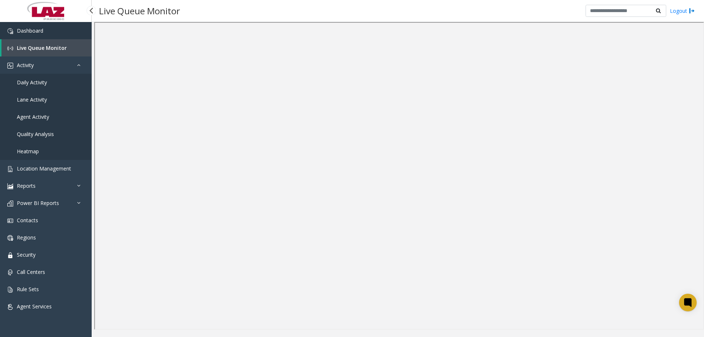
click at [28, 36] on link "Dashboard" at bounding box center [46, 30] width 92 height 17
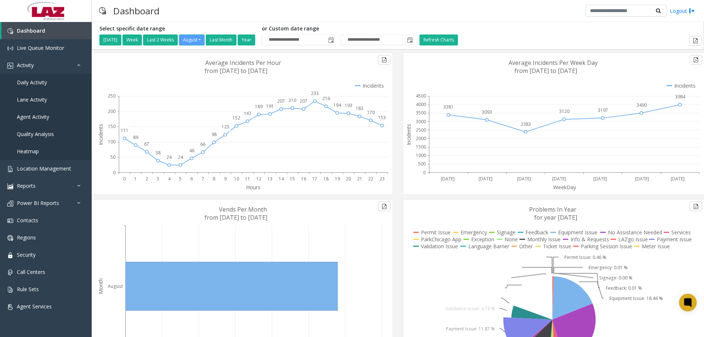
click at [269, 20] on div "Dashboard Logout" at bounding box center [398, 11] width 613 height 22
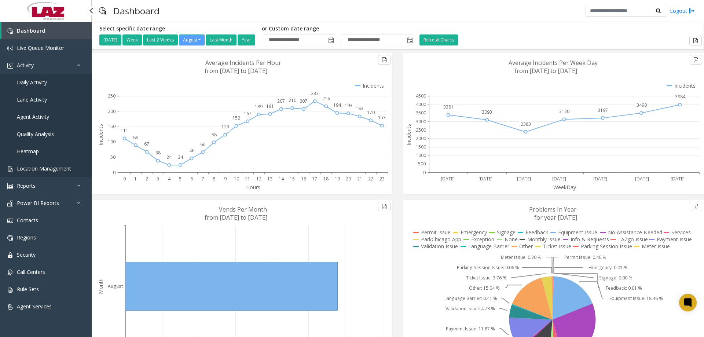
click at [39, 172] on link "Location Management" at bounding box center [46, 168] width 92 height 17
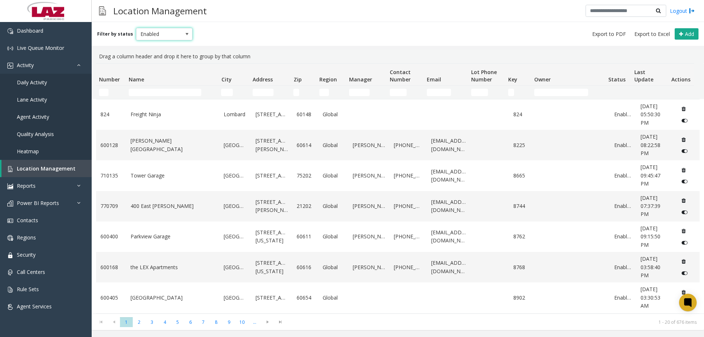
click at [157, 34] on span "Enabled" at bounding box center [158, 34] width 45 height 12
drag, startPoint x: 158, startPoint y: 51, endPoint x: 154, endPoint y: 53, distance: 4.6
click at [157, 51] on li "All" at bounding box center [161, 46] width 55 height 10
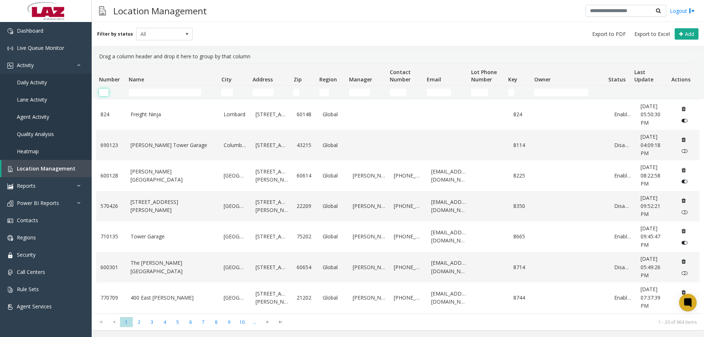
click at [105, 93] on input "Number Filter" at bounding box center [104, 92] width 10 height 7
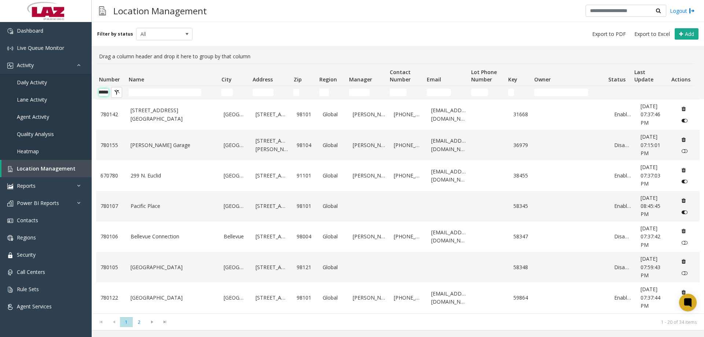
scroll to position [0, 12]
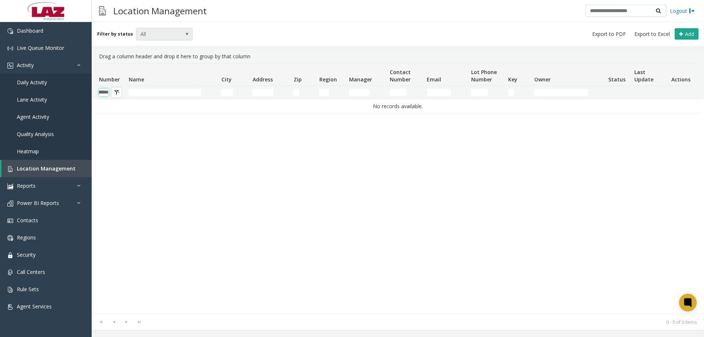
type input "******"
click at [147, 36] on span "All" at bounding box center [158, 34] width 45 height 12
click at [155, 57] on li "Enabled" at bounding box center [161, 56] width 55 height 10
click at [39, 164] on link "Location Management" at bounding box center [46, 168] width 90 height 17
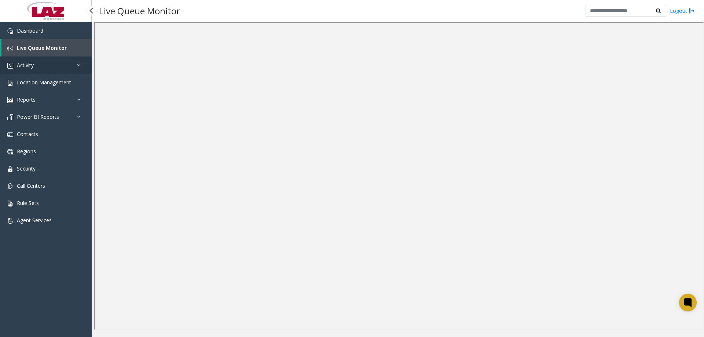
click at [73, 59] on link "Activity" at bounding box center [46, 64] width 92 height 17
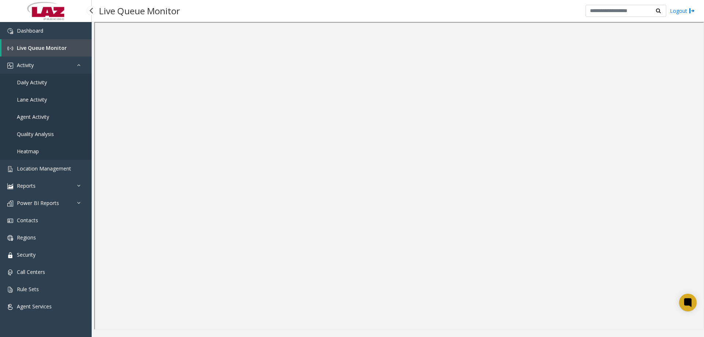
click at [40, 84] on span "Daily Activity" at bounding box center [32, 82] width 30 height 7
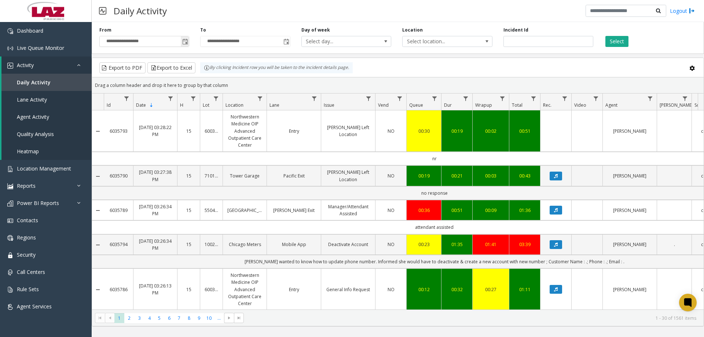
click at [183, 40] on span "Toggle popup" at bounding box center [185, 42] width 6 height 6
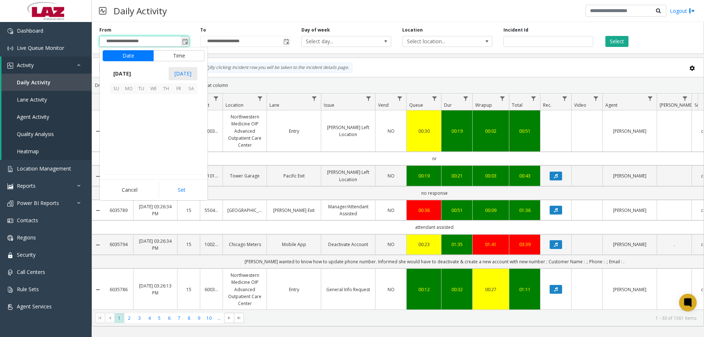
scroll to position [131580, 0]
click at [176, 98] on span "1" at bounding box center [178, 100] width 12 height 12
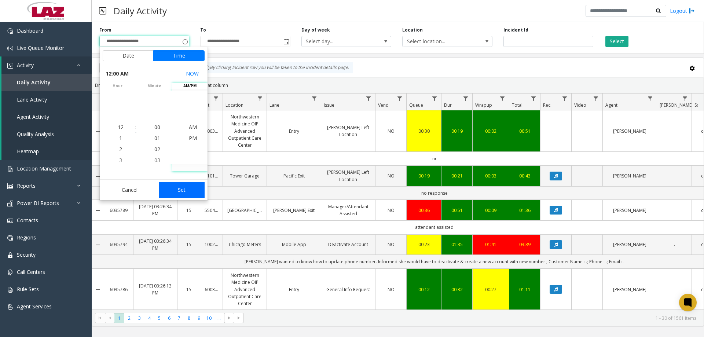
click at [183, 187] on button "Set" at bounding box center [182, 190] width 46 height 16
type input "**********"
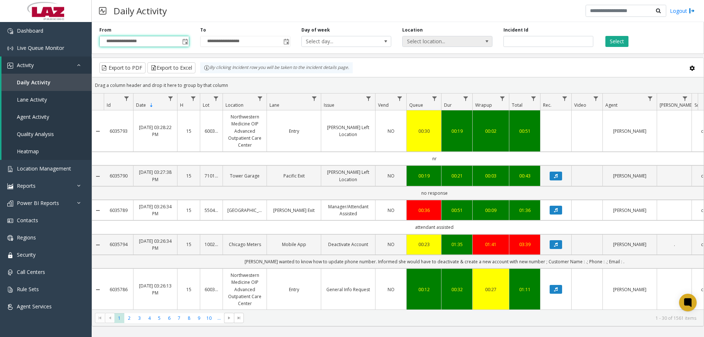
click at [461, 46] on span "Select location..." at bounding box center [439, 41] width 72 height 10
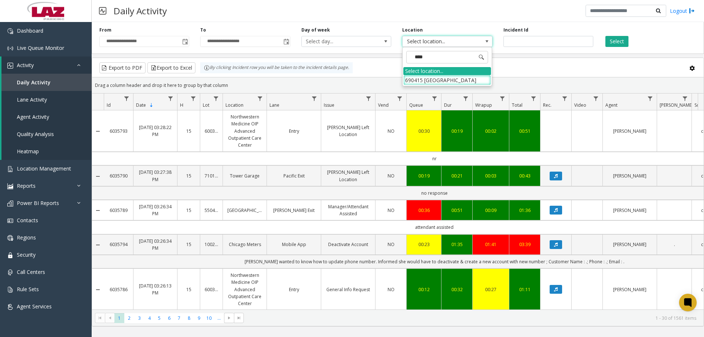
type input "*****"
click at [448, 84] on li "690415 [GEOGRAPHIC_DATA]" at bounding box center [448, 80] width 88 height 10
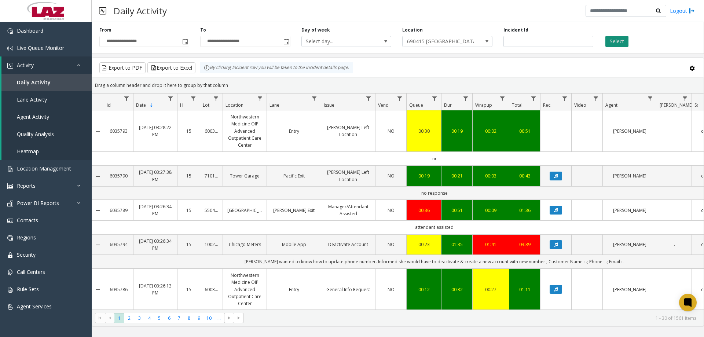
click at [614, 40] on button "Select" at bounding box center [617, 41] width 23 height 11
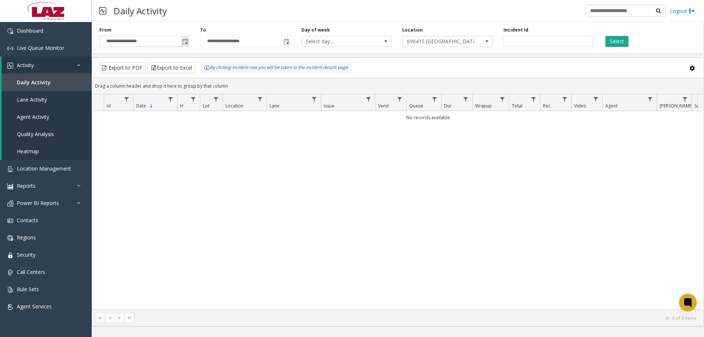
click at [185, 45] on span "Toggle popup" at bounding box center [185, 42] width 8 height 12
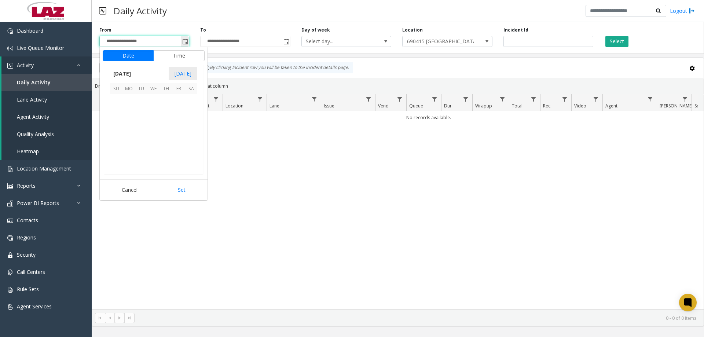
scroll to position [131580, 0]
click at [155, 76] on app-root "**********" at bounding box center [352, 168] width 704 height 337
click at [134, 70] on span "[DATE]" at bounding box center [122, 73] width 24 height 11
click at [154, 109] on span "[DATE]" at bounding box center [154, 107] width 18 height 18
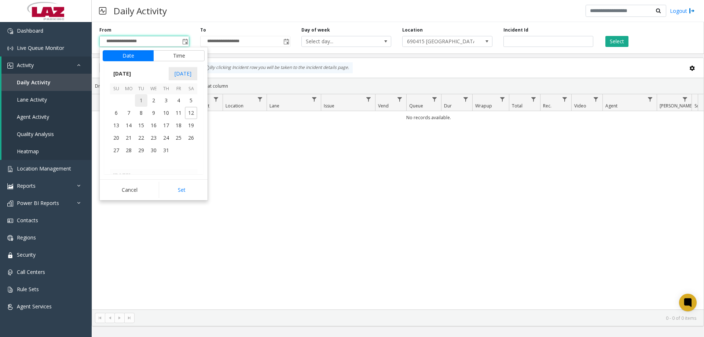
click at [139, 100] on span "1" at bounding box center [141, 100] width 12 height 12
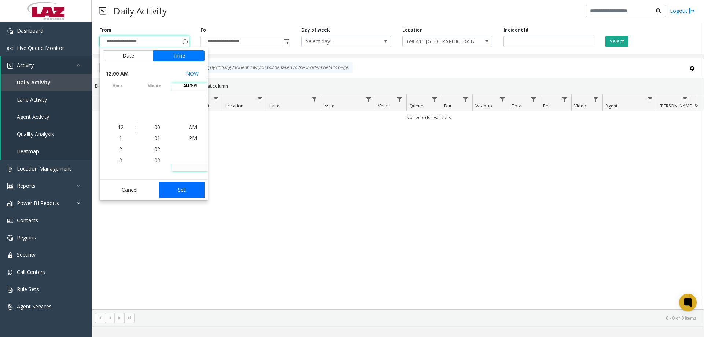
click at [195, 189] on button "Set" at bounding box center [182, 190] width 46 height 16
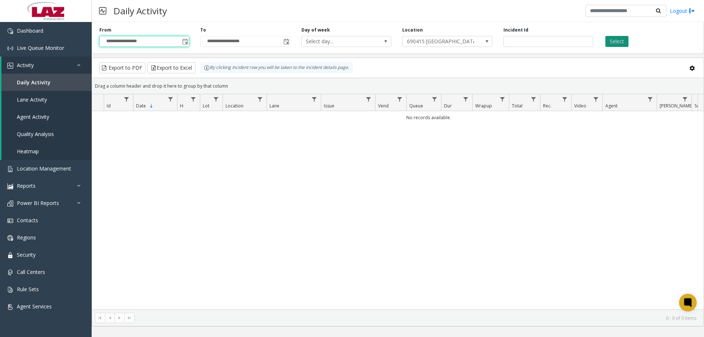
click at [616, 44] on button "Select" at bounding box center [617, 41] width 23 height 11
click at [204, 182] on div "No records available." at bounding box center [398, 210] width 612 height 198
click at [186, 47] on span "Toggle popup" at bounding box center [185, 42] width 8 height 12
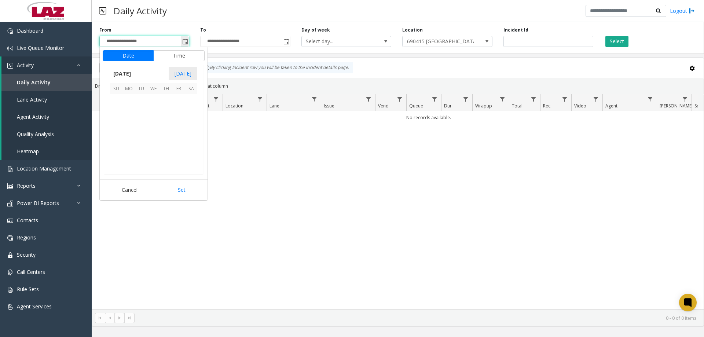
scroll to position [131580, 0]
click at [134, 76] on span "[DATE]" at bounding box center [122, 73] width 24 height 11
click at [120, 95] on span "Jan" at bounding box center [119, 90] width 18 height 18
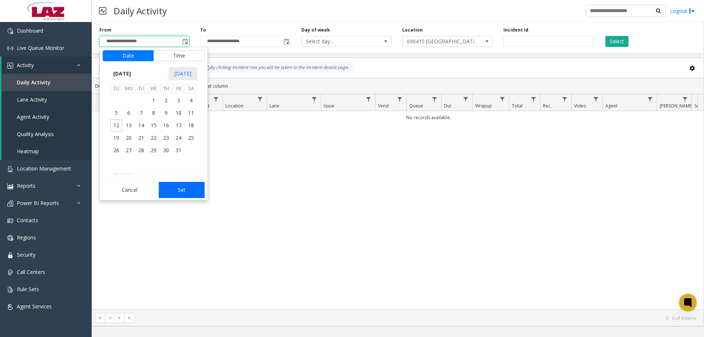
click at [178, 190] on button "Set" at bounding box center [182, 190] width 46 height 16
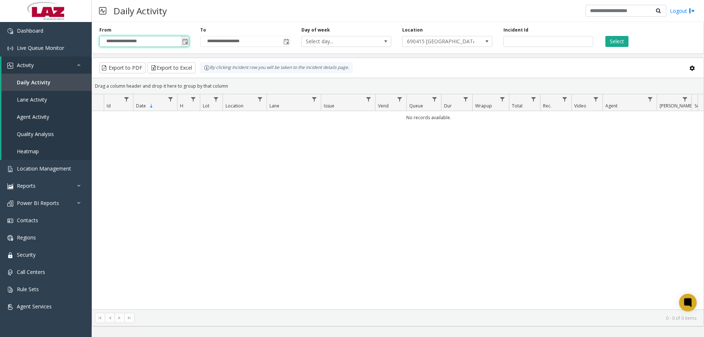
click at [179, 44] on input "**********" at bounding box center [144, 41] width 89 height 10
click at [182, 44] on span "Toggle popup" at bounding box center [185, 42] width 8 height 12
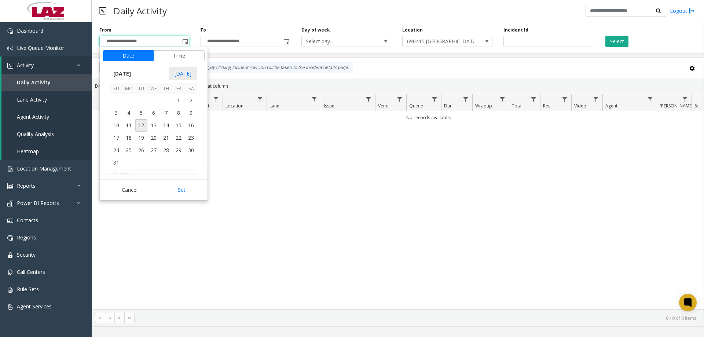
click at [133, 74] on span "[DATE]" at bounding box center [122, 73] width 24 height 11
click at [121, 93] on span "Jan" at bounding box center [119, 90] width 18 height 18
click at [151, 98] on span "1" at bounding box center [153, 100] width 12 height 12
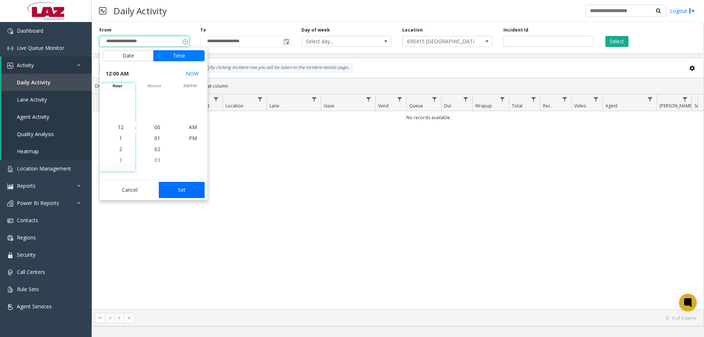
click at [189, 196] on button "Set" at bounding box center [182, 190] width 46 height 16
type input "**********"
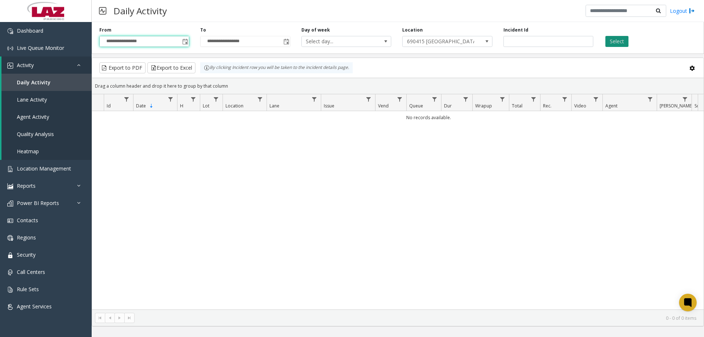
click at [624, 44] on button "Select" at bounding box center [617, 41] width 23 height 11
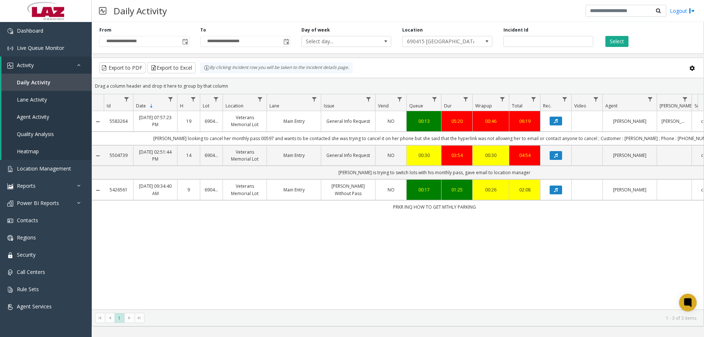
click at [291, 192] on link "Main Entry" at bounding box center [293, 189] width 45 height 7
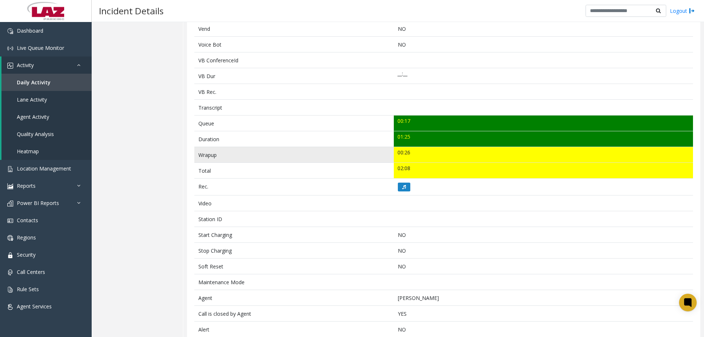
scroll to position [183, 0]
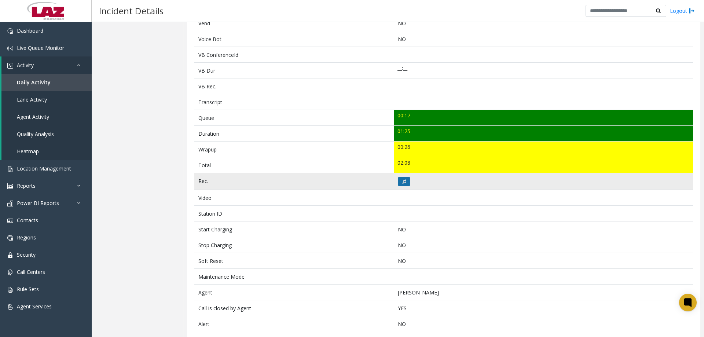
click at [402, 180] on icon at bounding box center [404, 181] width 4 height 4
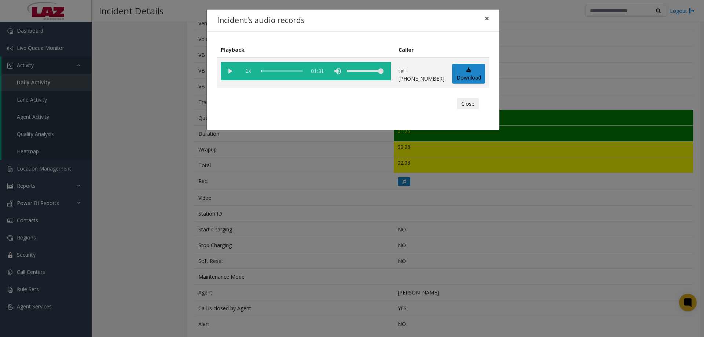
click at [487, 18] on span "×" at bounding box center [487, 18] width 4 height 10
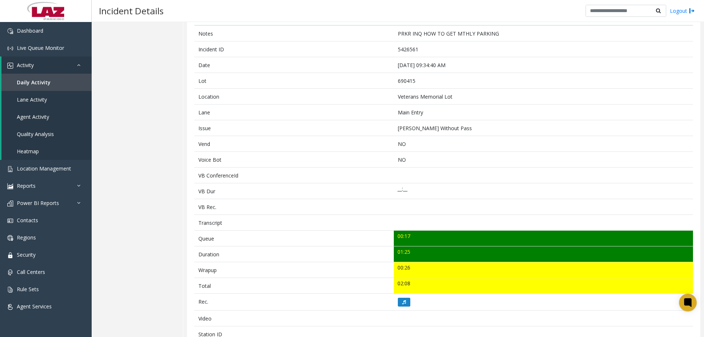
scroll to position [0, 0]
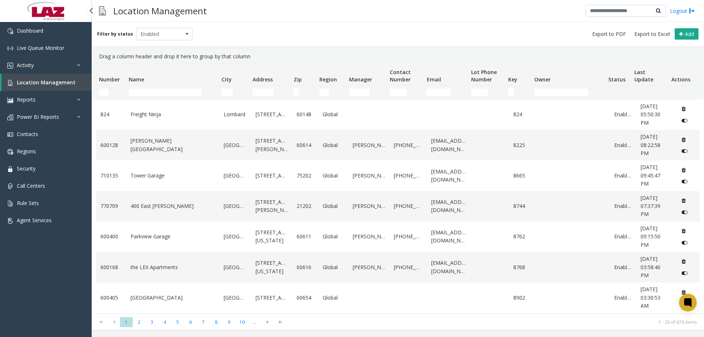
click at [45, 11] on img at bounding box center [45, 11] width 41 height 22
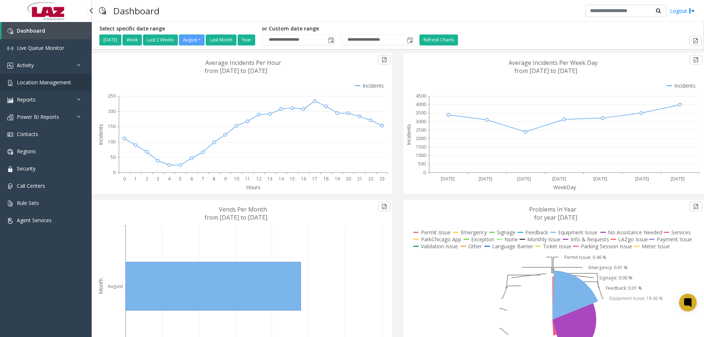
click at [36, 80] on span "Location Management" at bounding box center [44, 82] width 54 height 7
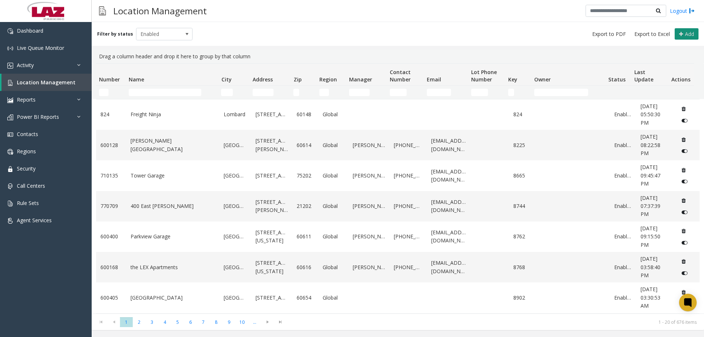
click at [687, 36] on span "Add" at bounding box center [689, 33] width 9 height 7
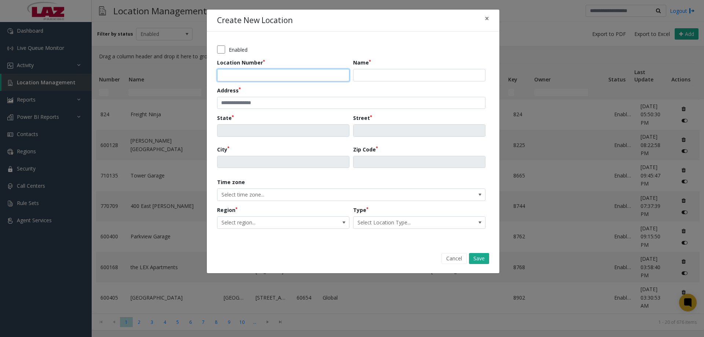
click at [256, 70] on input "Location Number" at bounding box center [283, 75] width 132 height 12
type input "******"
click at [393, 79] on input "Name" at bounding box center [419, 75] width 132 height 12
type input "**********"
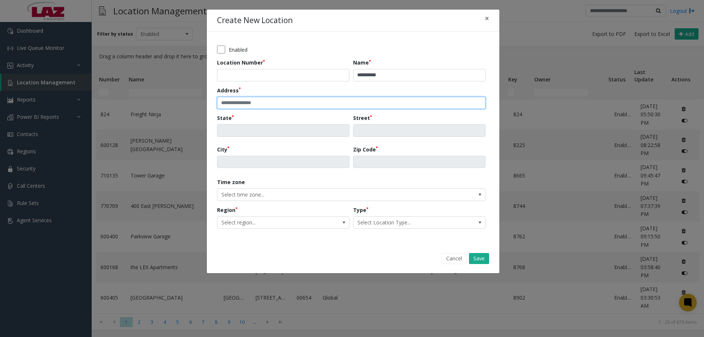
click at [340, 107] on input "text" at bounding box center [351, 103] width 269 height 12
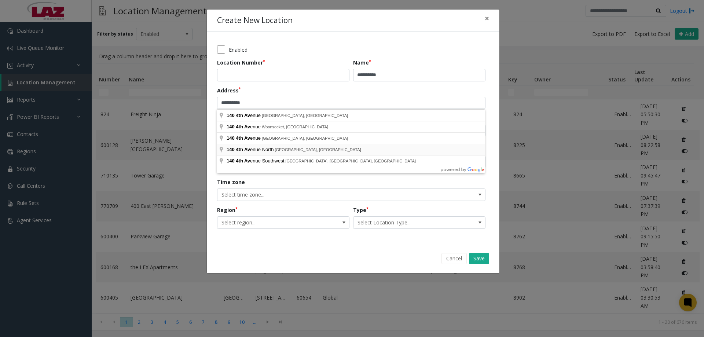
type input "**********"
type input "**"
type input "**********"
type input "*******"
type input "*****"
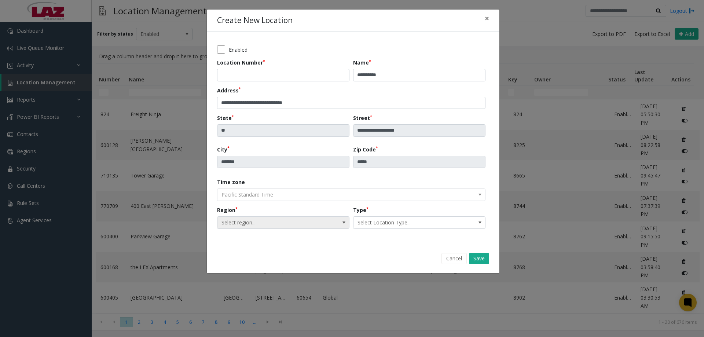
click at [277, 225] on span "Select region..." at bounding box center [270, 223] width 105 height 12
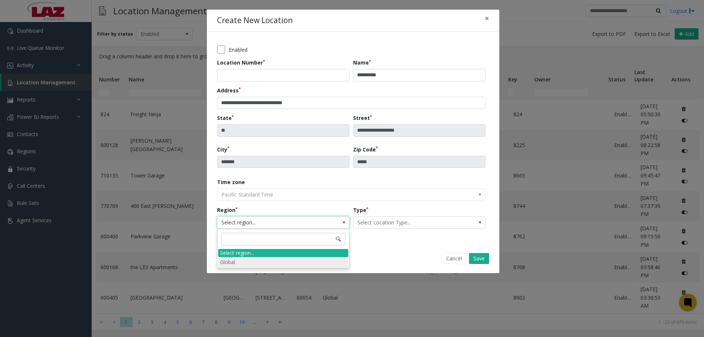
click at [258, 264] on li "Global" at bounding box center [283, 262] width 130 height 10
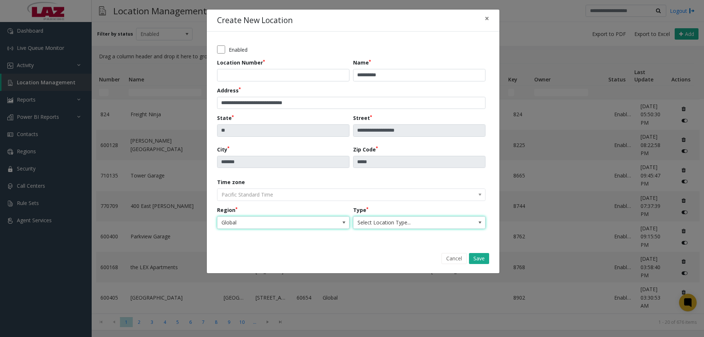
click at [376, 223] on span "Select Location Type..." at bounding box center [406, 223] width 105 height 12
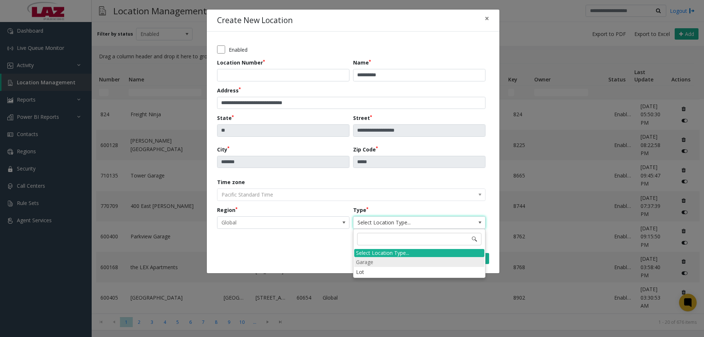
click at [373, 263] on li "Garage" at bounding box center [419, 262] width 130 height 10
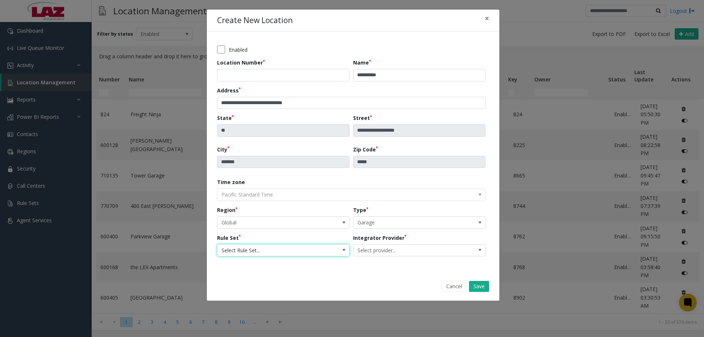
click at [282, 248] on span "Select Rule Set..." at bounding box center [270, 251] width 105 height 12
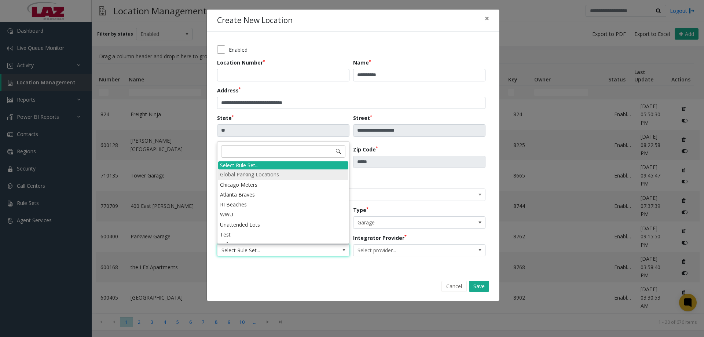
click at [245, 175] on li "Global Parking Locations" at bounding box center [283, 174] width 130 height 10
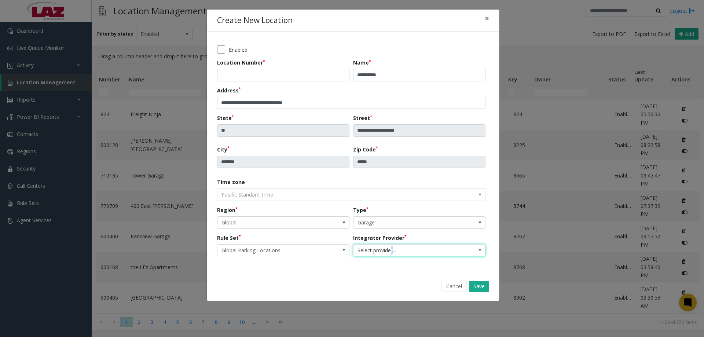
click at [392, 249] on span "Select provider..." at bounding box center [406, 251] width 105 height 12
click at [446, 255] on span "Select provider..." at bounding box center [406, 251] width 105 height 12
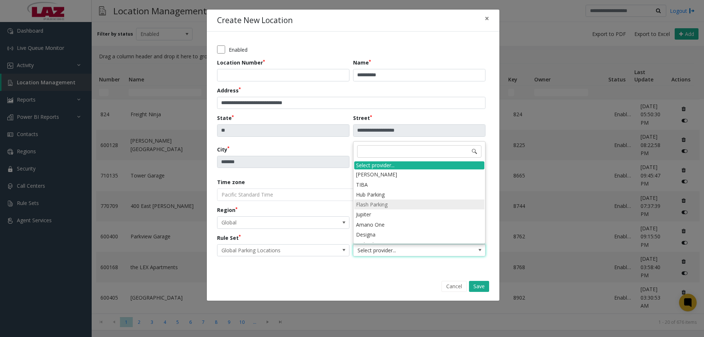
click at [382, 205] on li "Flash Parking" at bounding box center [419, 205] width 130 height 10
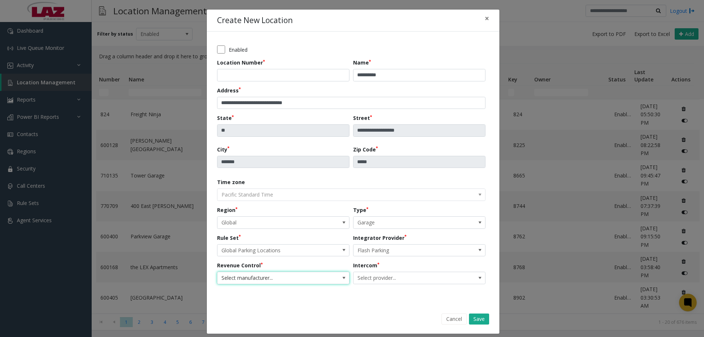
click at [303, 275] on span "Select manufacturer..." at bounding box center [270, 278] width 105 height 12
click at [450, 318] on button "Cancel" at bounding box center [454, 319] width 25 height 11
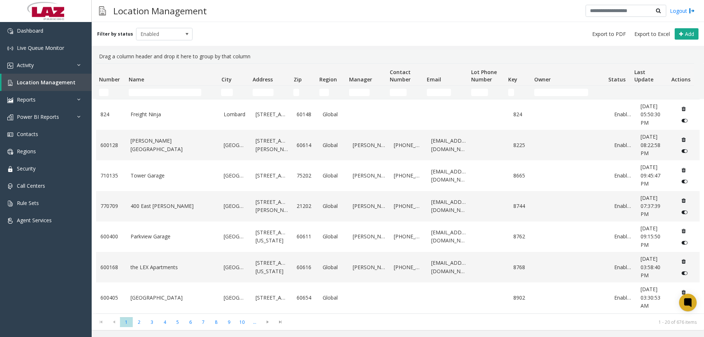
click at [530, 23] on div "Filter by status Enabled Add" at bounding box center [398, 34] width 613 height 24
click at [226, 22] on div "Filter by status Enabled Add" at bounding box center [398, 34] width 613 height 24
click at [41, 48] on span "Live Queue Monitor" at bounding box center [40, 47] width 47 height 7
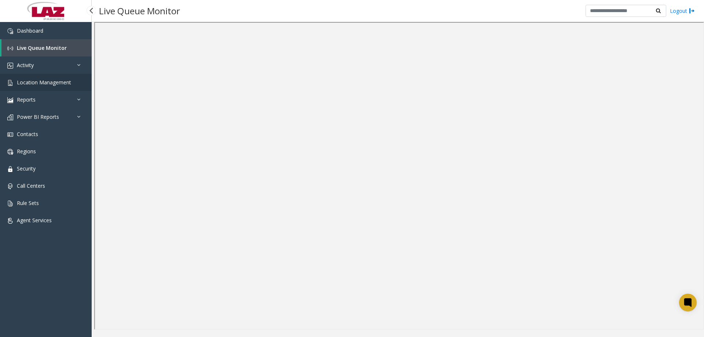
click at [52, 83] on span "Location Management" at bounding box center [44, 82] width 54 height 7
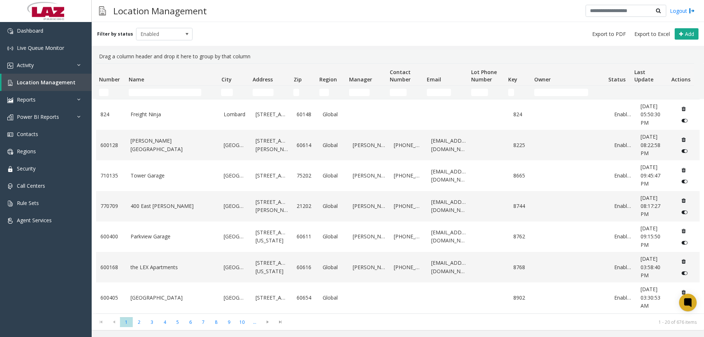
click at [467, 14] on div "Location Management Logout" at bounding box center [398, 11] width 613 height 22
drag, startPoint x: 228, startPoint y: 18, endPoint x: 268, endPoint y: 10, distance: 40.4
click at [228, 18] on div "Location Management Logout" at bounding box center [398, 11] width 613 height 22
